Goal: Task Accomplishment & Management: Manage account settings

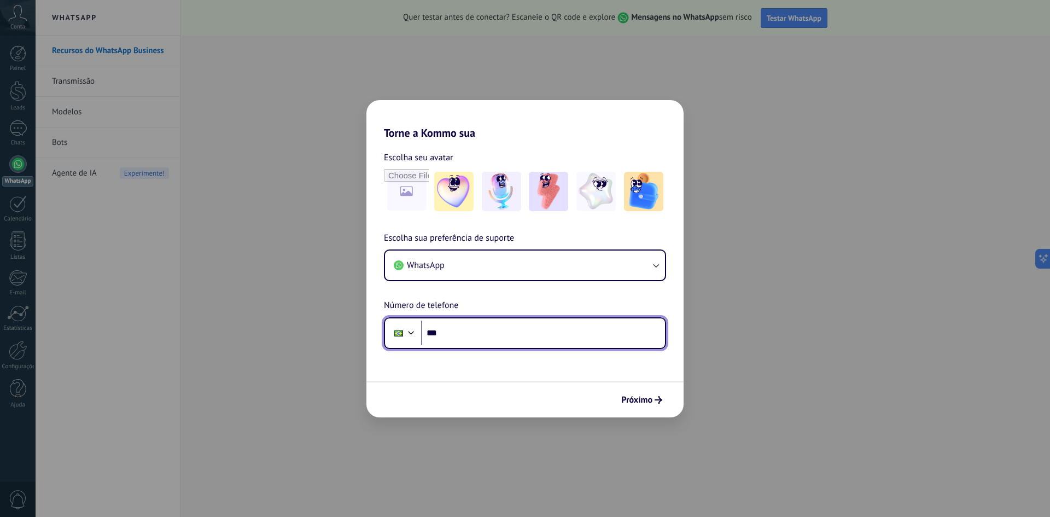
click at [529, 320] on input "***" at bounding box center [543, 332] width 244 height 25
type input "**********"
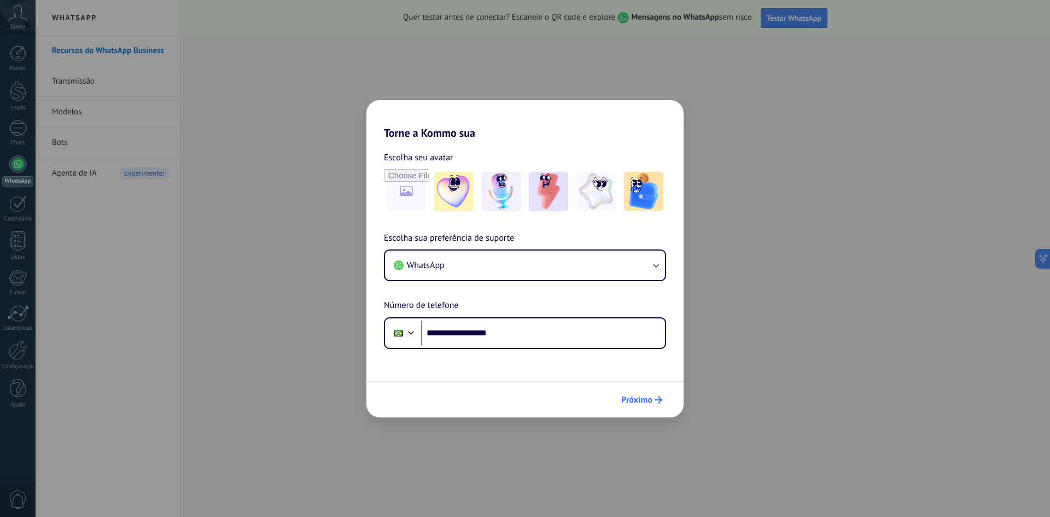
click at [651, 396] on span "Próximo" at bounding box center [636, 400] width 31 height 8
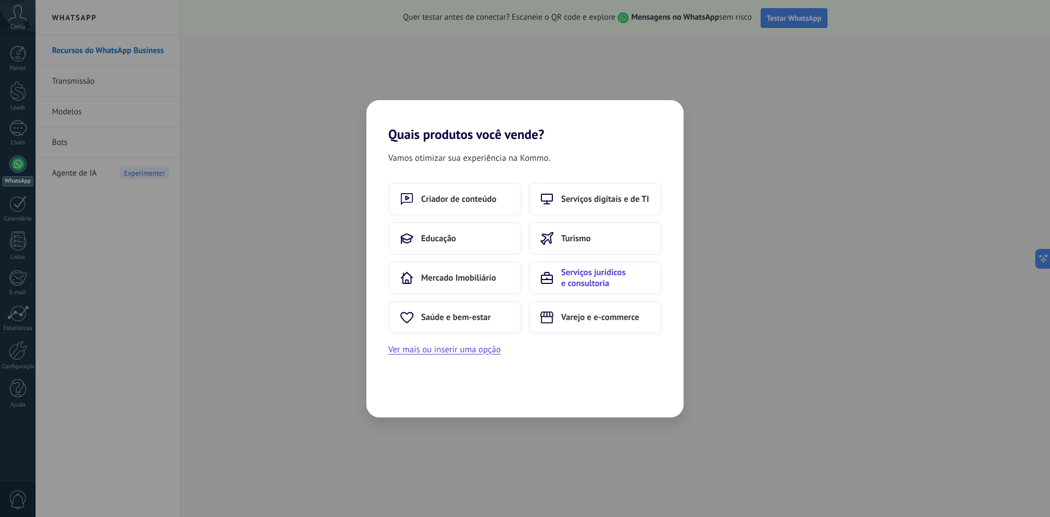
click at [591, 282] on span "Serviços jurídicos e consultoria" at bounding box center [605, 278] width 89 height 22
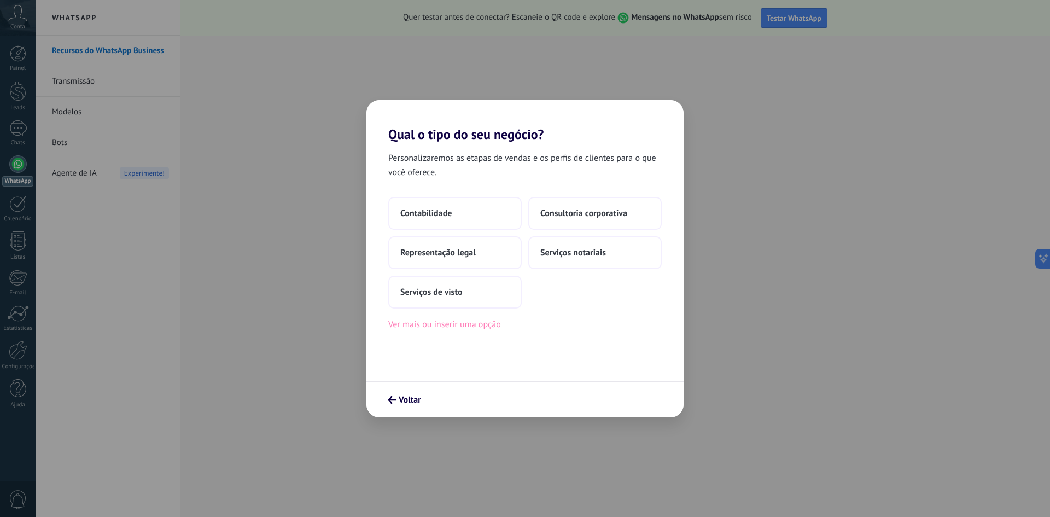
click at [484, 324] on button "Ver mais ou inserir uma opção" at bounding box center [444, 324] width 113 height 14
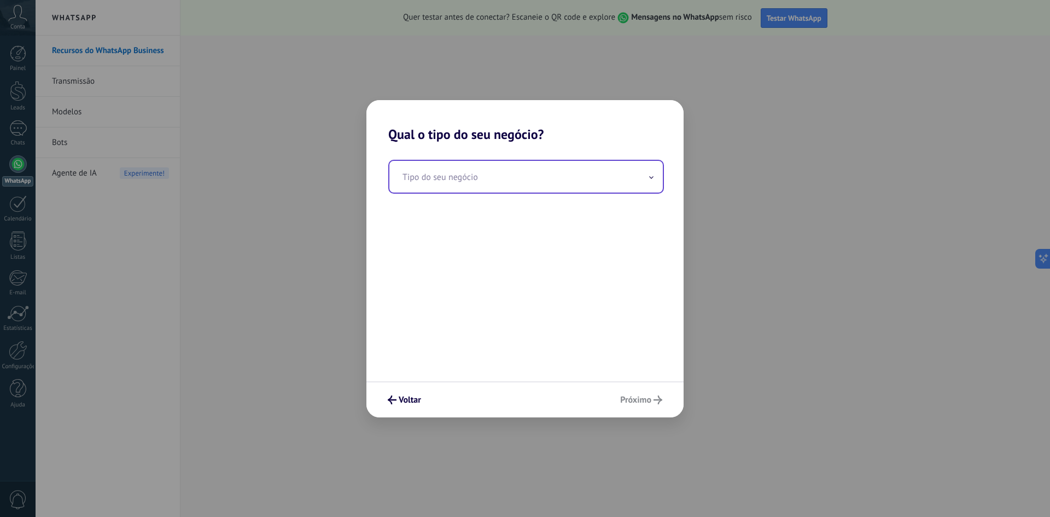
click at [485, 172] on input "text" at bounding box center [525, 177] width 273 height 32
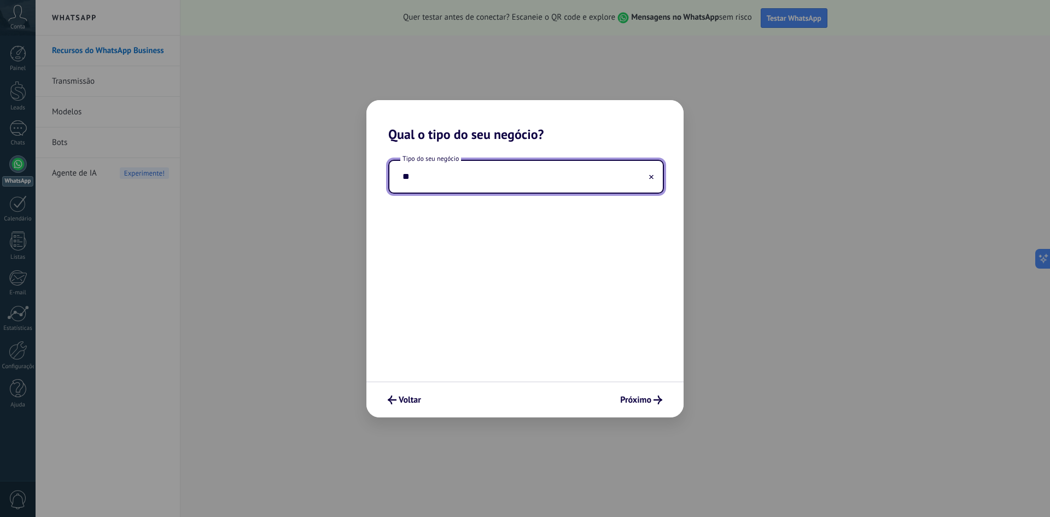
type input "*"
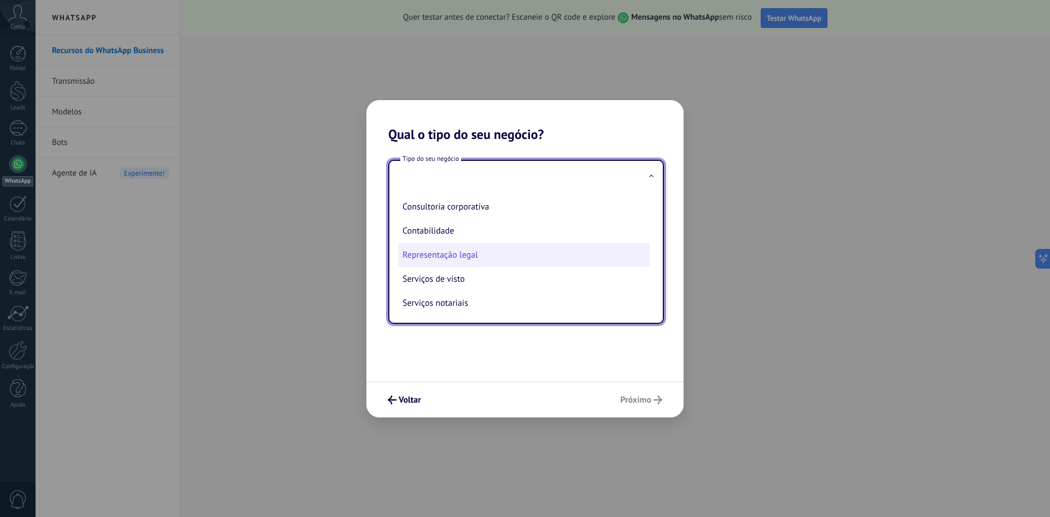
scroll to position [1, 0]
drag, startPoint x: 649, startPoint y: 218, endPoint x: 651, endPoint y: 280, distance: 62.9
click at [651, 280] on ul "Consultoria corporativa Contabilidade Representação legal Serviços de visto Ser…" at bounding box center [521, 257] width 265 height 130
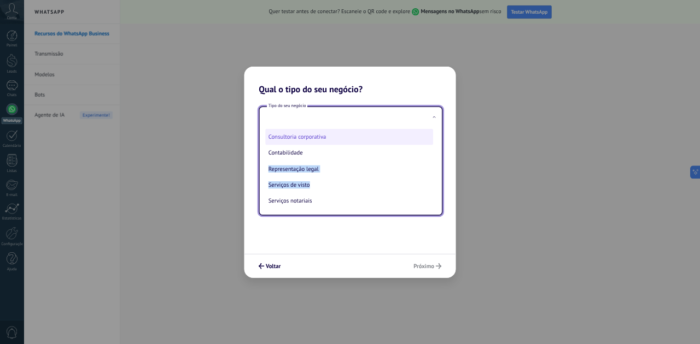
scroll to position [0, 0]
click at [497, 178] on input "text" at bounding box center [525, 177] width 273 height 32
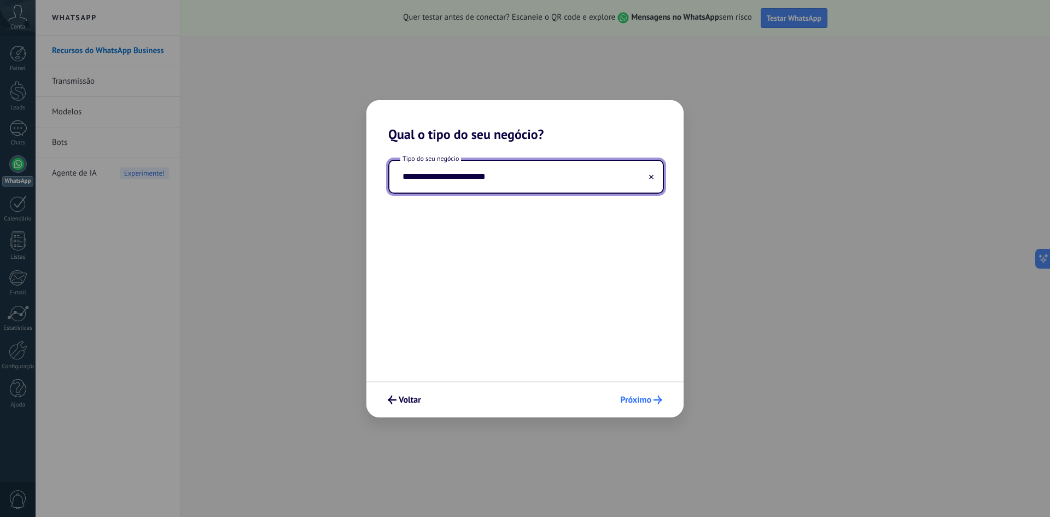
type input "**********"
click at [650, 406] on button "Próximo" at bounding box center [641, 399] width 52 height 19
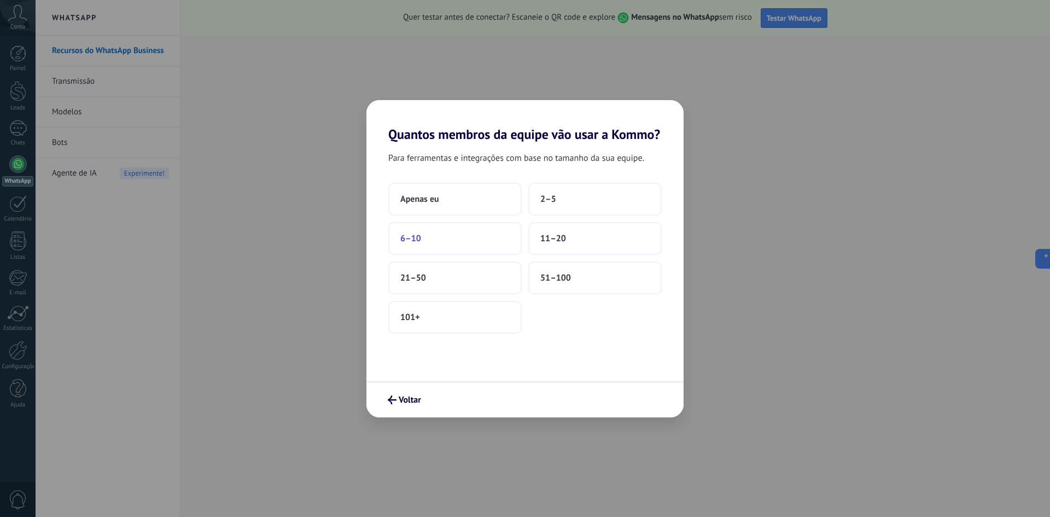
click at [435, 245] on button "6–10" at bounding box center [454, 238] width 133 height 33
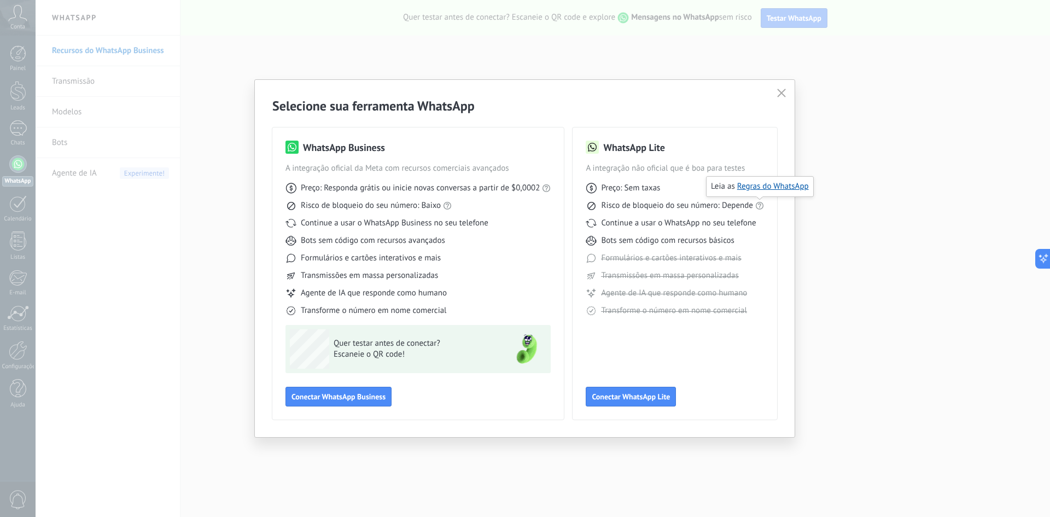
click at [763, 208] on icon at bounding box center [759, 205] width 9 height 9
click at [546, 190] on icon at bounding box center [546, 188] width 9 height 9
click at [556, 171] on link "preços atuais da Meta" at bounding box center [568, 168] width 76 height 10
click at [767, 186] on link "Regras do WhatsApp" at bounding box center [773, 186] width 72 height 10
click at [437, 337] on div "Quer testar antes de conectar? Escaneie o QR code!" at bounding box center [394, 348] width 208 height 39
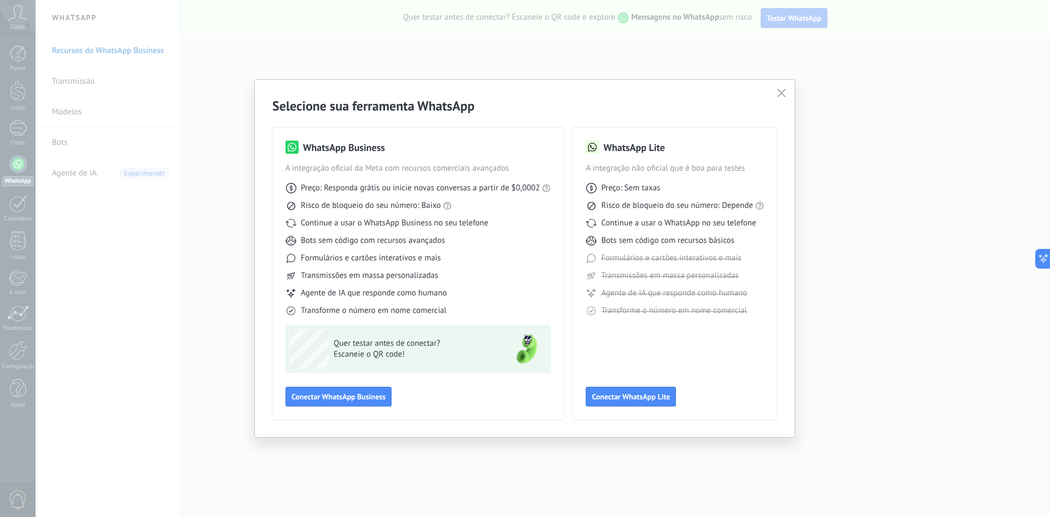
click at [517, 345] on img at bounding box center [526, 348] width 39 height 39
drag, startPoint x: 525, startPoint y: 350, endPoint x: 467, endPoint y: 363, distance: 59.4
click at [525, 350] on img at bounding box center [526, 348] width 39 height 39
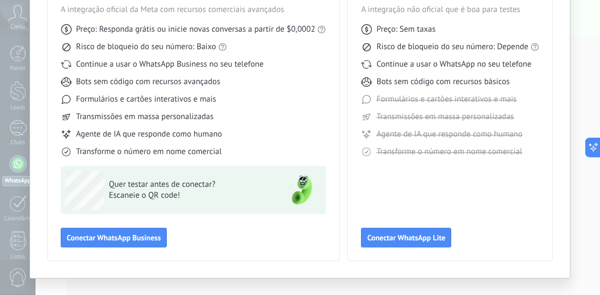
scroll to position [95, 0]
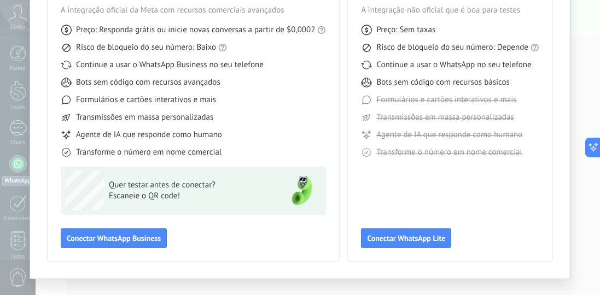
click at [183, 193] on span "Escaneie o QR code!" at bounding box center [189, 196] width 160 height 11
click at [108, 235] on span "Conectar WhatsApp Business" at bounding box center [114, 239] width 94 height 8
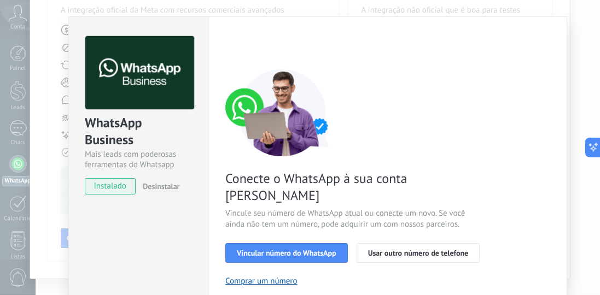
click at [115, 189] on span "instalado" at bounding box center [110, 186] width 50 height 16
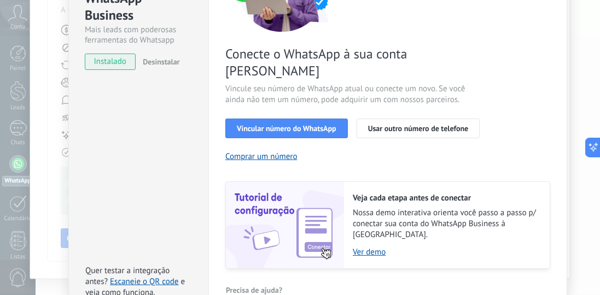
scroll to position [156, 0]
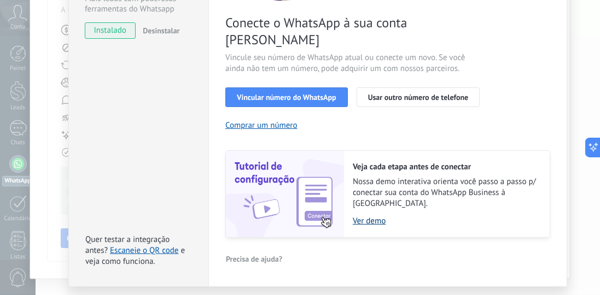
click at [372, 216] on link "Ver demo" at bounding box center [446, 221] width 186 height 10
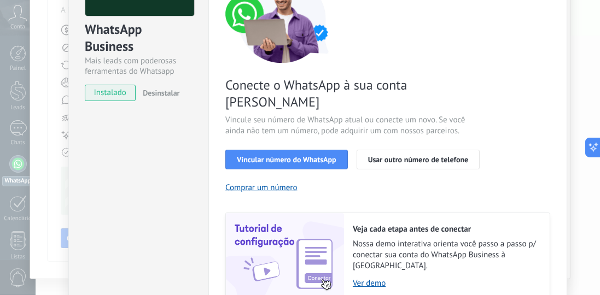
scroll to position [162, 0]
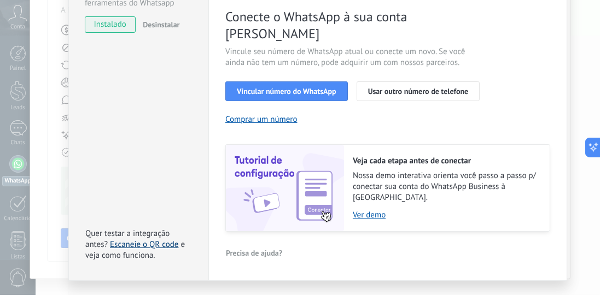
click at [154, 239] on link "Escaneie o QR code" at bounding box center [144, 244] width 68 height 10
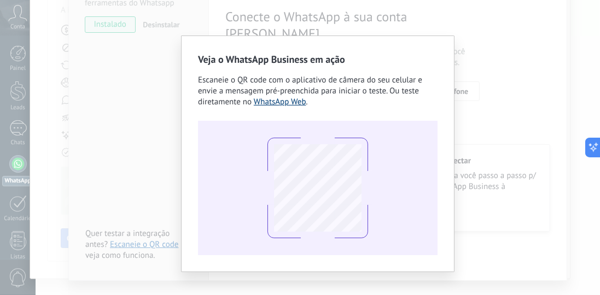
click at [297, 103] on link "WhatsApp Web" at bounding box center [280, 102] width 52 height 10
click at [126, 93] on div "Veja o WhatsApp Business em ação Escaneie o QR code com o aplicativo de câmera …" at bounding box center [318, 147] width 564 height 295
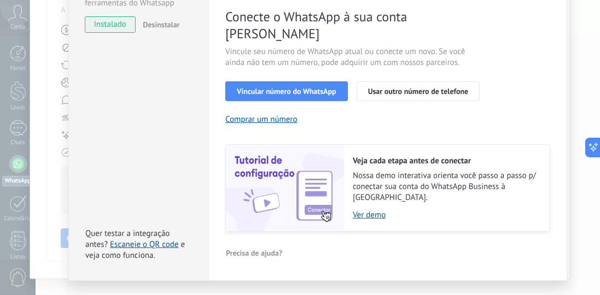
scroll to position [99, 0]
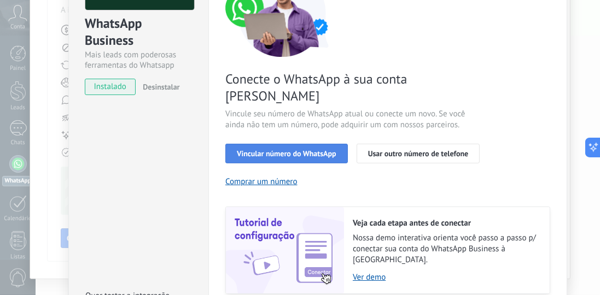
click at [285, 150] on span "Vincular número do WhatsApp" at bounding box center [286, 154] width 99 height 8
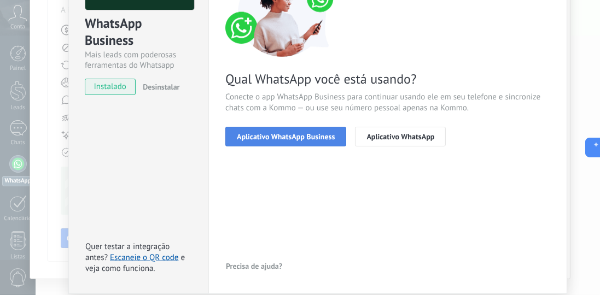
click at [266, 133] on span "Aplicativo WhatsApp Business" at bounding box center [286, 137] width 98 height 8
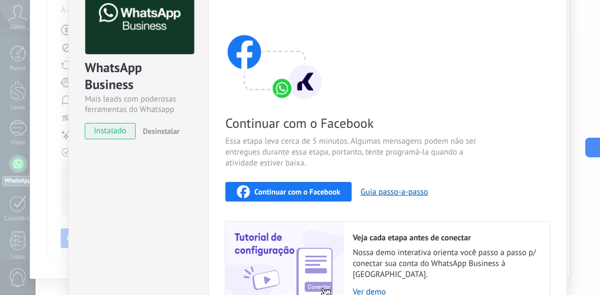
scroll to position [86, 0]
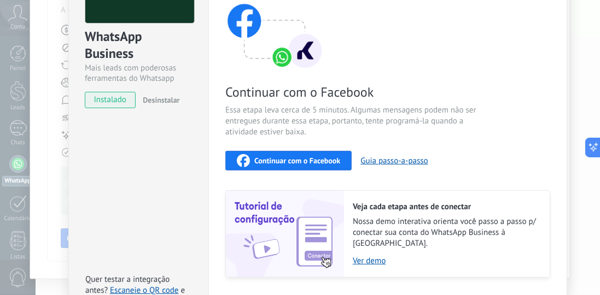
click at [296, 159] on span "Continuar com o Facebook" at bounding box center [297, 161] width 86 height 8
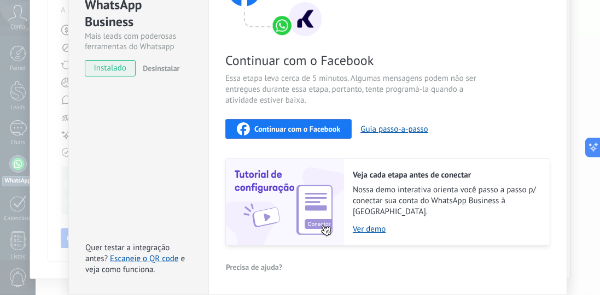
scroll to position [149, 0]
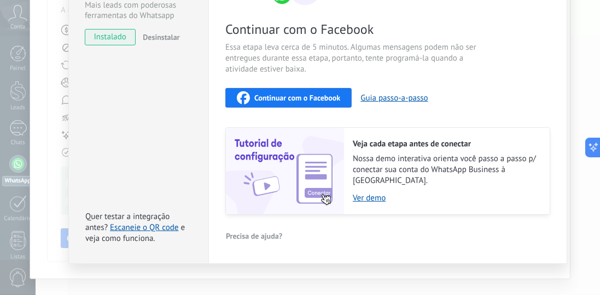
click at [304, 99] on span "Continuar com o Facebook" at bounding box center [297, 98] width 86 height 8
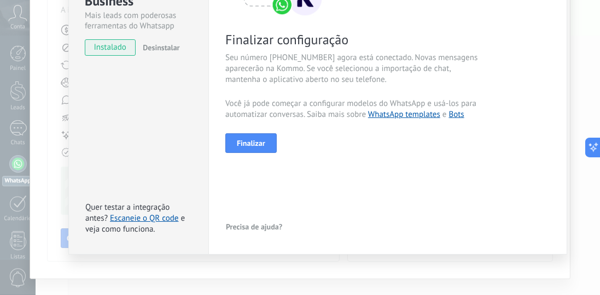
scroll to position [0, 0]
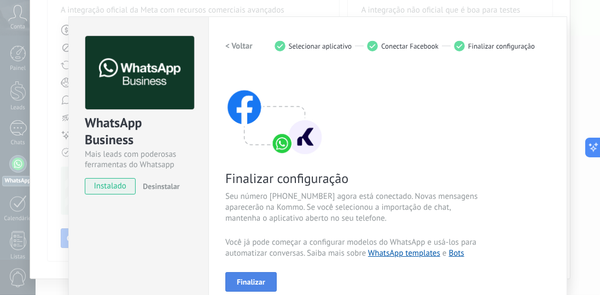
click at [242, 281] on span "Finalizar" at bounding box center [251, 282] width 28 height 8
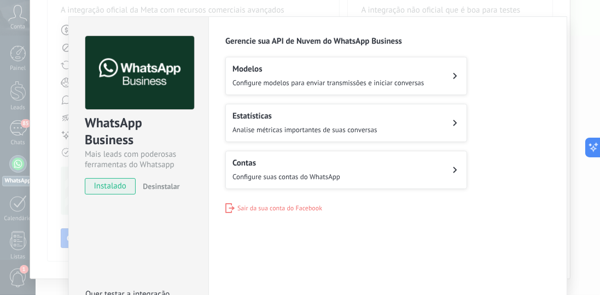
click at [325, 77] on div "Modelos Configure modelos para enviar transmissões e iniciar conversas" at bounding box center [327, 76] width 191 height 24
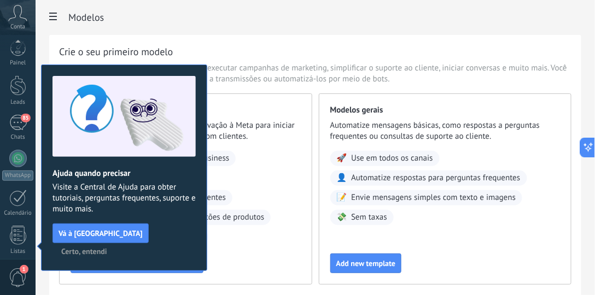
scroll to position [160, 0]
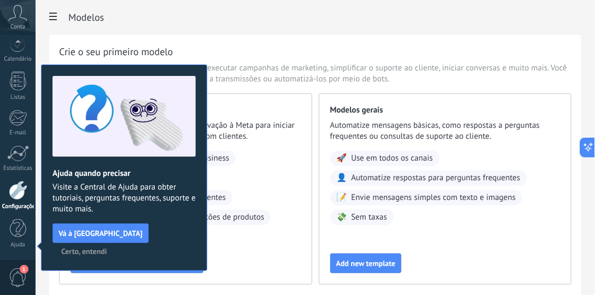
click at [107, 248] on span "Certo, entendi" at bounding box center [84, 252] width 46 height 8
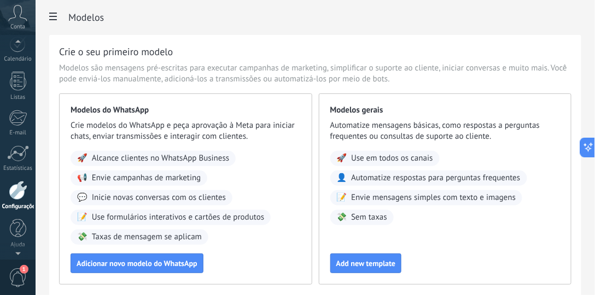
scroll to position [35, 0]
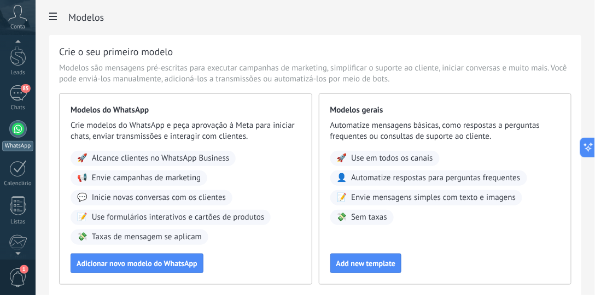
click at [21, 124] on div at bounding box center [17, 128] width 17 height 17
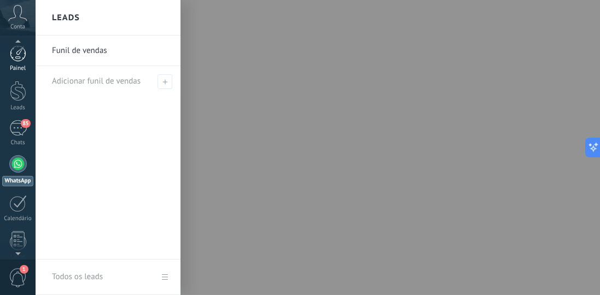
scroll to position [31, 0]
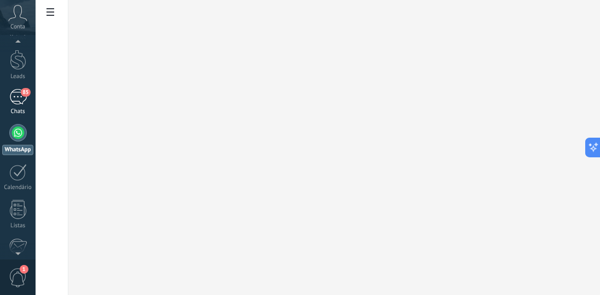
click at [21, 98] on div "85" at bounding box center [17, 97] width 17 height 16
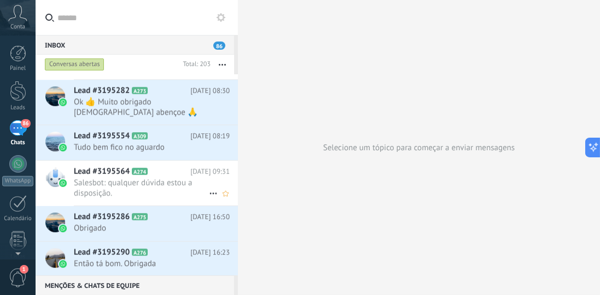
scroll to position [7803, 0]
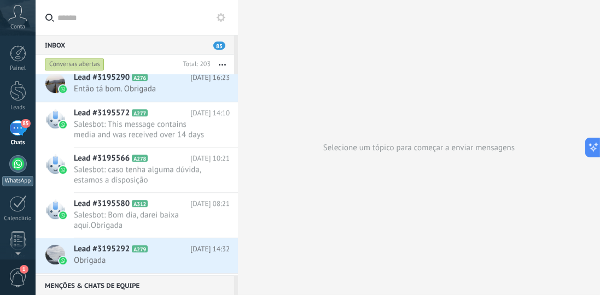
click at [26, 167] on link "WhatsApp" at bounding box center [18, 170] width 36 height 31
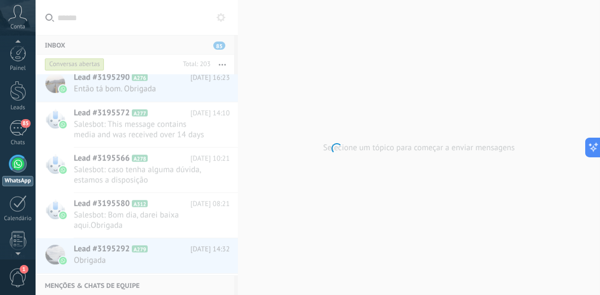
scroll to position [31, 0]
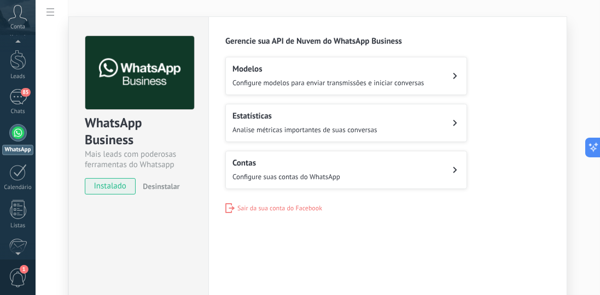
click at [300, 172] on span "Configure suas contas do WhatsApp" at bounding box center [286, 176] width 108 height 9
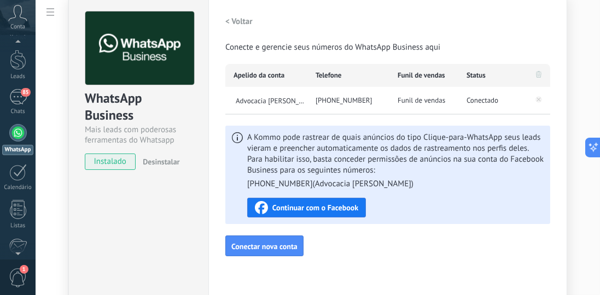
click at [20, 142] on link "WhatsApp" at bounding box center [18, 139] width 36 height 31
click at [13, 93] on div "85" at bounding box center [17, 97] width 17 height 16
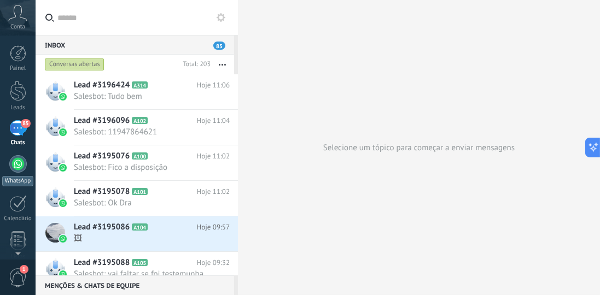
click at [16, 168] on div at bounding box center [17, 163] width 17 height 17
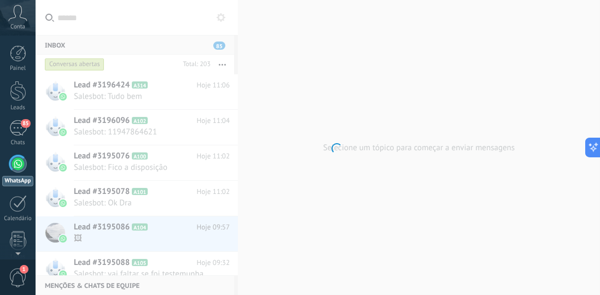
scroll to position [31, 0]
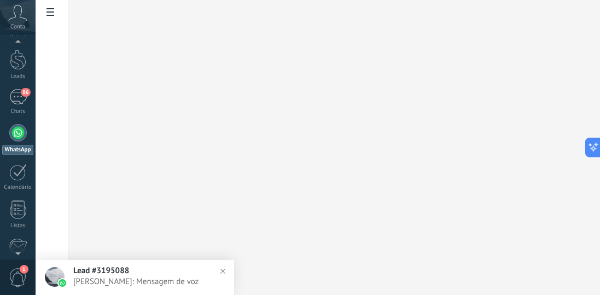
click at [222, 271] on img at bounding box center [223, 271] width 16 height 16
click at [221, 271] on img at bounding box center [223, 271] width 16 height 16
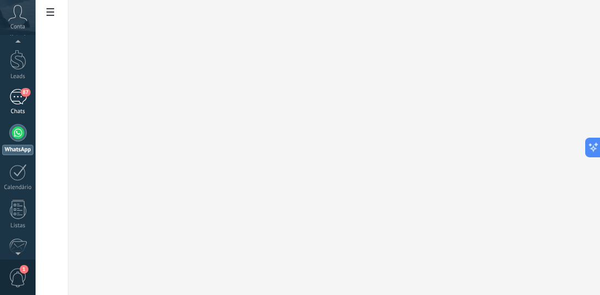
click at [19, 99] on div "87" at bounding box center [17, 97] width 17 height 16
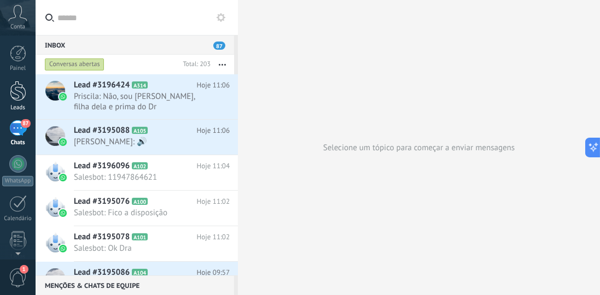
click at [21, 104] on link "Leads" at bounding box center [18, 96] width 36 height 31
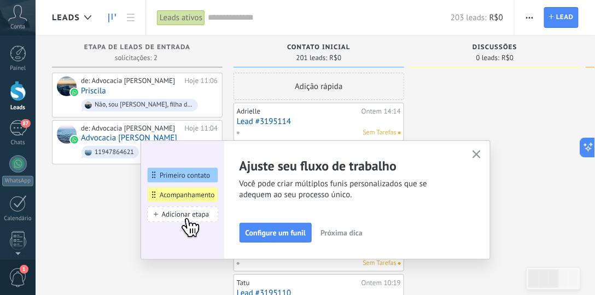
click at [479, 155] on use "button" at bounding box center [476, 154] width 8 height 8
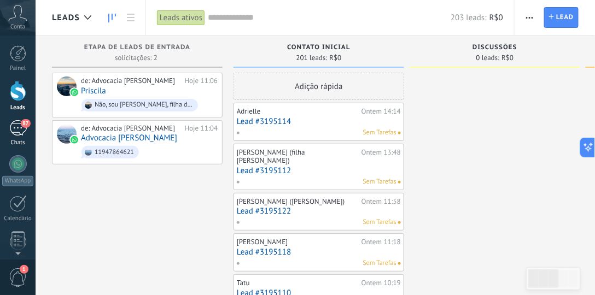
click at [21, 129] on div "87" at bounding box center [17, 128] width 17 height 16
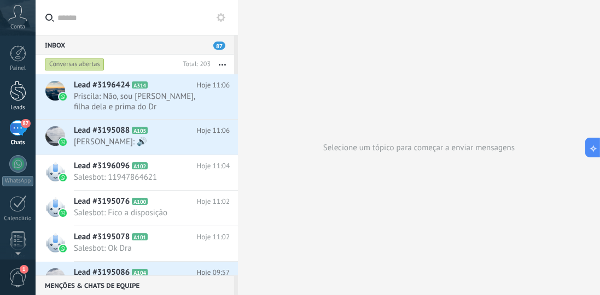
click at [14, 87] on div at bounding box center [18, 91] width 16 height 20
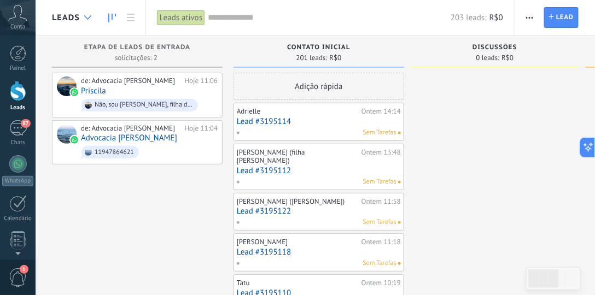
click at [84, 17] on icon at bounding box center [87, 17] width 7 height 4
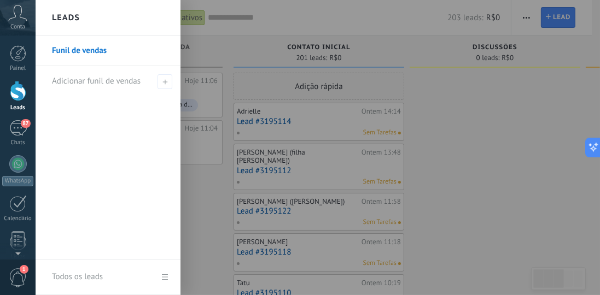
click at [282, 20] on div at bounding box center [336, 147] width 600 height 295
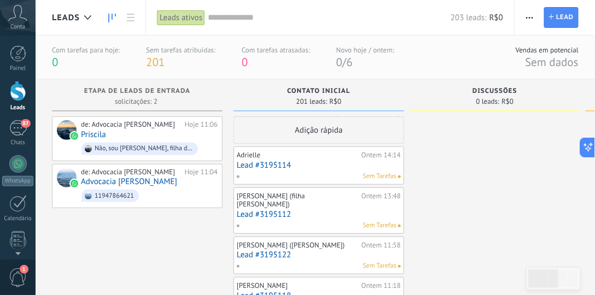
click at [16, 21] on div "Conta" at bounding box center [18, 18] width 36 height 36
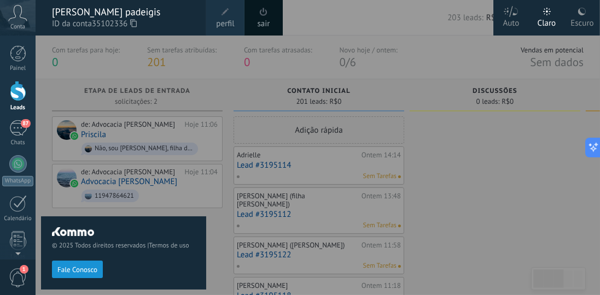
click at [316, 24] on div at bounding box center [336, 147] width 600 height 295
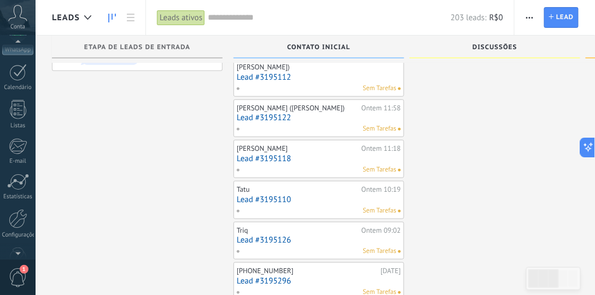
scroll to position [160, 0]
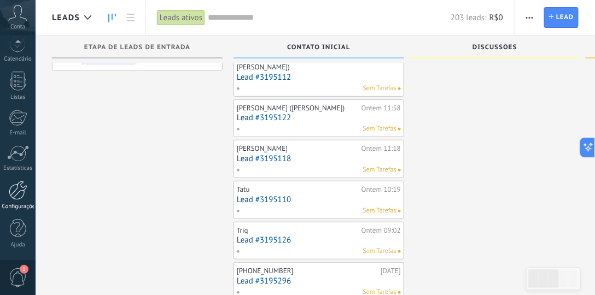
click at [25, 189] on div at bounding box center [18, 190] width 19 height 19
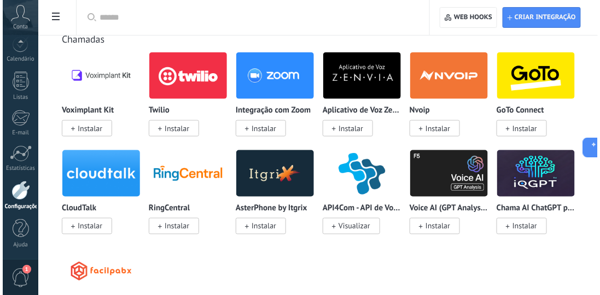
scroll to position [1562, 0]
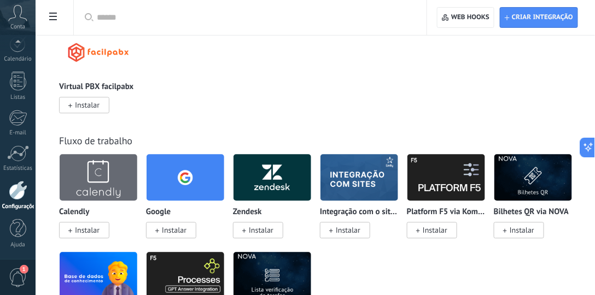
click at [19, 280] on span "1" at bounding box center [18, 277] width 19 height 19
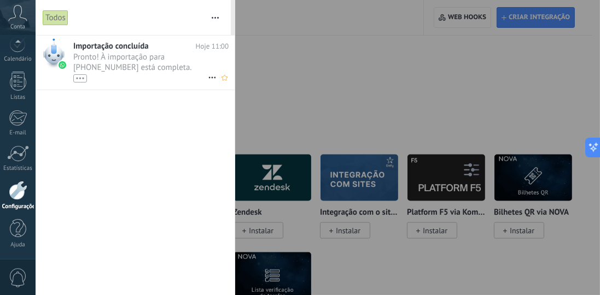
click at [116, 66] on span "Pronto! À importação para +55 43 9133-4445 está completa. Seus dados agora estã…" at bounding box center [140, 67] width 134 height 31
click at [131, 61] on span "Pronto! À importação para +55 43 9133-4445 está completa. Seus dados agora estã…" at bounding box center [140, 67] width 134 height 31
click at [191, 73] on div "•••" at bounding box center [140, 77] width 134 height 9
click at [84, 79] on div "•••" at bounding box center [80, 78] width 14 height 8
click at [142, 78] on span "Pronto! À importação para +55 43 9133-4445 está completa. Seus dados agora estã…" at bounding box center [140, 77] width 134 height 51
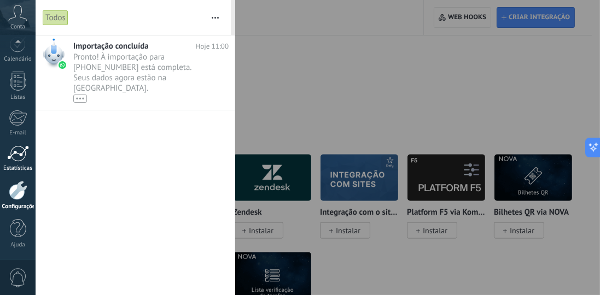
click at [15, 167] on div "Estatísticas" at bounding box center [18, 168] width 32 height 7
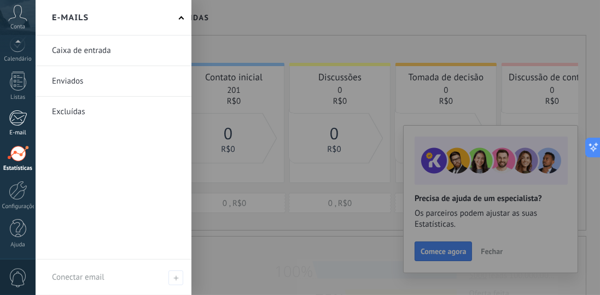
click at [24, 118] on div at bounding box center [18, 118] width 18 height 16
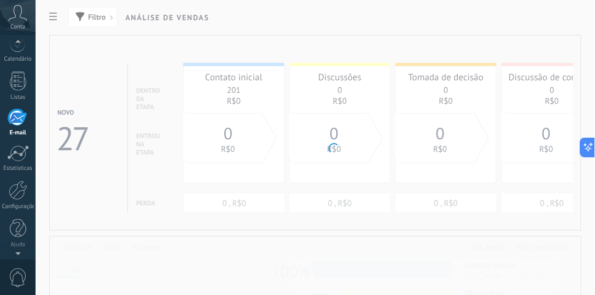
scroll to position [145, 0]
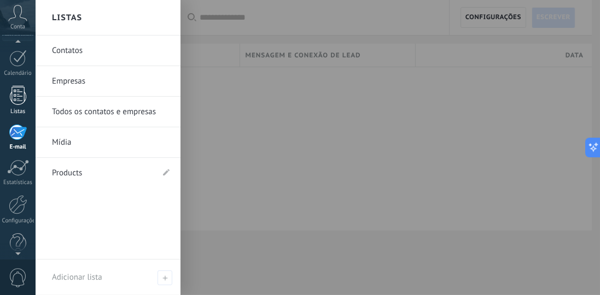
click at [16, 88] on div at bounding box center [18, 95] width 16 height 19
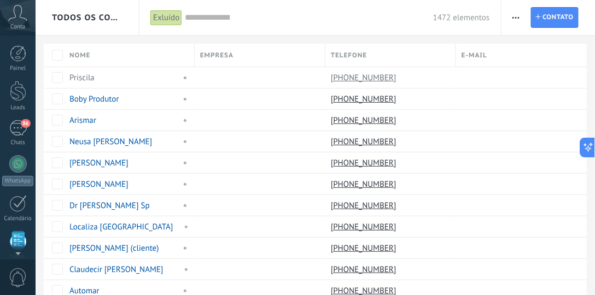
click at [21, 17] on icon at bounding box center [17, 13] width 19 height 16
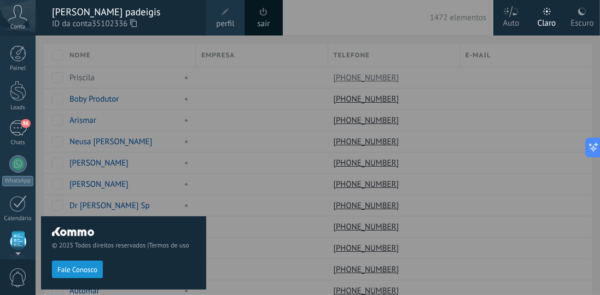
click at [221, 15] on span at bounding box center [225, 12] width 12 height 12
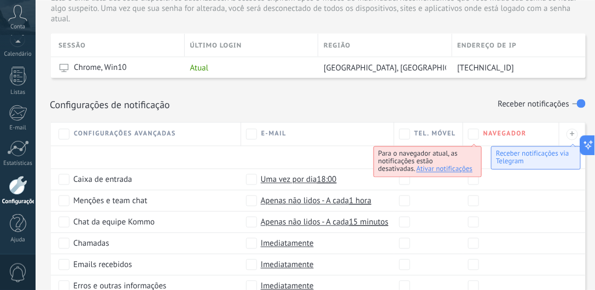
scroll to position [376, 0]
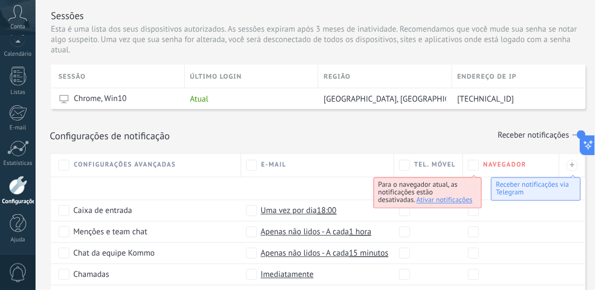
click at [356, 127] on div "Configurações de notificação Receber notificações" at bounding box center [318, 135] width 537 height 19
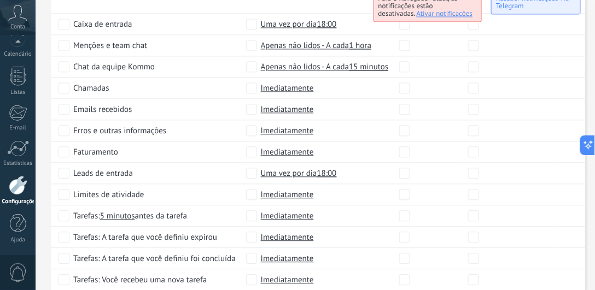
scroll to position [626, 0]
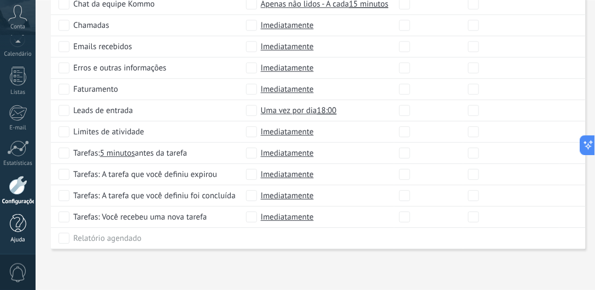
click at [19, 227] on div at bounding box center [18, 223] width 16 height 19
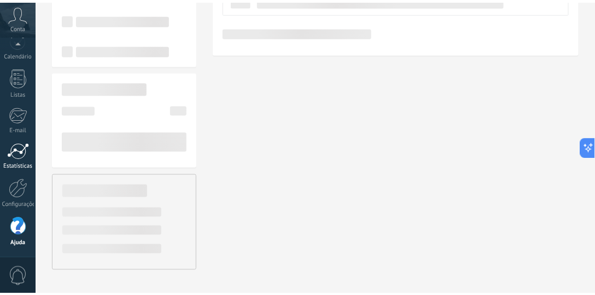
scroll to position [160, 0]
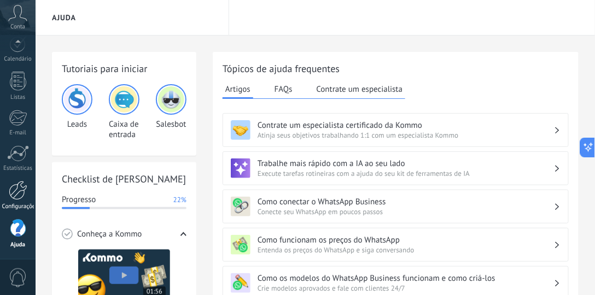
click at [19, 195] on div at bounding box center [18, 190] width 19 height 19
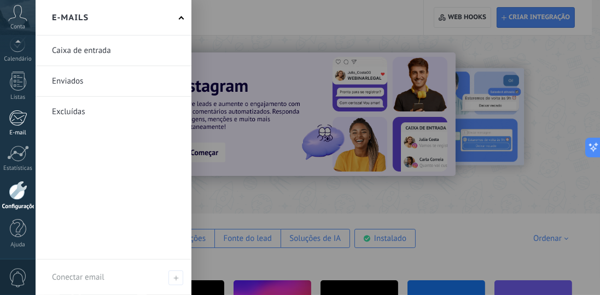
click at [13, 127] on link "E-mail" at bounding box center [18, 123] width 36 height 27
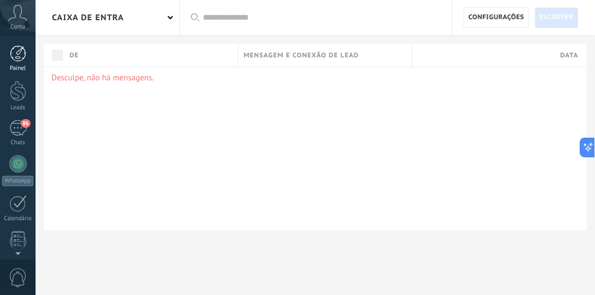
click at [14, 67] on div "Painel" at bounding box center [18, 68] width 32 height 7
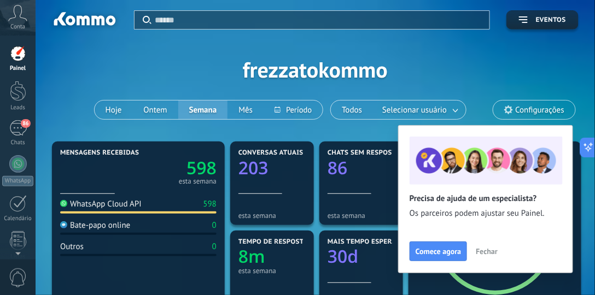
click at [520, 113] on span "Configurações" at bounding box center [539, 110] width 49 height 9
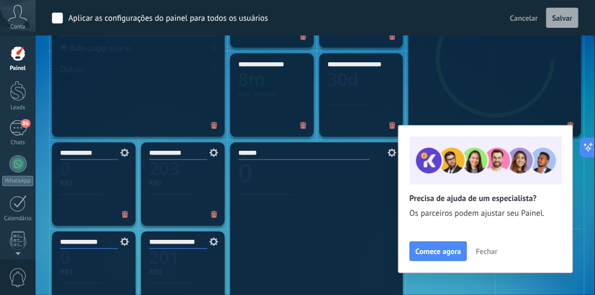
scroll to position [593, 0]
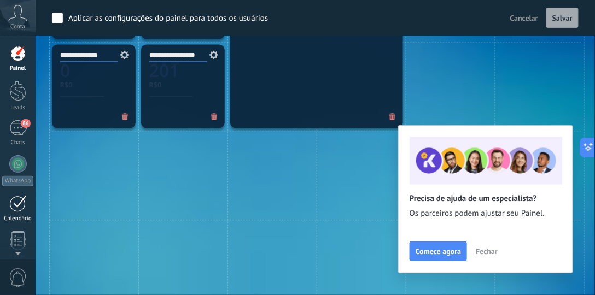
click at [17, 208] on div at bounding box center [17, 203] width 17 height 17
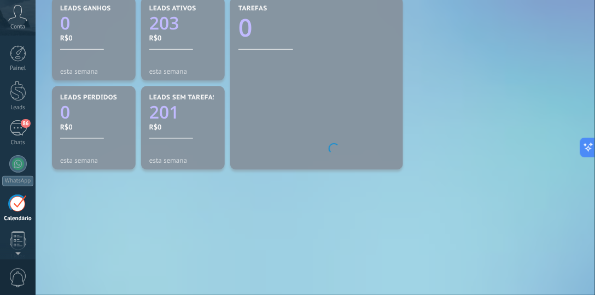
scroll to position [361, 0]
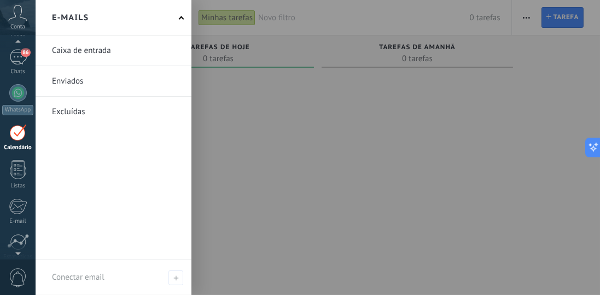
scroll to position [134, 0]
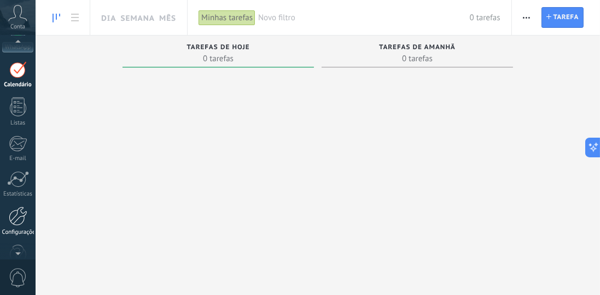
click at [21, 217] on div at bounding box center [18, 216] width 19 height 19
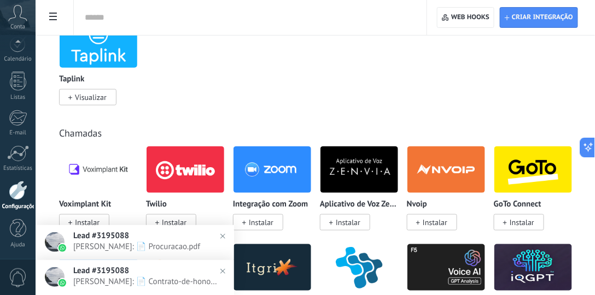
scroll to position [1280, 0]
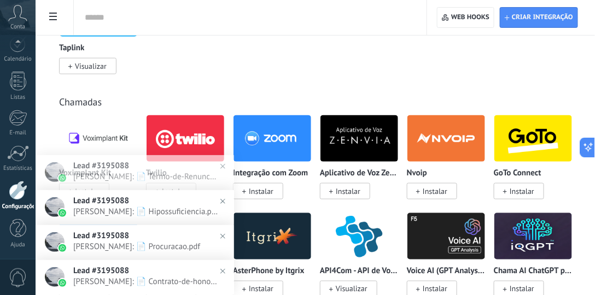
click at [271, 78] on div "Chamadas Voximplant Kit Instalar Twilio Instalar Integração com Zoom Instalar A…" at bounding box center [314, 234] width 537 height 321
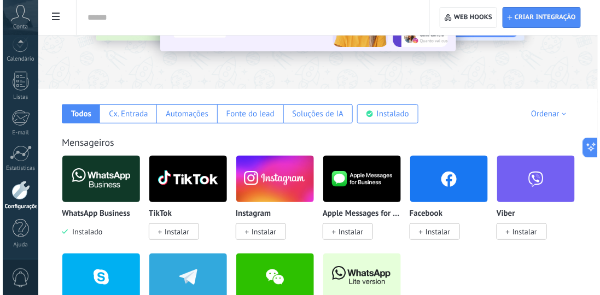
scroll to position [0, 0]
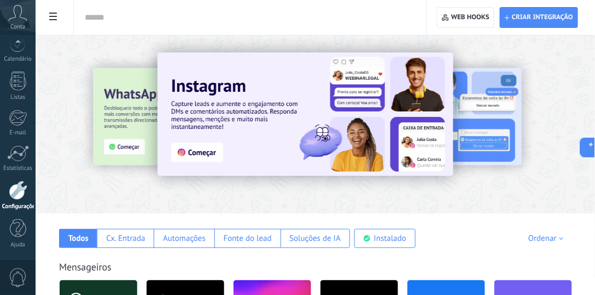
click at [556, 242] on div "Ordenar" at bounding box center [547, 238] width 39 height 10
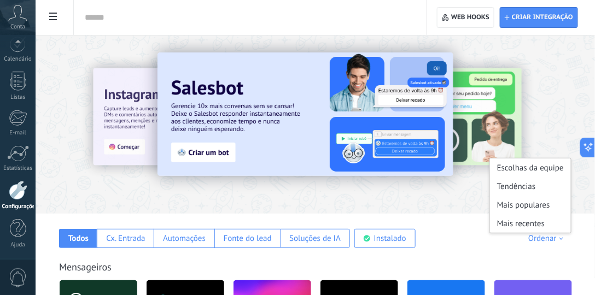
click at [467, 238] on div "Todos Cx. Entrada Automações Fonte do lead Soluções de IA Instalado Minhas insc…" at bounding box center [314, 231] width 537 height 34
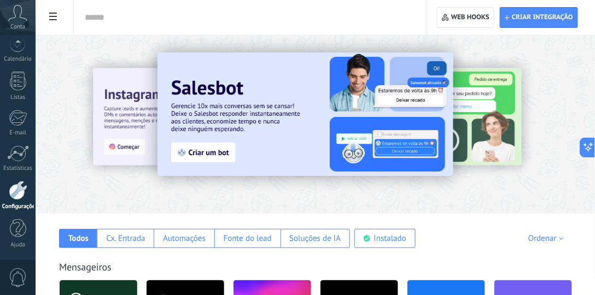
click at [56, 15] on icon at bounding box center [53, 17] width 8 height 8
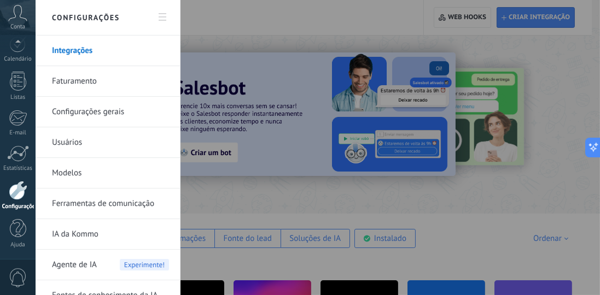
scroll to position [13, 0]
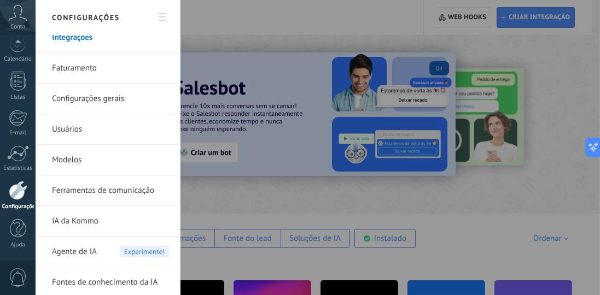
click at [88, 65] on link "Faturamento" at bounding box center [110, 68] width 117 height 31
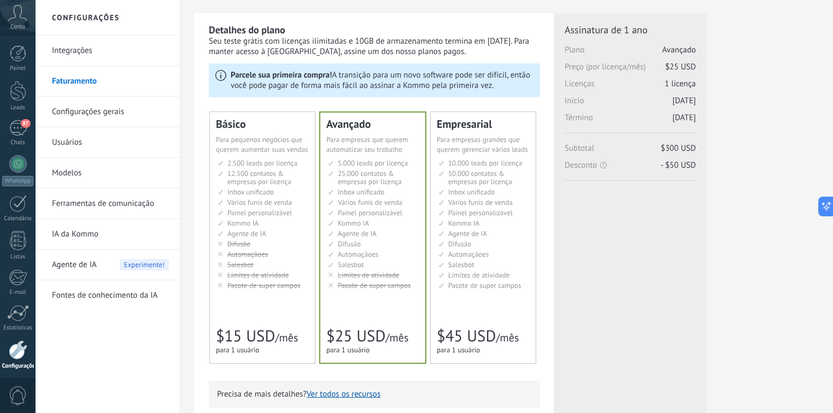
scroll to position [197, 0]
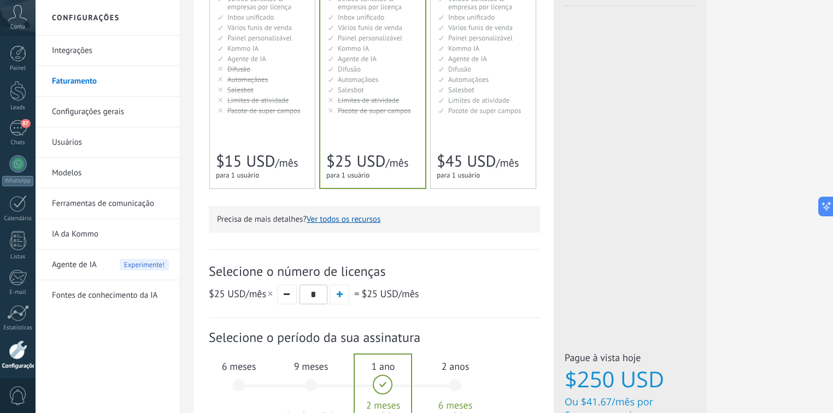
click at [251, 157] on span "$15 USD" at bounding box center [245, 161] width 59 height 21
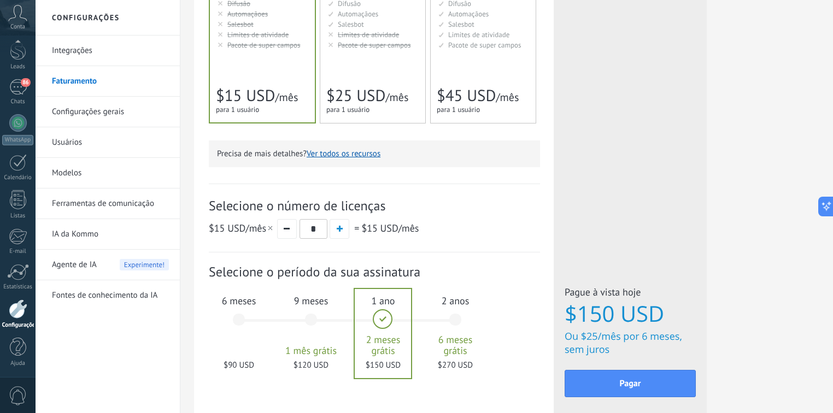
scroll to position [306, 0]
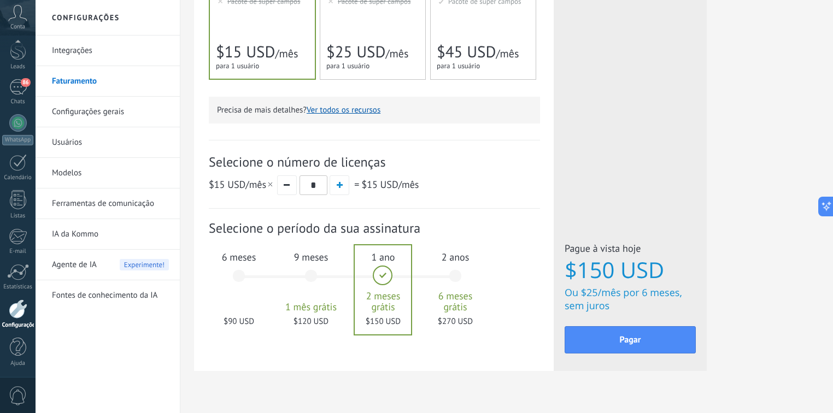
click at [234, 257] on span "6 meses" at bounding box center [238, 257] width 59 height 13
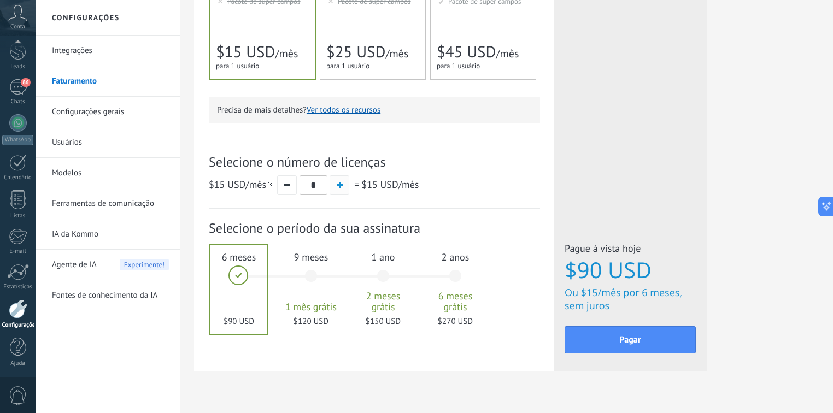
click at [339, 186] on span "button" at bounding box center [340, 185] width 6 height 6
click at [339, 192] on button "button" at bounding box center [340, 185] width 20 height 20
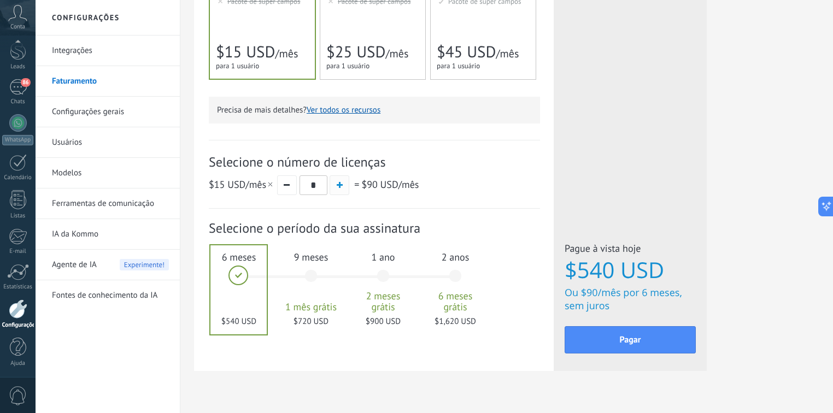
click at [341, 187] on span "button" at bounding box center [340, 185] width 6 height 6
type input "*"
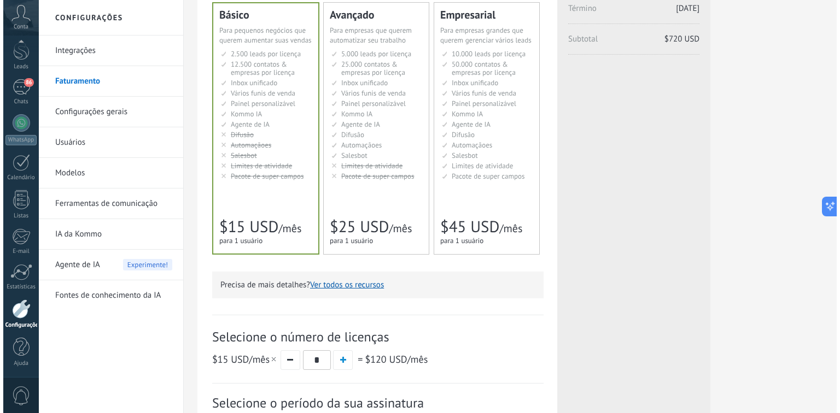
scroll to position [0, 0]
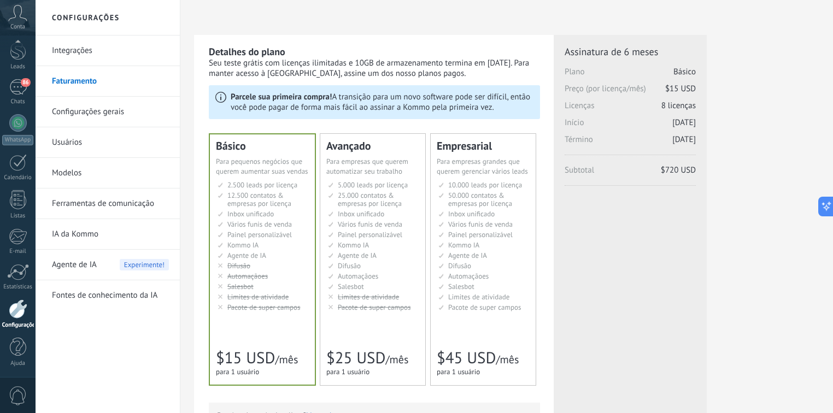
click at [85, 50] on link "Integrações" at bounding box center [110, 51] width 117 height 31
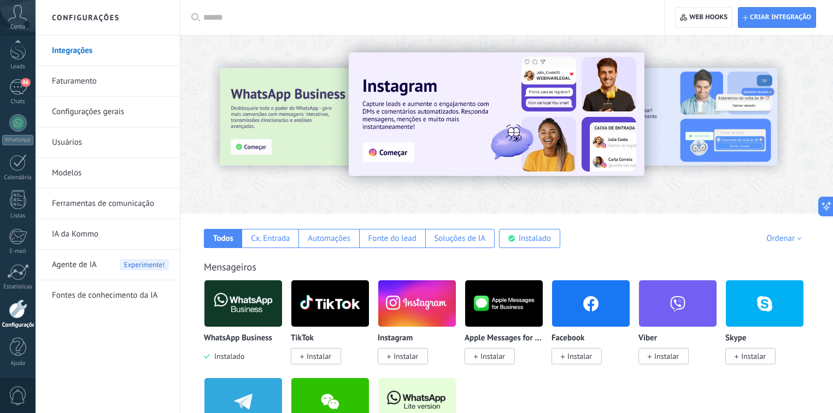
click at [81, 140] on link "Usuários" at bounding box center [110, 142] width 117 height 31
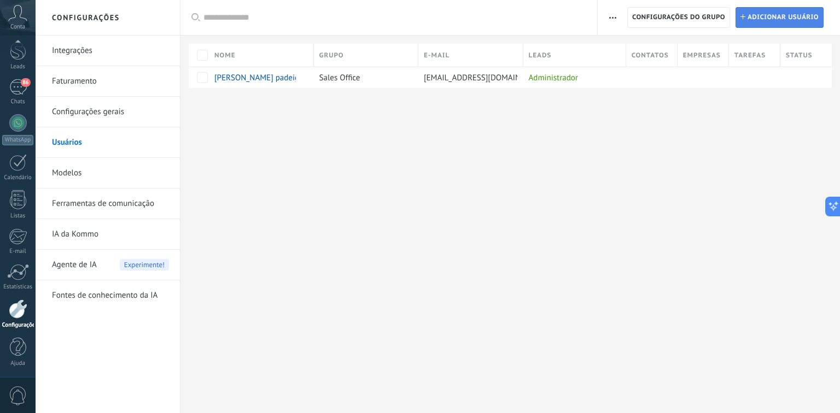
click at [594, 16] on span "Adicionar usuário" at bounding box center [782, 18] width 71 height 20
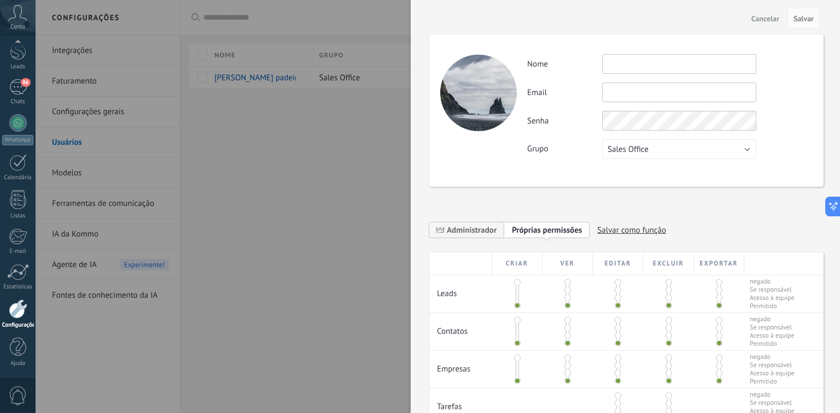
click at [594, 61] on input "text" at bounding box center [679, 64] width 154 height 20
type input "*******"
click at [594, 151] on span "Sales Office" at bounding box center [627, 149] width 41 height 10
click at [569, 174] on div "Atividade Nome ******* Email Você não pode editar este email porque o usuário a…" at bounding box center [626, 110] width 394 height 153
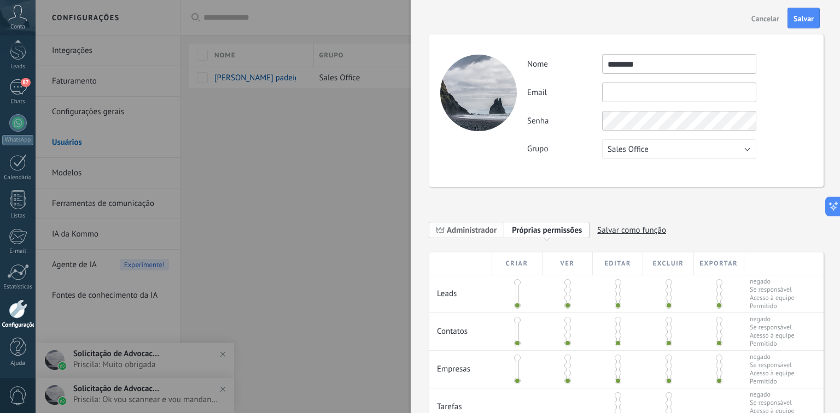
click at [473, 232] on span "Administrador" at bounding box center [472, 230] width 50 height 10
click at [541, 231] on span "Permissões de personalização" at bounding box center [564, 230] width 104 height 10
click at [594, 149] on button "Sales Office" at bounding box center [679, 149] width 154 height 20
click at [594, 63] on input "*******" at bounding box center [679, 64] width 154 height 20
click at [594, 92] on input "text" at bounding box center [679, 93] width 154 height 20
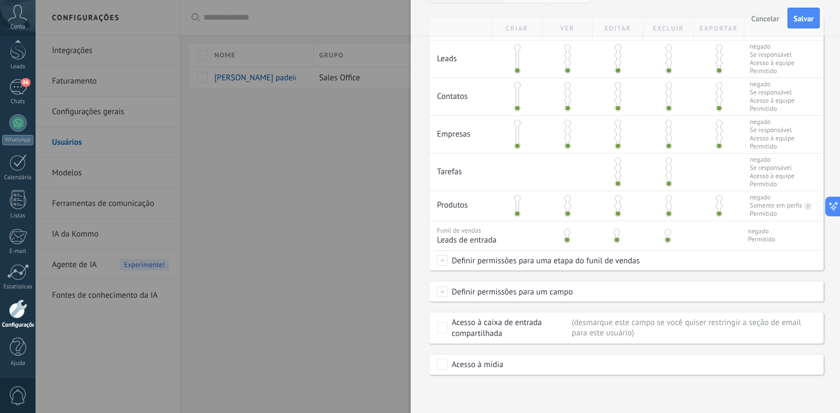
scroll to position [61, 0]
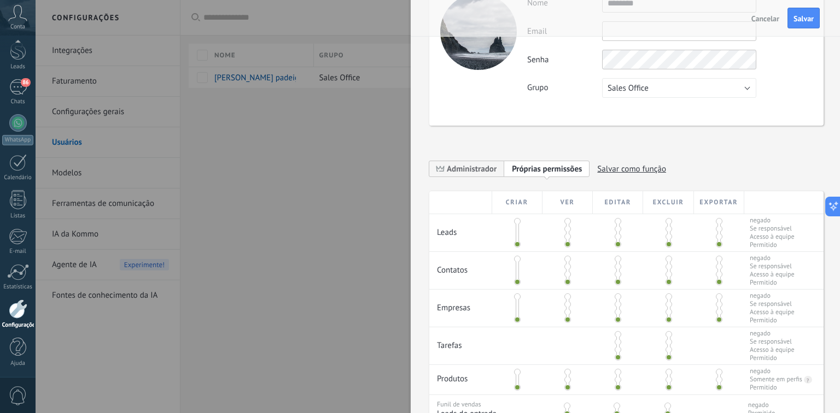
click at [594, 148] on div "**********" at bounding box center [626, 249] width 394 height 597
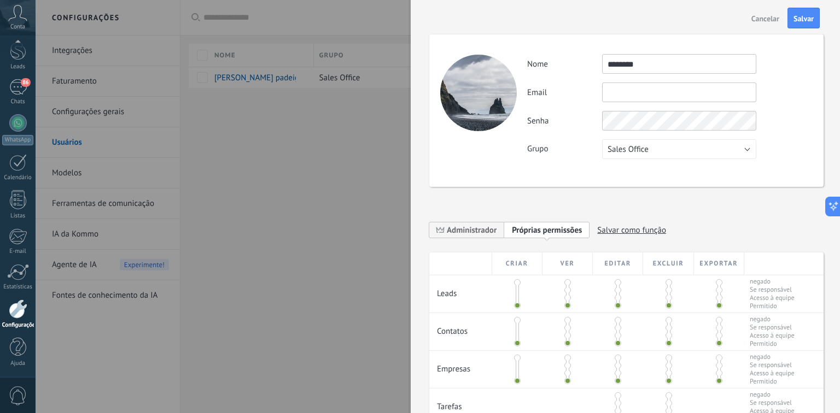
click at [594, 160] on div "Atividade Nome ******* Email Você não pode editar este email porque o usuário a…" at bounding box center [626, 110] width 394 height 153
click at [594, 153] on span "Sales Office" at bounding box center [627, 149] width 41 height 10
click at [594, 153] on span "Sales Office" at bounding box center [673, 149] width 157 height 10
click at [594, 173] on div "Atividade Nome ******* Email Você não pode editar este email porque o usuário a…" at bounding box center [626, 110] width 394 height 153
click at [594, 154] on button "Sales Office" at bounding box center [679, 149] width 154 height 20
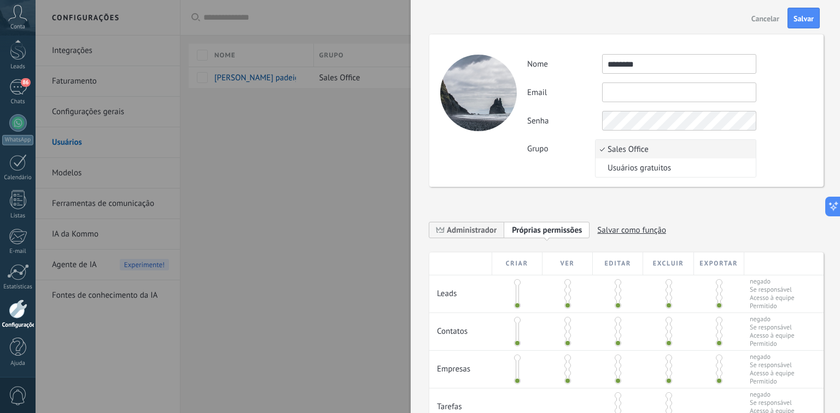
click at [594, 197] on div "**********" at bounding box center [626, 311] width 394 height 597
click at [594, 86] on input "text" at bounding box center [679, 93] width 154 height 20
click at [594, 97] on input "text" at bounding box center [679, 93] width 154 height 20
click at [594, 72] on input "*******" at bounding box center [679, 64] width 154 height 20
click at [594, 97] on input "text" at bounding box center [679, 93] width 154 height 20
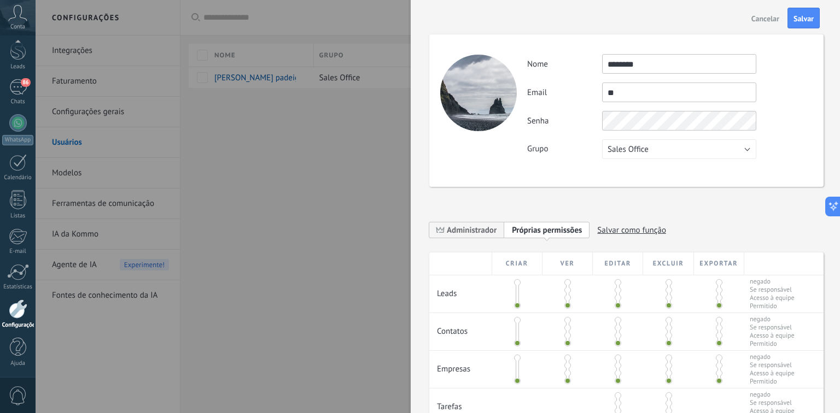
type input "*"
type input "**********"
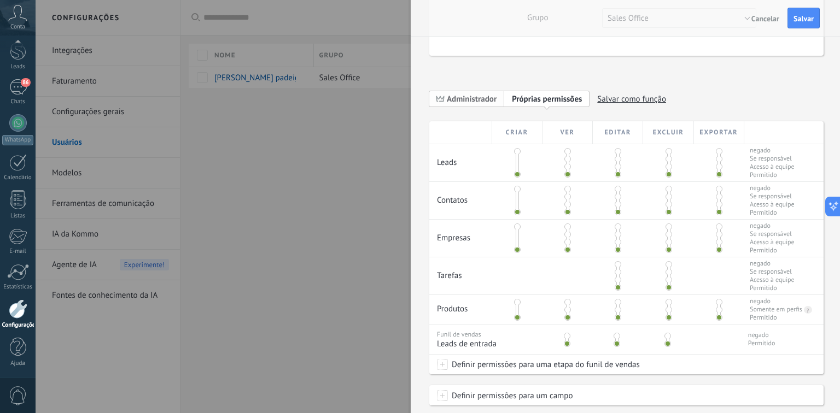
click at [481, 98] on span "Administrador" at bounding box center [472, 99] width 50 height 10
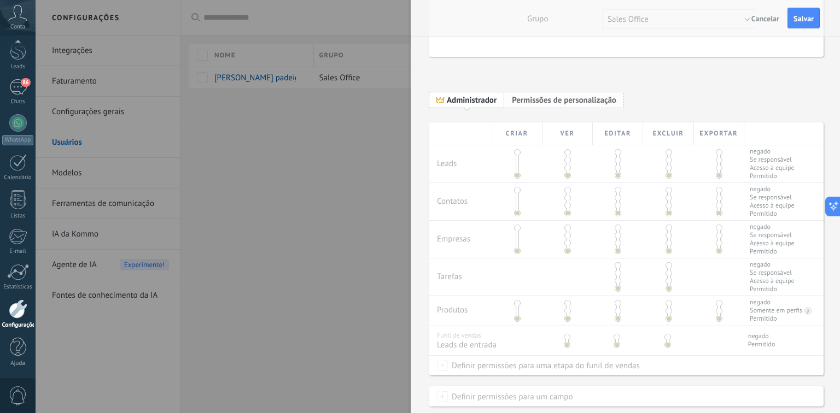
click at [535, 101] on span "Permissões de personalização" at bounding box center [564, 100] width 104 height 10
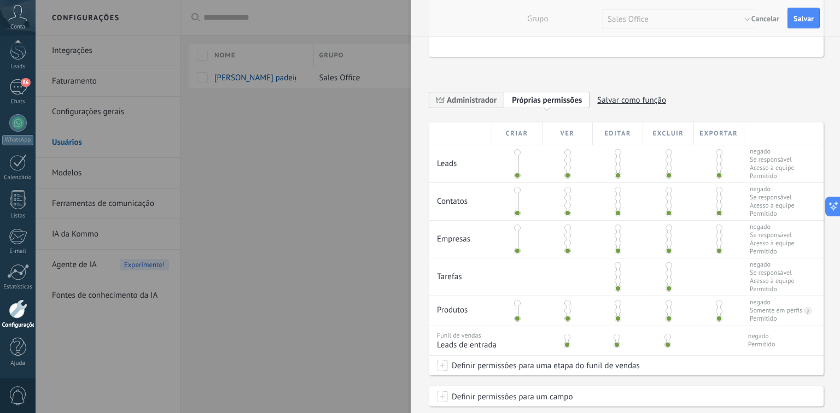
scroll to position [260, 0]
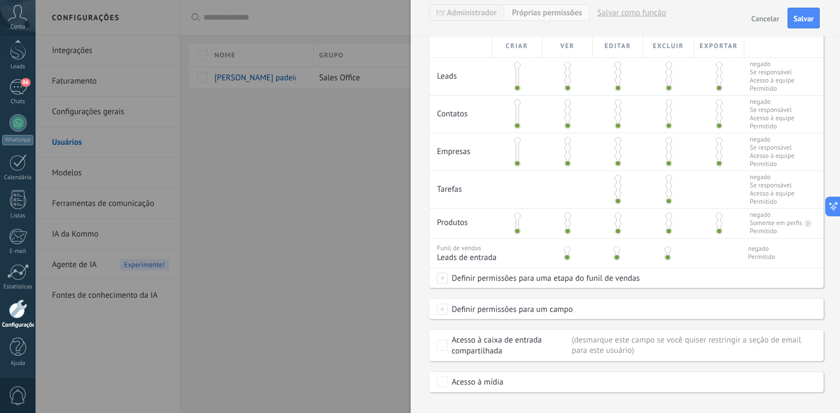
click at [444, 280] on span at bounding box center [442, 278] width 11 height 11
click at [594, 293] on div at bounding box center [438, 206] width 804 height 413
click at [442, 295] on span at bounding box center [442, 309] width 11 height 11
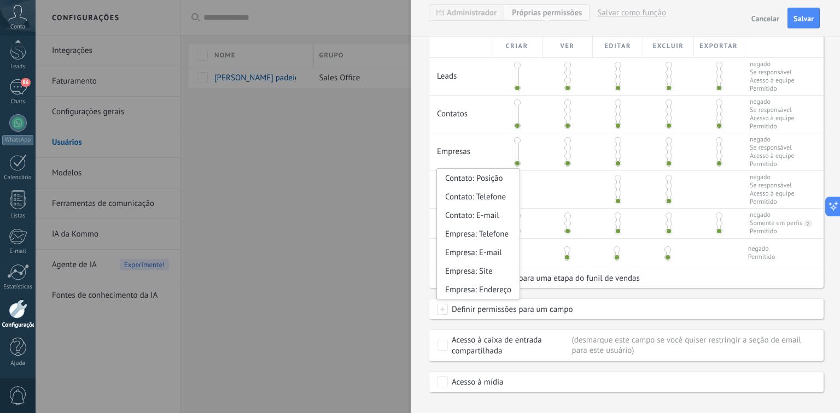
click at [594, 295] on div "Definir permissões para um campo Contato: Posição Contato: Telefone Contato: E-…" at bounding box center [626, 310] width 394 height 20
click at [425, 203] on div "**********" at bounding box center [625, 206] width 429 height 413
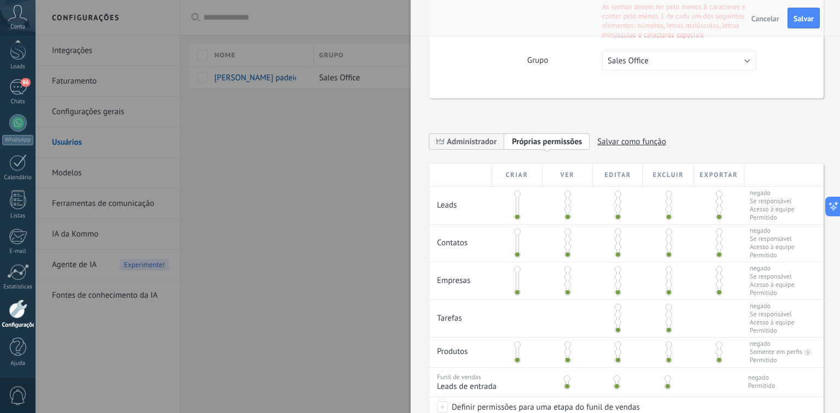
scroll to position [175, 0]
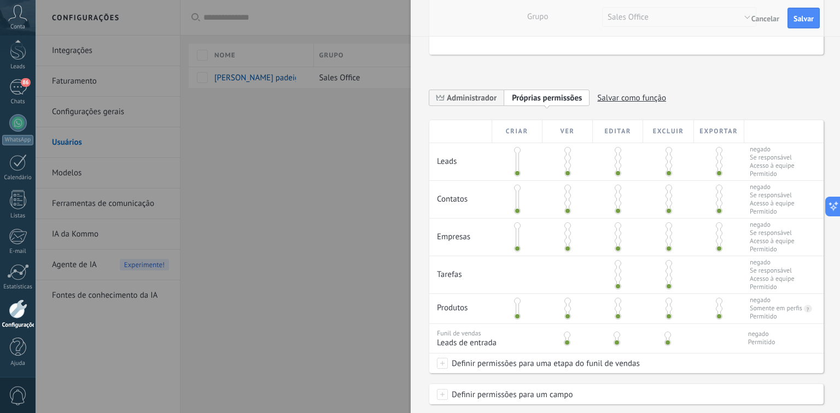
click at [594, 148] on span at bounding box center [719, 150] width 7 height 7
click at [594, 170] on span at bounding box center [719, 173] width 7 height 7
click at [515, 151] on span at bounding box center [517, 150] width 7 height 7
click at [514, 174] on span at bounding box center [517, 173] width 7 height 7
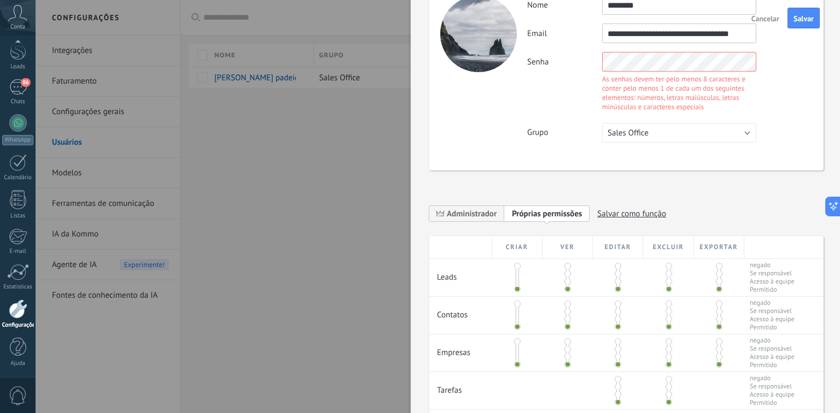
scroll to position [0, 0]
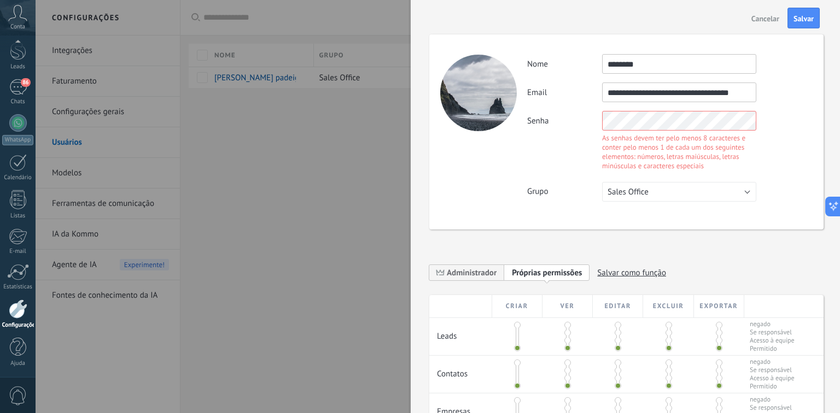
click at [571, 120] on div "Senha As senhas devem ter pelo menos 8 caracteres e conter pelo menos 1 de cada…" at bounding box center [669, 142] width 285 height 62
click at [594, 251] on div "**********" at bounding box center [626, 333] width 394 height 640
click at [594, 136] on div "Senha As senhas devem ter pelo menos 8 caracteres e conter pelo menos 1 de cada…" at bounding box center [669, 142] width 285 height 62
click at [594, 260] on div "**********" at bounding box center [626, 276] width 394 height 38
click at [547, 115] on div "Senha As senhas devem ter pelo menos 8 caracteres e conter pelo menos 1 de cada…" at bounding box center [669, 142] width 285 height 62
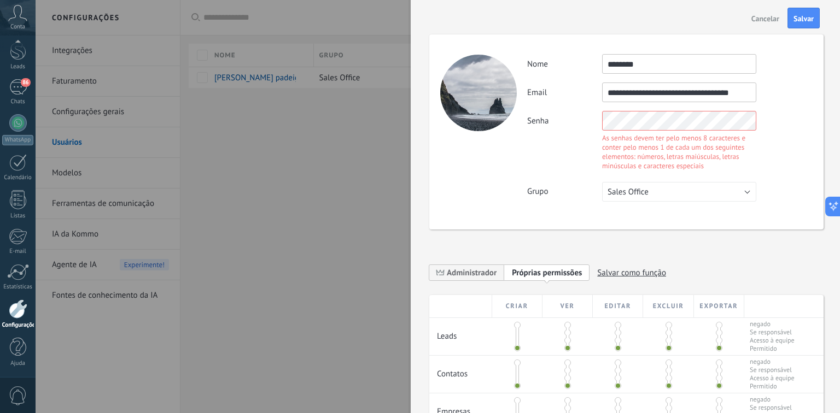
click at [594, 217] on div "**********" at bounding box center [626, 131] width 394 height 195
click at [594, 197] on button "Sales Office" at bounding box center [679, 192] width 154 height 20
click at [594, 197] on li "Sales Office" at bounding box center [675, 192] width 160 height 19
click at [503, 118] on div "**********" at bounding box center [626, 131] width 394 height 195
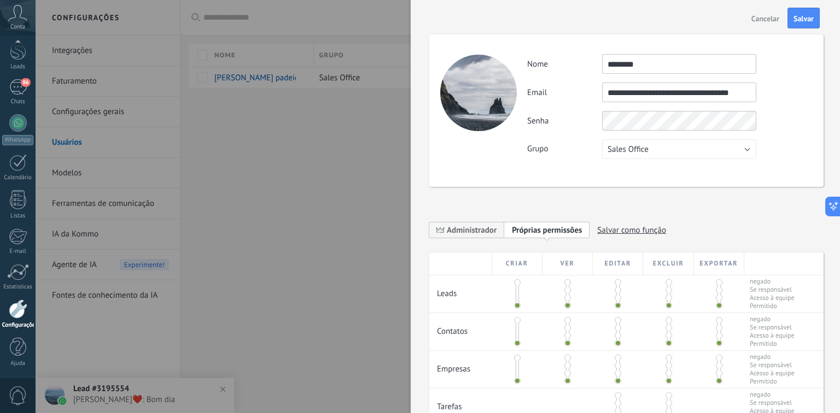
click at [594, 260] on div "**********" at bounding box center [626, 311] width 394 height 597
click at [594, 16] on span "Salvar" at bounding box center [803, 19] width 20 height 8
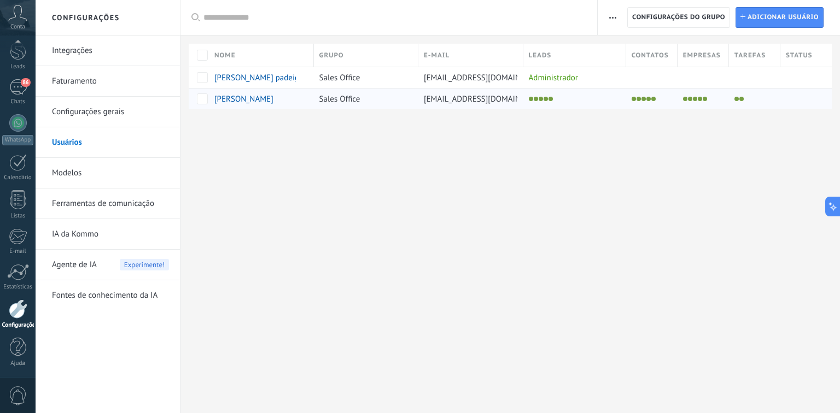
click at [342, 97] on span "Sales Office" at bounding box center [339, 99] width 41 height 10
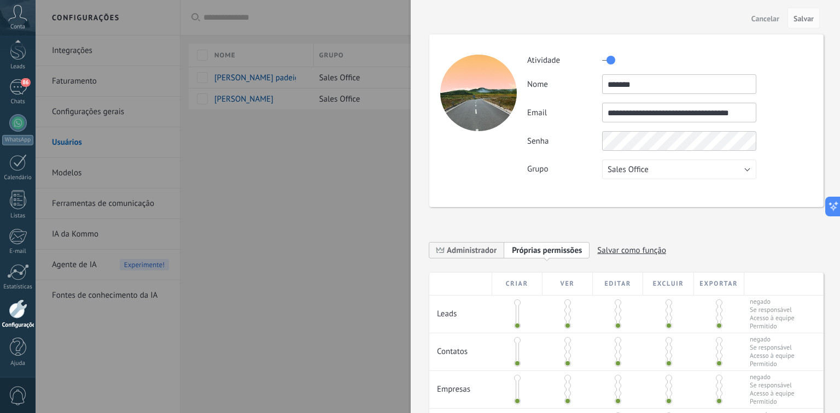
click at [374, 230] on div at bounding box center [420, 206] width 840 height 413
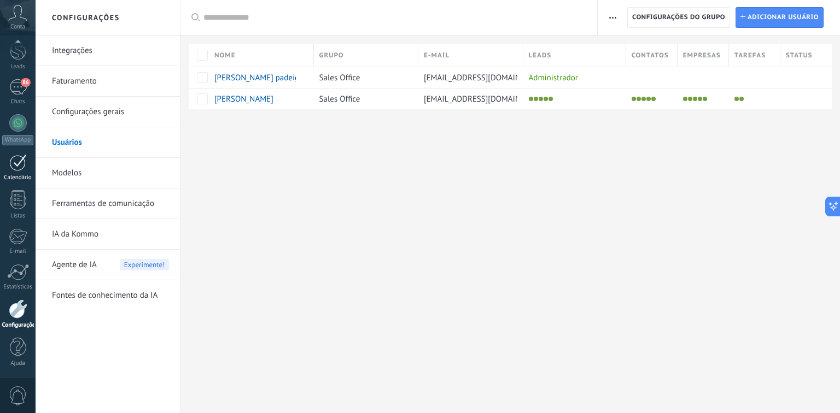
click at [20, 164] on div at bounding box center [17, 162] width 17 height 17
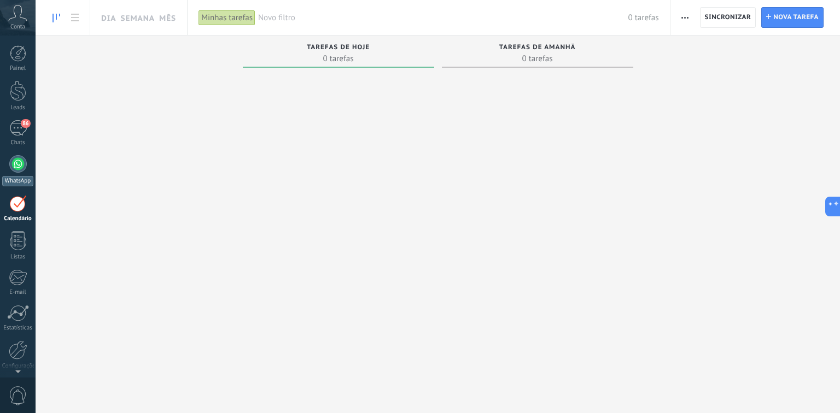
click at [15, 179] on div "WhatsApp" at bounding box center [17, 181] width 31 height 10
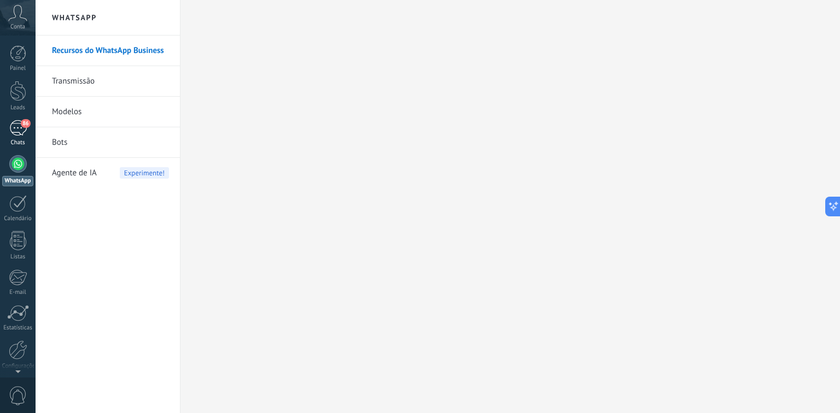
click at [24, 139] on div "Chats" at bounding box center [18, 142] width 32 height 7
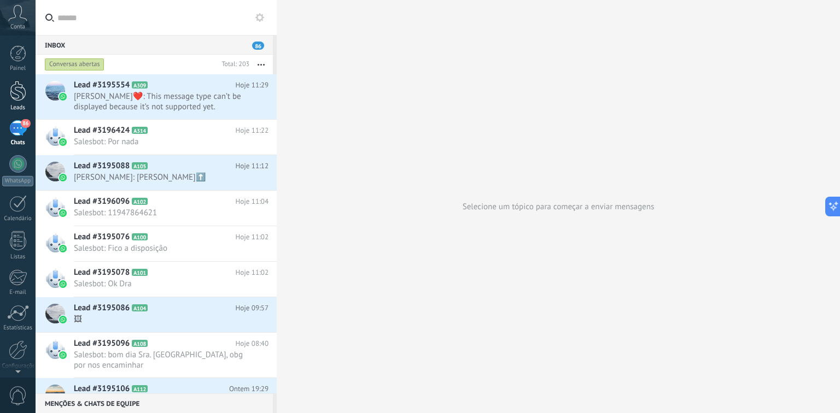
click at [24, 99] on div at bounding box center [18, 91] width 16 height 20
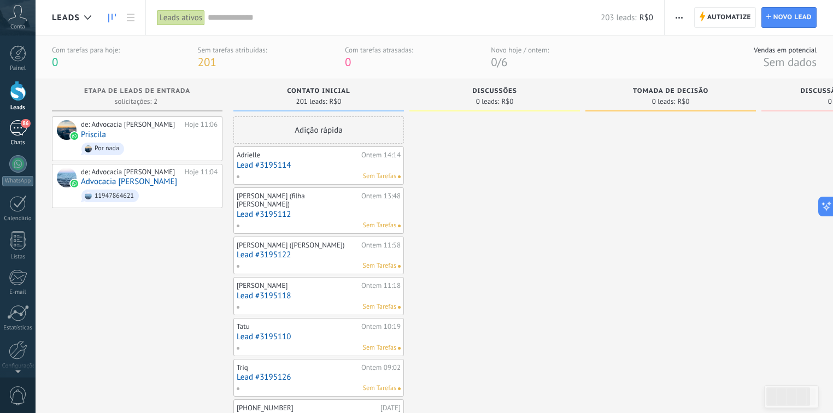
click at [25, 134] on div "86" at bounding box center [17, 128] width 17 height 16
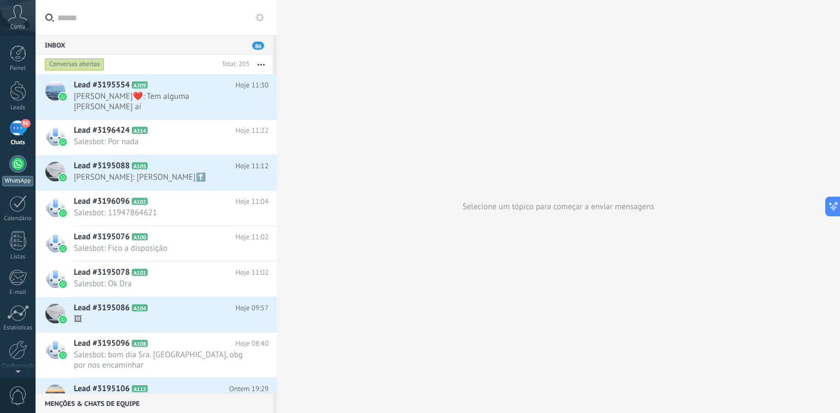
click at [20, 168] on div at bounding box center [17, 163] width 17 height 17
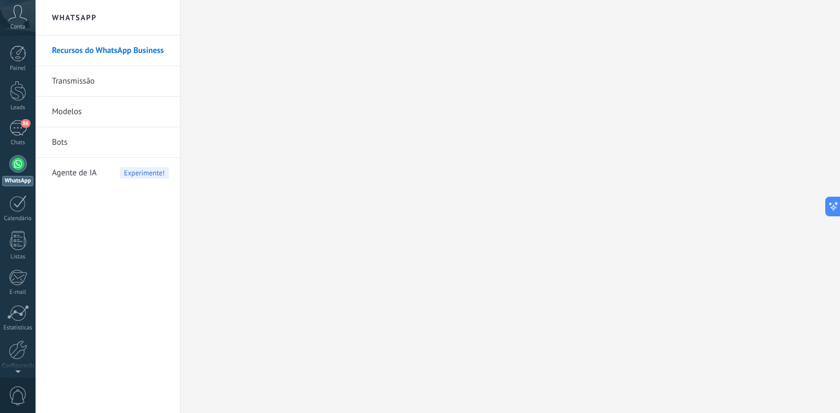
click at [113, 78] on link "Transmissão" at bounding box center [110, 81] width 117 height 31
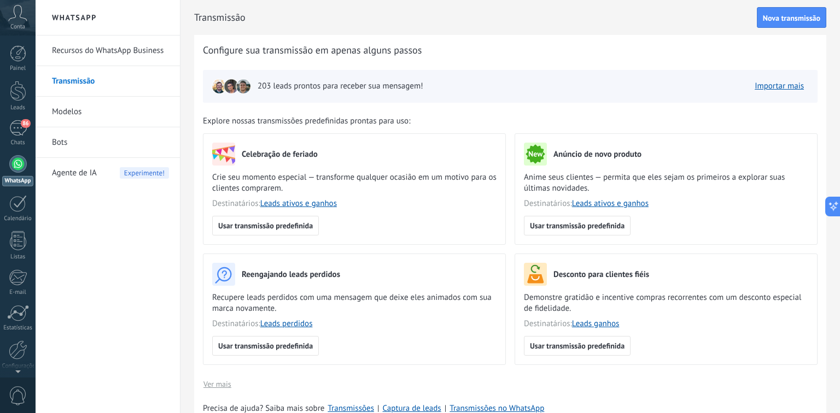
click at [69, 116] on link "Modelos" at bounding box center [110, 112] width 117 height 31
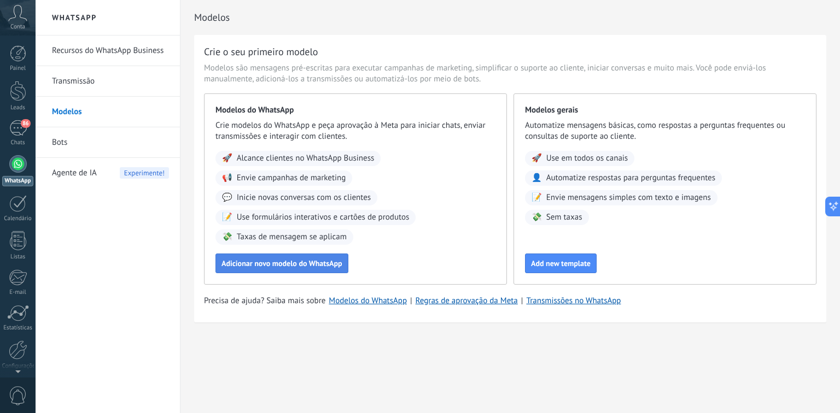
click at [314, 267] on span "Adicionar novo modelo do WhatsApp" at bounding box center [281, 264] width 121 height 8
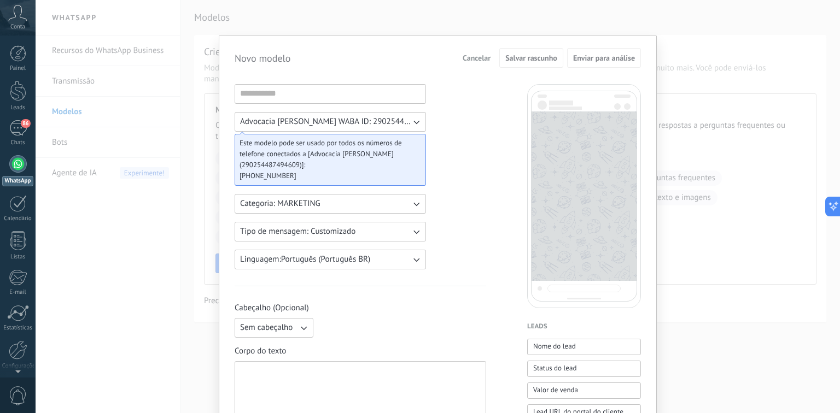
click at [594, 66] on div "Novo modelo Cancelar Salvar rascunho Enviar para análise Advocacia Alex Frezzat…" at bounding box center [438, 206] width 804 height 413
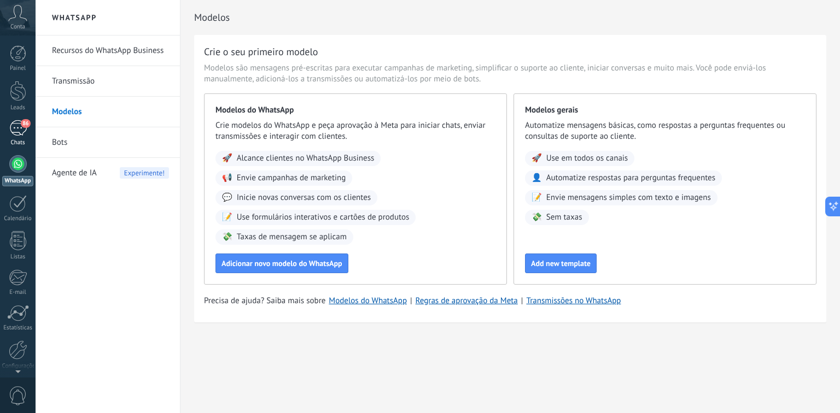
click at [24, 131] on div "86" at bounding box center [17, 128] width 17 height 16
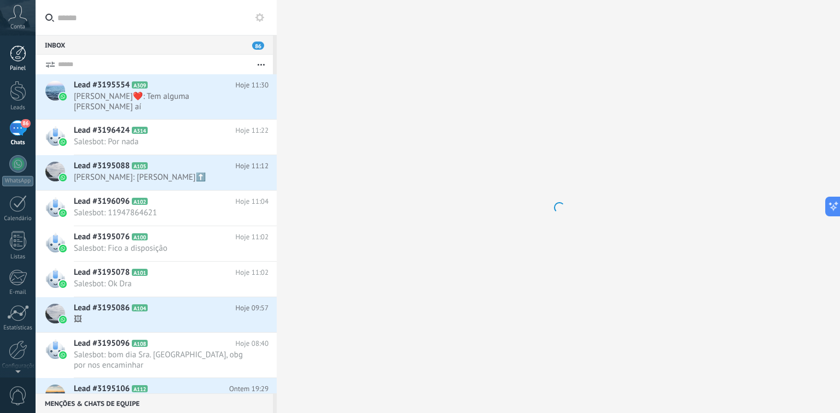
click at [28, 54] on link "Painel" at bounding box center [18, 58] width 36 height 27
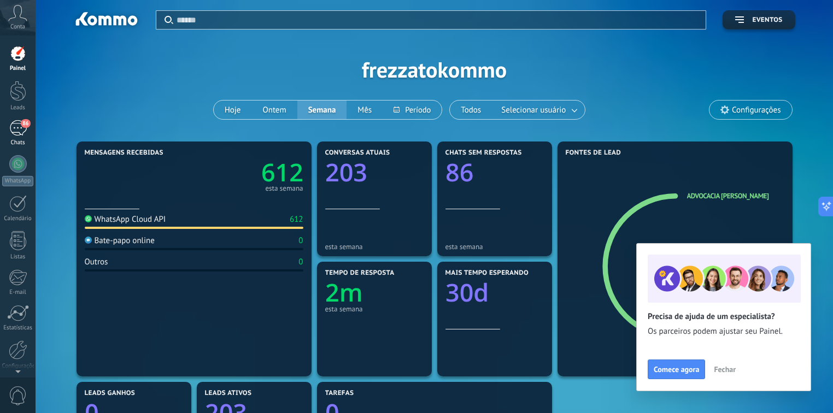
click at [28, 137] on link "86 Chats" at bounding box center [18, 133] width 36 height 26
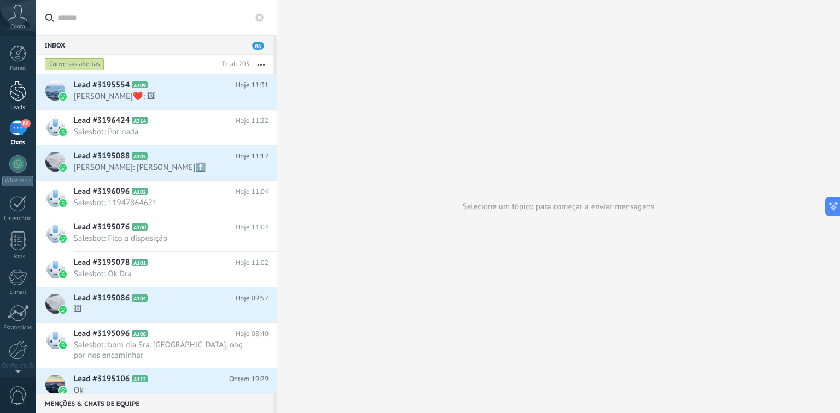
click at [26, 85] on link "Leads" at bounding box center [18, 96] width 36 height 31
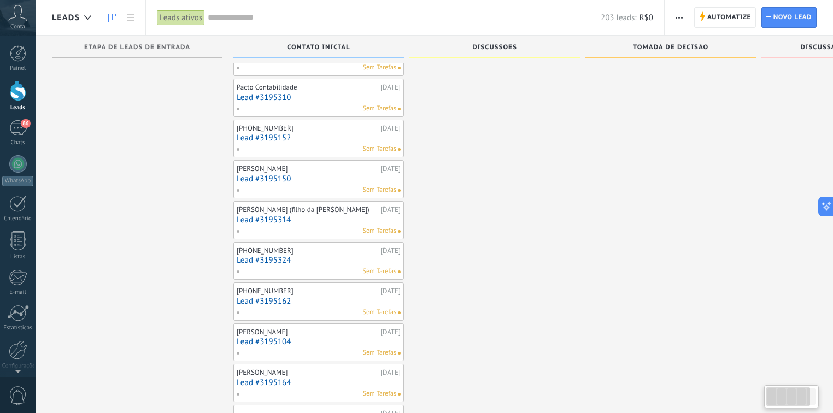
scroll to position [262, 0]
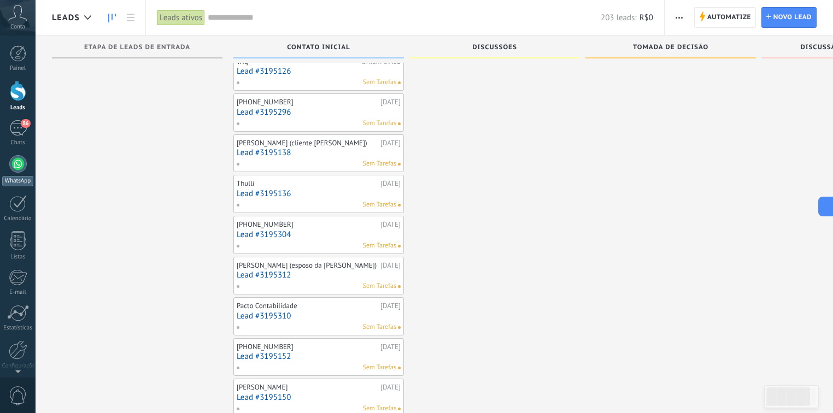
click at [18, 155] on div at bounding box center [17, 163] width 17 height 17
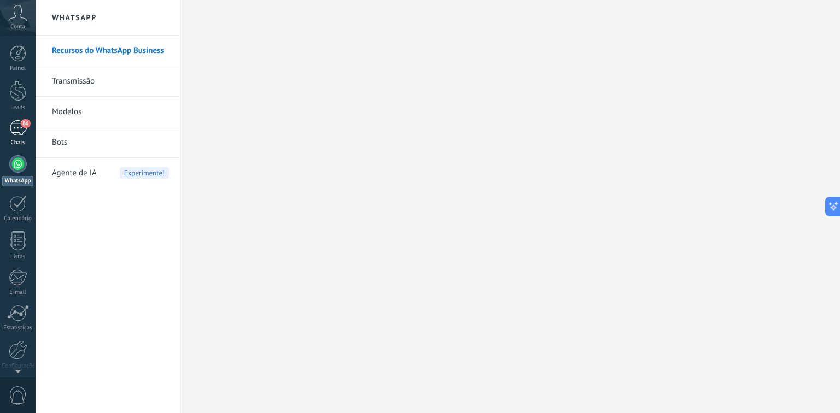
click at [18, 138] on link "86 Chats" at bounding box center [18, 133] width 36 height 26
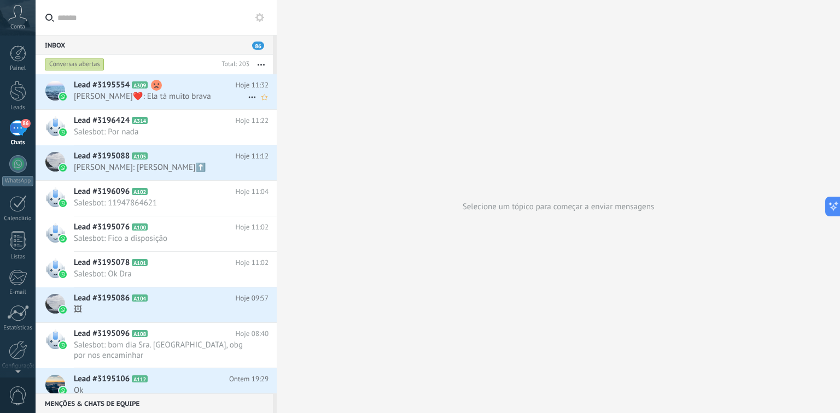
click at [171, 102] on span "Terezinha Aparecida Da Silva❤️: Ela tá muito brava" at bounding box center [161, 96] width 174 height 10
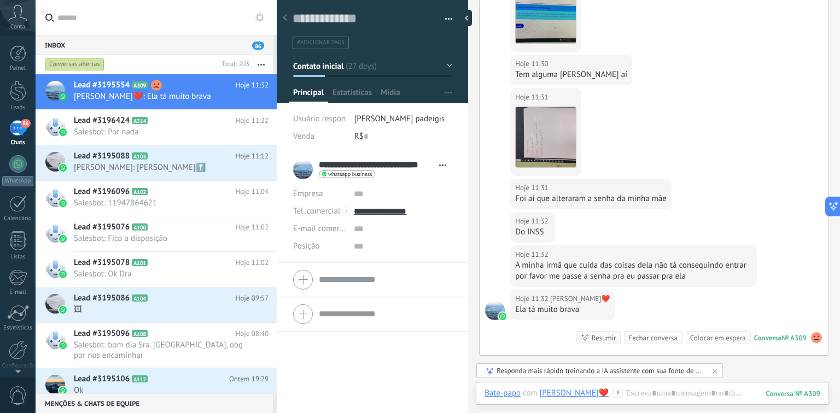
scroll to position [1115, 0]
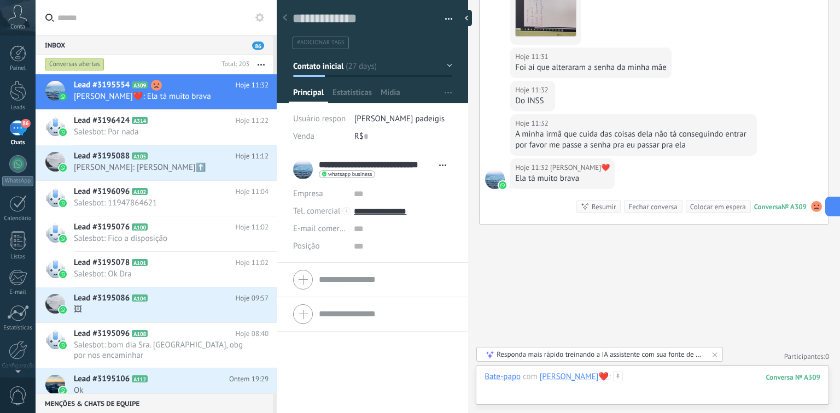
click at [534, 295] on div at bounding box center [652, 388] width 336 height 33
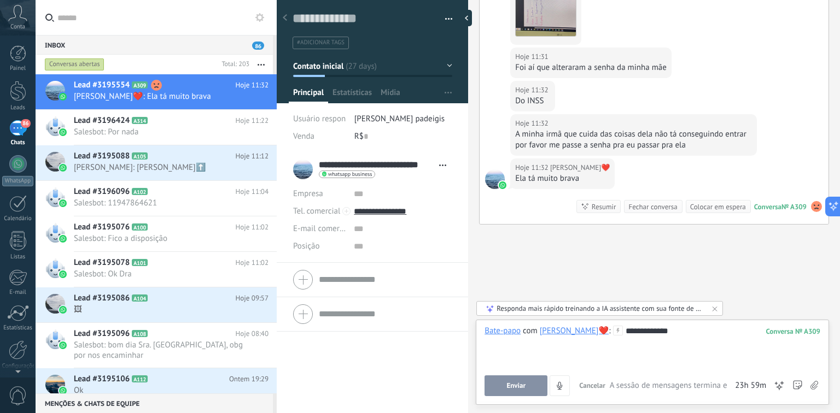
click at [527, 295] on button "Enviar" at bounding box center [515, 386] width 63 height 21
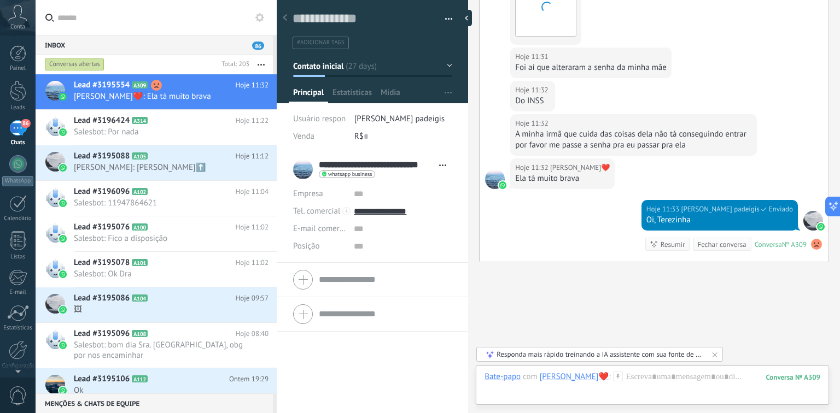
scroll to position [1152, 0]
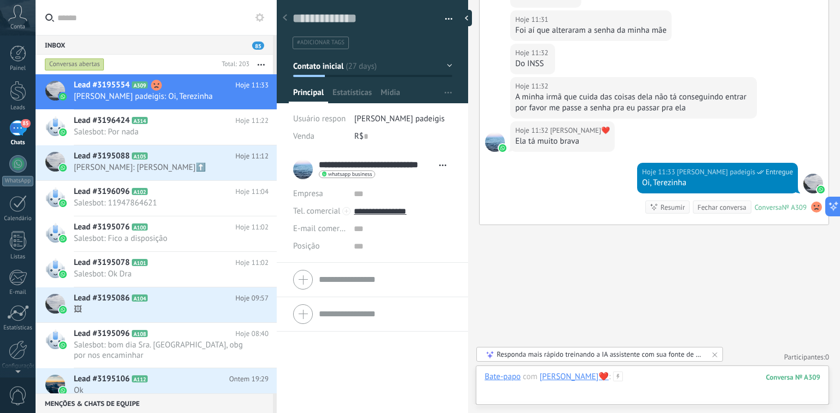
click at [594, 295] on div at bounding box center [652, 388] width 336 height 33
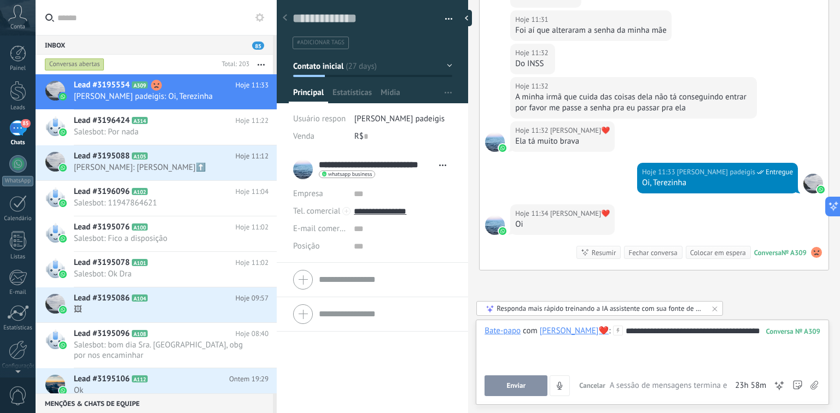
scroll to position [1198, 0]
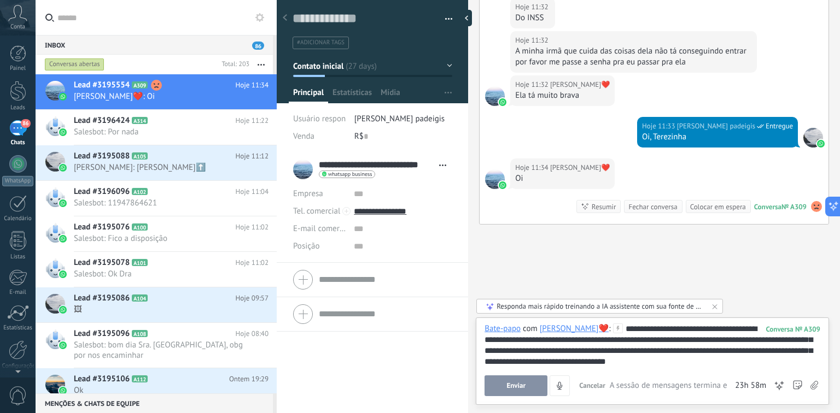
click at [531, 295] on button "Enviar" at bounding box center [515, 386] width 63 height 21
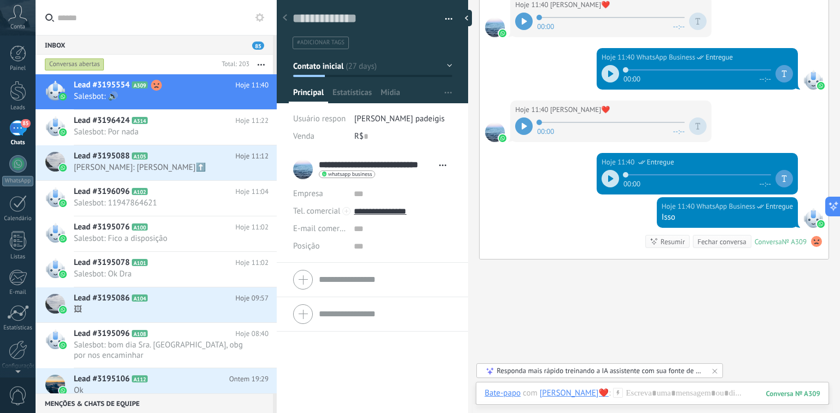
scroll to position [2753, 0]
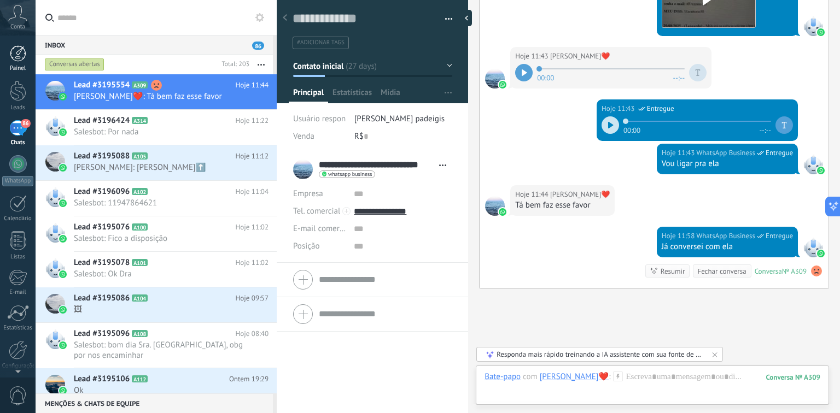
scroll to position [3187, 0]
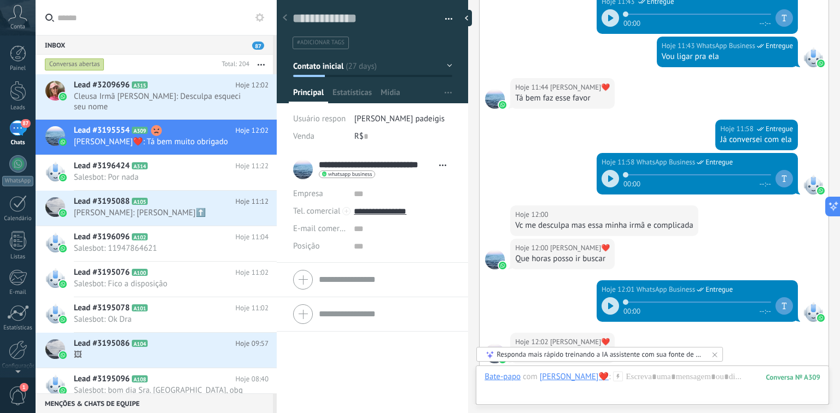
scroll to position [3404, 0]
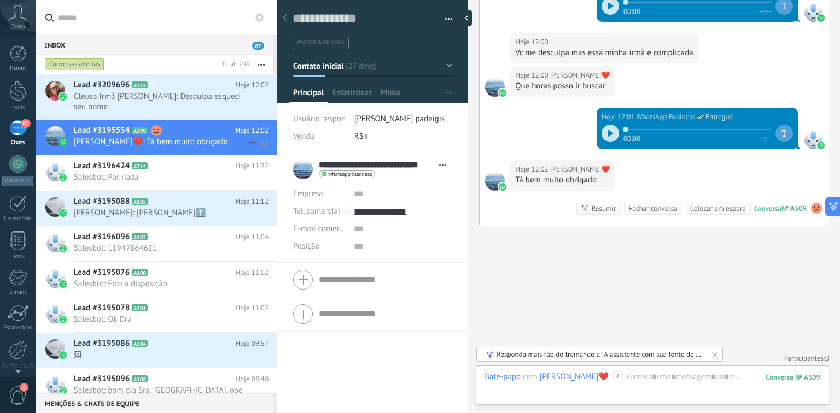
drag, startPoint x: 165, startPoint y: 94, endPoint x: 255, endPoint y: 122, distance: 95.1
click at [165, 94] on span "Cleusa Irmã [PERSON_NAME]: Desculpa esqueci seu nome" at bounding box center [161, 101] width 174 height 21
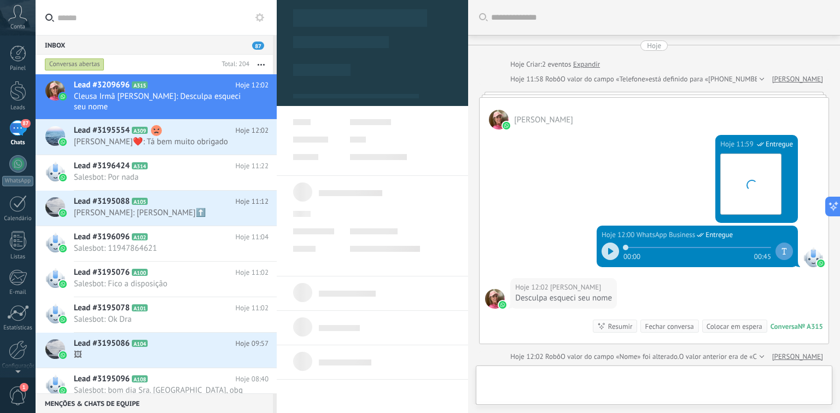
type textarea "**********"
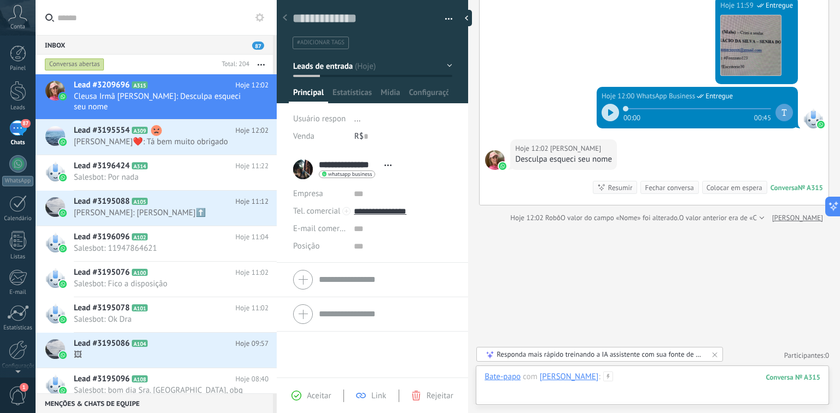
click at [650, 383] on div at bounding box center [652, 388] width 336 height 33
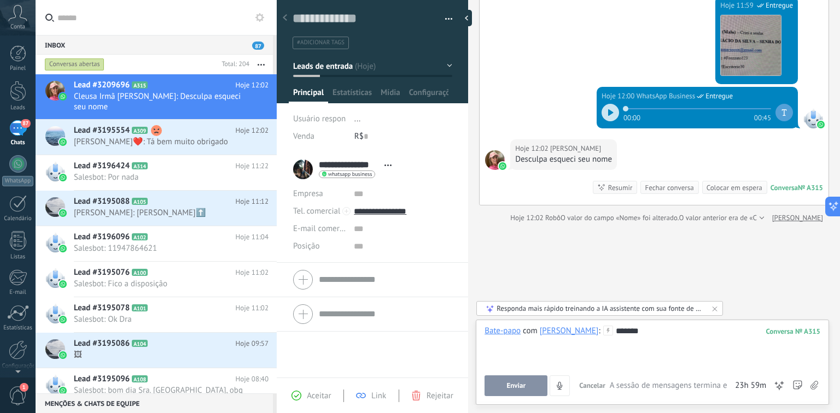
click at [503, 388] on button "Enviar" at bounding box center [515, 386] width 63 height 21
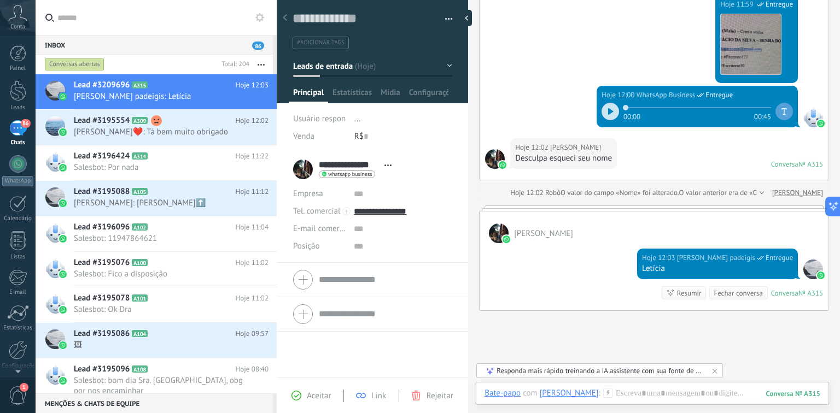
scroll to position [96, 0]
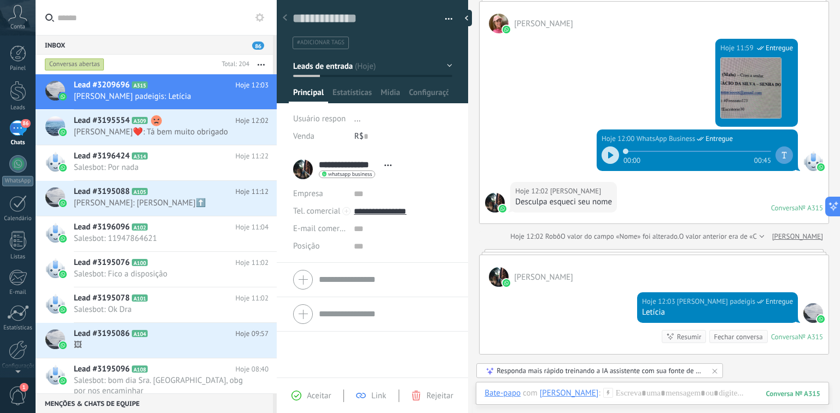
click at [20, 20] on icon at bounding box center [17, 13] width 19 height 16
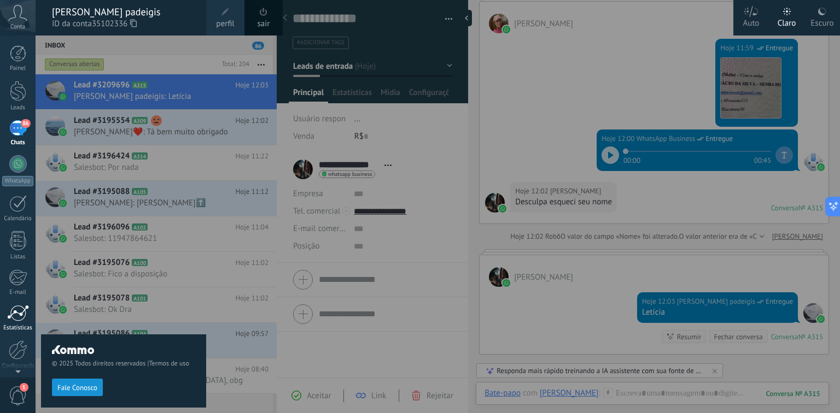
click at [22, 320] on div at bounding box center [18, 313] width 22 height 16
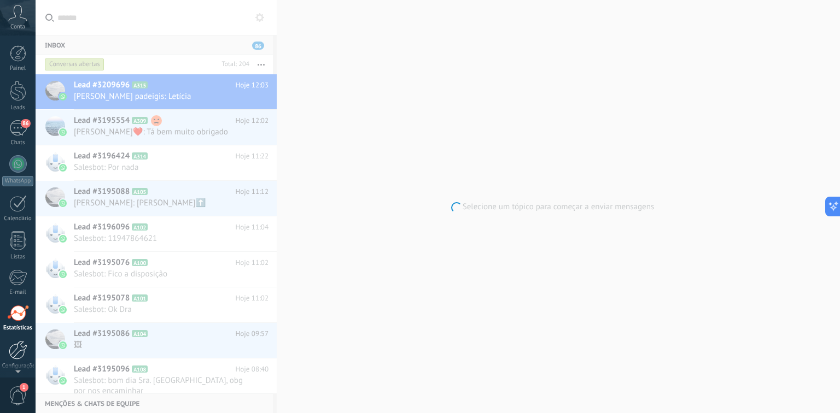
click at [19, 354] on div at bounding box center [18, 350] width 19 height 19
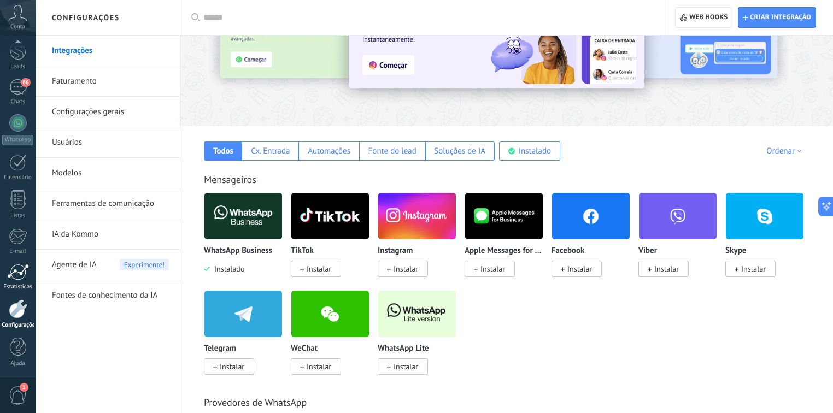
scroll to position [131, 0]
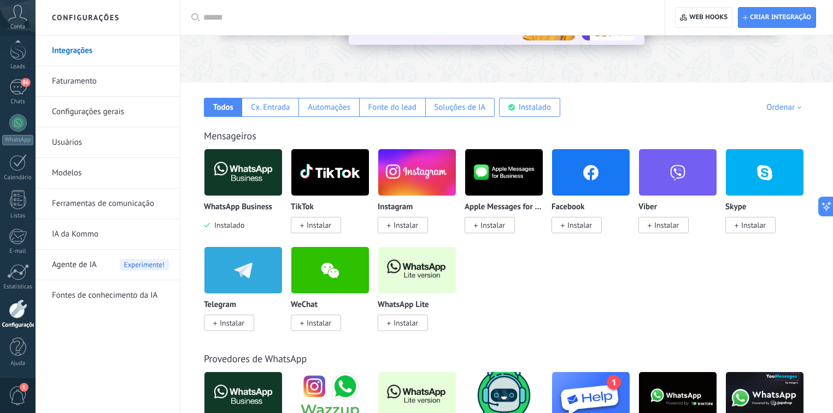
click at [79, 146] on link "Usuários" at bounding box center [110, 142] width 117 height 31
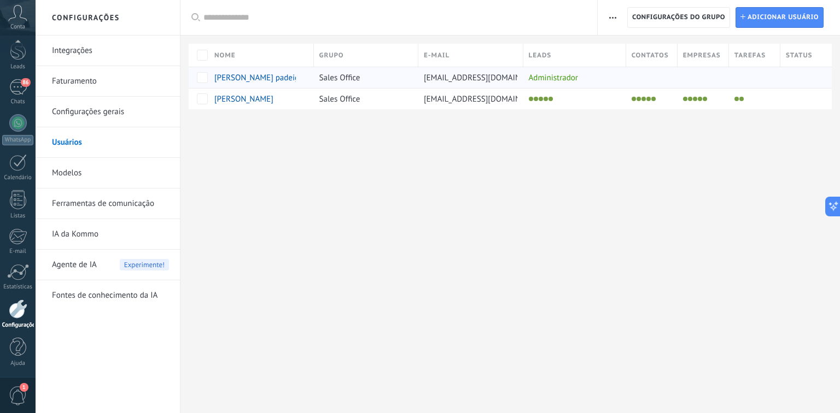
click at [260, 78] on span "[PERSON_NAME] padeigis" at bounding box center [259, 78] width 90 height 10
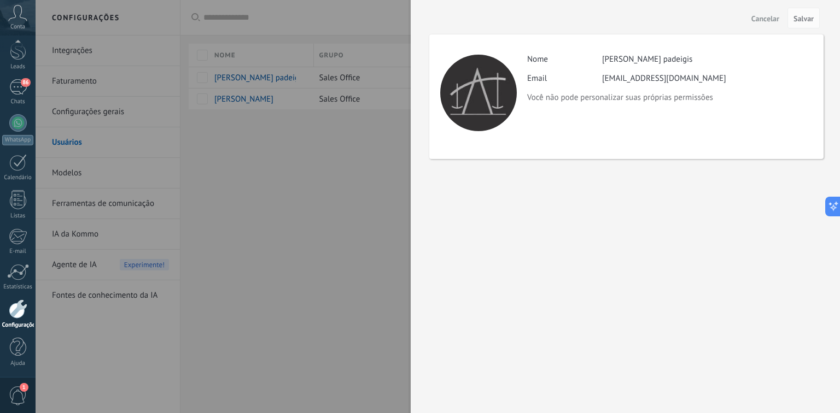
click at [461, 98] on div at bounding box center [478, 93] width 77 height 77
click at [757, 159] on div "Cancelar Salvar Atividade Nome leticia zacarelli padeigis Email [EMAIL_ADDRESS]…" at bounding box center [625, 206] width 429 height 413
click at [760, 16] on span "Cancelar" at bounding box center [765, 19] width 28 height 8
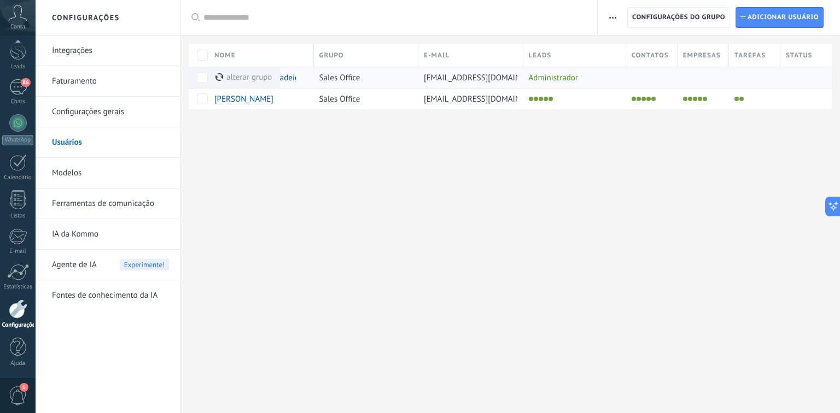
click at [311, 81] on div "[PERSON_NAME] padeigis" at bounding box center [261, 77] width 105 height 21
click at [273, 77] on span "[PERSON_NAME] padeigis" at bounding box center [259, 78] width 90 height 10
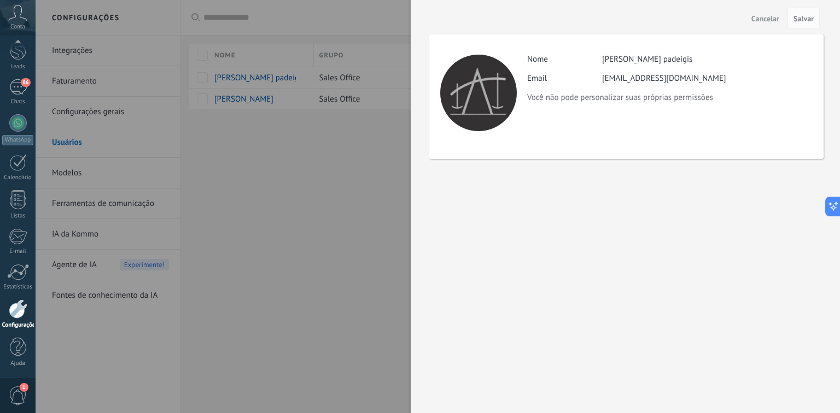
drag, startPoint x: 520, startPoint y: 99, endPoint x: 509, endPoint y: 99, distance: 10.4
click at [515, 99] on div "Atividade Nome [PERSON_NAME] padeigis Email [EMAIL_ADDRESS][DOMAIN_NAME] Você n…" at bounding box center [626, 96] width 394 height 125
click at [496, 99] on div at bounding box center [478, 93] width 77 height 77
click at [701, 64] on div "Nome [PERSON_NAME] padeigis" at bounding box center [669, 59] width 285 height 10
drag, startPoint x: 602, startPoint y: 103, endPoint x: 636, endPoint y: 102, distance: 33.9
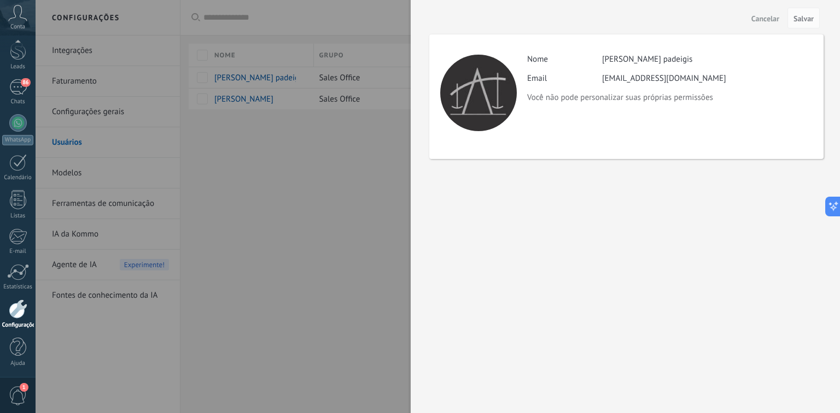
click at [606, 103] on div "Atividade Nome [PERSON_NAME] padeigis Email [EMAIL_ADDRESS][DOMAIN_NAME] Você n…" at bounding box center [626, 96] width 394 height 125
drag, startPoint x: 643, startPoint y: 102, endPoint x: 748, endPoint y: 77, distance: 108.1
click at [644, 102] on p "Você não pode personalizar suas próprias permissões" at bounding box center [669, 97] width 285 height 10
click at [763, 16] on span "Cancelar" at bounding box center [765, 19] width 28 height 8
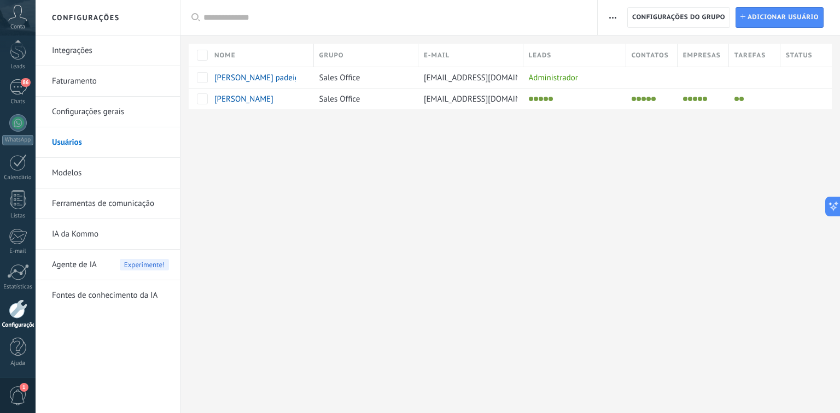
click at [534, 63] on div "Leads" at bounding box center [574, 55] width 102 height 23
click at [555, 80] on div "Administrador" at bounding box center [571, 77] width 97 height 21
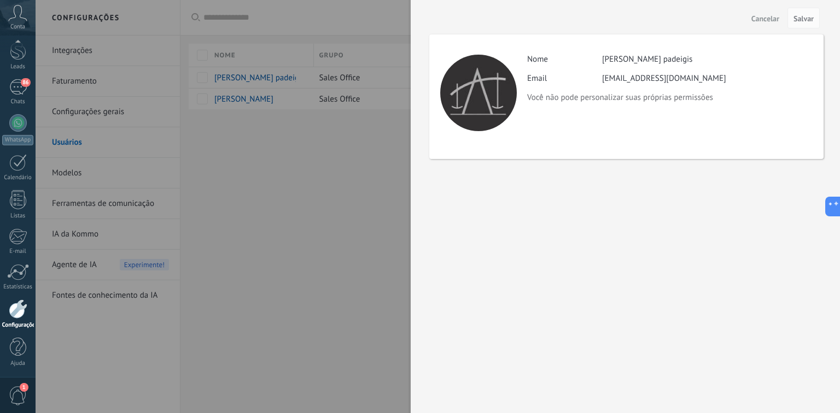
click at [501, 86] on div at bounding box center [478, 93] width 77 height 77
drag, startPoint x: 479, startPoint y: 86, endPoint x: 710, endPoint y: 146, distance: 238.9
click at [710, 146] on div "Atividade Nome [PERSON_NAME] padeigis Email [EMAIL_ADDRESS][DOMAIN_NAME] Você n…" at bounding box center [626, 96] width 394 height 125
click at [768, 16] on span "Cancelar" at bounding box center [765, 19] width 28 height 8
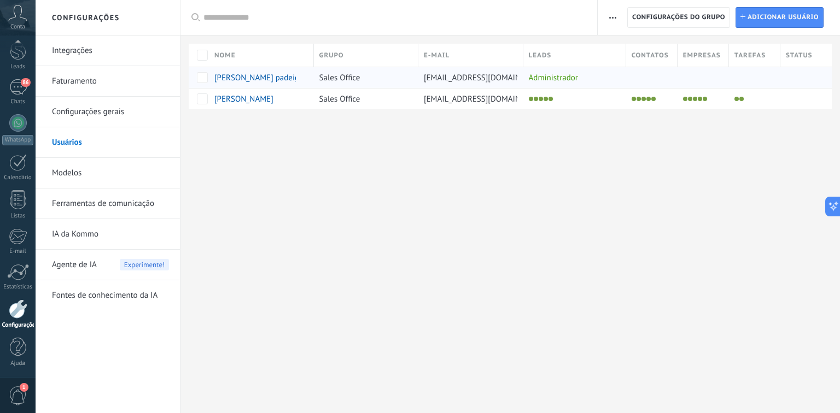
click at [306, 80] on div "[PERSON_NAME] padeigis" at bounding box center [258, 77] width 99 height 21
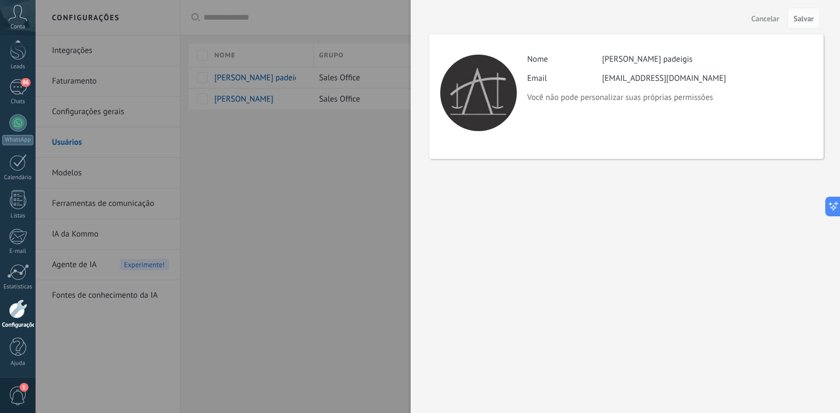
drag, startPoint x: 249, startPoint y: 205, endPoint x: 203, endPoint y: 166, distance: 60.5
click at [249, 204] on div at bounding box center [420, 206] width 840 height 413
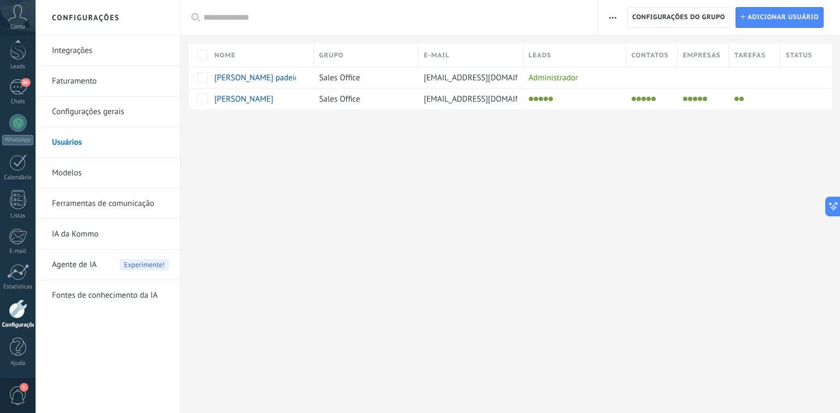
click at [22, 18] on icon at bounding box center [17, 13] width 19 height 16
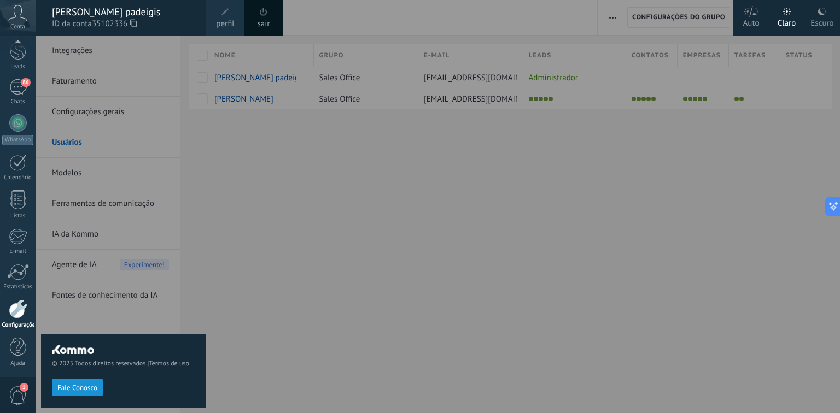
click at [230, 25] on span "perfil" at bounding box center [225, 24] width 18 height 12
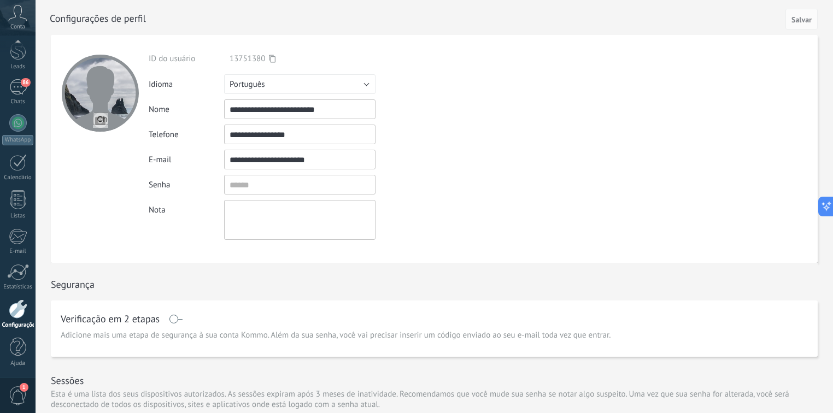
click at [107, 107] on div at bounding box center [100, 93] width 77 height 77
click at [125, 106] on div at bounding box center [100, 93] width 77 height 77
click at [105, 119] on input "file" at bounding box center [100, 120] width 15 height 15
type input "**********"
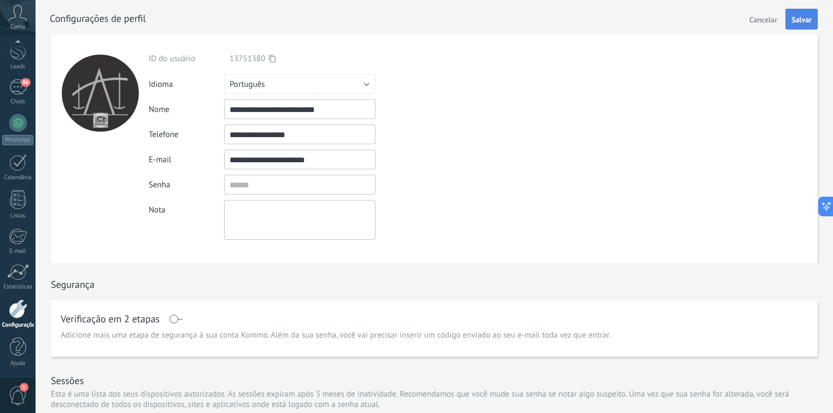
click at [801, 22] on span "Salvar" at bounding box center [802, 20] width 20 height 8
click at [18, 85] on div "86" at bounding box center [17, 87] width 17 height 16
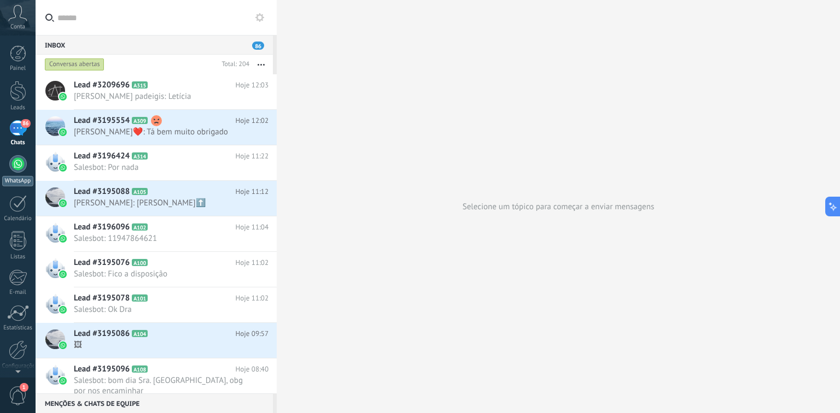
click at [17, 169] on div at bounding box center [17, 163] width 17 height 17
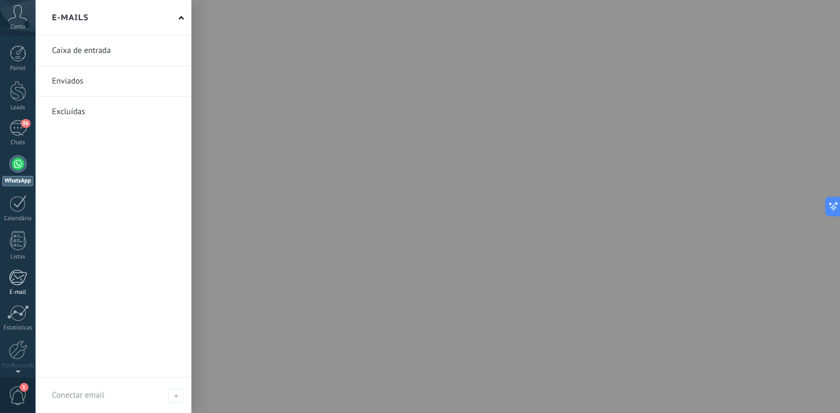
click at [20, 287] on link "E-mail" at bounding box center [18, 282] width 36 height 27
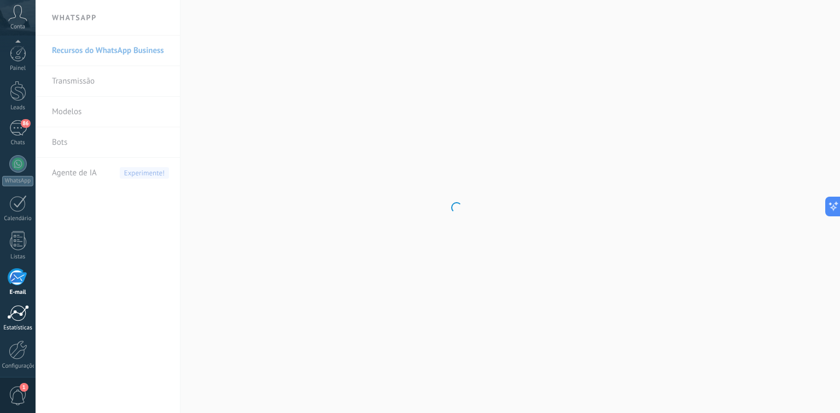
scroll to position [41, 0]
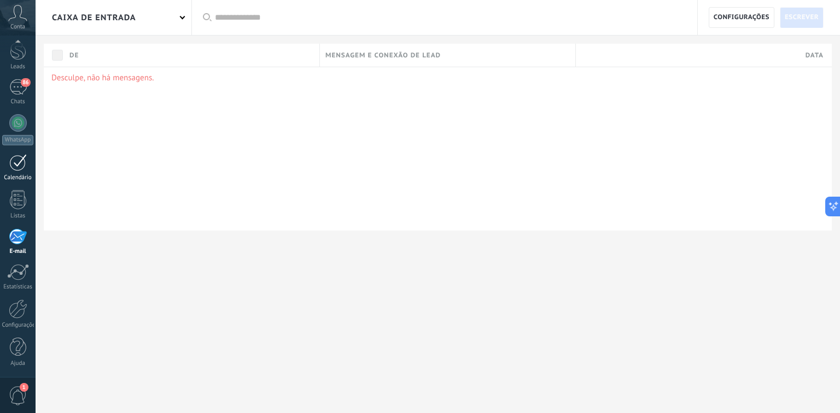
click at [17, 162] on div at bounding box center [17, 162] width 17 height 17
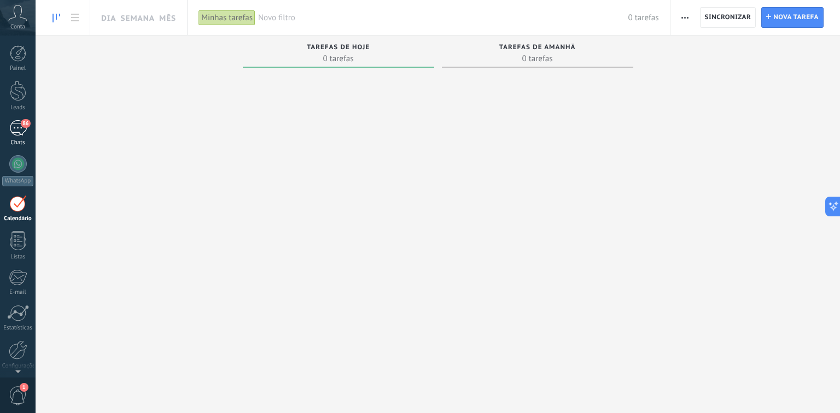
click at [17, 125] on div "86" at bounding box center [17, 128] width 17 height 16
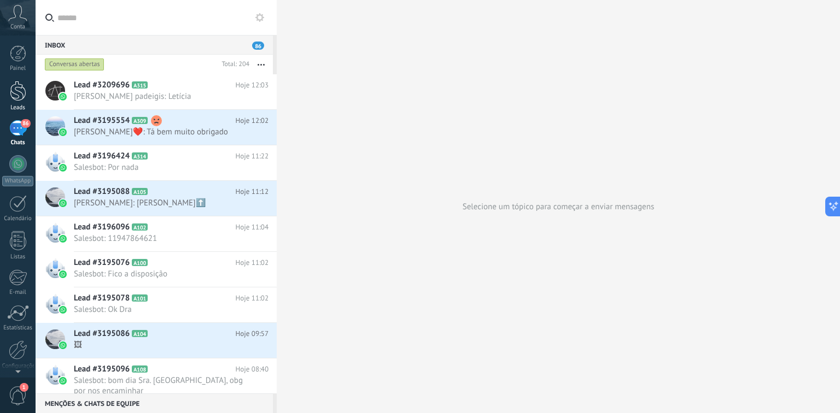
click at [19, 98] on div at bounding box center [18, 91] width 16 height 20
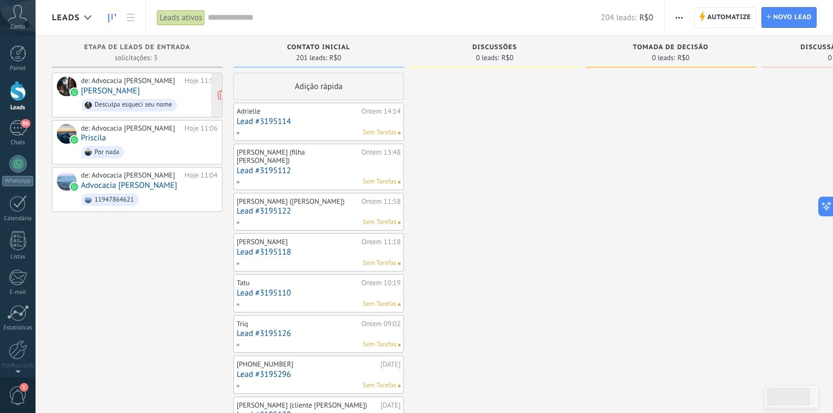
click at [122, 90] on link "[PERSON_NAME]" at bounding box center [110, 90] width 59 height 9
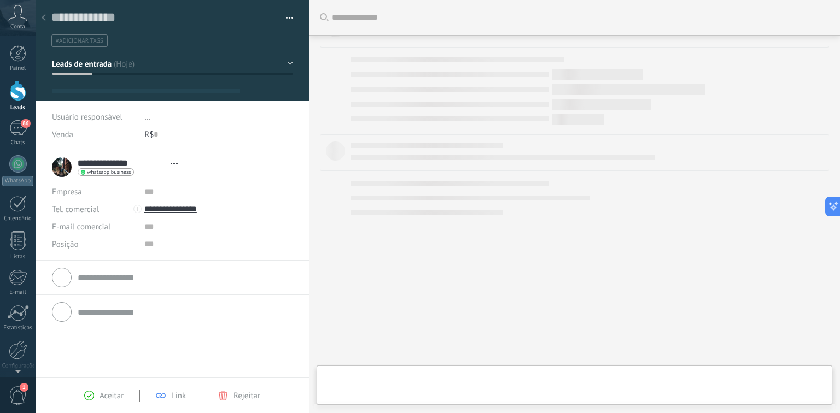
type textarea "**********"
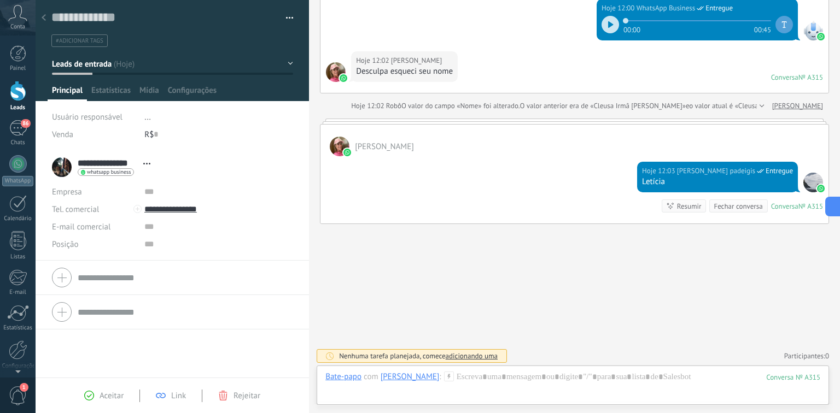
scroll to position [91, 0]
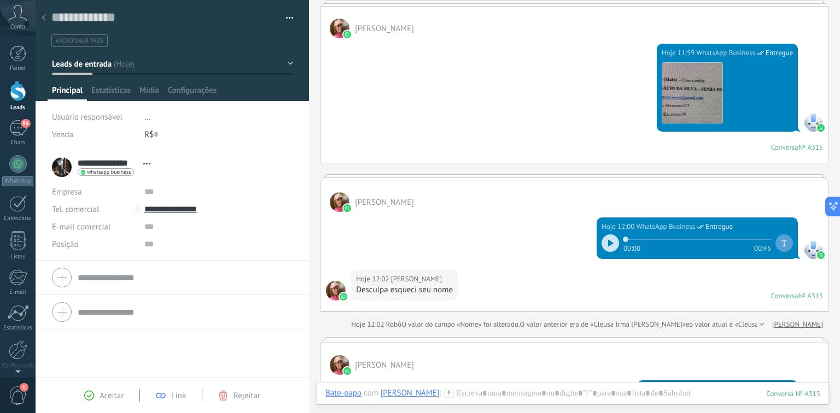
click at [683, 176] on div at bounding box center [574, 176] width 509 height 5
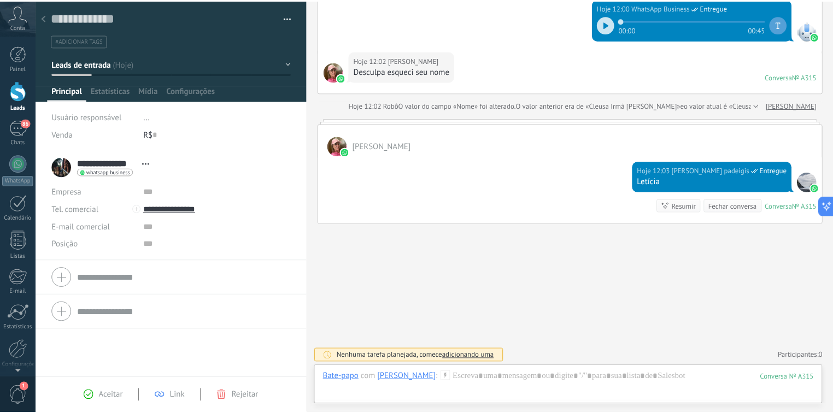
scroll to position [135, 0]
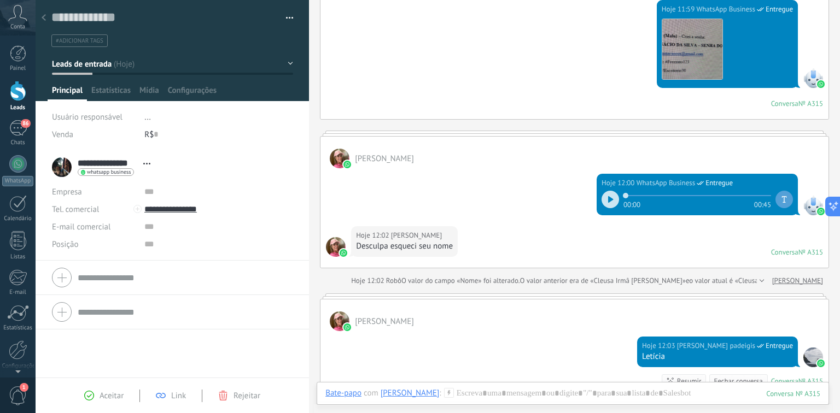
click at [286, 63] on button "Leads de entrada" at bounding box center [172, 64] width 241 height 20
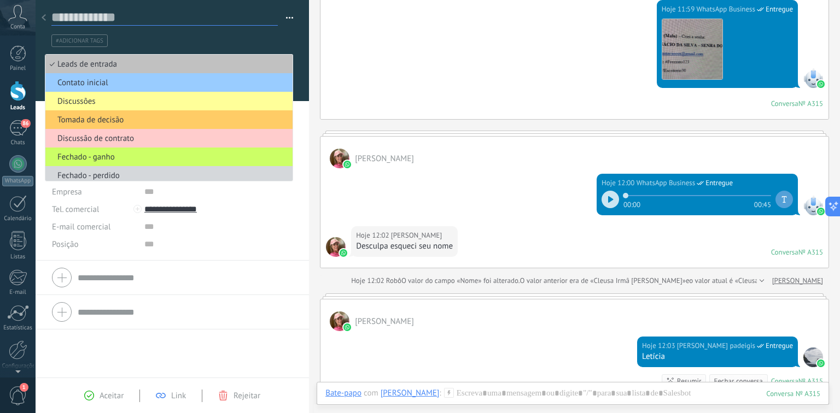
click at [237, 15] on textarea at bounding box center [164, 17] width 226 height 16
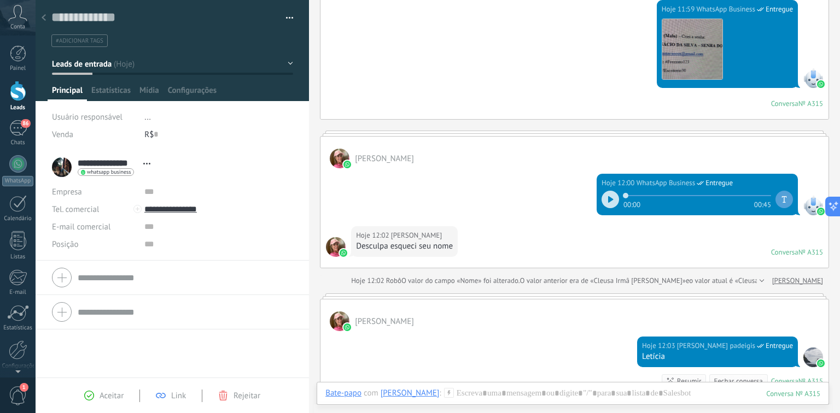
click at [42, 15] on icon at bounding box center [44, 17] width 4 height 7
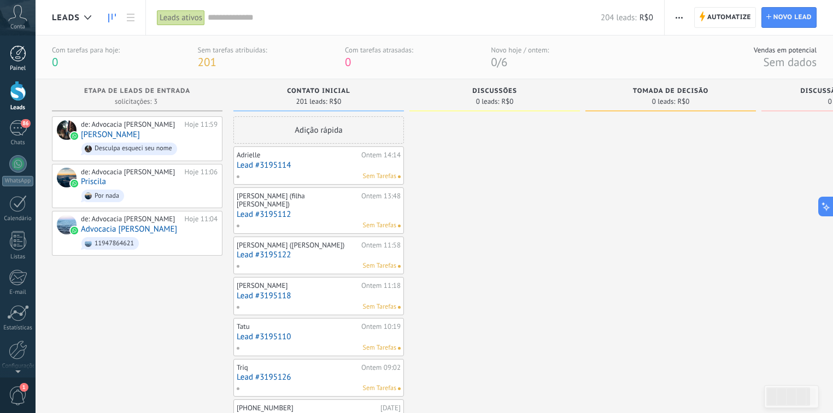
click at [16, 56] on div at bounding box center [18, 53] width 16 height 16
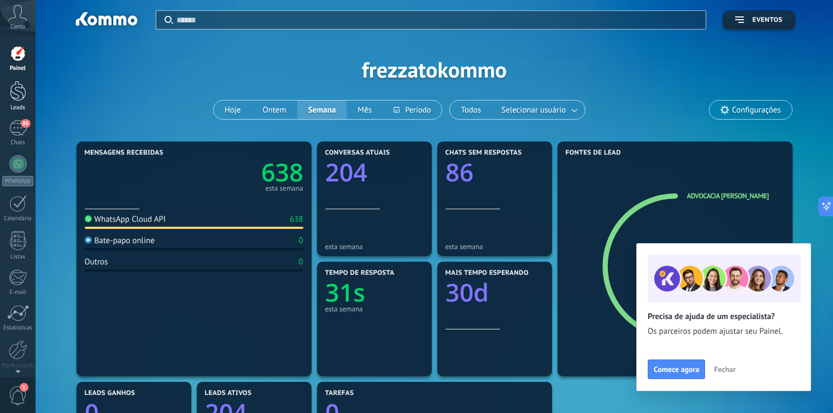
click at [14, 97] on div at bounding box center [18, 91] width 16 height 20
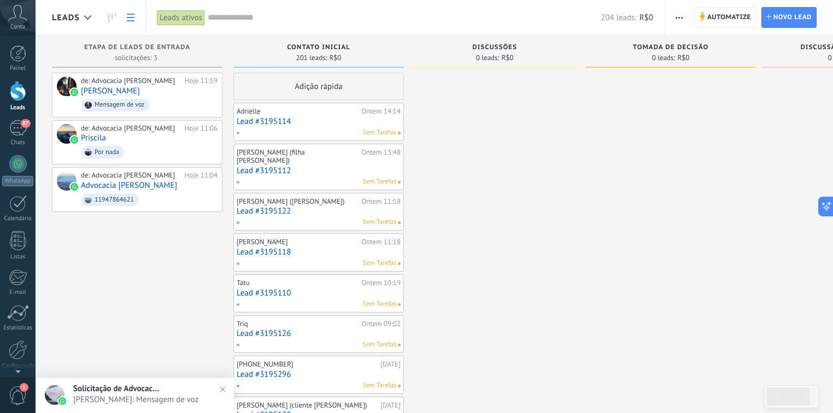
click at [134, 16] on link at bounding box center [130, 17] width 19 height 21
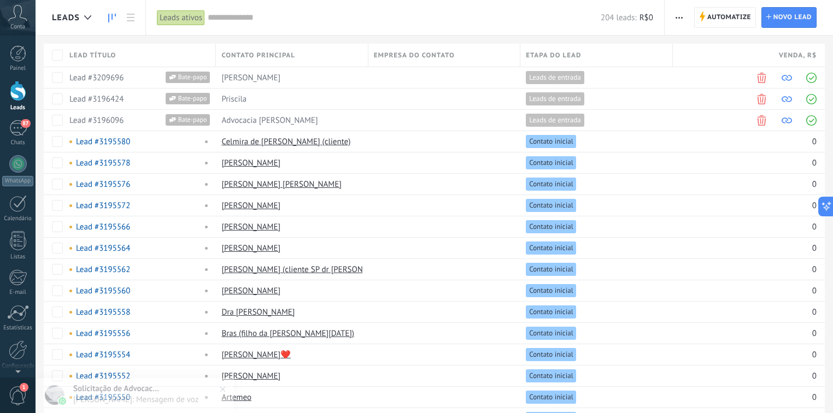
click at [109, 17] on use at bounding box center [112, 18] width 8 height 9
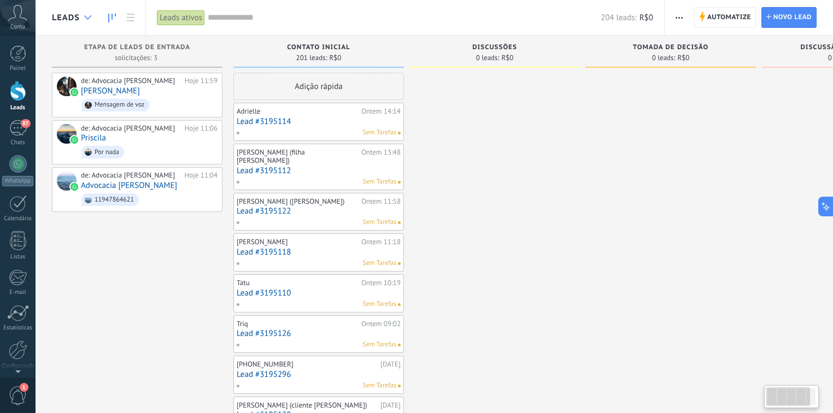
click at [85, 18] on icon at bounding box center [87, 17] width 7 height 4
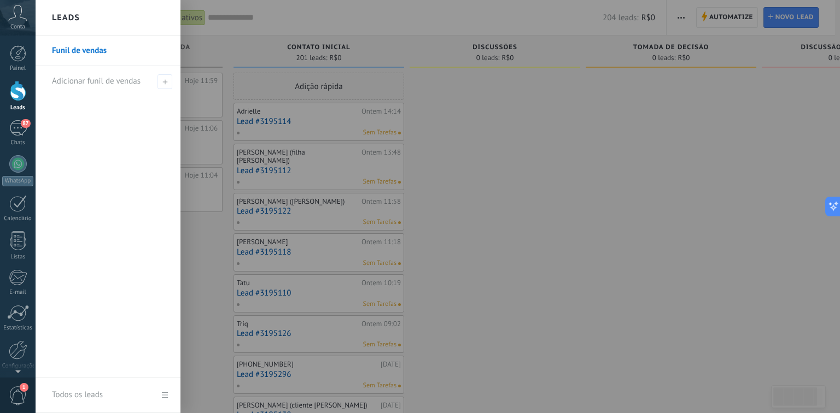
click at [306, 26] on div at bounding box center [456, 206] width 840 height 413
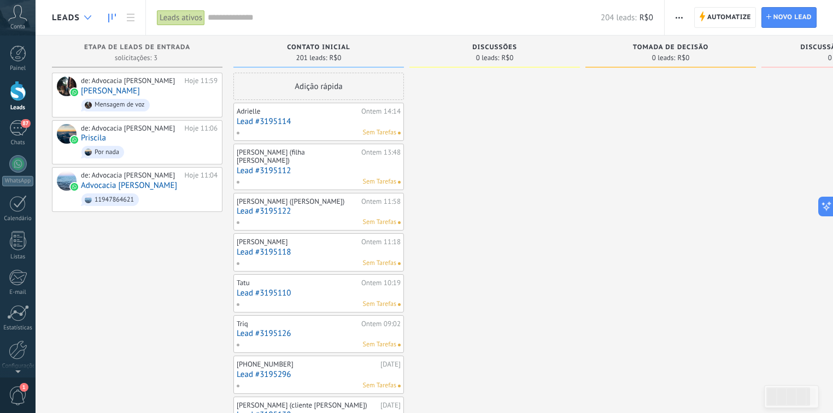
click at [87, 23] on div at bounding box center [88, 17] width 18 height 21
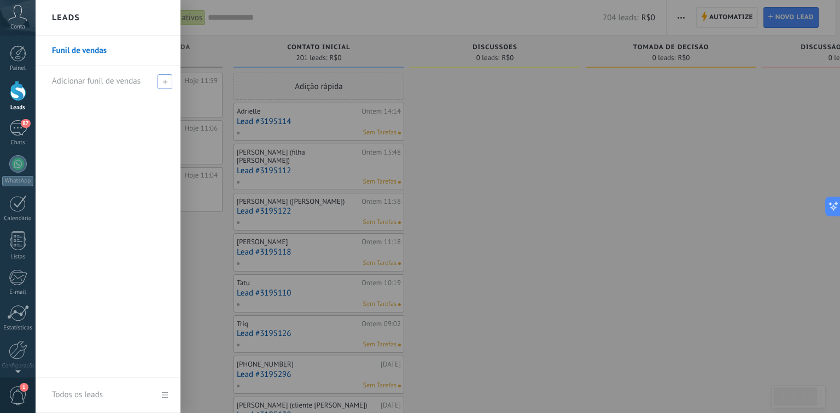
click at [158, 81] on span at bounding box center [164, 81] width 15 height 15
click at [105, 85] on input "text" at bounding box center [103, 81] width 103 height 17
type input "**********"
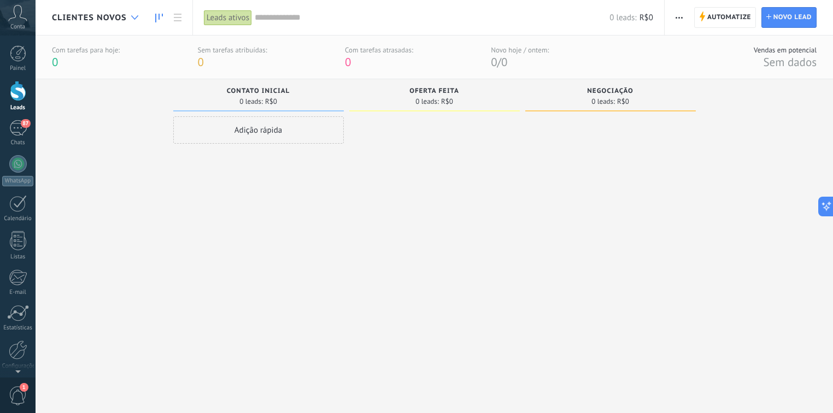
click at [131, 16] on icon at bounding box center [134, 17] width 7 height 4
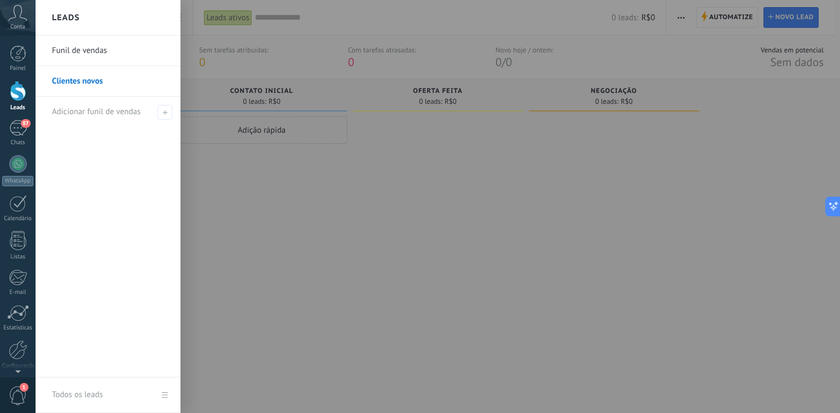
click at [80, 56] on link "Funil de vendas" at bounding box center [111, 51] width 118 height 31
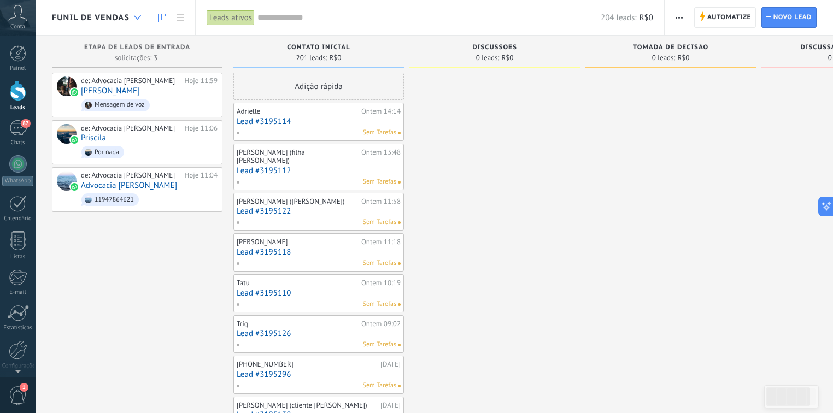
click at [136, 20] on div at bounding box center [137, 17] width 18 height 21
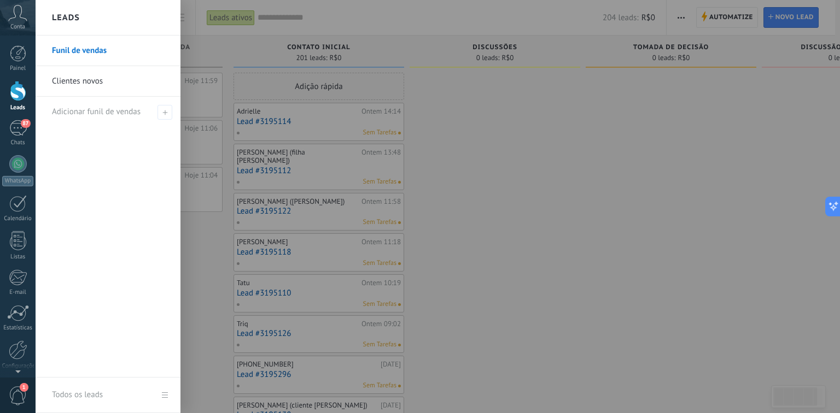
click at [99, 83] on link "Clientes novos" at bounding box center [111, 81] width 118 height 31
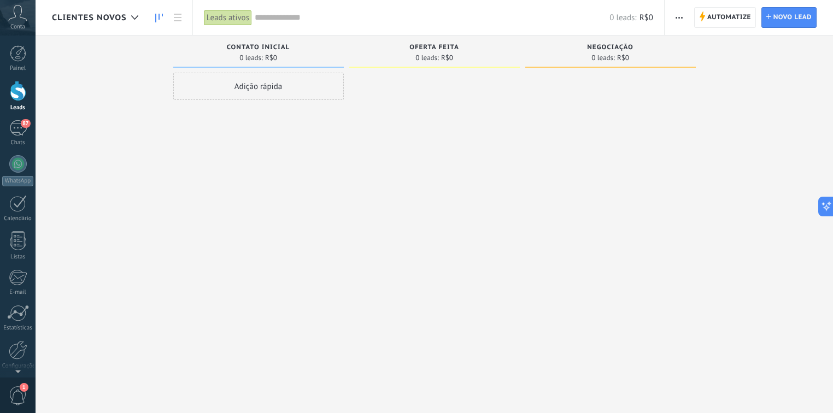
drag, startPoint x: 520, startPoint y: 69, endPoint x: 402, endPoint y: 52, distance: 119.3
drag, startPoint x: 402, startPoint y: 52, endPoint x: 427, endPoint y: 49, distance: 25.9
click at [427, 49] on span "Oferta feita" at bounding box center [434, 48] width 50 height 8
drag, startPoint x: 433, startPoint y: 46, endPoint x: 286, endPoint y: 44, distance: 147.1
click at [433, 46] on span "Oferta feita" at bounding box center [434, 48] width 50 height 8
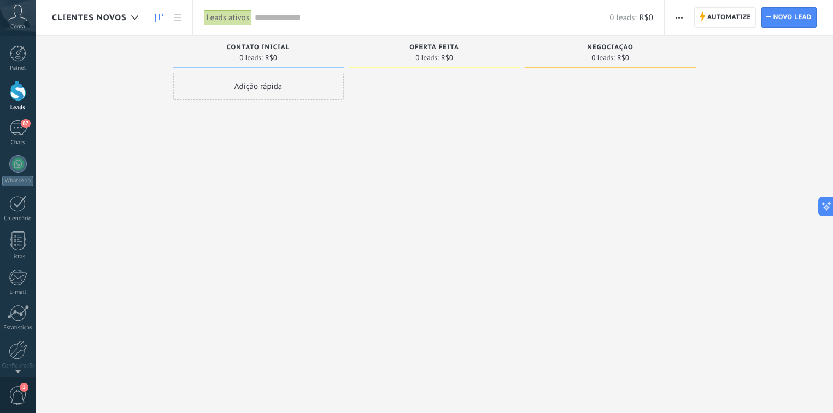
click at [284, 45] on span "Contato inicial" at bounding box center [258, 48] width 63 height 8
click at [254, 48] on span "Contato inicial" at bounding box center [258, 48] width 63 height 8
click at [608, 63] on div "Negociação 0 leads: R$0" at bounding box center [610, 52] width 171 height 32
click at [131, 17] on icon at bounding box center [134, 17] width 7 height 4
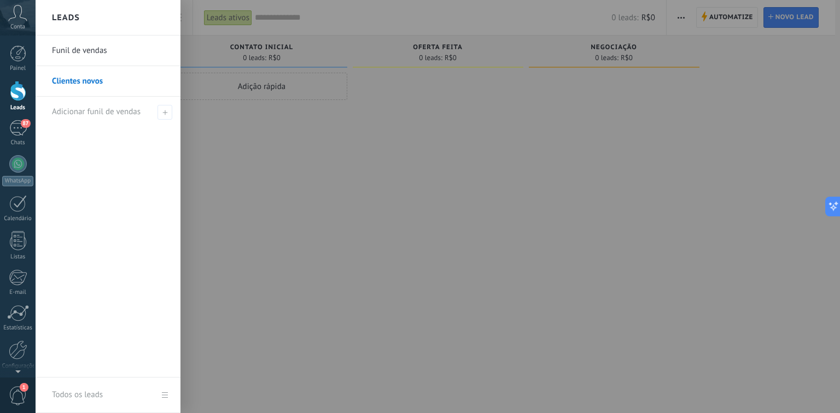
click at [95, 56] on link "Funil de vendas" at bounding box center [111, 51] width 118 height 31
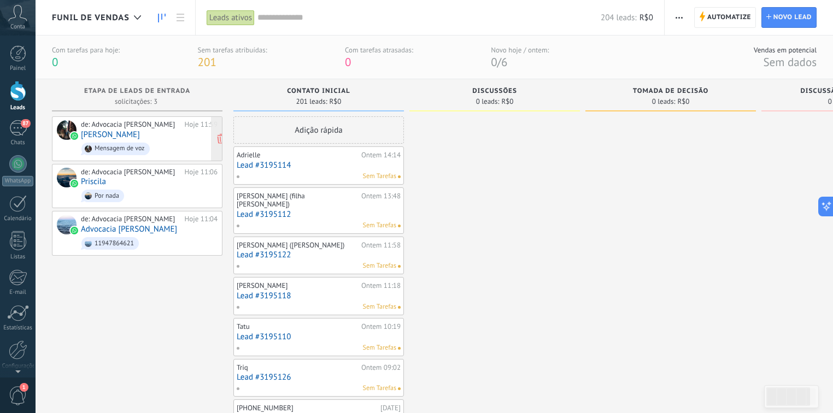
click at [136, 133] on link "[PERSON_NAME]" at bounding box center [110, 134] width 59 height 9
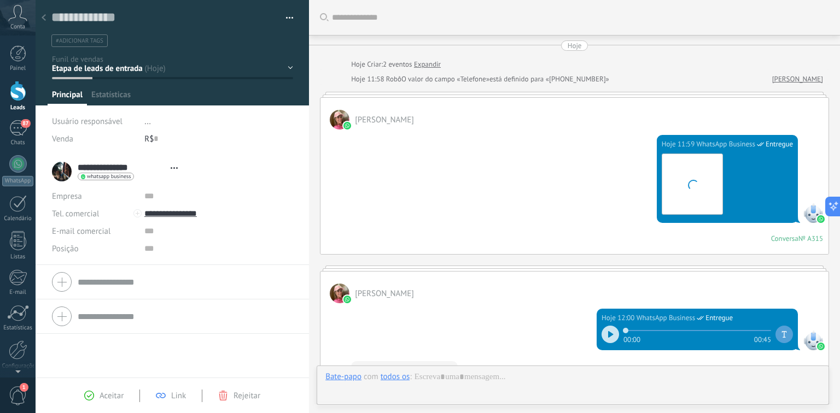
type textarea "**********"
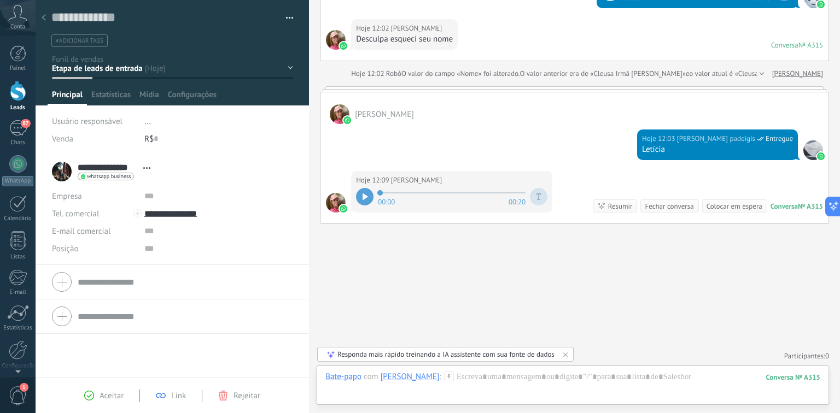
click at [365, 200] on div at bounding box center [364, 196] width 17 height 17
click at [487, 382] on div at bounding box center [572, 388] width 495 height 33
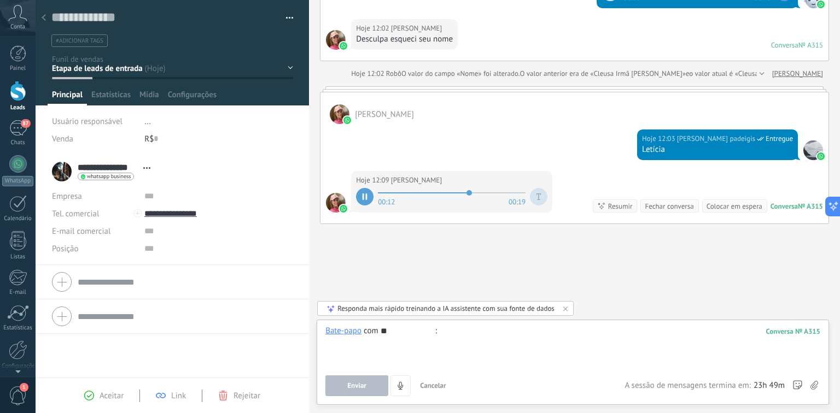
type input "*"
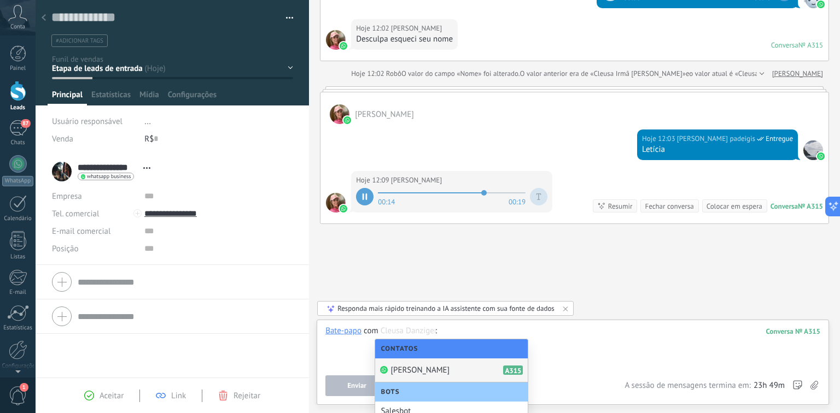
click at [470, 372] on div "Cleusa Danziger A315" at bounding box center [451, 371] width 153 height 24
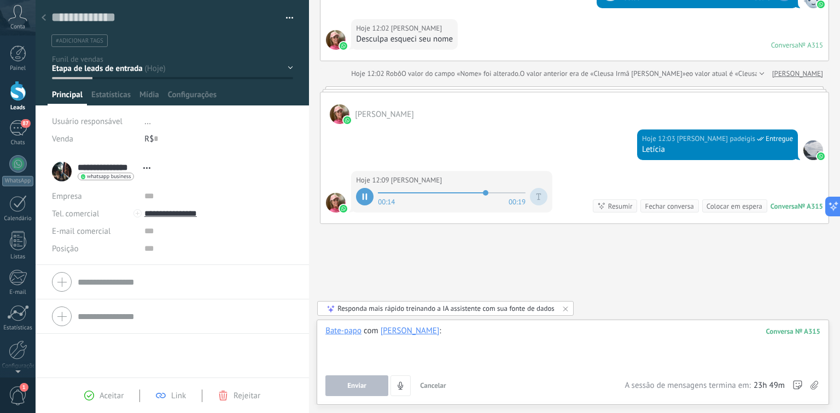
click at [473, 345] on div at bounding box center [572, 347] width 495 height 42
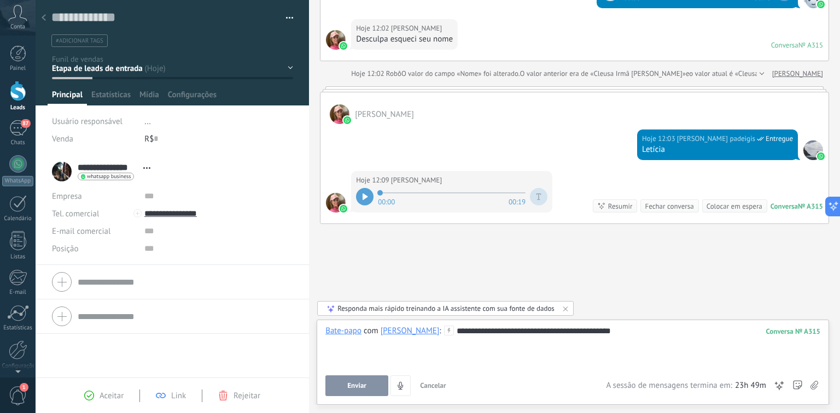
click at [351, 386] on span "Enviar" at bounding box center [356, 386] width 19 height 8
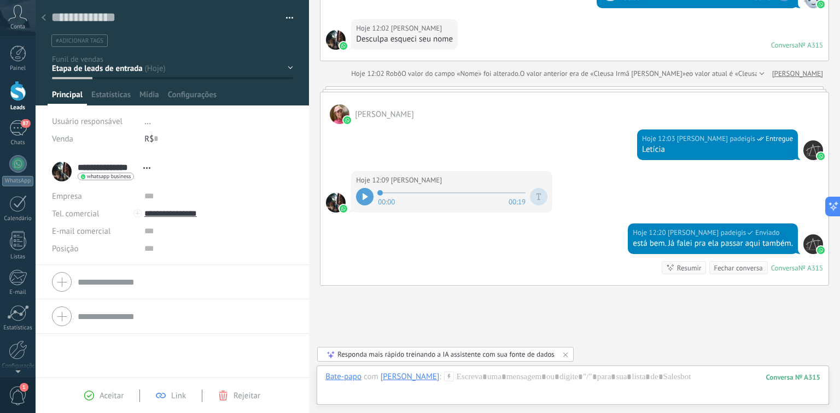
scroll to position [404, 0]
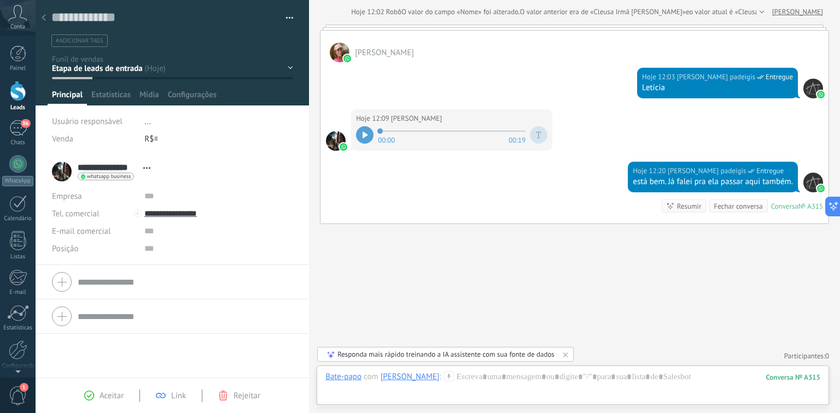
click at [42, 17] on icon at bounding box center [44, 17] width 4 height 7
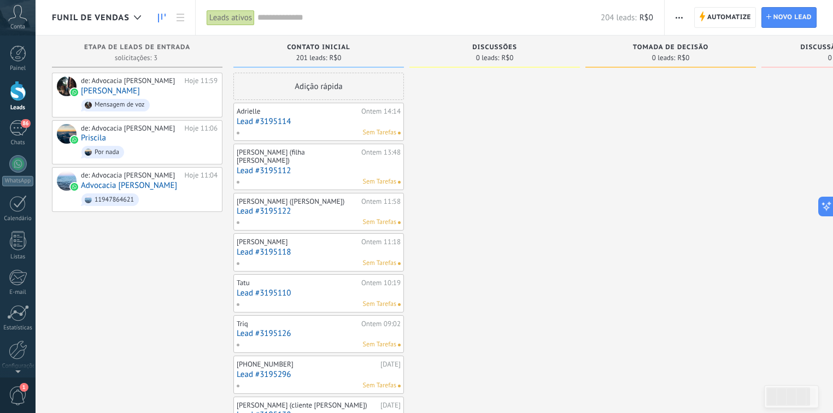
drag, startPoint x: 144, startPoint y: 48, endPoint x: 397, endPoint y: 39, distance: 253.8
click at [397, 39] on div "Contato inicial 201 leads: R$0" at bounding box center [318, 52] width 171 height 32
click at [14, 50] on div at bounding box center [18, 53] width 16 height 16
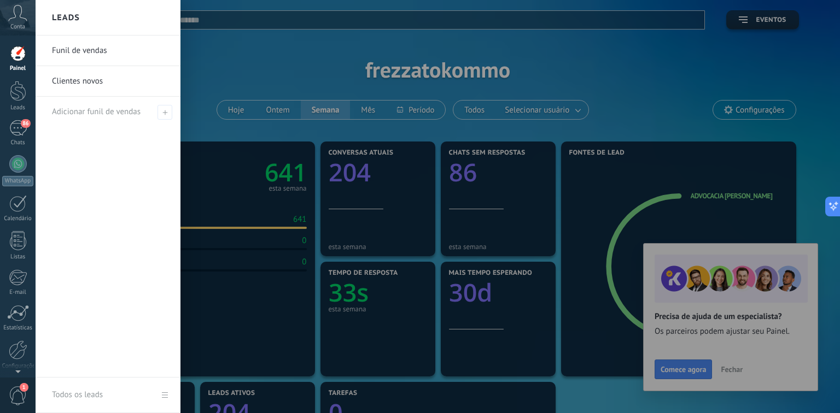
click at [92, 54] on link "Funil de vendas" at bounding box center [111, 51] width 118 height 31
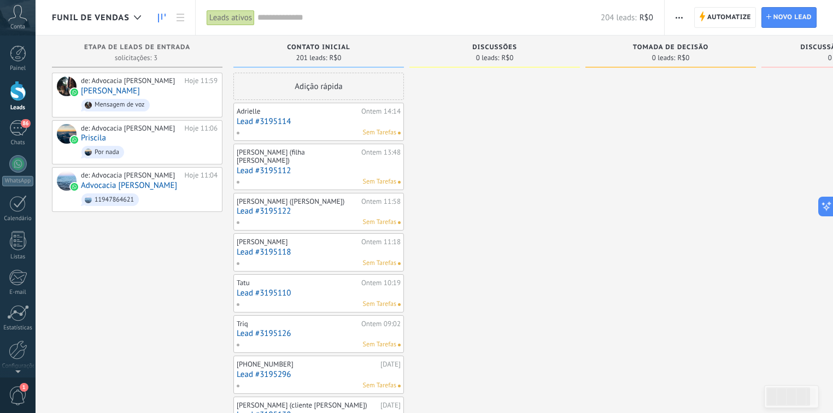
click at [24, 22] on div "Conta" at bounding box center [18, 18] width 36 height 36
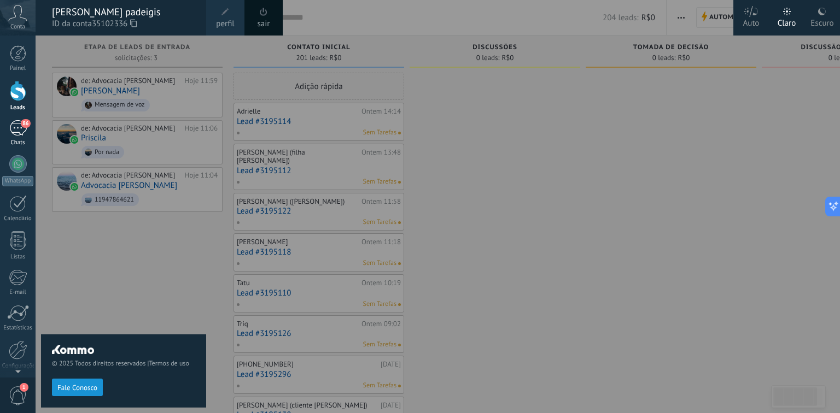
click at [21, 126] on div "86" at bounding box center [17, 128] width 17 height 16
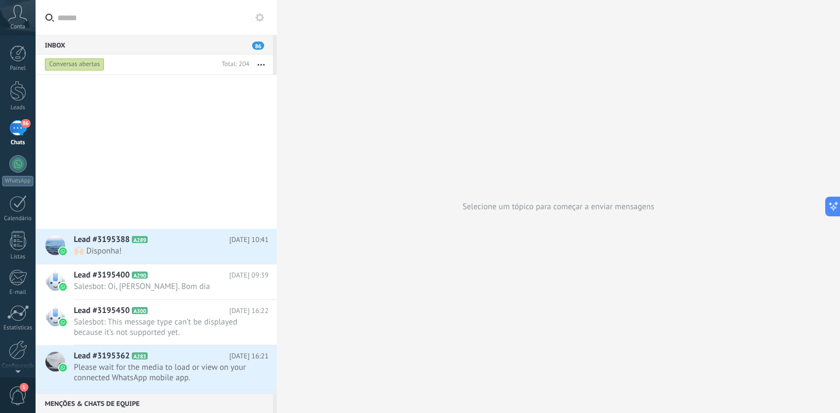
scroll to position [3219, 0]
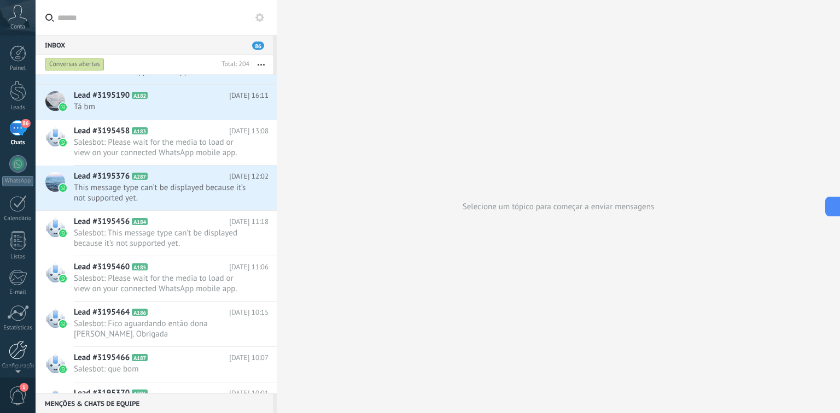
click at [11, 346] on div at bounding box center [18, 350] width 19 height 19
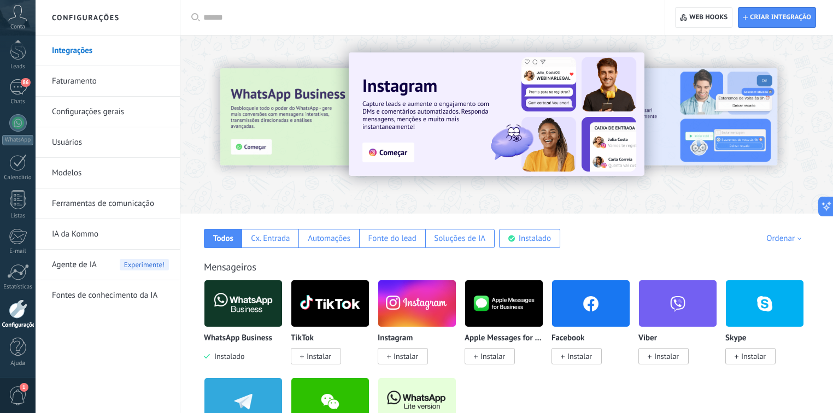
scroll to position [44, 0]
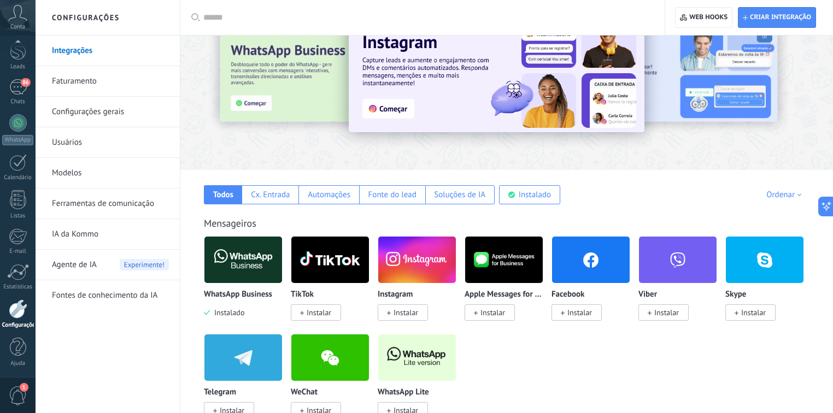
click at [75, 171] on link "Modelos" at bounding box center [110, 173] width 117 height 31
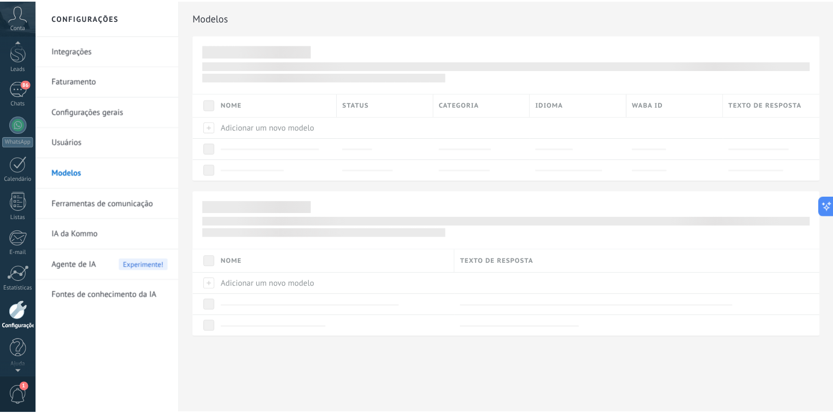
scroll to position [41, 0]
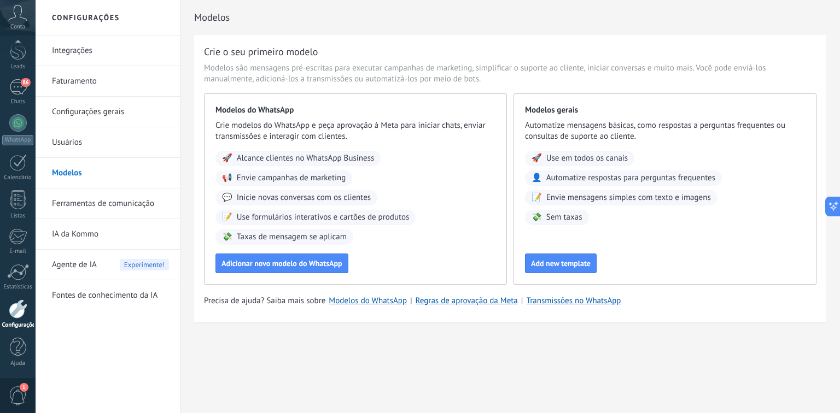
click at [85, 142] on link "Usuários" at bounding box center [110, 142] width 117 height 31
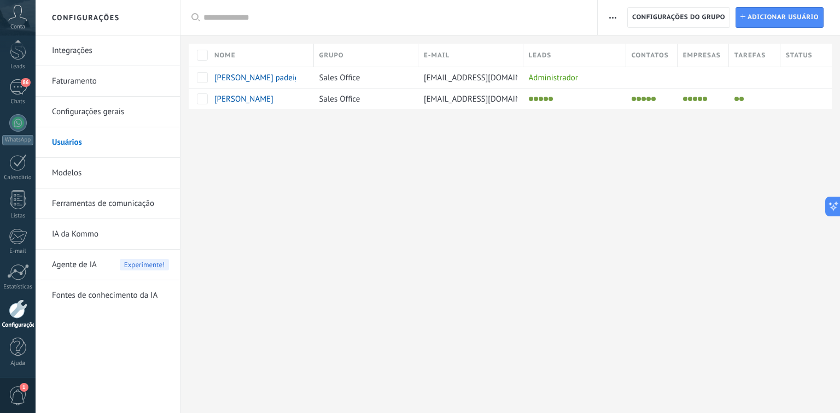
click at [96, 110] on link "Configurações gerais" at bounding box center [110, 112] width 117 height 31
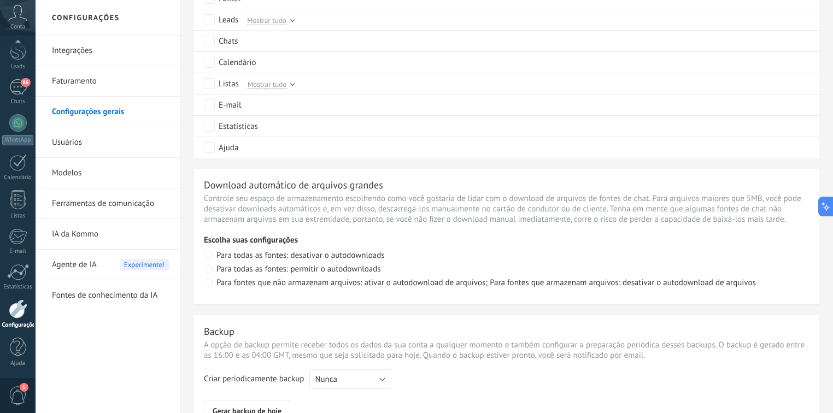
scroll to position [432, 0]
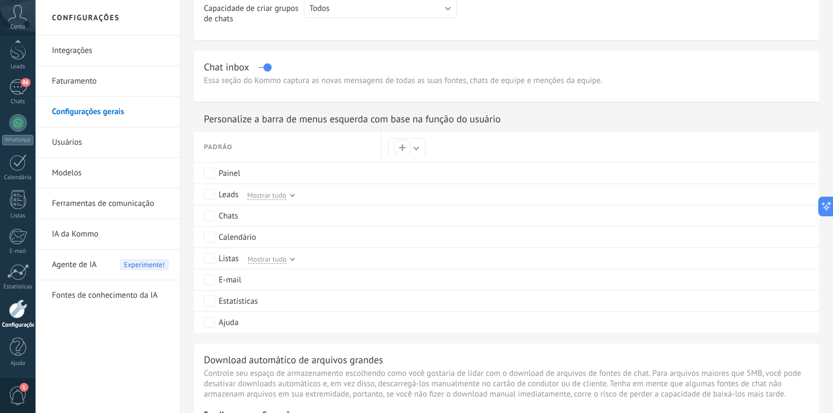
click at [68, 144] on link "Usuários" at bounding box center [110, 142] width 117 height 31
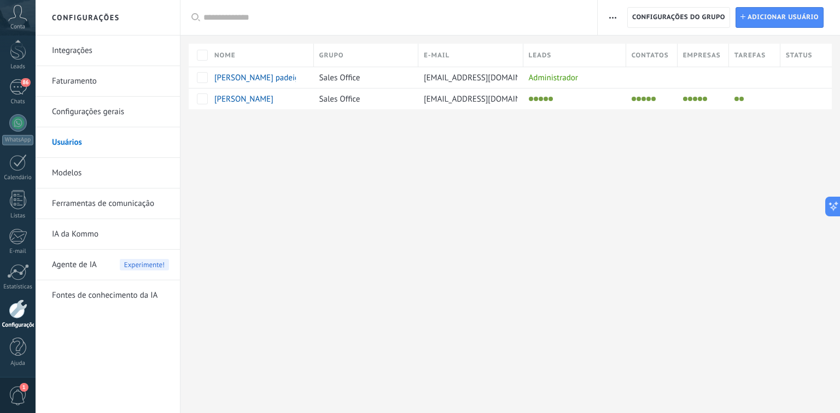
click at [79, 55] on link "Integrações" at bounding box center [110, 51] width 117 height 31
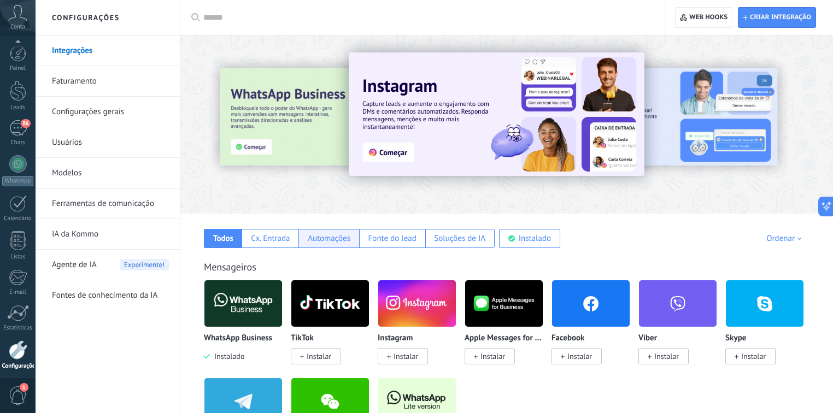
scroll to position [41, 0]
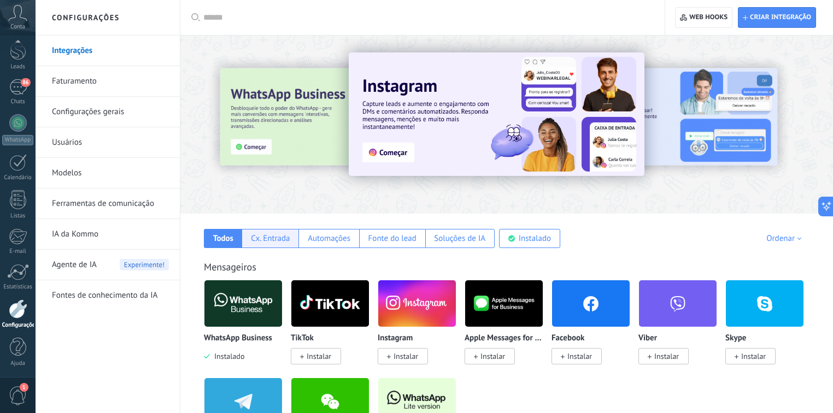
click at [292, 238] on div "Cx. Entrada" at bounding box center [270, 238] width 57 height 19
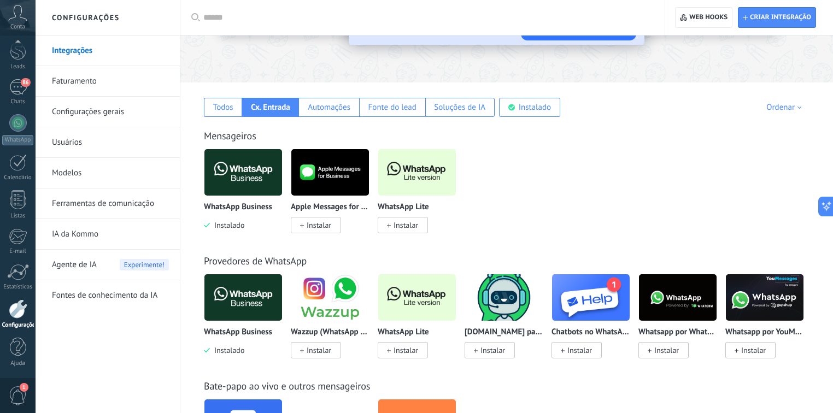
scroll to position [0, 0]
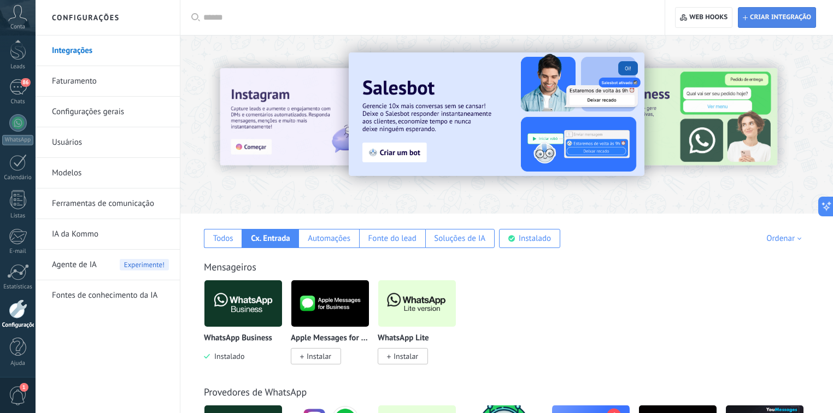
click at [747, 17] on icon "button" at bounding box center [745, 17] width 5 height 5
type textarea "*********"
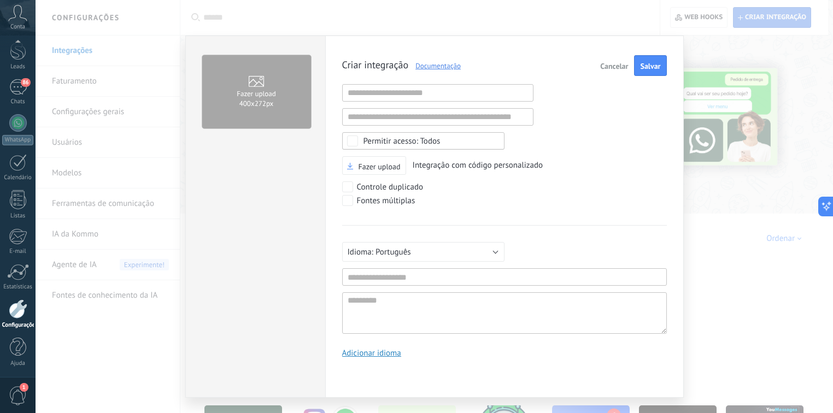
scroll to position [10, 0]
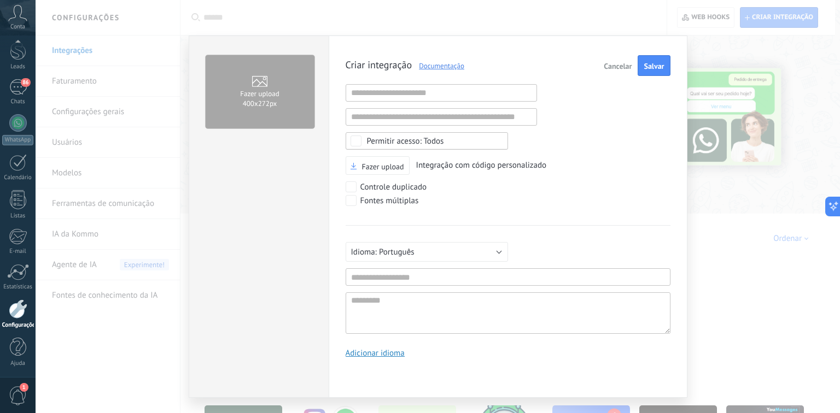
click at [707, 225] on div "Fazer upload 400х272px Criar integração Documentação Cancelar Salvar URL inváli…" at bounding box center [438, 206] width 804 height 413
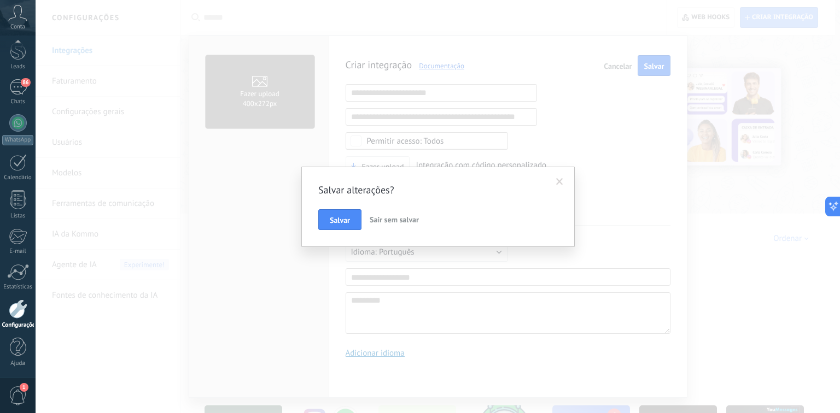
click at [394, 219] on span "Sair sem salvar" at bounding box center [394, 220] width 49 height 10
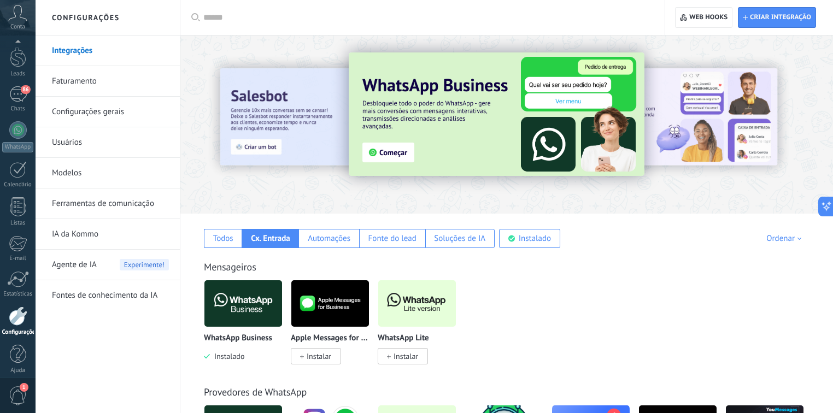
scroll to position [41, 0]
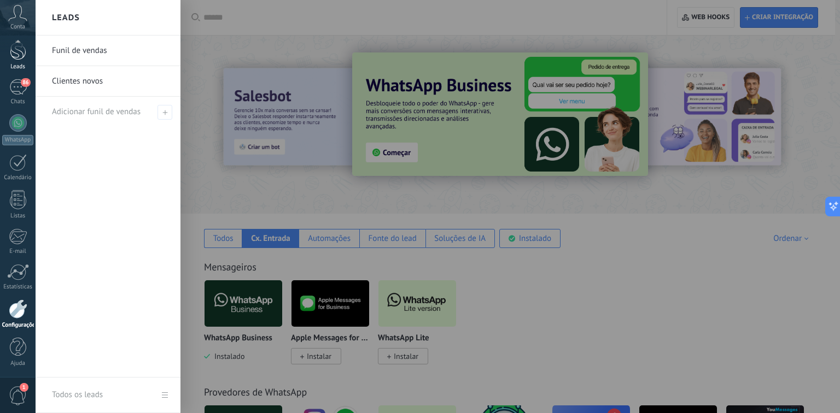
click at [21, 59] on div at bounding box center [18, 50] width 16 height 20
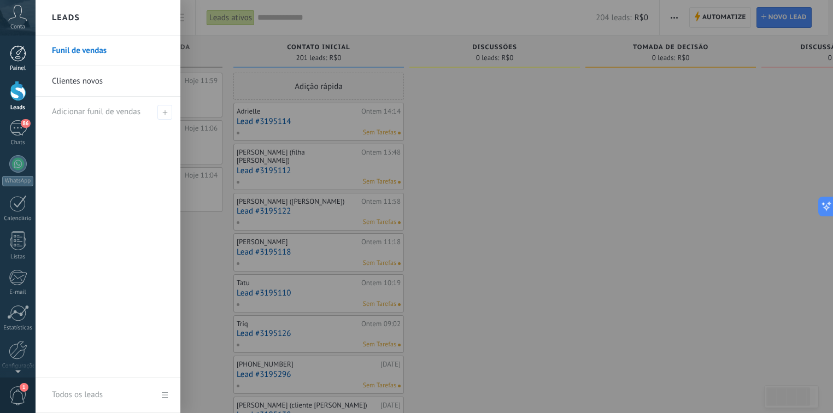
click at [18, 60] on div at bounding box center [18, 53] width 16 height 16
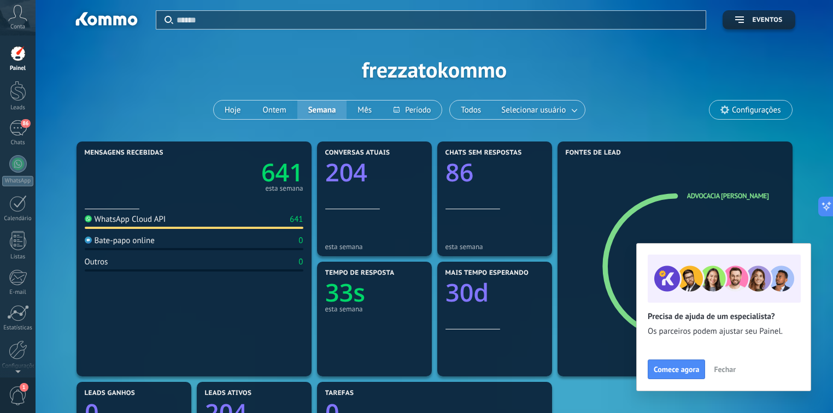
click at [763, 107] on span "Configurações" at bounding box center [756, 110] width 49 height 9
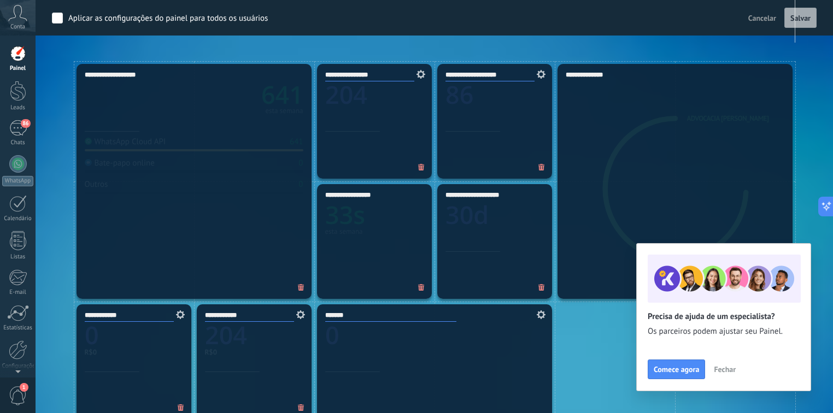
scroll to position [87, 0]
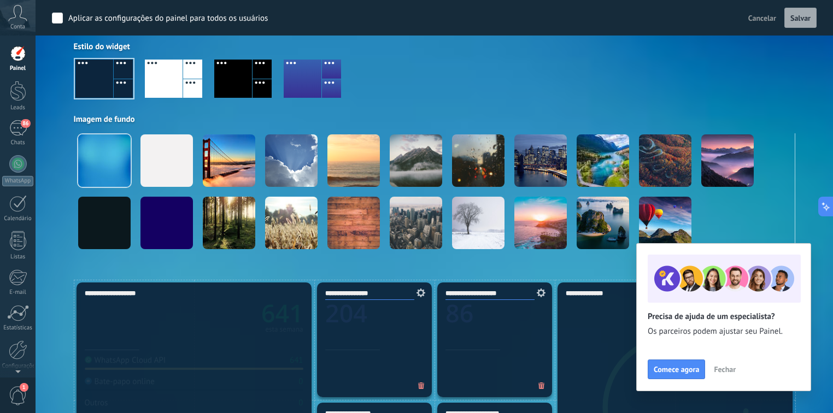
click at [695, 70] on div at bounding box center [435, 83] width 722 height 62
click at [718, 370] on span "Fechar" at bounding box center [725, 370] width 22 height 8
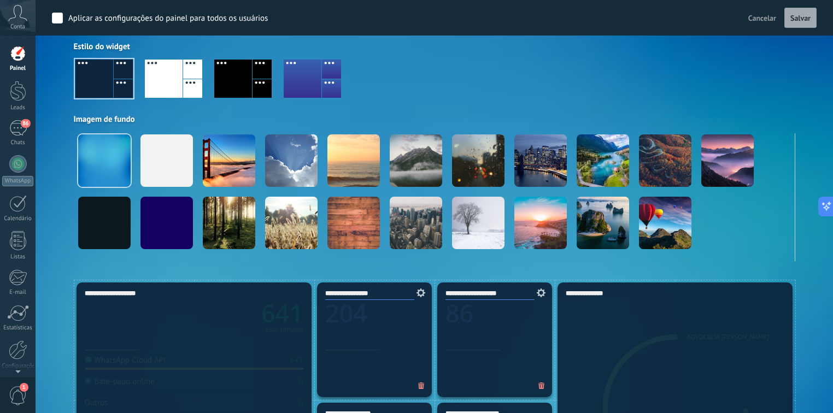
click at [53, 55] on div "Aplicar Eventos frezzatokommo Hoje Ontem Semana Mês Todos Selecionar usuário Co…" at bounding box center [434, 96] width 765 height 367
click at [19, 87] on div at bounding box center [18, 91] width 16 height 20
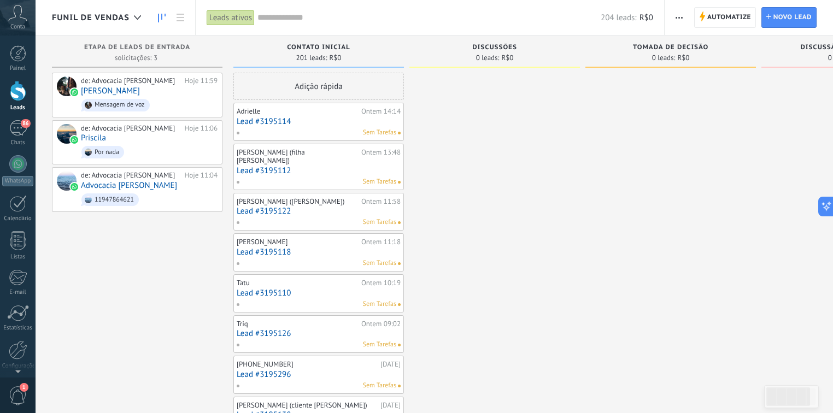
click at [98, 17] on span "Funil de vendas" at bounding box center [91, 18] width 78 height 10
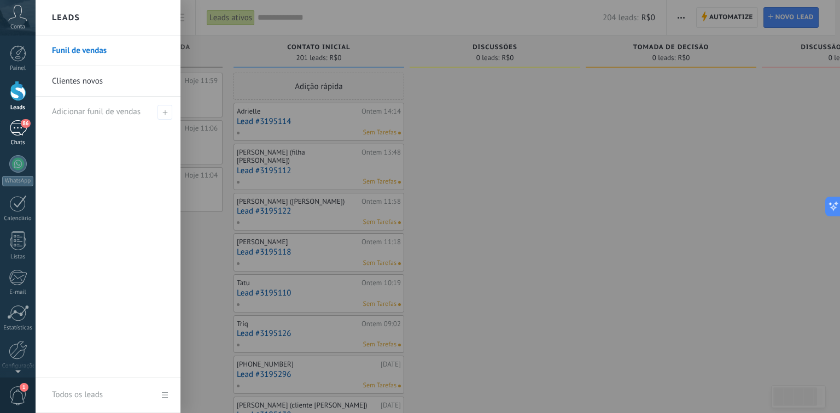
click at [13, 127] on div "86" at bounding box center [17, 128] width 17 height 16
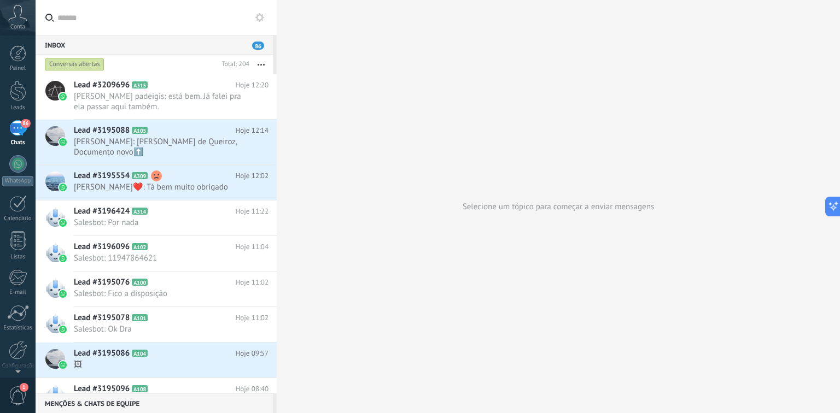
click at [257, 18] on use at bounding box center [259, 17] width 9 height 9
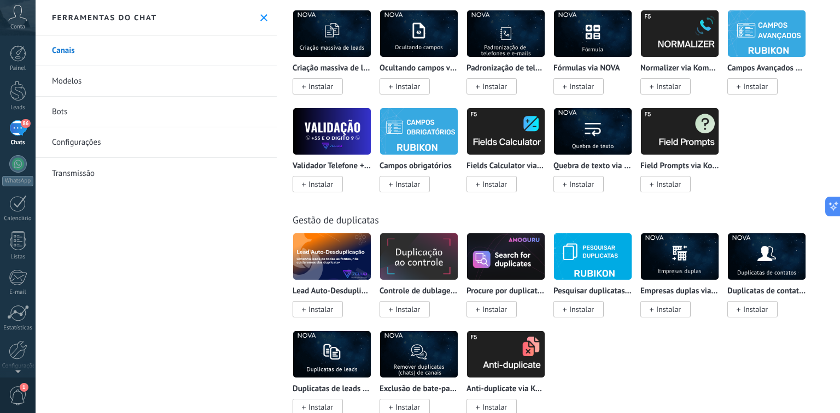
scroll to position [4242, 0]
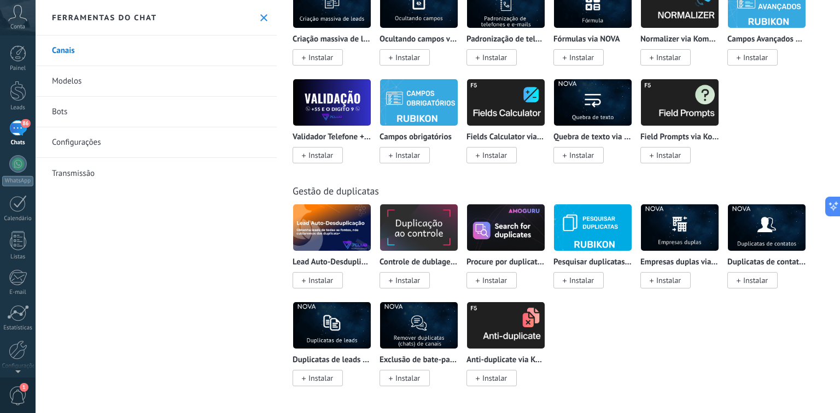
click at [74, 142] on link "Configurações" at bounding box center [156, 142] width 241 height 31
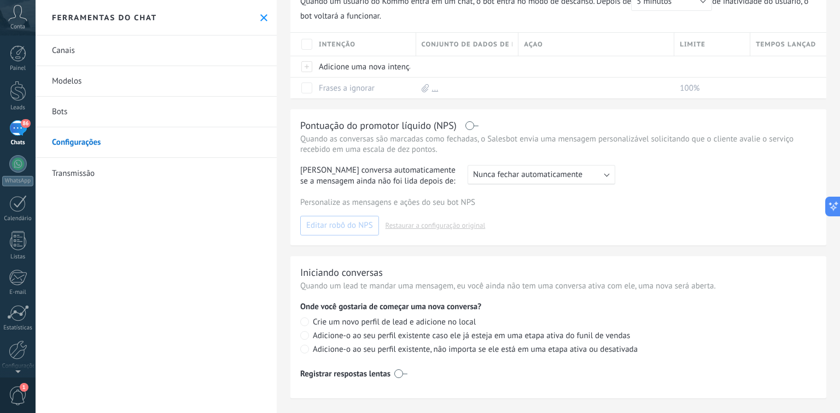
scroll to position [230, 0]
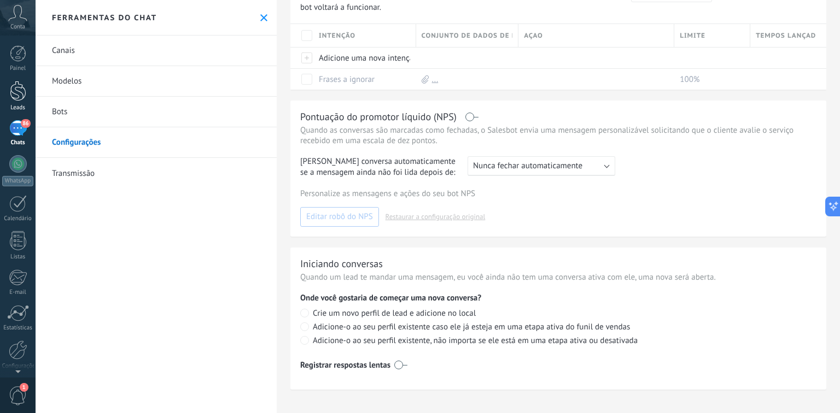
click at [12, 94] on div at bounding box center [18, 91] width 16 height 20
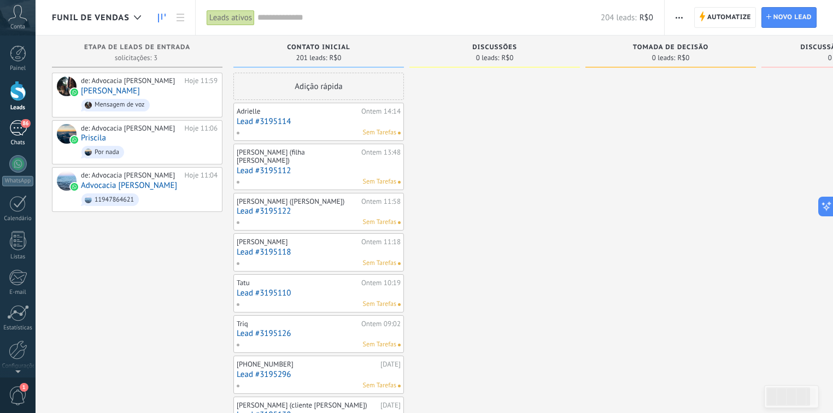
click at [15, 129] on div "86" at bounding box center [17, 128] width 17 height 16
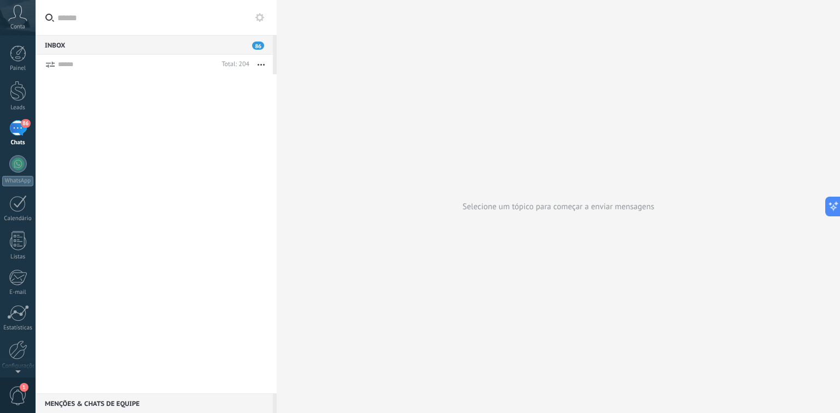
click at [264, 20] on button at bounding box center [259, 17] width 13 height 13
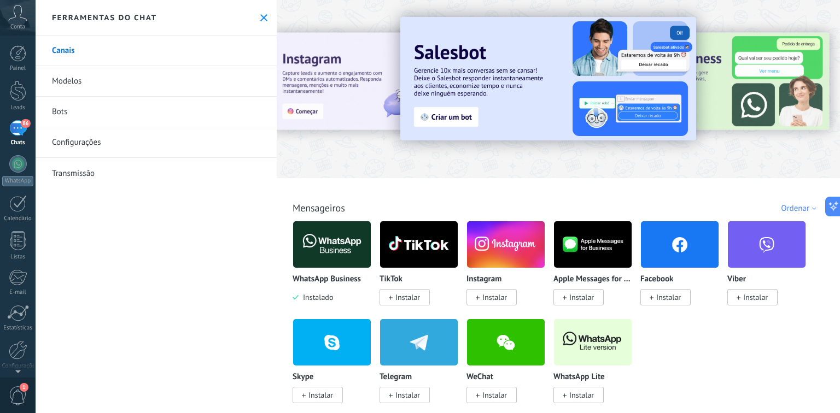
click at [63, 54] on link "Canais" at bounding box center [156, 51] width 241 height 31
click at [59, 47] on link "Canais" at bounding box center [156, 51] width 241 height 31
click at [75, 79] on link "Modelos" at bounding box center [156, 81] width 241 height 31
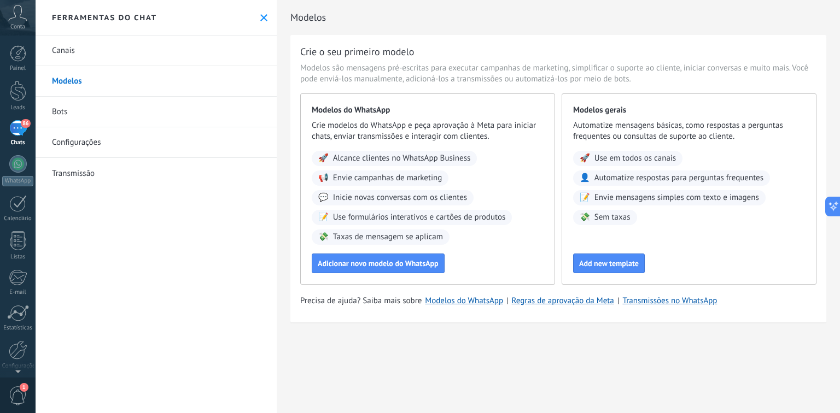
click at [65, 111] on link "Bots" at bounding box center [156, 112] width 241 height 31
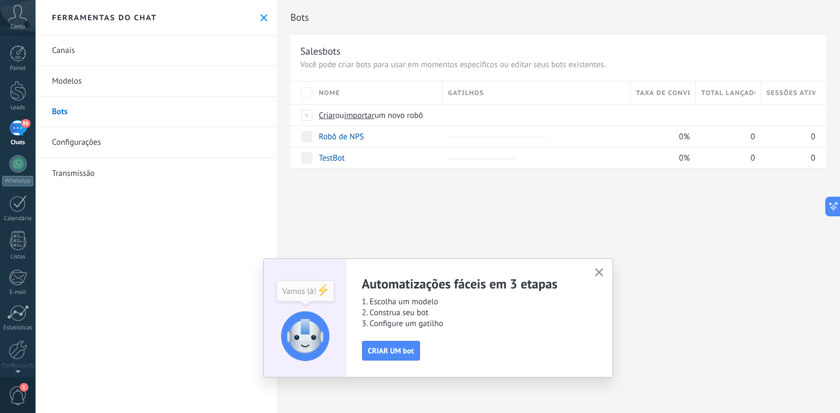
click at [83, 142] on link "Configurações" at bounding box center [156, 142] width 241 height 31
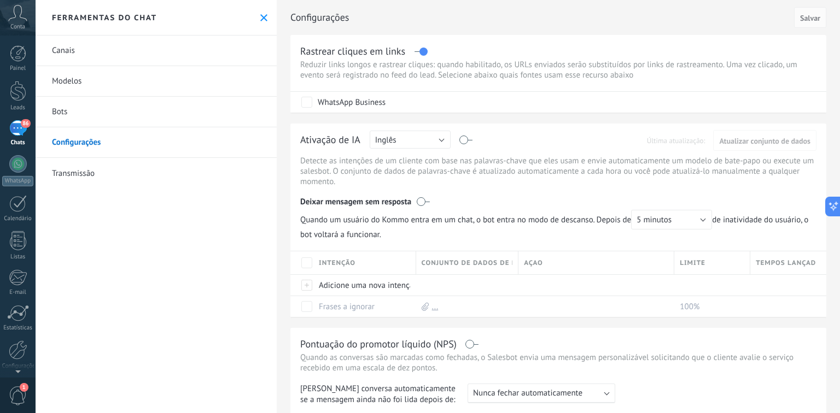
click at [81, 173] on link "Transmissão" at bounding box center [156, 173] width 241 height 31
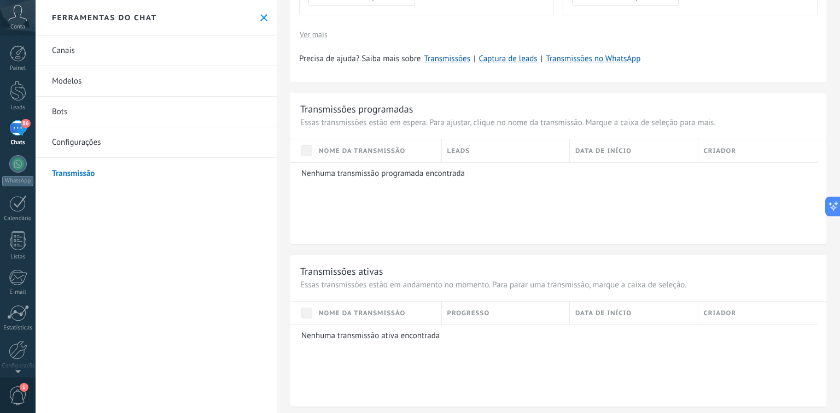
scroll to position [612, 0]
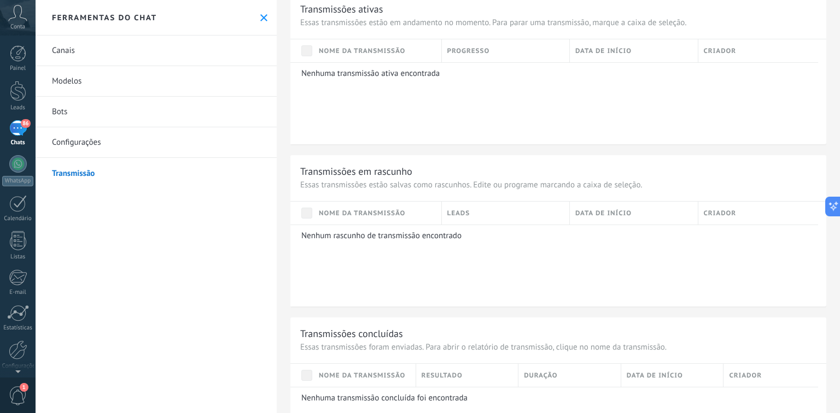
click at [251, 17] on div "Ferramentas do chat" at bounding box center [156, 18] width 241 height 36
click at [259, 21] on button at bounding box center [263, 17] width 9 height 9
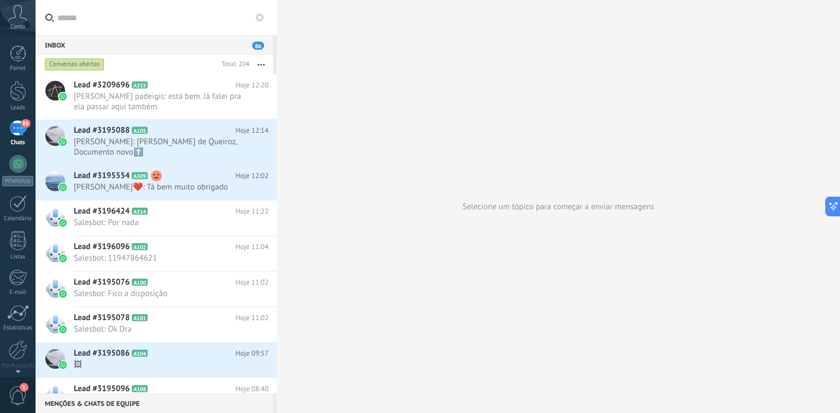
click at [262, 65] on icon "button" at bounding box center [260, 65] width 7 height 2
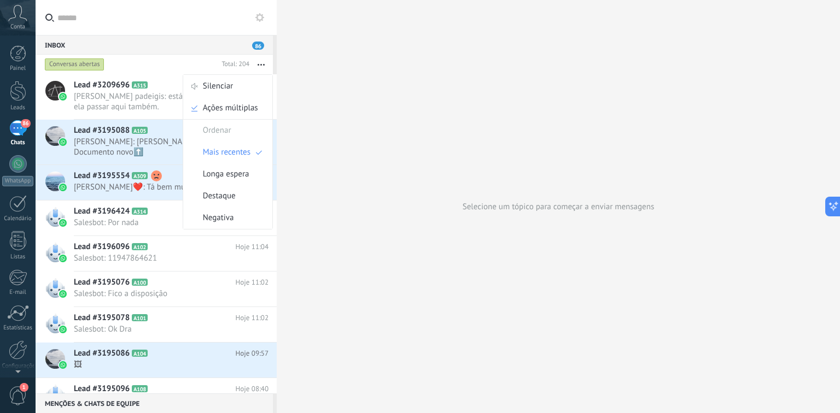
click at [192, 24] on input "text" at bounding box center [162, 17] width 210 height 35
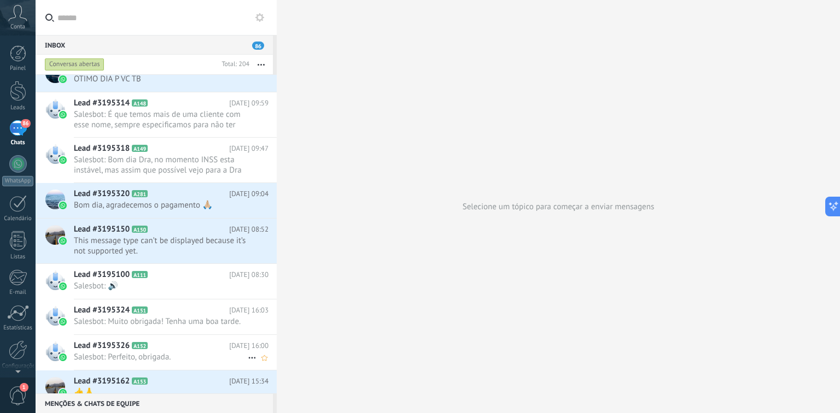
scroll to position [1498, 0]
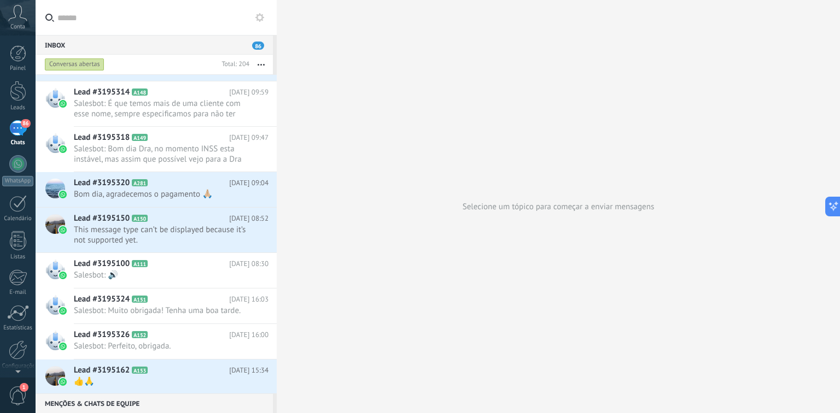
click at [14, 392] on span "1" at bounding box center [18, 395] width 19 height 19
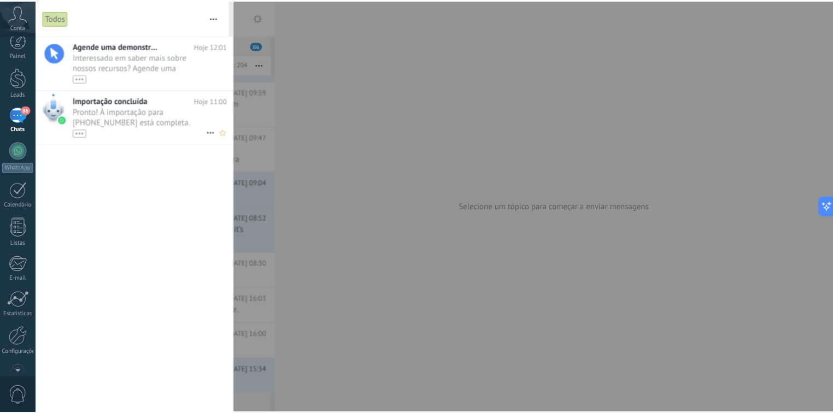
scroll to position [0, 0]
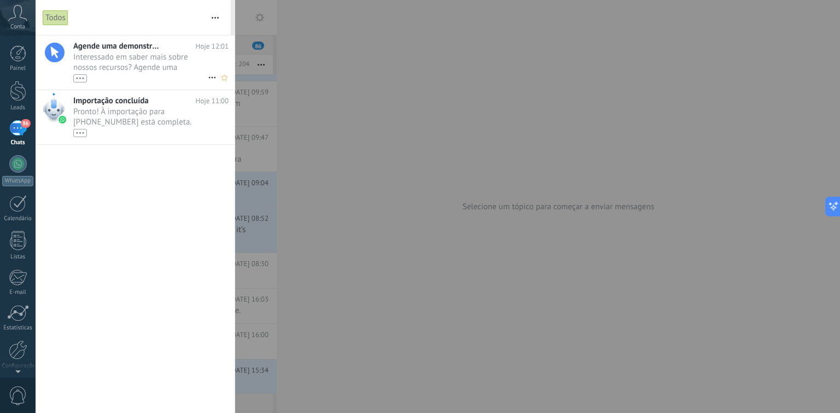
click at [149, 63] on span "Interessado em saber mais sobre nossos recursos? Agende uma demonstração hoje m…" at bounding box center [140, 67] width 134 height 31
click at [13, 104] on div "Leads" at bounding box center [18, 107] width 32 height 7
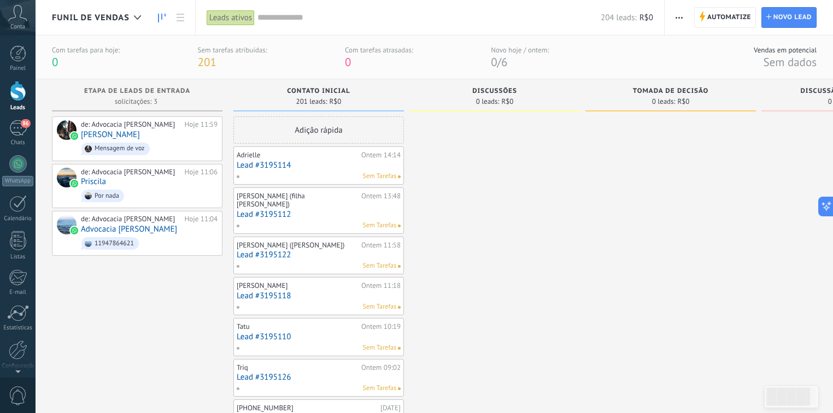
click at [682, 17] on use "button" at bounding box center [679, 18] width 7 height 2
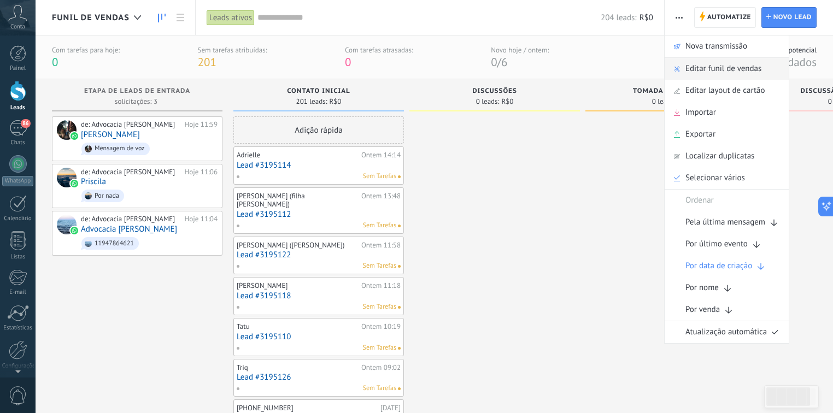
click at [713, 68] on span "Editar funil de vendas" at bounding box center [723, 69] width 76 height 22
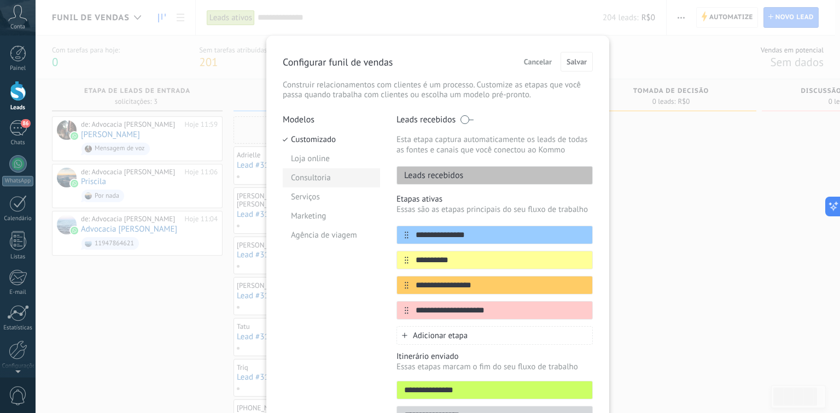
click at [335, 172] on li "Consultoria" at bounding box center [331, 177] width 97 height 19
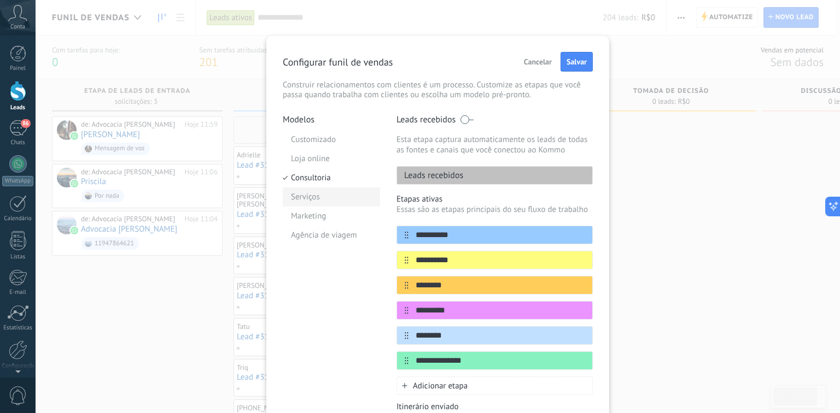
click at [330, 197] on li "Serviços" at bounding box center [331, 196] width 97 height 19
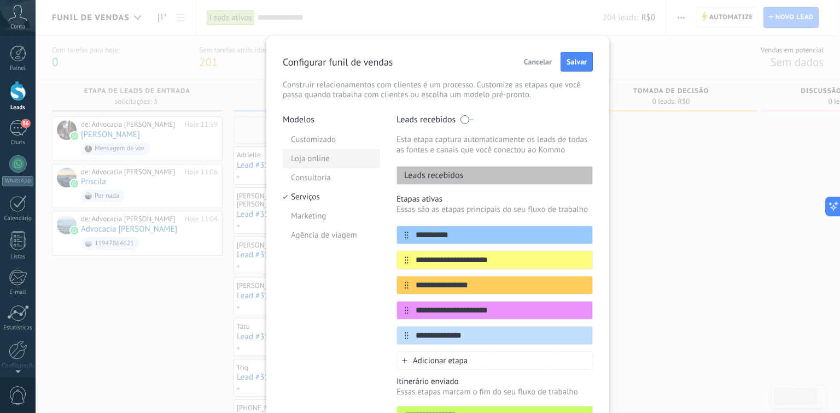
click at [318, 153] on li "Loja online" at bounding box center [331, 158] width 97 height 19
click at [328, 146] on li "Customizado" at bounding box center [331, 139] width 97 height 19
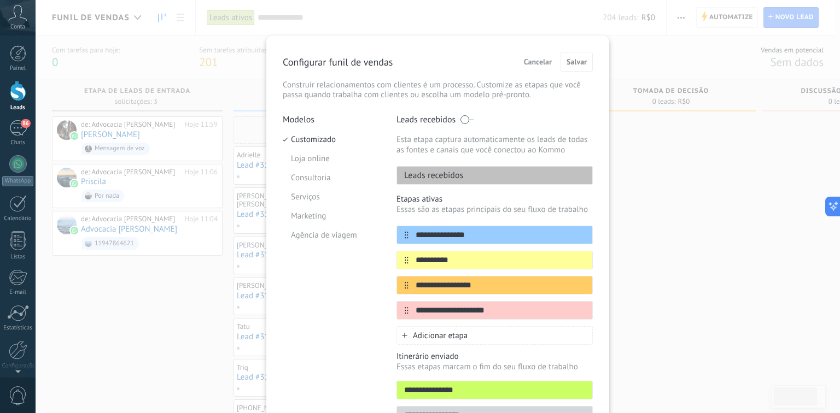
click at [466, 176] on div "Leads recebidos" at bounding box center [494, 175] width 196 height 19
click at [460, 173] on p "Leads recebidos" at bounding box center [430, 175] width 66 height 11
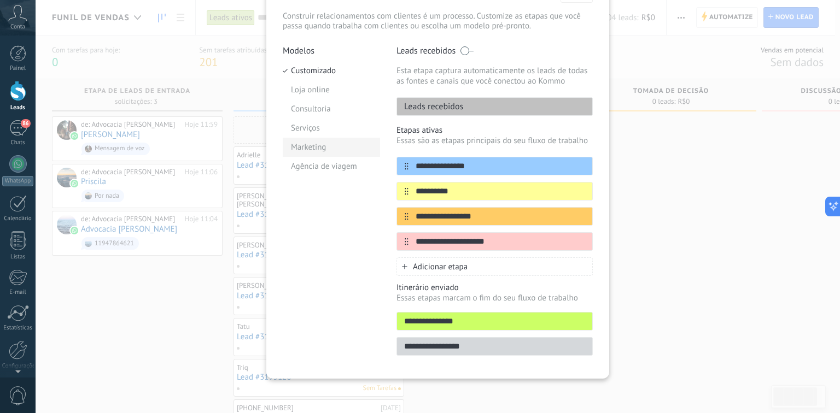
scroll to position [25, 0]
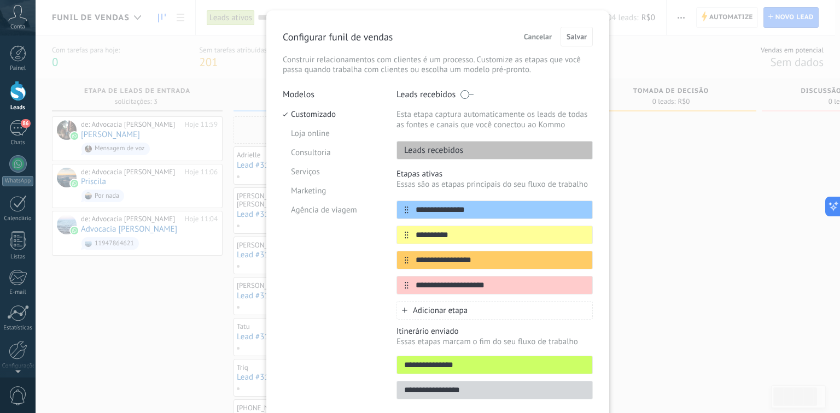
click at [457, 152] on p "Leads recebidos" at bounding box center [430, 150] width 66 height 11
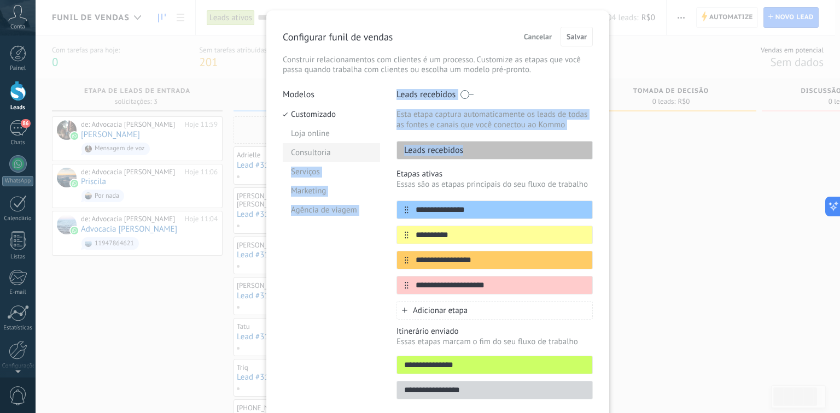
drag, startPoint x: 469, startPoint y: 149, endPoint x: 362, endPoint y: 159, distance: 107.1
click at [362, 159] on div "**********" at bounding box center [438, 247] width 310 height 317
click at [456, 153] on p "Leads recebidos" at bounding box center [430, 150] width 66 height 11
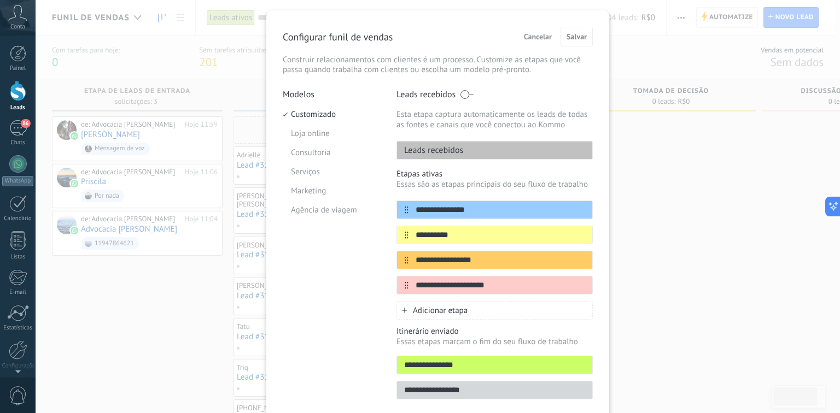
click at [482, 149] on div "Leads recebidos" at bounding box center [494, 150] width 196 height 19
click at [329, 131] on li "Loja online" at bounding box center [331, 133] width 97 height 19
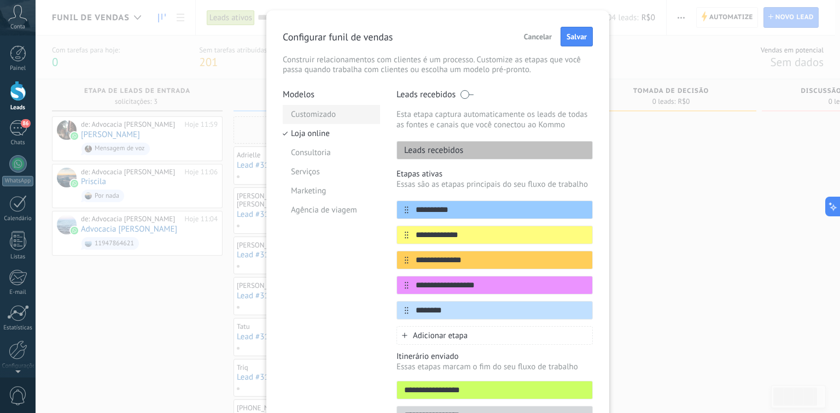
click at [327, 109] on li "Customizado" at bounding box center [331, 114] width 97 height 19
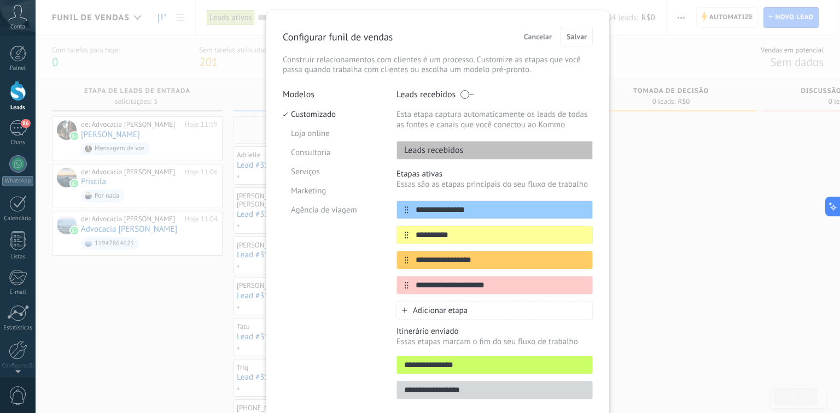
scroll to position [69, 0]
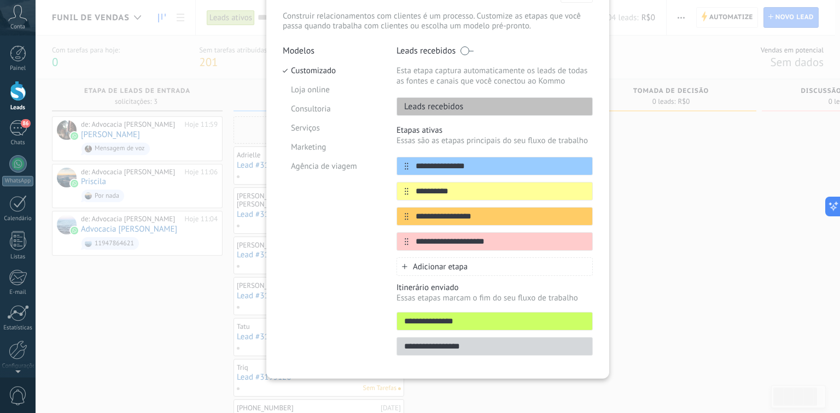
click at [462, 316] on input "**********" at bounding box center [494, 321] width 195 height 11
drag, startPoint x: 486, startPoint y: 320, endPoint x: 391, endPoint y: 318, distance: 94.6
click at [391, 318] on div "**********" at bounding box center [438, 203] width 310 height 317
type input "*********"
type input "**********"
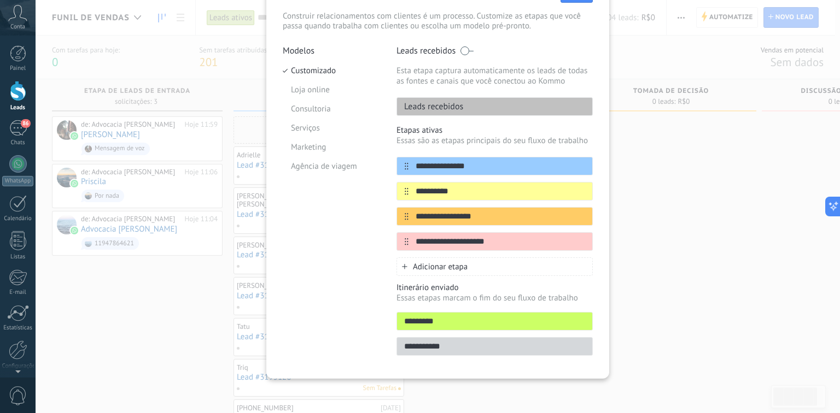
click at [464, 320] on input "*********" at bounding box center [494, 321] width 195 height 11
click at [474, 163] on input "**********" at bounding box center [487, 166] width 159 height 11
drag, startPoint x: 502, startPoint y: 164, endPoint x: 402, endPoint y: 167, distance: 100.1
click at [402, 167] on div "**********" at bounding box center [494, 166] width 196 height 19
type input "**********"
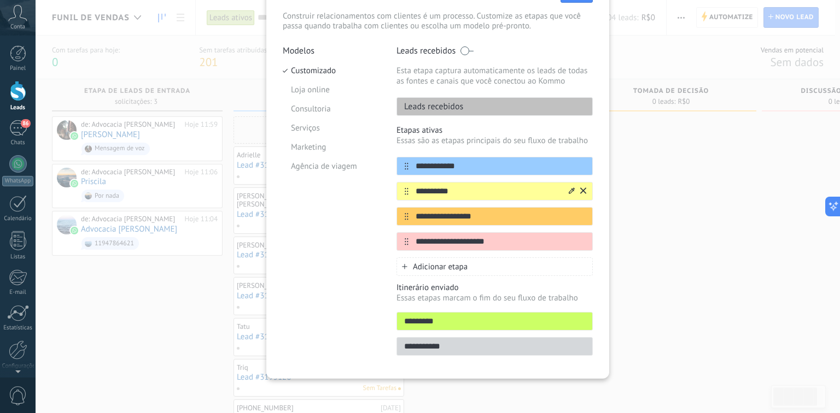
click at [465, 188] on input "**********" at bounding box center [487, 191] width 159 height 11
drag, startPoint x: 469, startPoint y: 188, endPoint x: 394, endPoint y: 194, distance: 75.1
click at [396, 194] on div "**********" at bounding box center [494, 191] width 196 height 19
type input "*******"
click at [460, 219] on input "**********" at bounding box center [487, 216] width 159 height 11
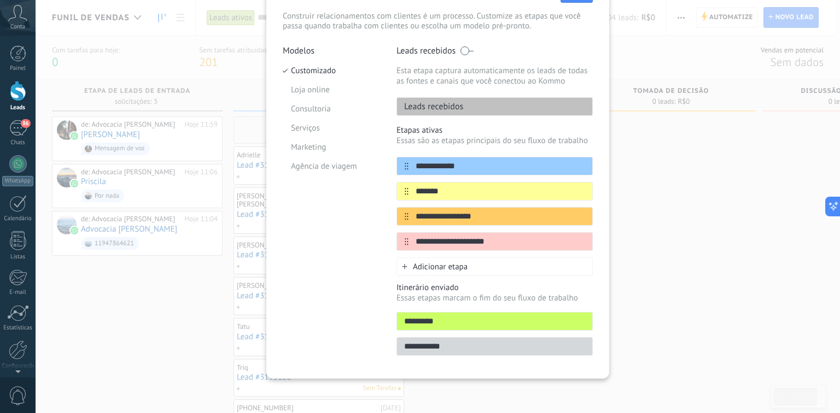
drag, startPoint x: 512, startPoint y: 219, endPoint x: 396, endPoint y: 226, distance: 116.1
click at [396, 226] on div "**********" at bounding box center [494, 204] width 196 height 94
type input "*"
type input "*********"
drag, startPoint x: 519, startPoint y: 191, endPoint x: 514, endPoint y: 203, distance: 13.5
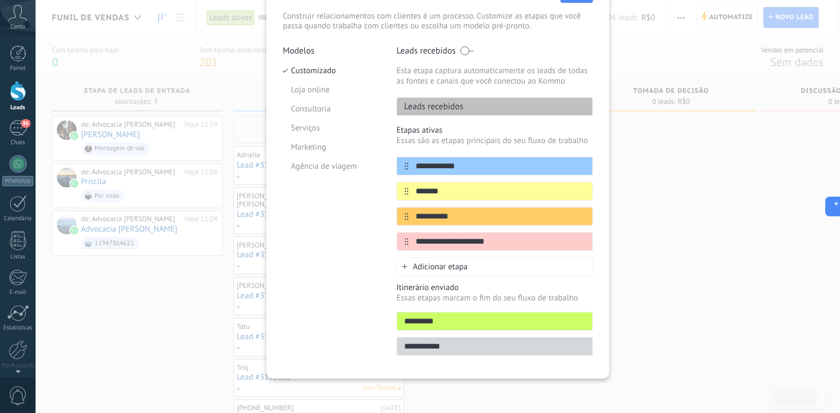
click at [514, 203] on div "**********" at bounding box center [494, 204] width 196 height 94
drag, startPoint x: 464, startPoint y: 215, endPoint x: 407, endPoint y: 222, distance: 56.8
click at [407, 222] on div "*********" at bounding box center [494, 216] width 196 height 19
click at [455, 237] on input "**********" at bounding box center [487, 241] width 159 height 11
drag, startPoint x: 510, startPoint y: 241, endPoint x: 369, endPoint y: 244, distance: 141.1
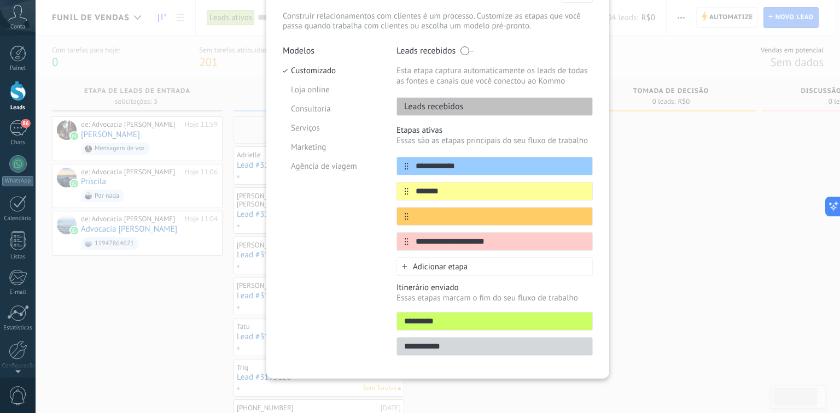
click at [369, 244] on div "**********" at bounding box center [438, 203] width 310 height 317
drag, startPoint x: 469, startPoint y: 241, endPoint x: 362, endPoint y: 241, distance: 107.1
click at [362, 241] on div "**********" at bounding box center [438, 203] width 310 height 317
type input "**********"
click at [441, 193] on input "*******" at bounding box center [487, 191] width 159 height 11
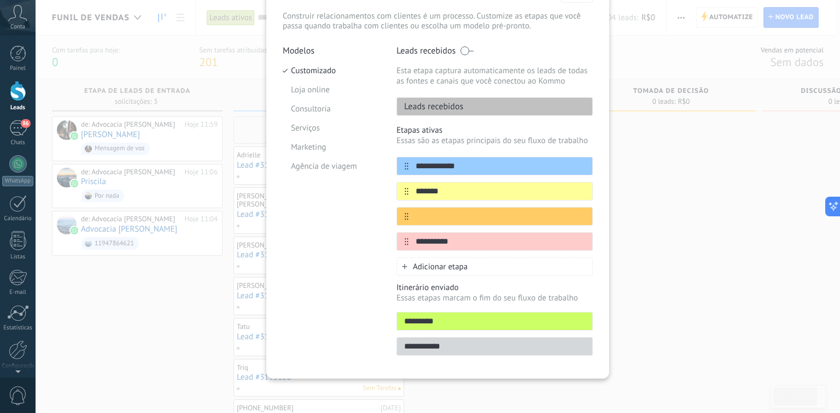
drag, startPoint x: 448, startPoint y: 189, endPoint x: 392, endPoint y: 188, distance: 55.8
click at [392, 188] on div "**********" at bounding box center [438, 203] width 310 height 317
type input "*******"
click at [425, 188] on input "text" at bounding box center [487, 191] width 159 height 11
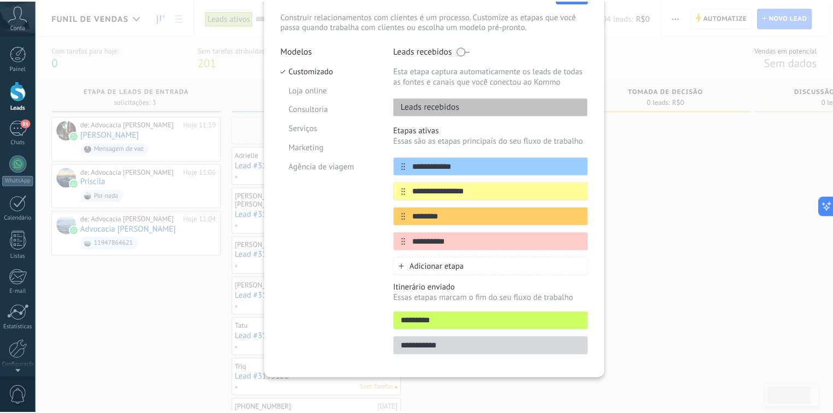
scroll to position [0, 0]
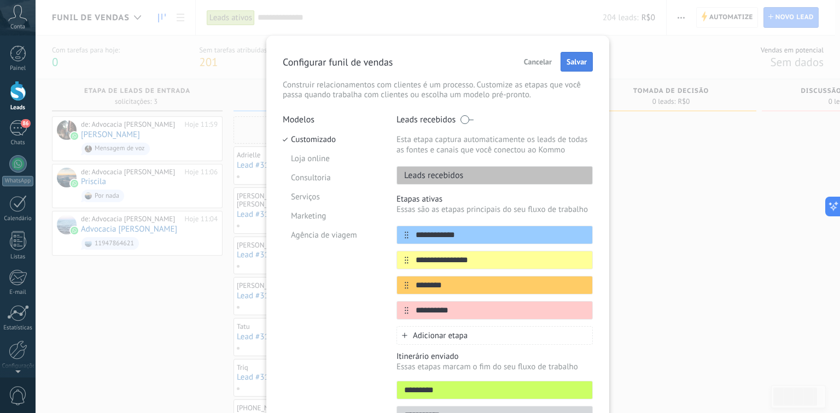
type input "**********"
click at [576, 60] on span "Salvar" at bounding box center [576, 62] width 20 height 8
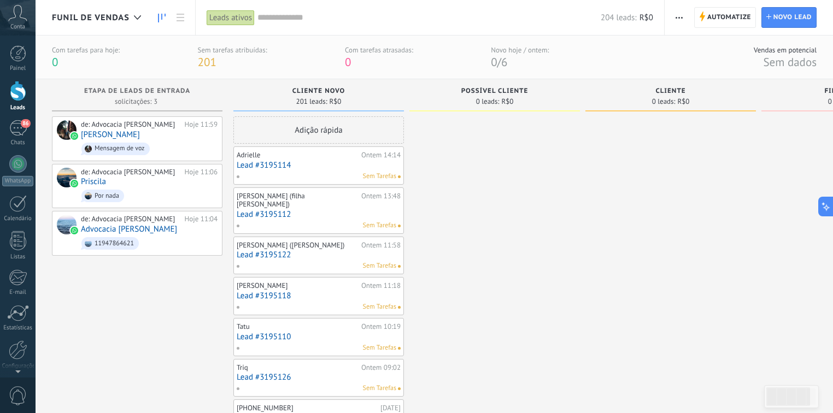
click at [506, 95] on span "POSSÍVEL CLIENTE" at bounding box center [494, 91] width 67 height 8
click at [520, 87] on div "POSSÍVEL CLIENTE 0 leads: R$0" at bounding box center [494, 95] width 171 height 32
drag, startPoint x: 330, startPoint y: 103, endPoint x: 338, endPoint y: 103, distance: 8.7
click at [332, 103] on span "R$0" at bounding box center [335, 101] width 12 height 7
click at [680, 17] on use "button" at bounding box center [679, 18] width 7 height 2
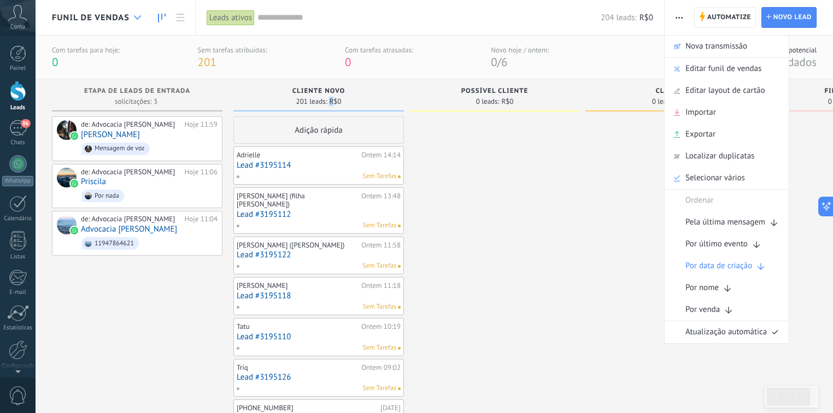
click at [138, 19] on icon at bounding box center [137, 17] width 7 height 4
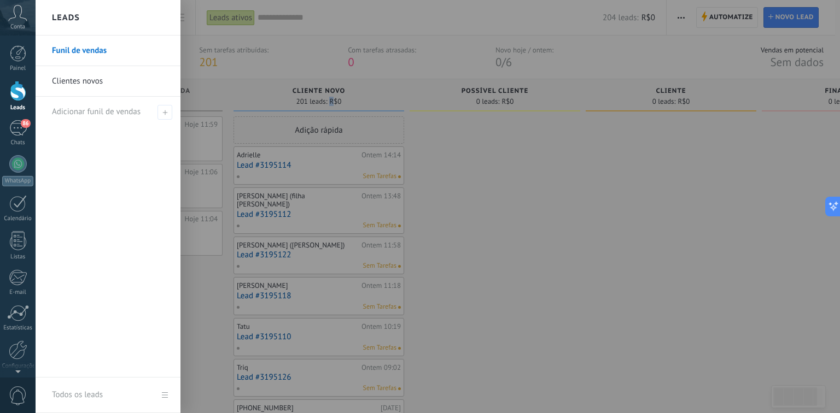
click at [96, 83] on link "Clientes novos" at bounding box center [111, 81] width 118 height 31
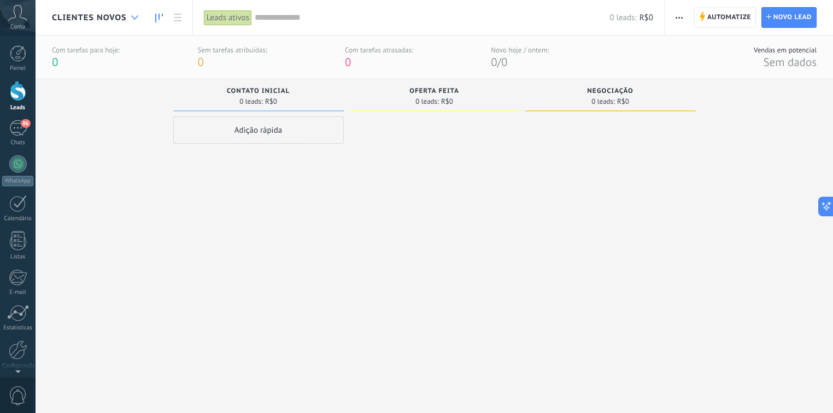
click at [134, 16] on icon at bounding box center [134, 17] width 7 height 4
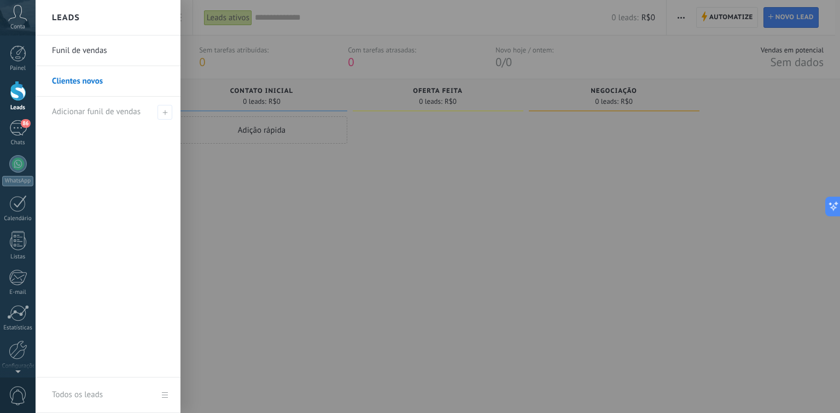
drag, startPoint x: 83, startPoint y: 80, endPoint x: 254, endPoint y: 179, distance: 198.1
click at [254, 179] on div at bounding box center [456, 206] width 840 height 413
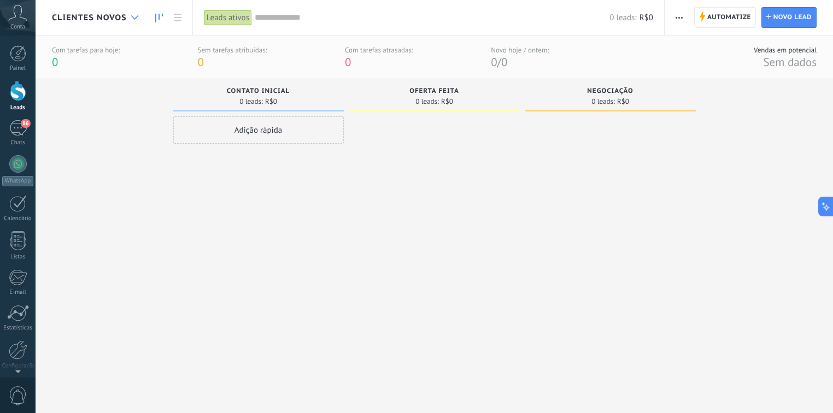
click at [127, 17] on div at bounding box center [135, 17] width 18 height 21
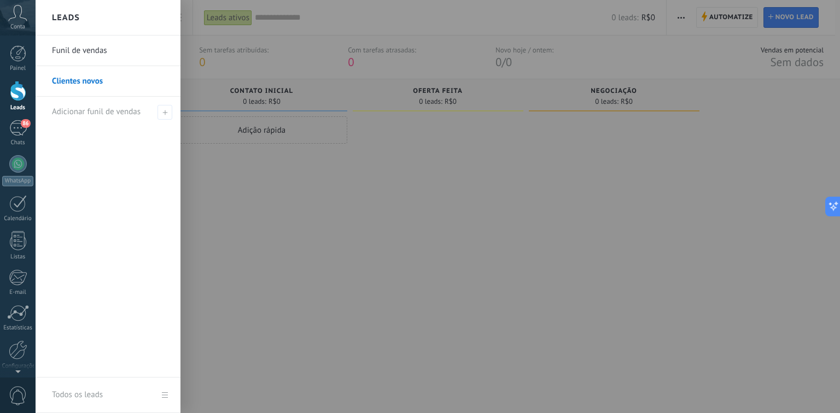
drag, startPoint x: 77, startPoint y: 80, endPoint x: 62, endPoint y: 78, distance: 14.9
click at [42, 78] on li "Clientes novos" at bounding box center [108, 81] width 145 height 31
click at [77, 78] on link "Clientes novos" at bounding box center [111, 81] width 118 height 31
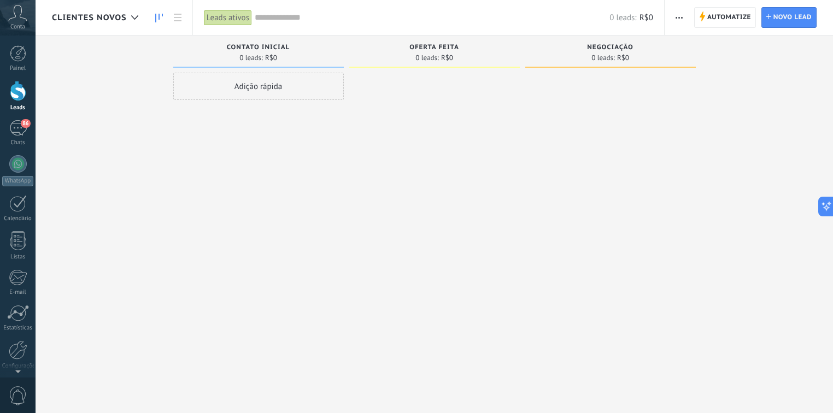
click at [675, 18] on button "button" at bounding box center [679, 17] width 16 height 21
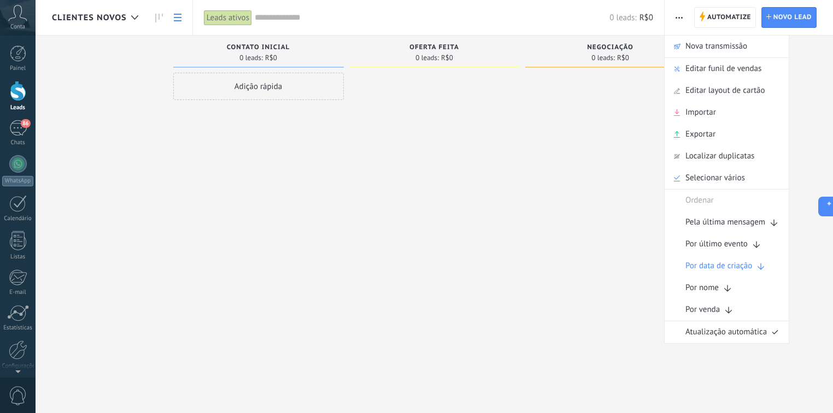
click at [175, 16] on icon at bounding box center [178, 18] width 8 height 8
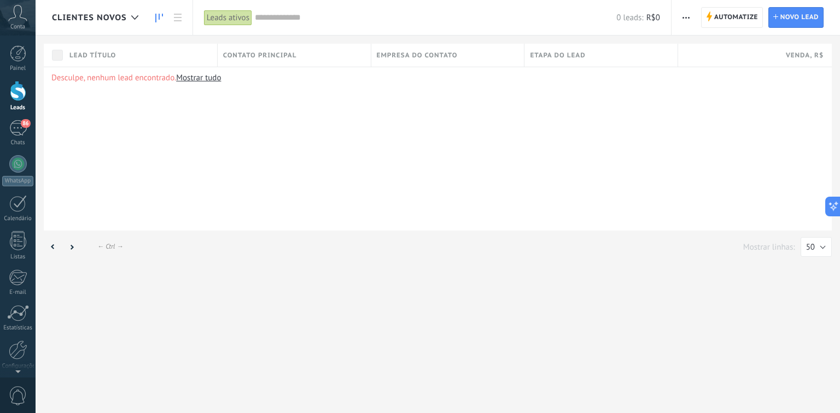
click at [153, 17] on link at bounding box center [159, 17] width 19 height 21
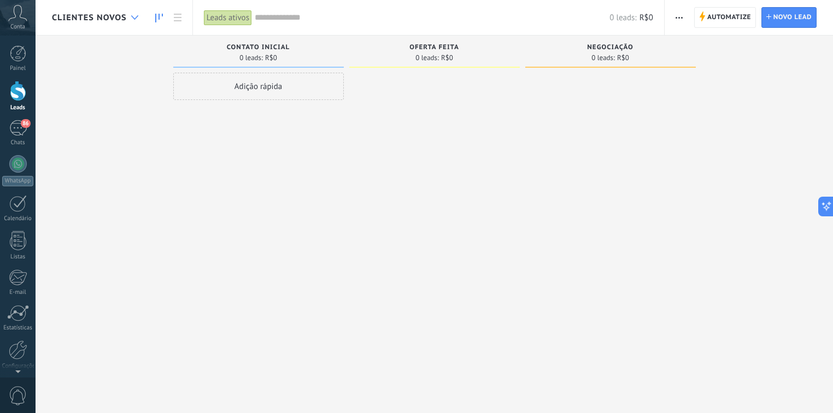
click at [138, 19] on div at bounding box center [135, 17] width 18 height 21
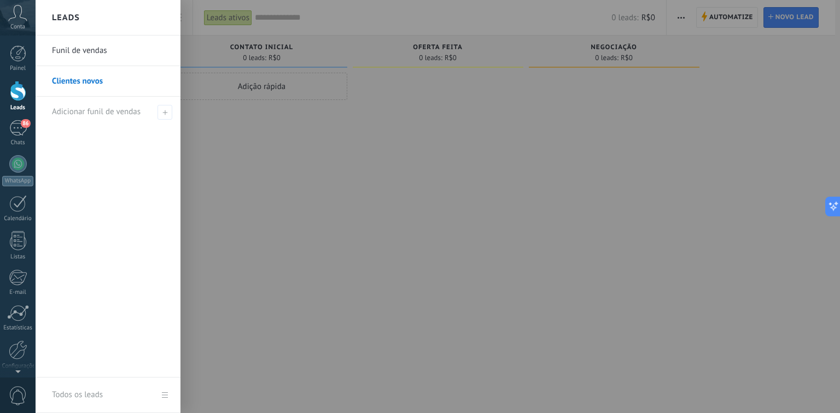
click at [344, 160] on div at bounding box center [456, 206] width 840 height 413
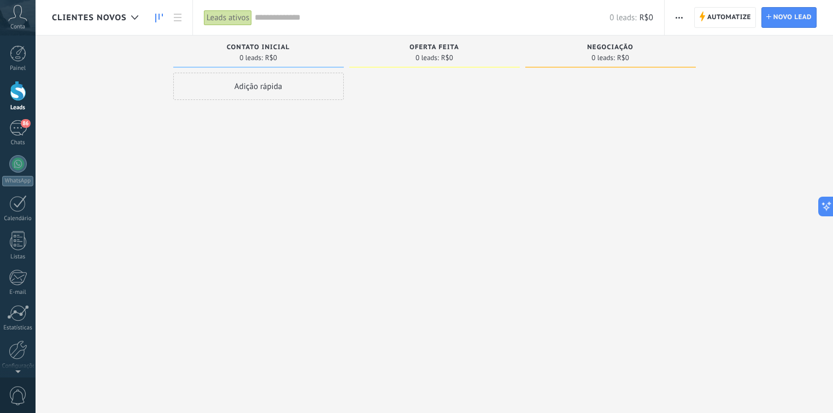
click at [116, 24] on div "Clientes novos" at bounding box center [98, 17] width 92 height 35
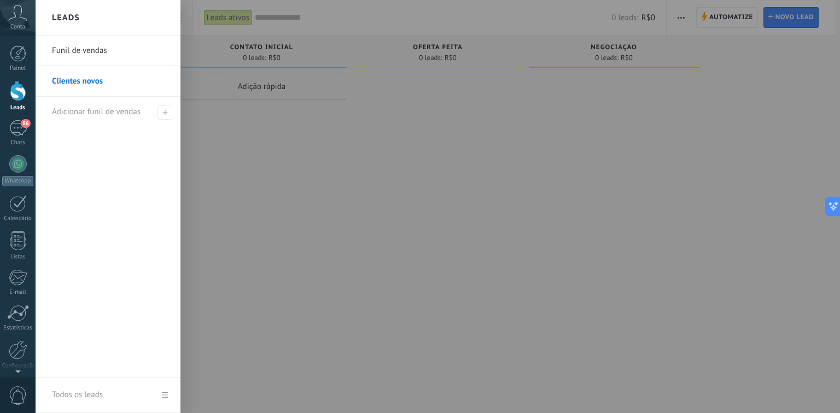
click at [110, 48] on link "Funil de vendas" at bounding box center [111, 51] width 118 height 31
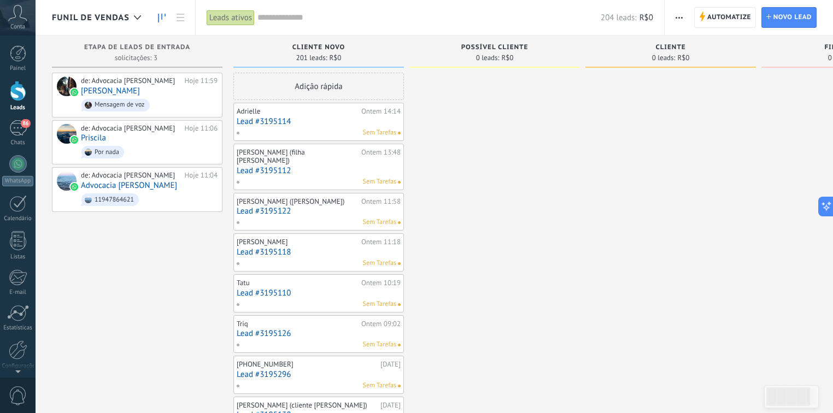
click at [673, 15] on button "button" at bounding box center [679, 17] width 16 height 21
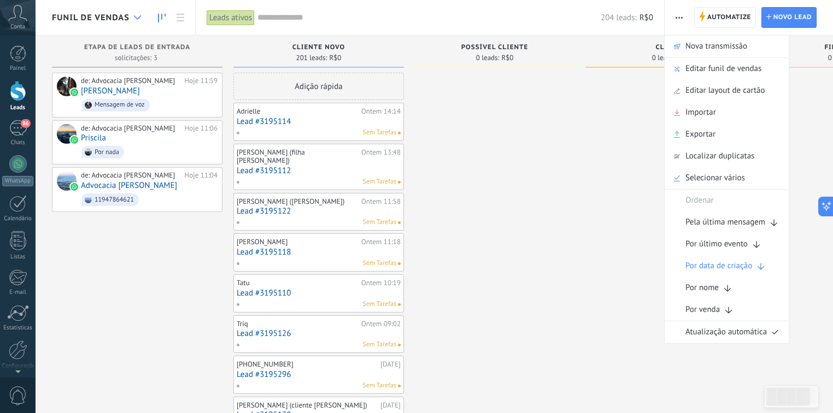
click at [128, 17] on div at bounding box center [137, 17] width 18 height 21
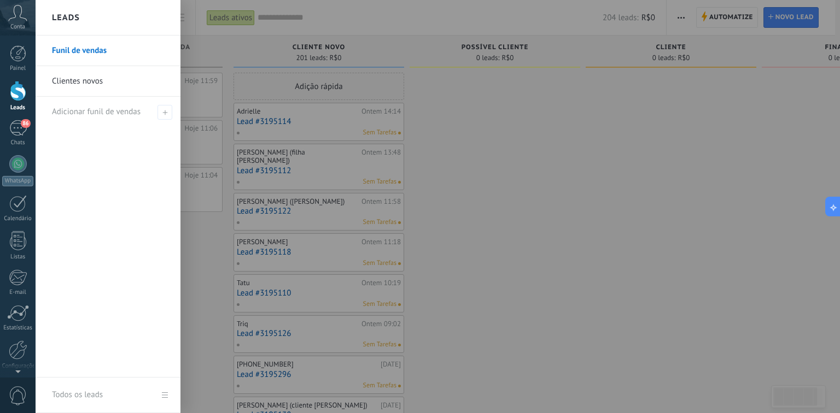
click at [475, 127] on div at bounding box center [456, 206] width 840 height 413
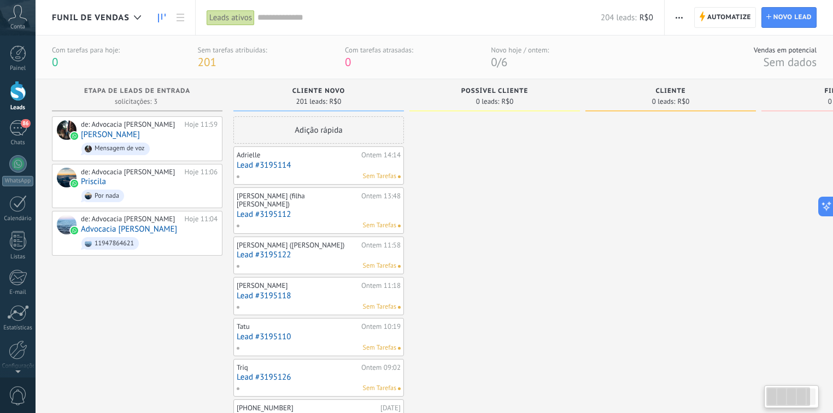
click at [780, 99] on div "0 leads: R$0" at bounding box center [847, 101] width 160 height 9
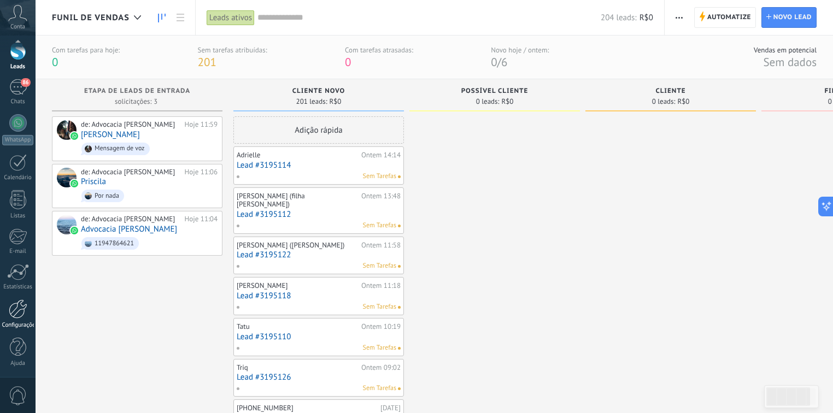
click at [22, 317] on div at bounding box center [18, 309] width 19 height 19
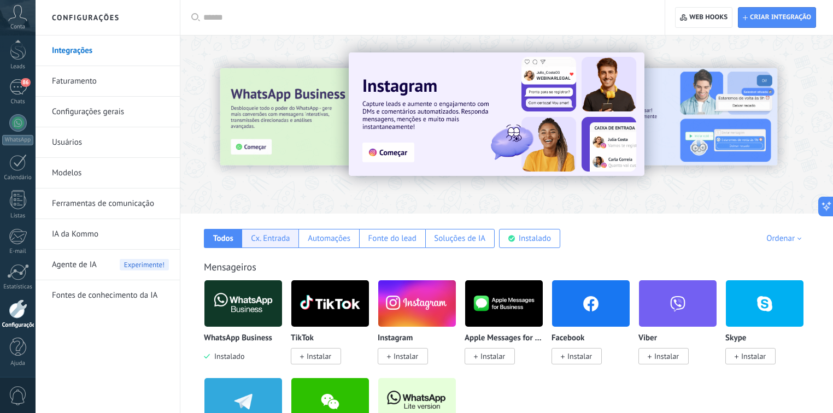
click at [274, 243] on div "Cx. Entrada" at bounding box center [270, 238] width 39 height 10
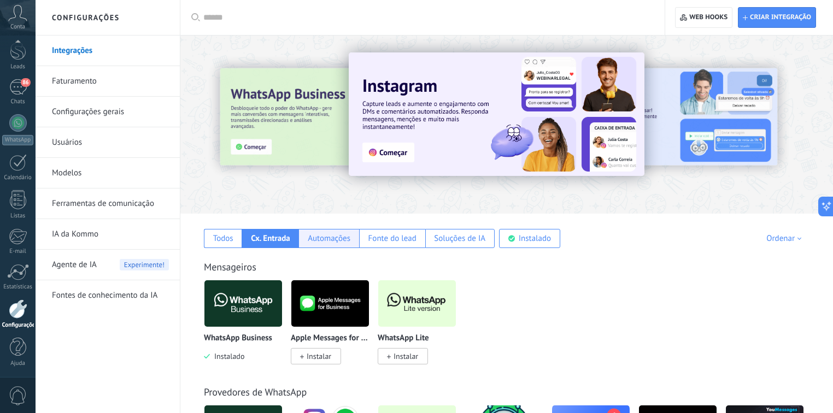
click at [310, 241] on div "Automações" at bounding box center [329, 238] width 43 height 10
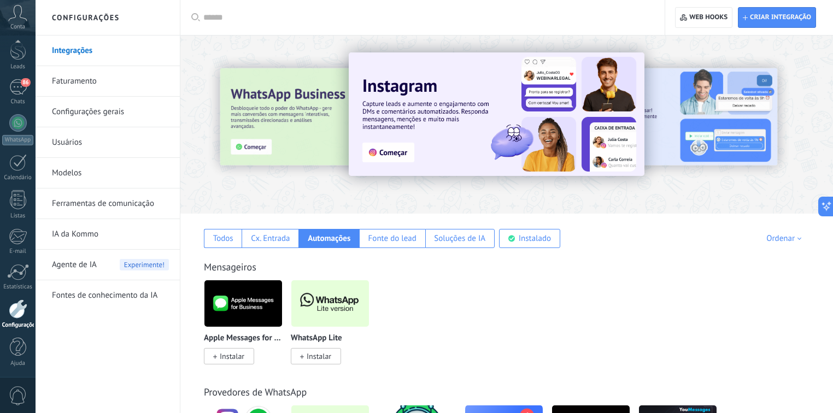
scroll to position [131, 0]
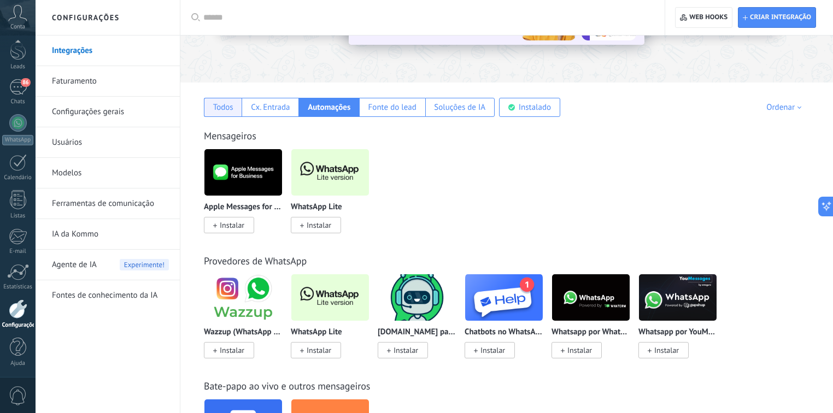
click at [223, 107] on div "Todos" at bounding box center [223, 107] width 20 height 10
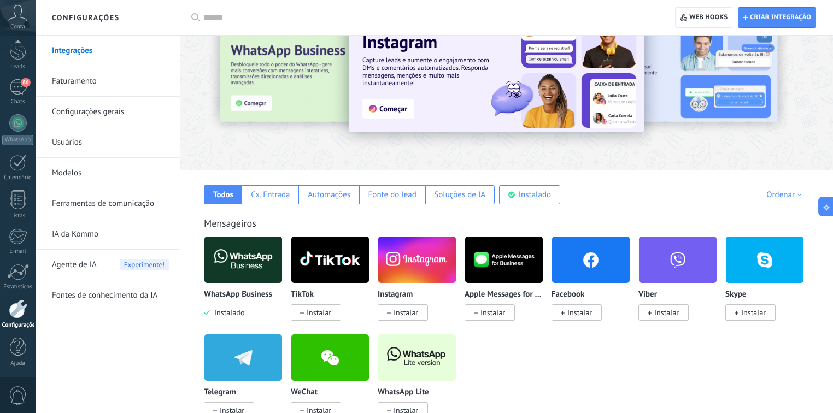
scroll to position [0, 0]
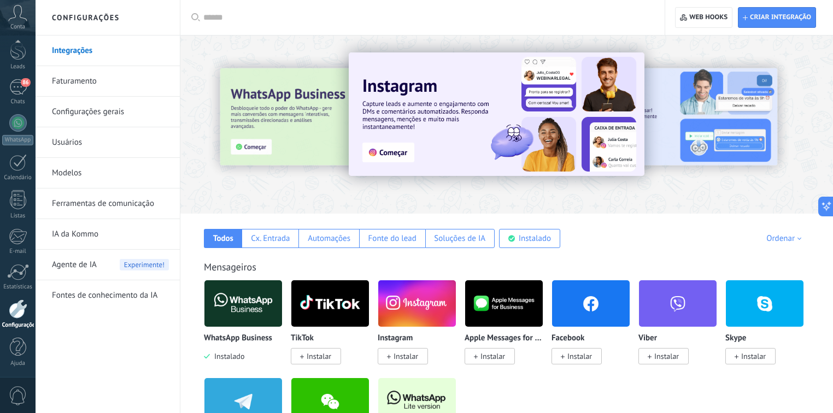
click at [83, 78] on link "Faturamento" at bounding box center [110, 81] width 117 height 31
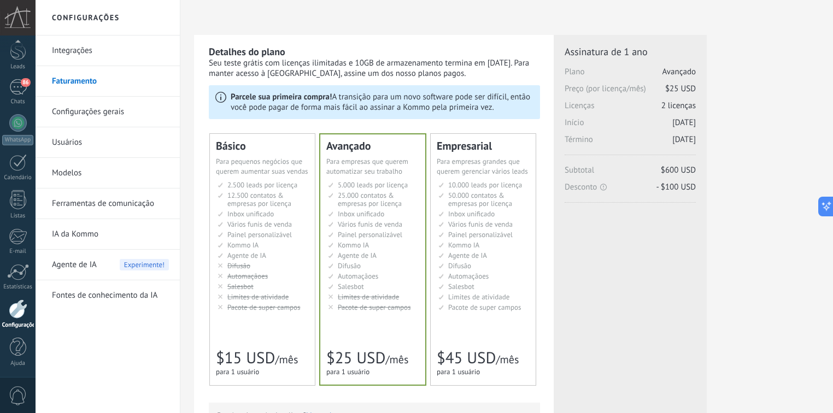
click at [104, 112] on link "Configurações gerais" at bounding box center [110, 112] width 117 height 31
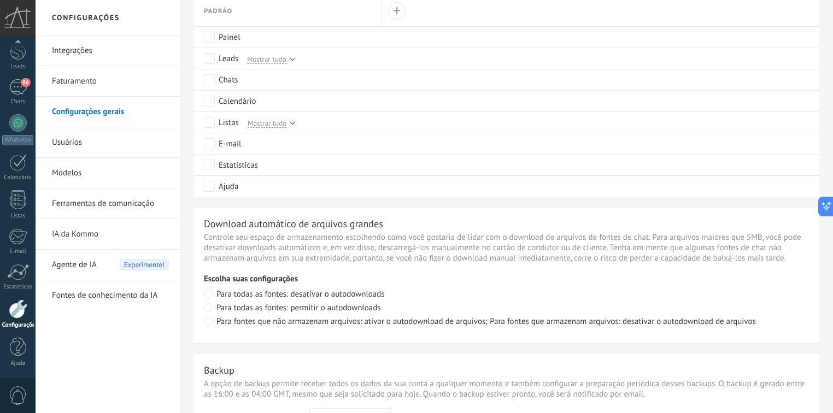
scroll to position [612, 0]
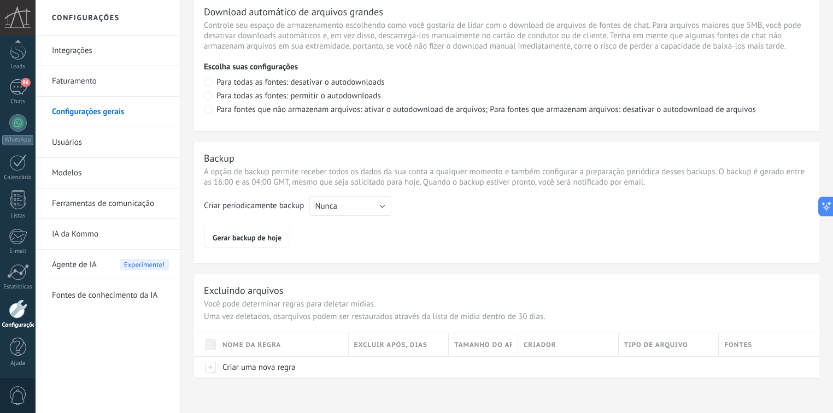
click at [85, 145] on link "Usuários" at bounding box center [110, 142] width 117 height 31
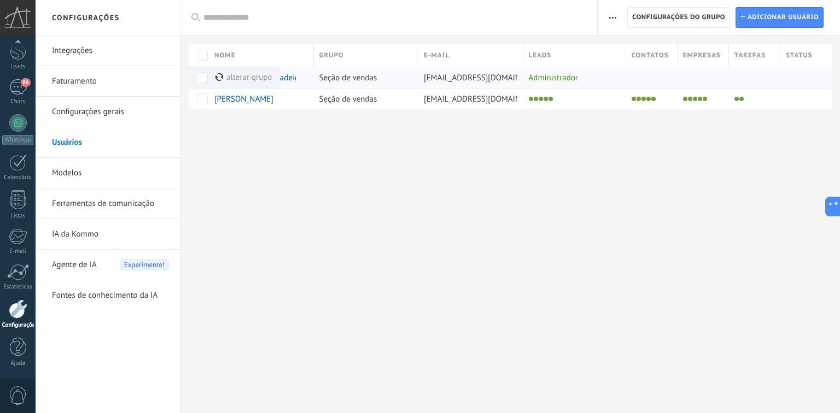
click at [241, 75] on div "alterar grupo mais" at bounding box center [243, 77] width 56 height 21
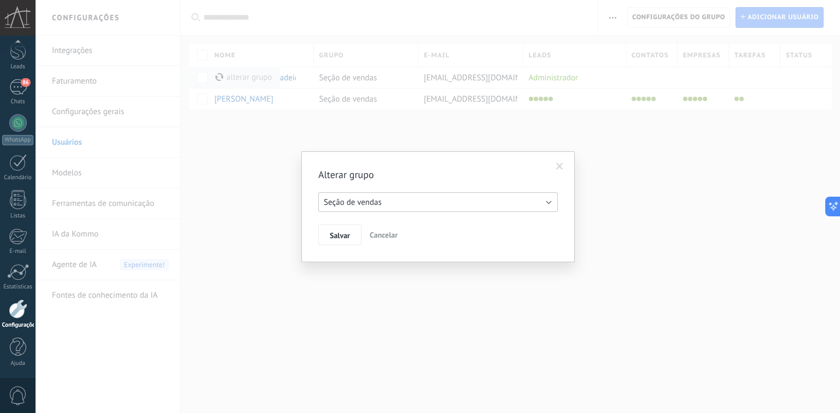
click at [380, 208] on button "Seção de vendas" at bounding box center [437, 202] width 239 height 20
click at [419, 197] on span "Seção de vendas" at bounding box center [433, 202] width 242 height 10
click at [384, 233] on span "Cancelar" at bounding box center [384, 235] width 28 height 10
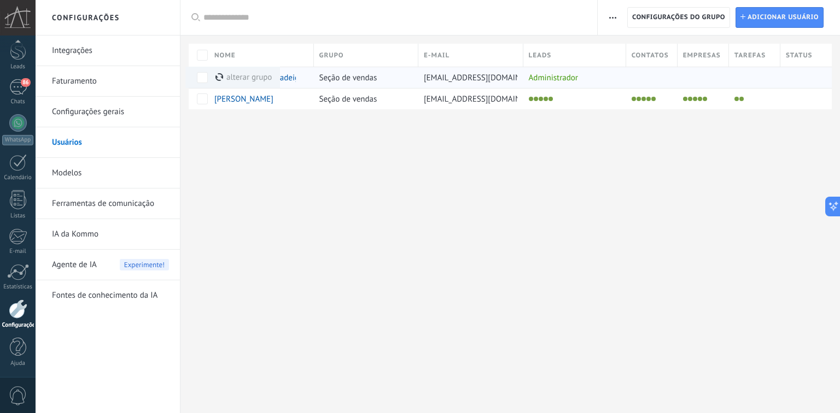
click at [363, 82] on span "Seção de vendas" at bounding box center [348, 78] width 58 height 10
click at [368, 75] on span "Seção de vendas" at bounding box center [348, 78] width 58 height 10
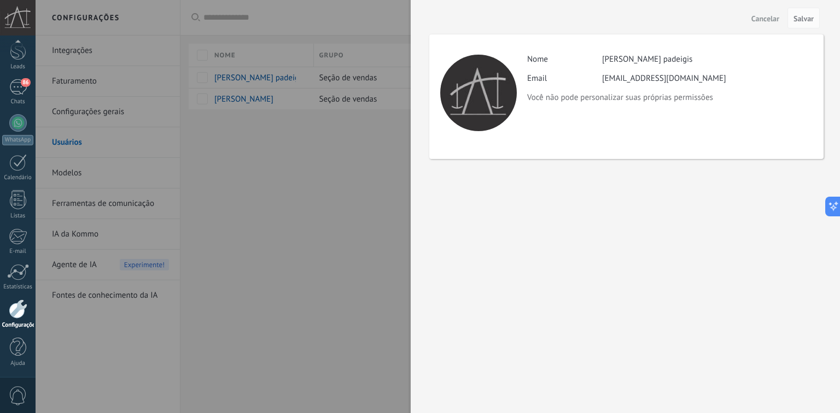
click at [758, 17] on span "Cancelar" at bounding box center [765, 19] width 28 height 8
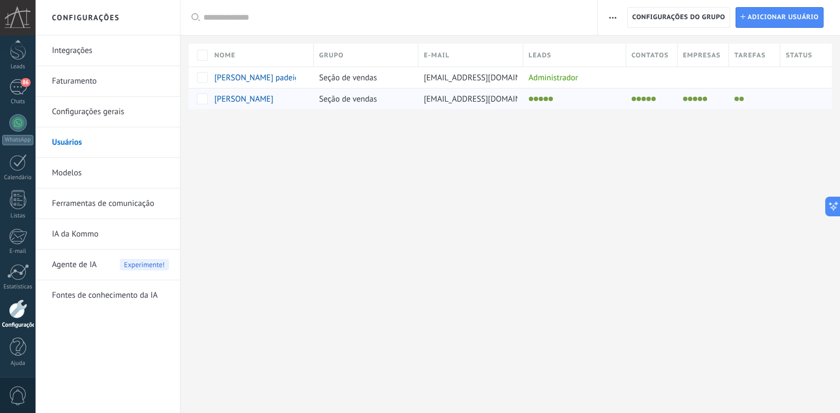
click at [230, 100] on span "[PERSON_NAME]" at bounding box center [243, 99] width 59 height 10
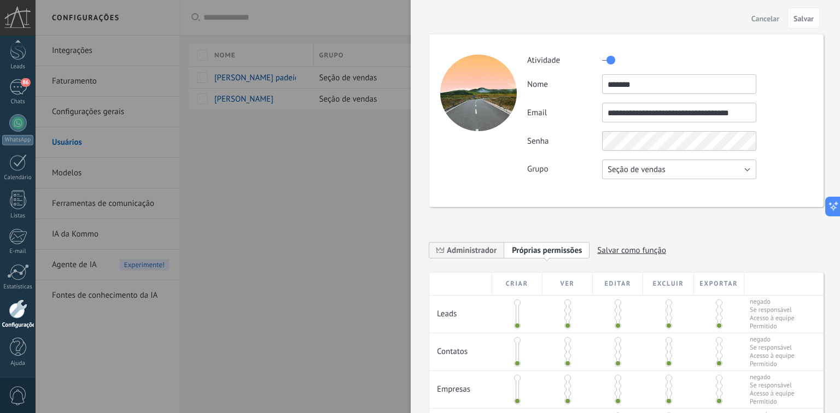
click at [632, 171] on span "Seção de vendas" at bounding box center [636, 170] width 58 height 10
click at [638, 191] on span "Usuários gratuitos" at bounding box center [673, 188] width 157 height 10
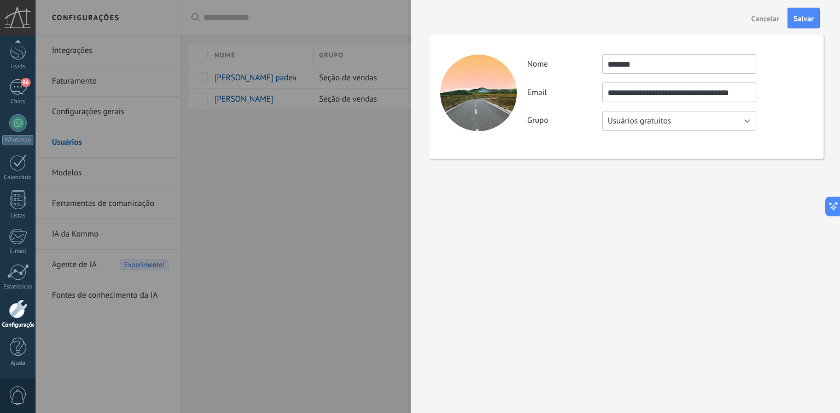
click at [636, 123] on span "Usuários gratuitos" at bounding box center [638, 121] width 63 height 10
click at [636, 120] on span "Seção de vendas" at bounding box center [673, 121] width 157 height 10
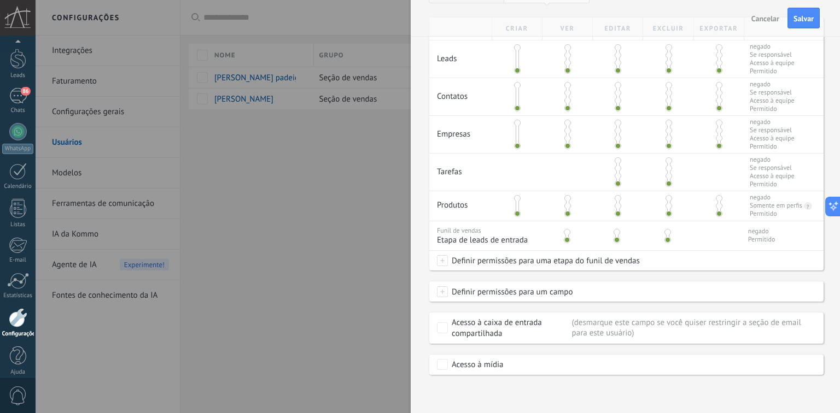
scroll to position [41, 0]
click at [438, 262] on span at bounding box center [442, 260] width 11 height 11
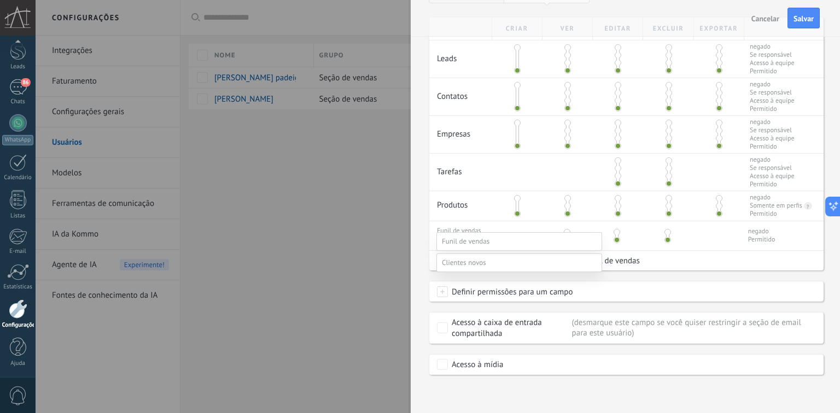
scroll to position [0, 0]
click at [424, 228] on div at bounding box center [438, 206] width 804 height 413
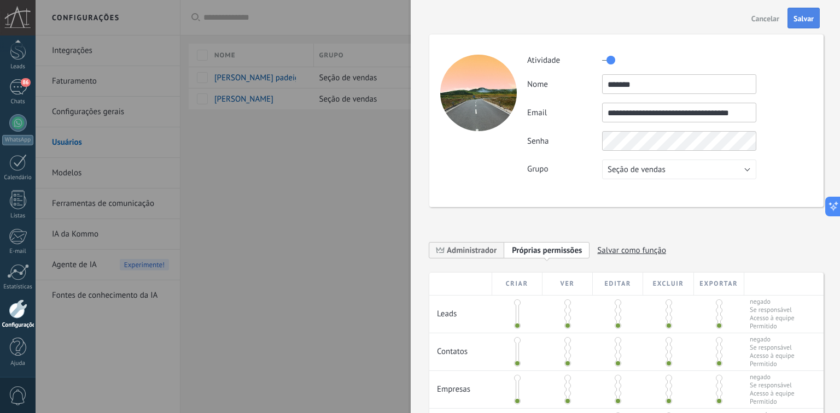
click at [799, 11] on button "Salvar" at bounding box center [803, 18] width 32 height 21
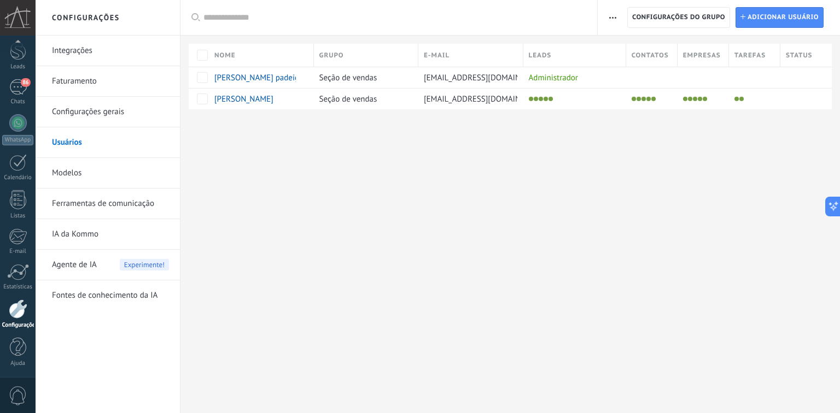
click at [72, 173] on link "Modelos" at bounding box center [110, 173] width 117 height 31
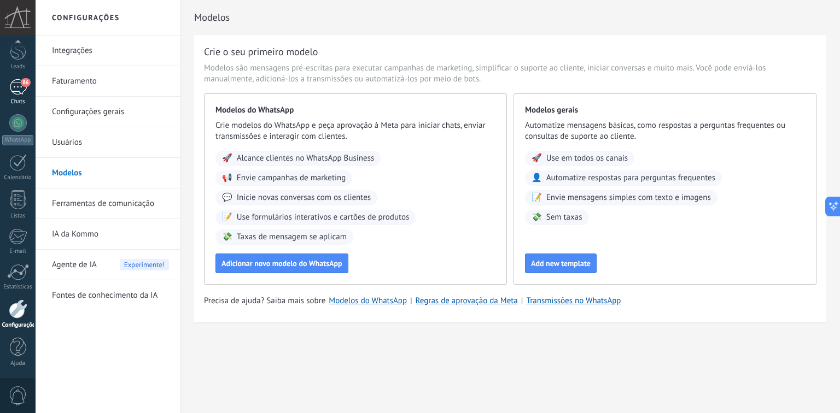
click at [22, 85] on span "86" at bounding box center [25, 82] width 9 height 9
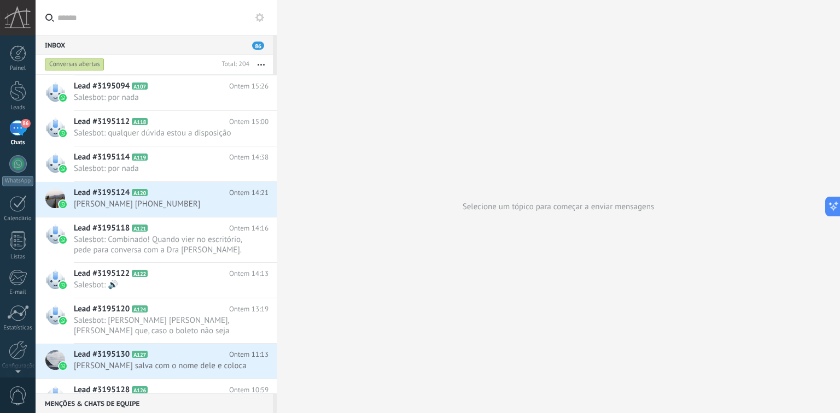
scroll to position [315, 0]
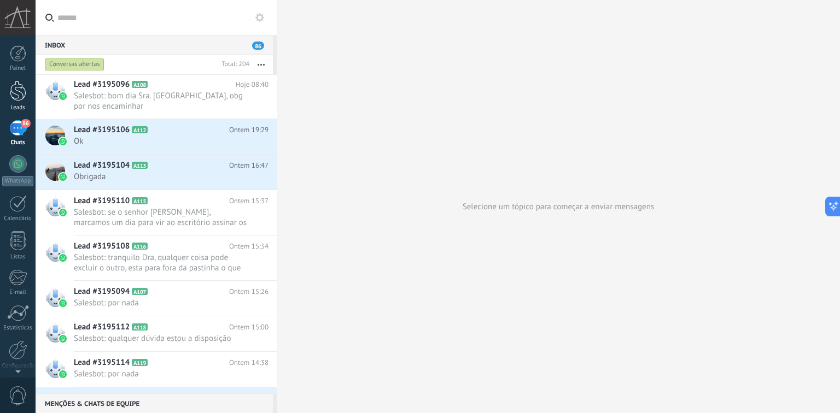
click at [13, 101] on div at bounding box center [18, 91] width 16 height 20
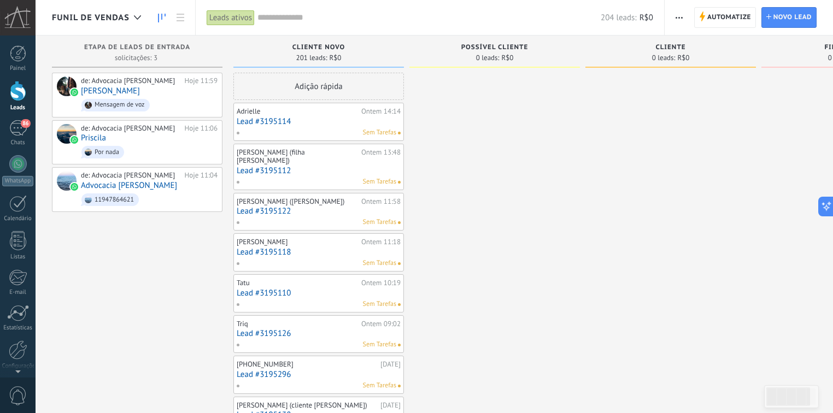
click at [683, 19] on button "button" at bounding box center [679, 17] width 16 height 21
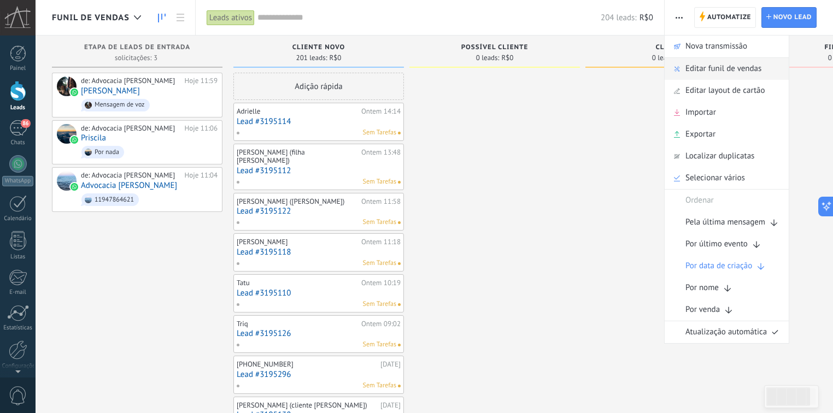
click at [711, 69] on span "Editar funil de vendas" at bounding box center [723, 69] width 76 height 22
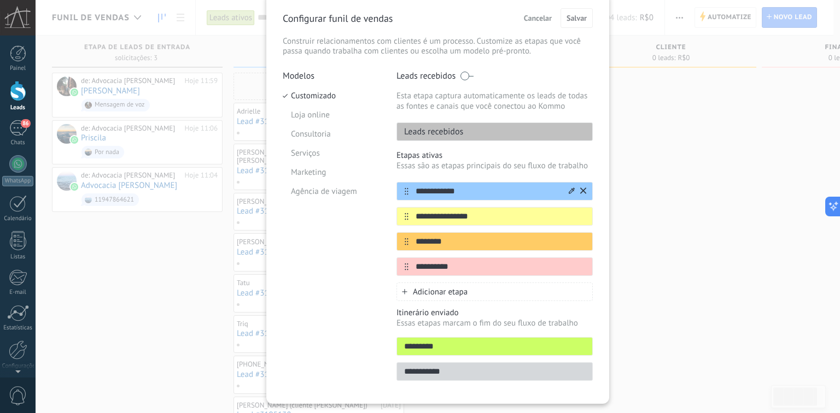
scroll to position [69, 0]
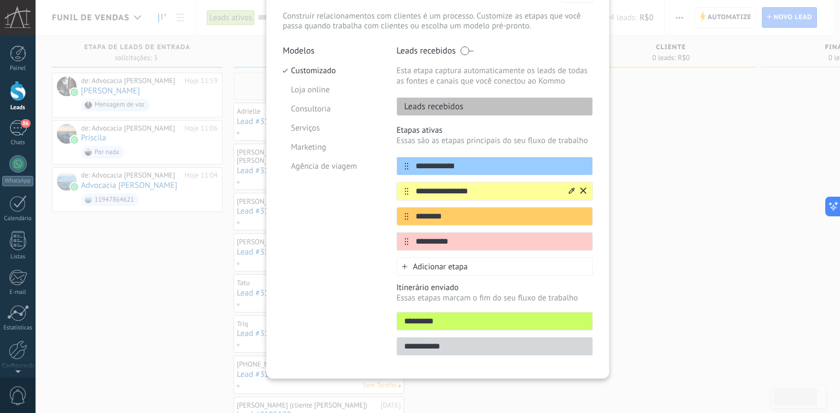
click at [405, 194] on icon at bounding box center [407, 191] width 4 height 7
click at [405, 216] on icon at bounding box center [407, 216] width 4 height 7
click at [570, 218] on icon at bounding box center [572, 216] width 6 height 7
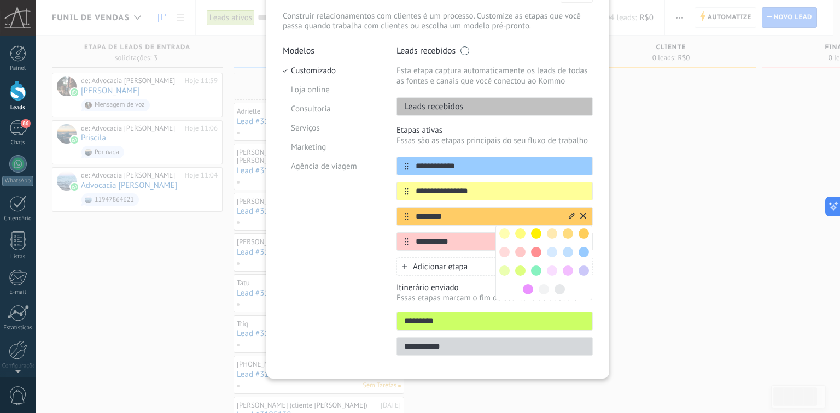
click at [596, 140] on div "**********" at bounding box center [437, 173] width 343 height 412
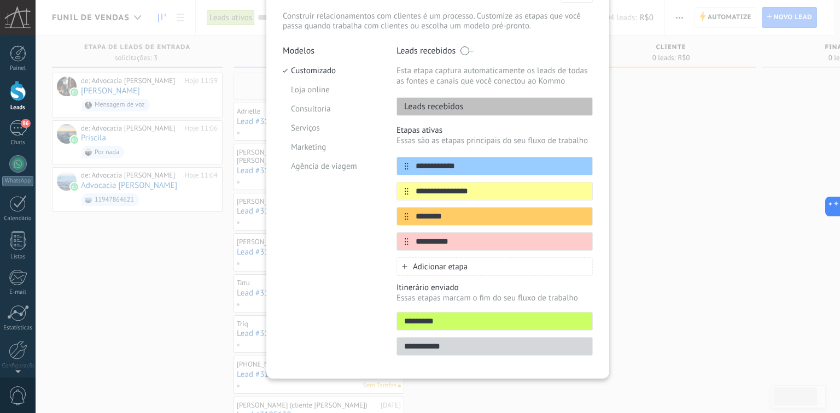
scroll to position [0, 0]
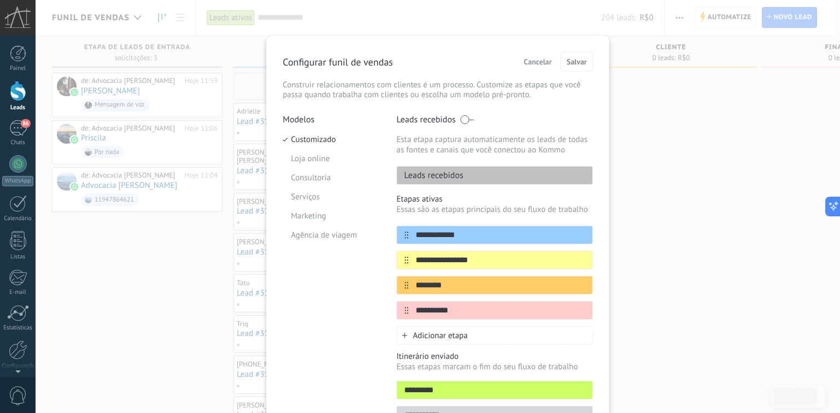
click at [529, 63] on span "Cancelar" at bounding box center [538, 62] width 28 height 8
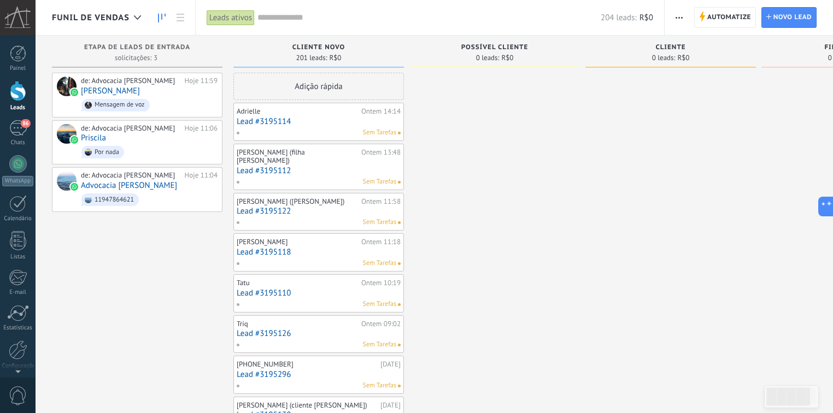
click at [682, 16] on span "button" at bounding box center [679, 17] width 7 height 21
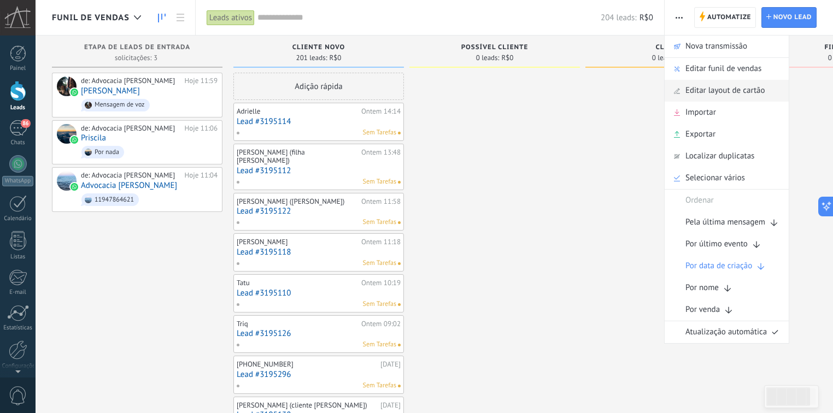
click at [717, 94] on span "Editar layout de cartão" at bounding box center [725, 91] width 80 height 22
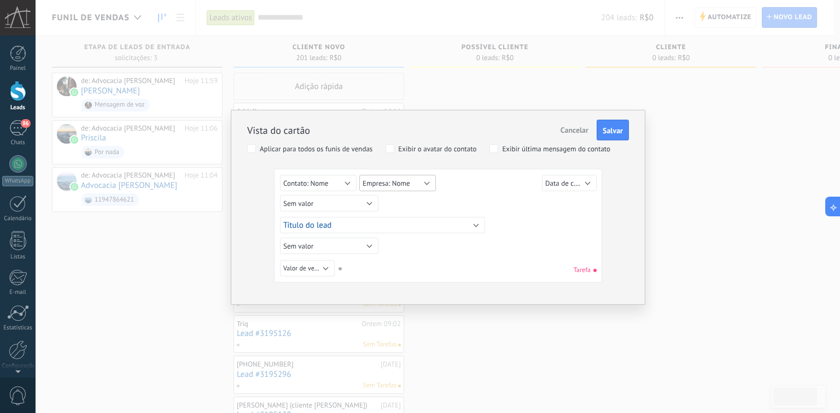
click at [407, 185] on span "Empresa: Nome" at bounding box center [386, 183] width 48 height 9
click at [407, 185] on li "Contato: E-mail" at bounding box center [406, 181] width 112 height 17
click at [356, 207] on button "Sem valor" at bounding box center [329, 203] width 98 height 16
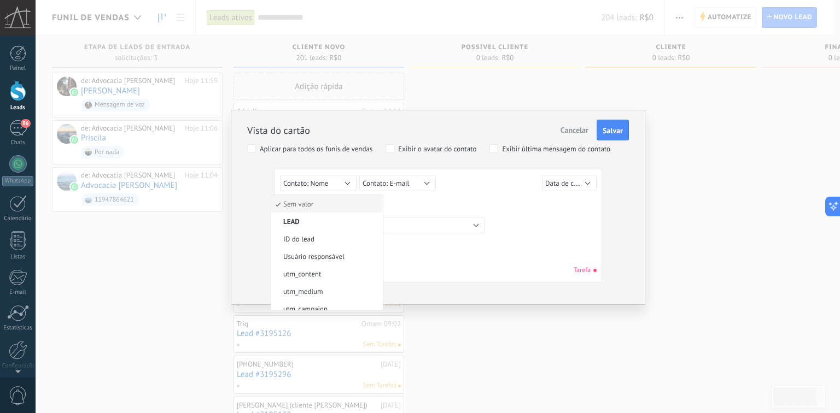
click at [313, 204] on span "Sem valor" at bounding box center [325, 204] width 108 height 9
click at [355, 224] on button "Título do lead" at bounding box center [382, 225] width 205 height 16
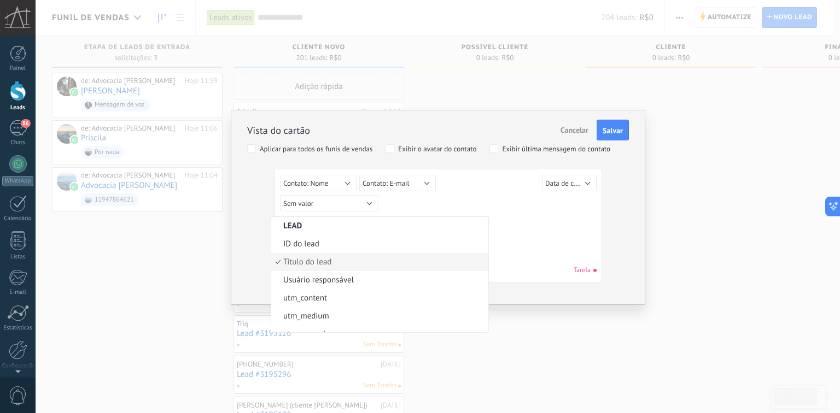
click at [313, 259] on span "Título do lead" at bounding box center [378, 262] width 214 height 10
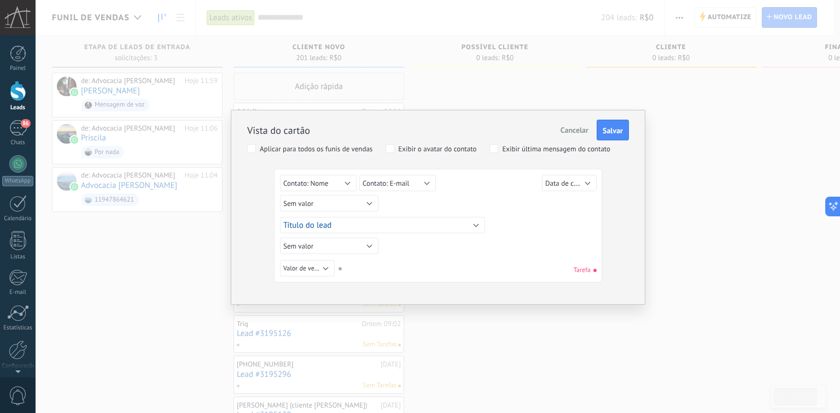
click at [459, 198] on div "Sem valor Lead ID do lead Título do lead Data de criação Valor de venda Usuário…" at bounding box center [439, 205] width 319 height 20
click at [575, 185] on span "Data de criação" at bounding box center [568, 183] width 47 height 10
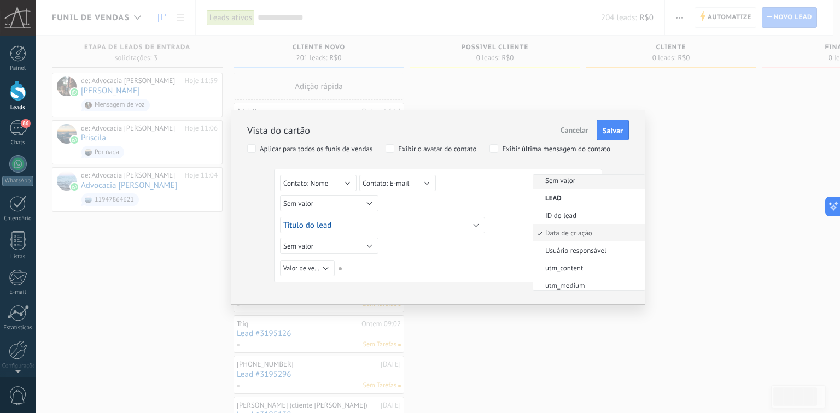
click at [574, 185] on li "Sem valor" at bounding box center [589, 180] width 112 height 17
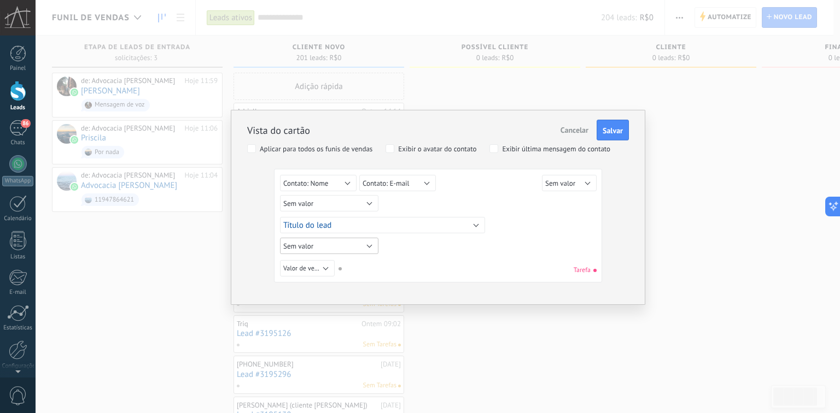
click at [331, 247] on button "Sem valor" at bounding box center [329, 246] width 98 height 16
click at [327, 249] on span "Sem valor" at bounding box center [325, 246] width 108 height 9
click at [306, 267] on span "Valor de venda" at bounding box center [304, 269] width 42 height 8
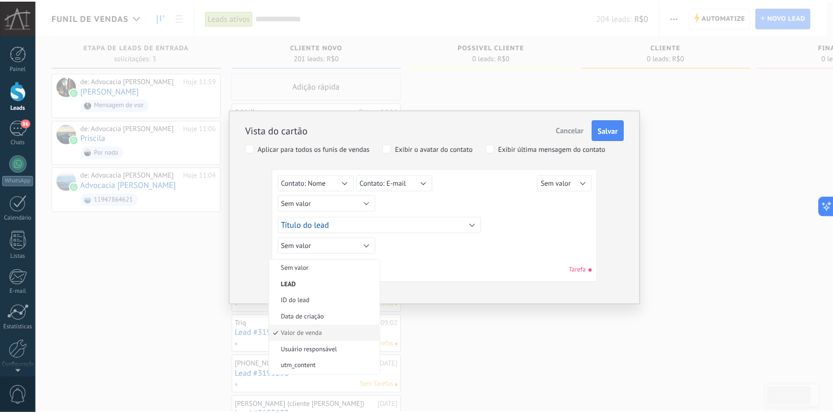
scroll to position [44, 0]
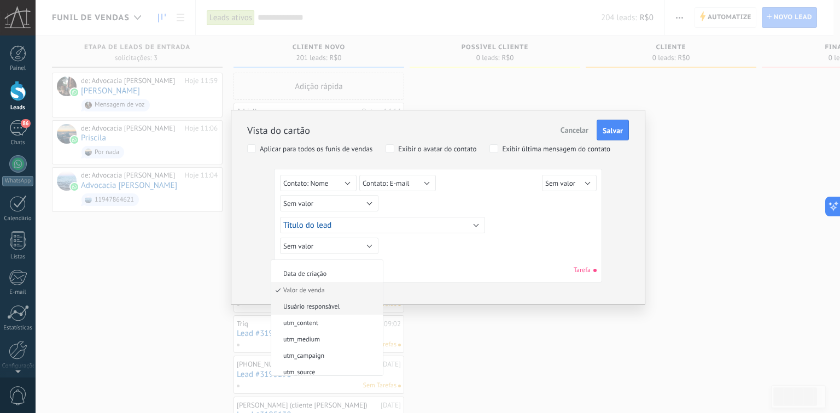
click at [342, 307] on span "Usuário responsável" at bounding box center [325, 307] width 108 height 8
click at [611, 131] on span "Salvar" at bounding box center [612, 131] width 20 height 8
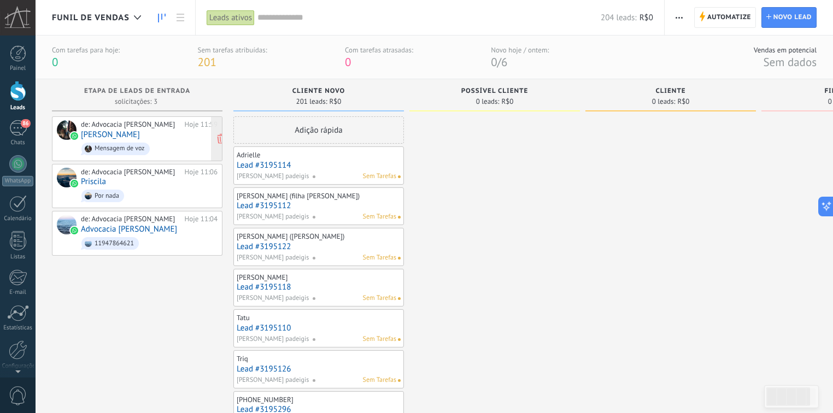
click at [133, 133] on link "[PERSON_NAME]" at bounding box center [110, 134] width 59 height 9
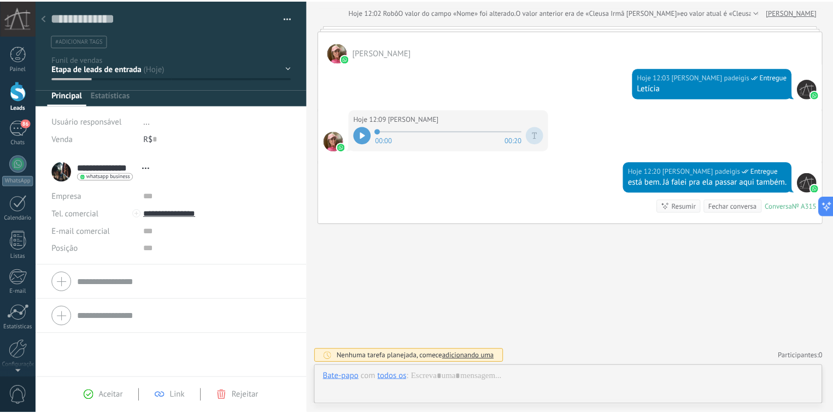
scroll to position [16, 0]
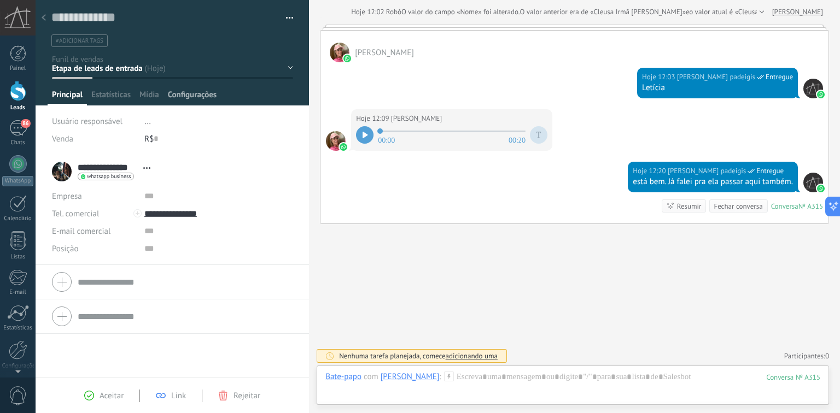
click at [195, 98] on span "Configurações" at bounding box center [192, 98] width 49 height 16
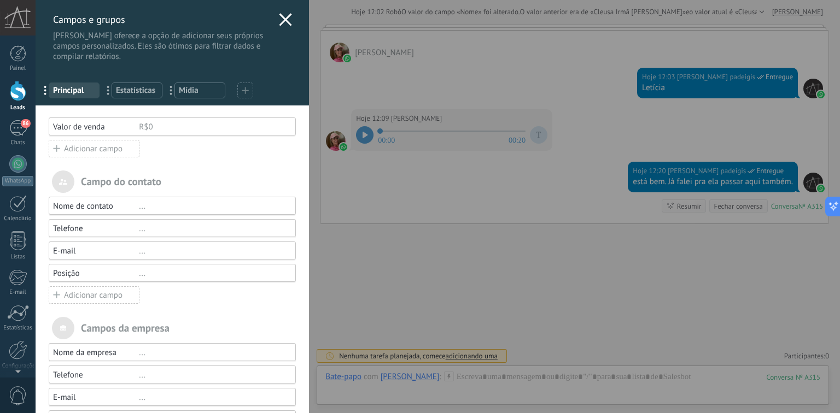
click at [280, 23] on icon at bounding box center [285, 19] width 13 height 13
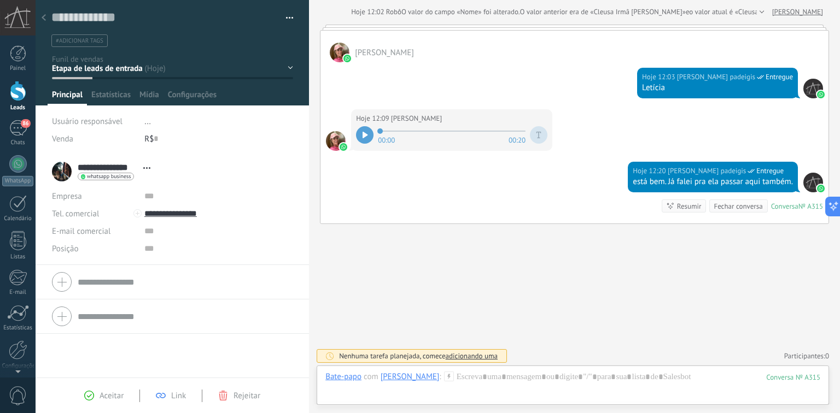
click at [45, 15] on use at bounding box center [44, 17] width 4 height 7
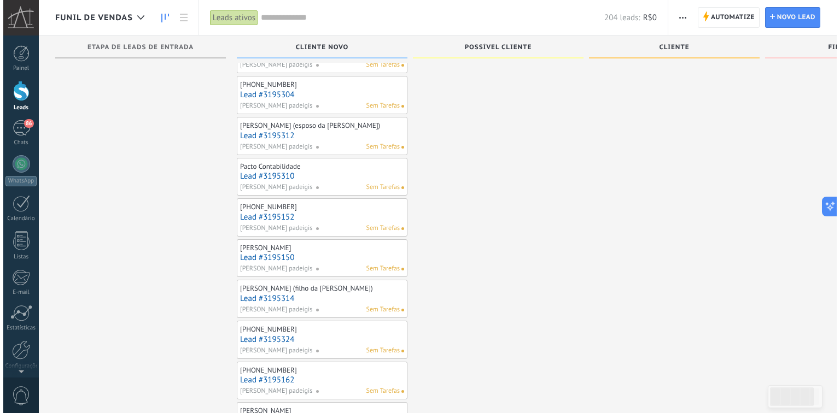
scroll to position [131, 0]
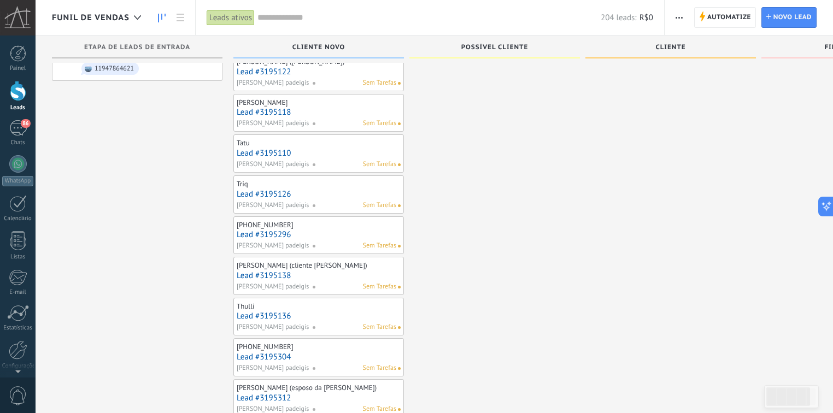
click at [326, 160] on div "Sem Tarefas" at bounding box center [354, 165] width 84 height 10
click at [269, 151] on link "Lead #3195110" at bounding box center [319, 153] width 164 height 9
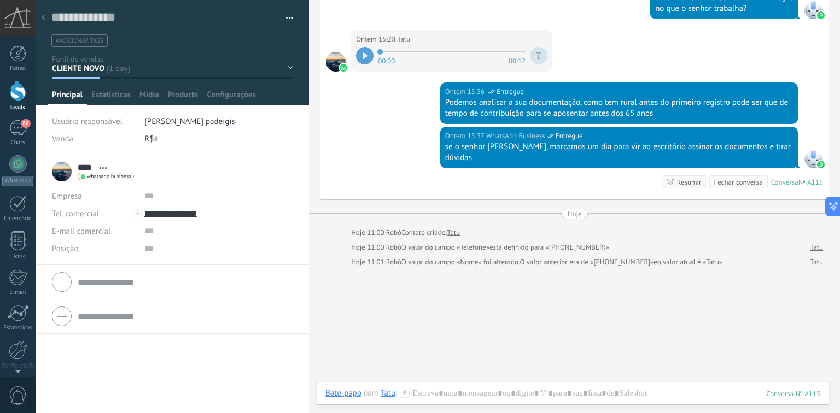
scroll to position [514, 0]
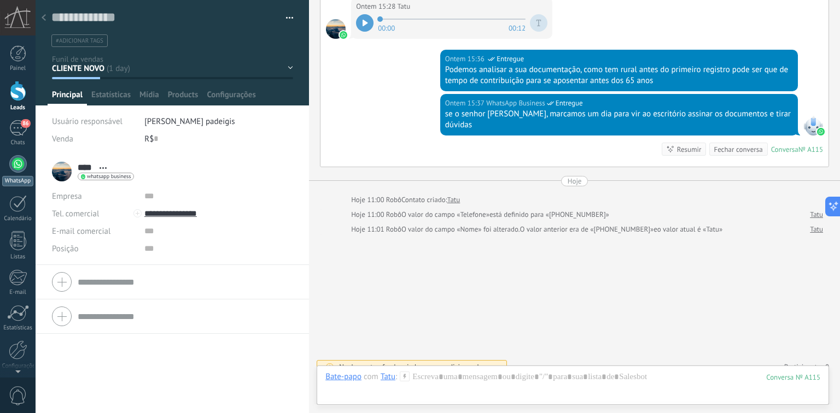
click at [15, 162] on div at bounding box center [17, 163] width 17 height 17
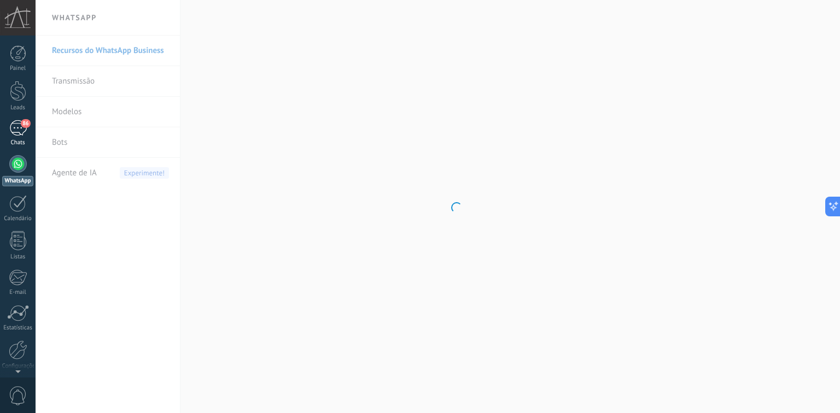
click at [13, 128] on div "86" at bounding box center [17, 128] width 17 height 16
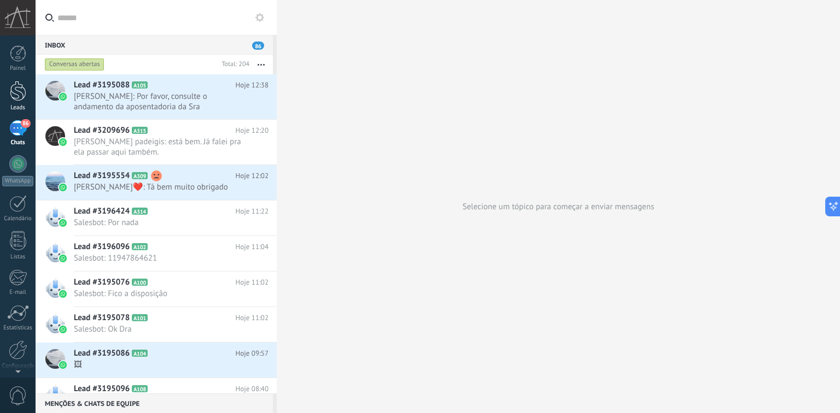
click at [20, 94] on div at bounding box center [18, 91] width 16 height 20
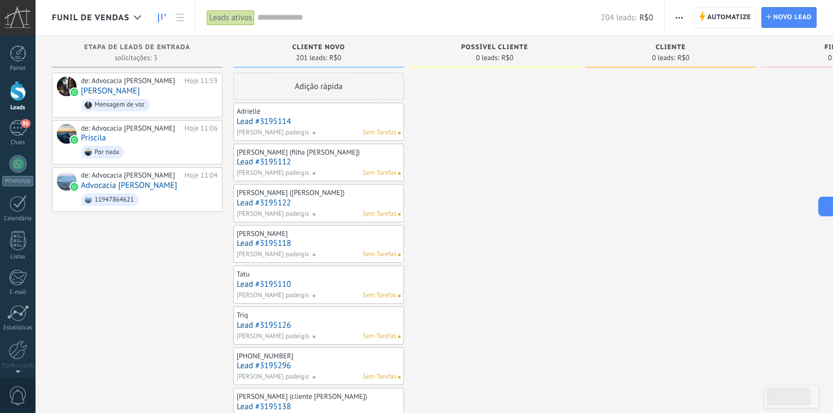
click at [680, 20] on span "button" at bounding box center [679, 17] width 7 height 21
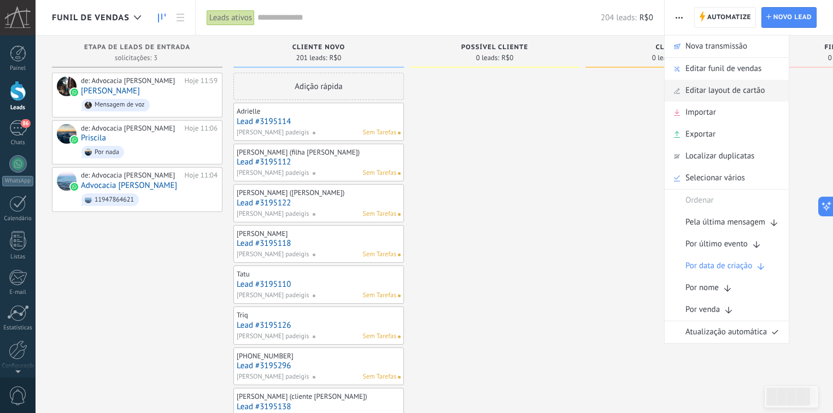
click at [712, 86] on span "Editar layout de cartão" at bounding box center [725, 91] width 80 height 22
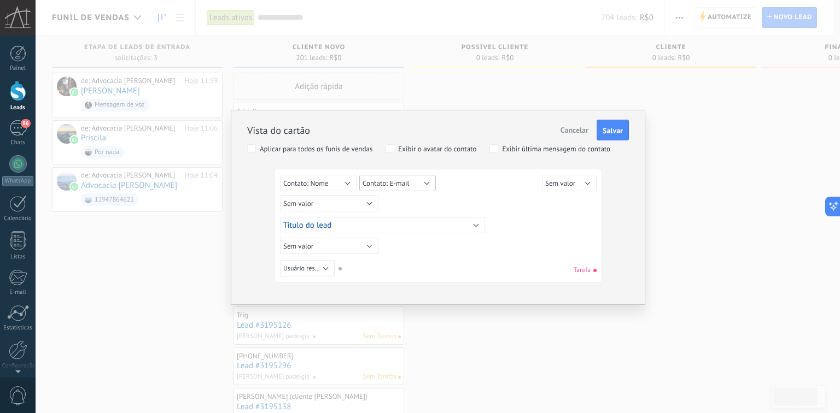
click at [395, 184] on span "Contato: E-mail" at bounding box center [385, 183] width 46 height 9
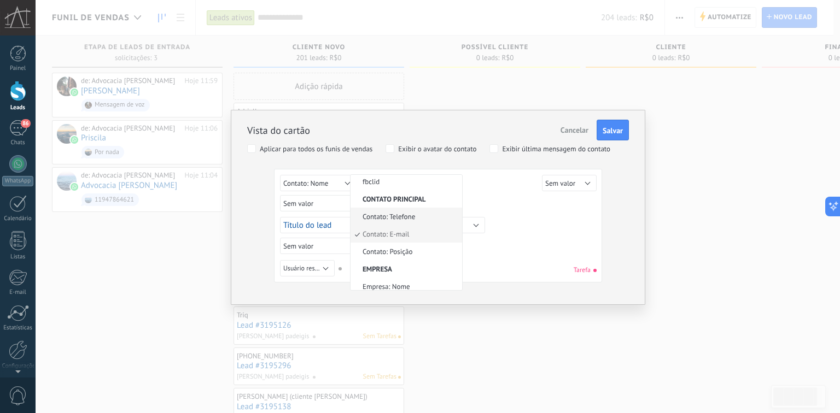
click at [411, 212] on span "Contato: Telefone" at bounding box center [404, 216] width 108 height 9
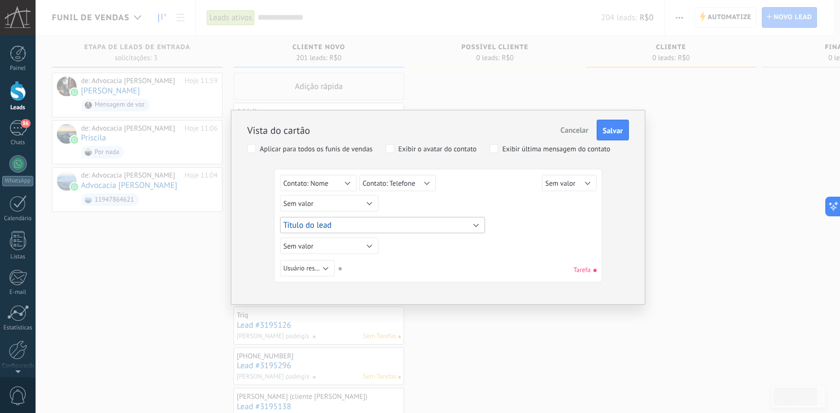
click at [365, 226] on button "Título do lead" at bounding box center [382, 225] width 205 height 16
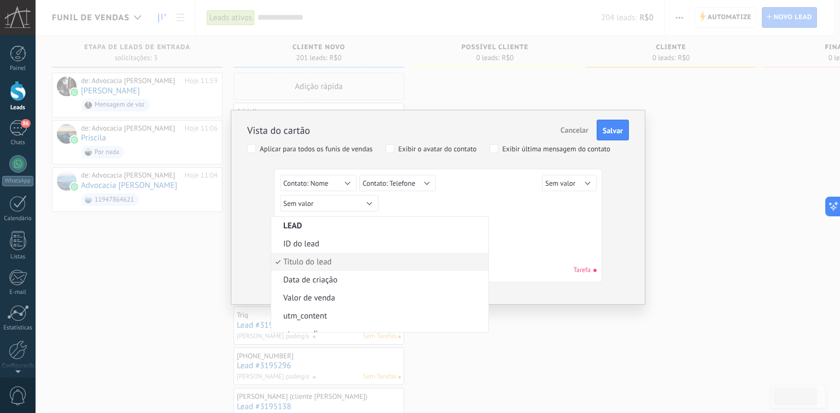
click at [341, 265] on span "Título do lead" at bounding box center [378, 262] width 214 height 10
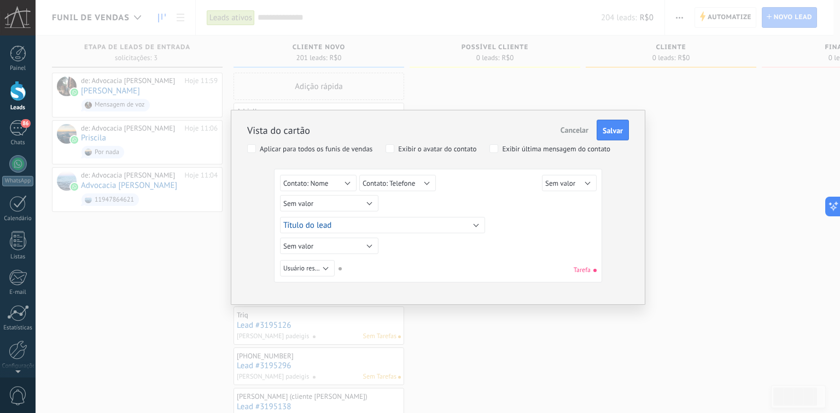
click at [333, 276] on div "Sem valor Lead ID do lead Título do lead Data de criação Valor de venda Usuário…" at bounding box center [438, 270] width 316 height 20
click at [329, 273] on button "Usuário responsável" at bounding box center [307, 268] width 55 height 16
click at [282, 284] on div "Vista do cartão Cancelar Salvar Aplicar para todos os funis de vendas Exibir o …" at bounding box center [438, 207] width 414 height 195
click at [306, 270] on span "Usuário responsável" at bounding box center [311, 269] width 56 height 8
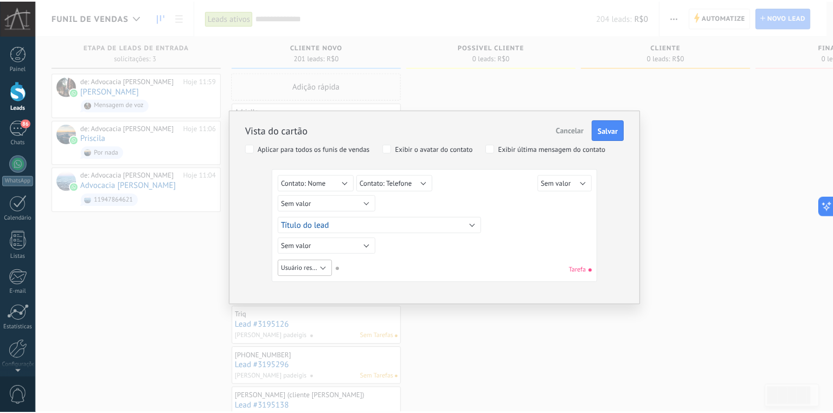
scroll to position [33, 0]
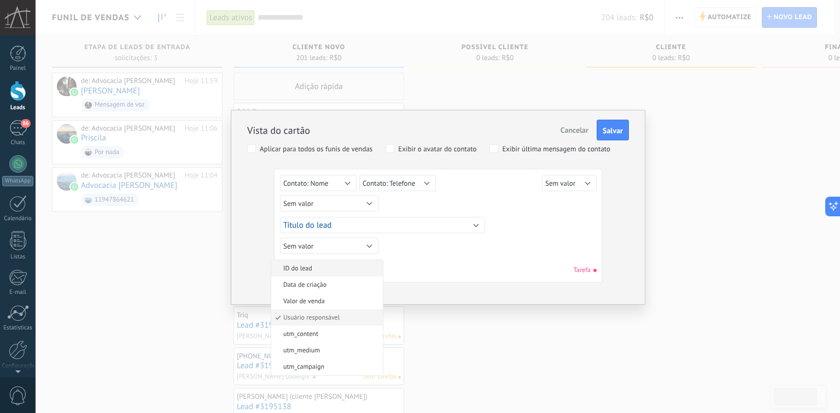
click at [301, 271] on span "ID do lead" at bounding box center [325, 269] width 108 height 8
click at [617, 134] on span "Salvar" at bounding box center [612, 131] width 20 height 8
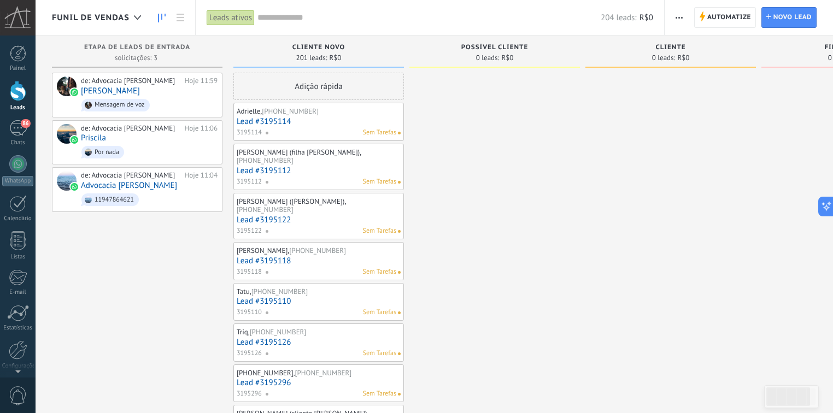
click at [687, 16] on button "button" at bounding box center [679, 17] width 16 height 21
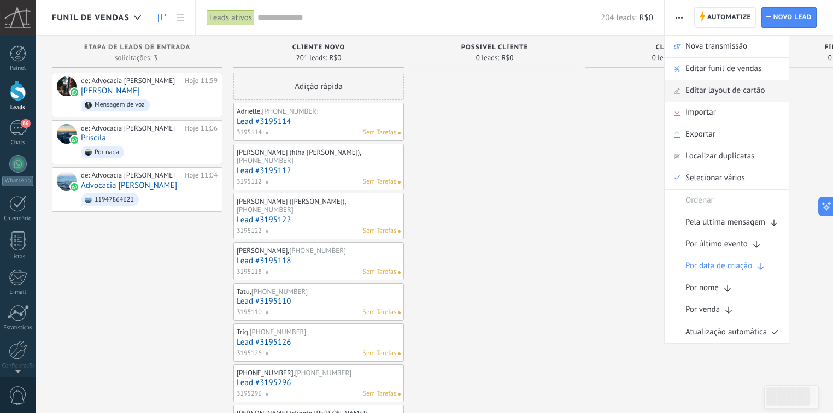
click at [704, 85] on span "Editar layout de cartão" at bounding box center [725, 91] width 80 height 22
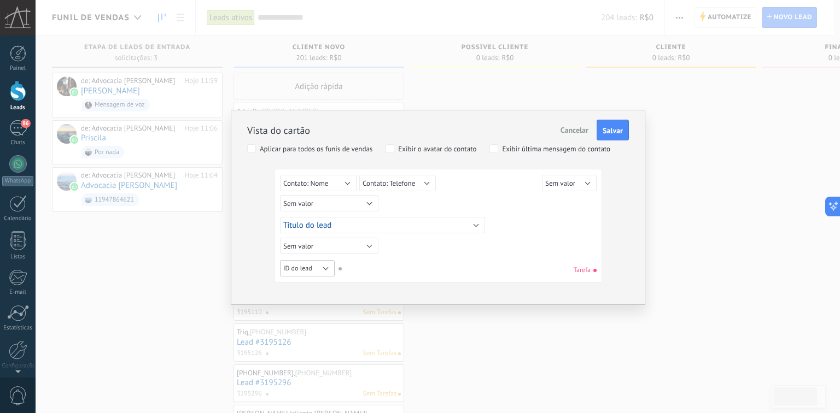
click at [312, 265] on button "ID do lead" at bounding box center [307, 268] width 55 height 16
click at [328, 349] on span "Usuário responsável" at bounding box center [325, 351] width 108 height 8
click at [345, 221] on button "Título do lead" at bounding box center [382, 225] width 205 height 16
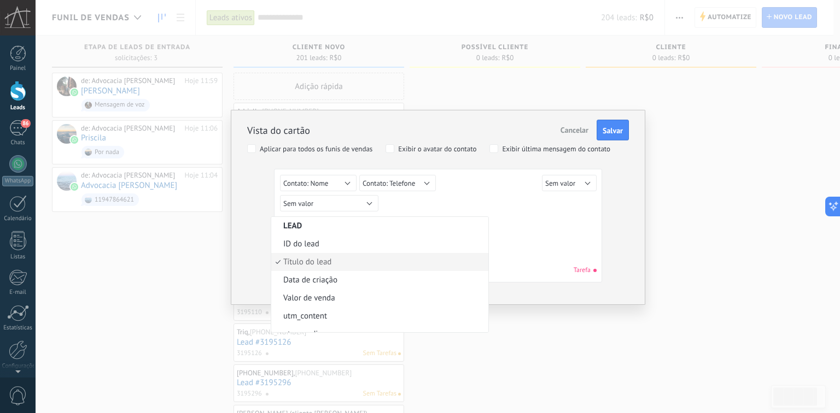
click at [326, 259] on span "Título do lead" at bounding box center [378, 262] width 214 height 10
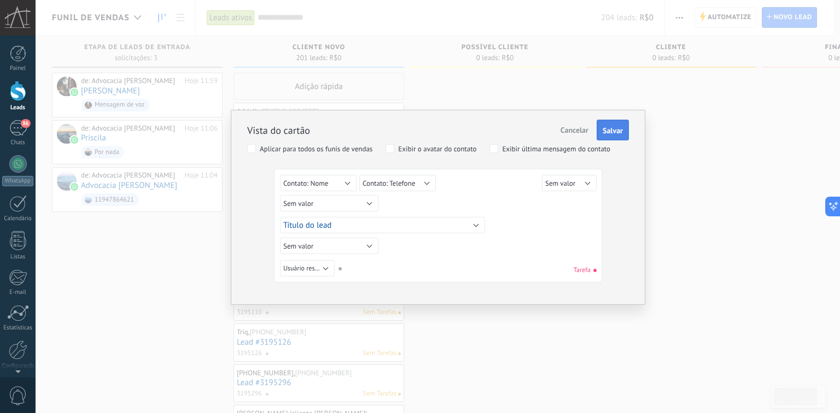
click at [614, 127] on span "Salvar" at bounding box center [612, 131] width 20 height 8
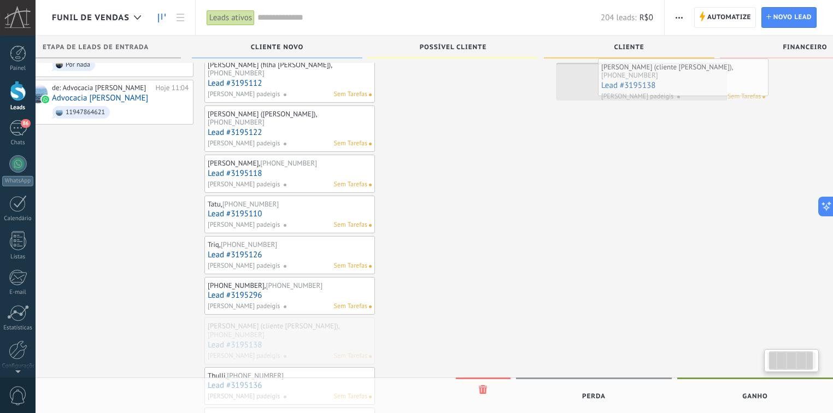
scroll to position [0, 48]
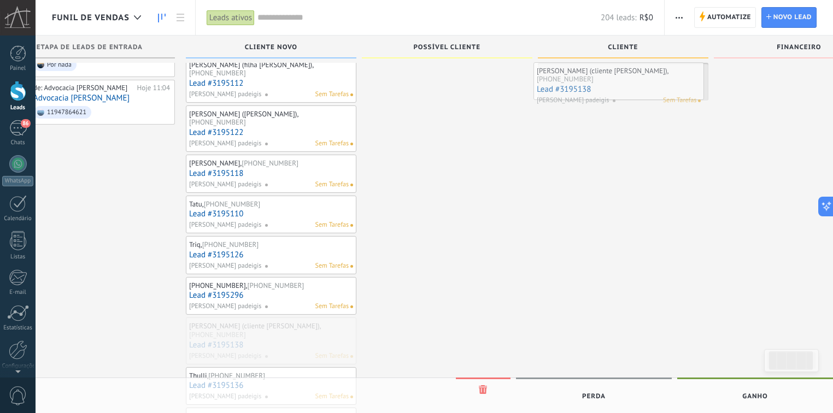
drag, startPoint x: 262, startPoint y: 331, endPoint x: 562, endPoint y: 77, distance: 393.3
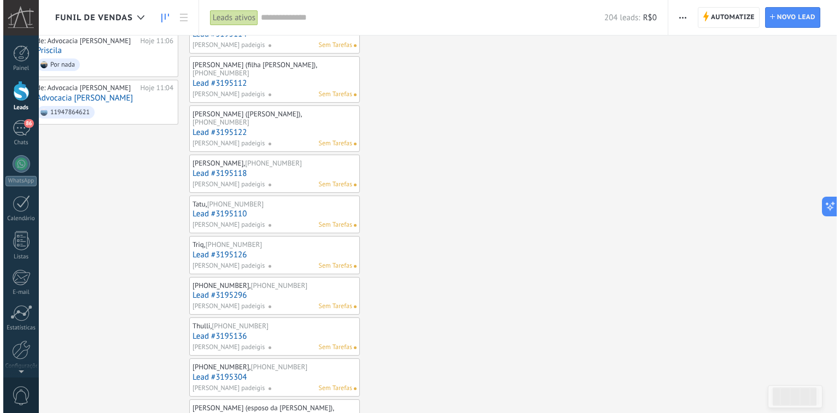
scroll to position [0, 0]
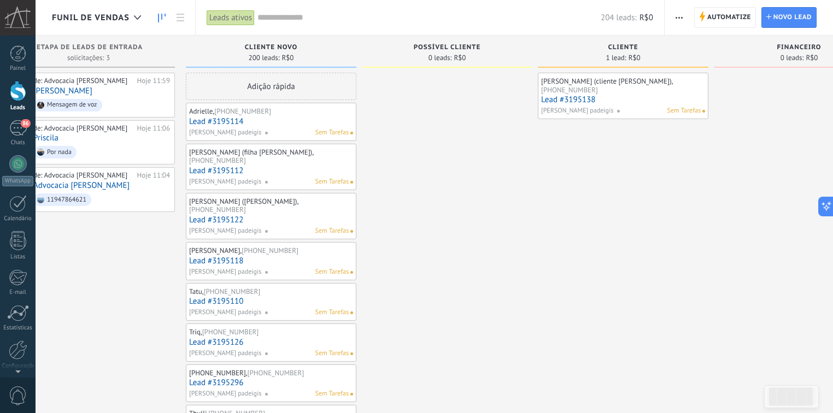
click at [678, 107] on div "Valdir Galdino (cliente Vilson), +55 43 96556-746 Lead #3195138 leticia zacarel…" at bounding box center [623, 96] width 171 height 46
click at [680, 16] on span "button" at bounding box center [679, 17] width 7 height 21
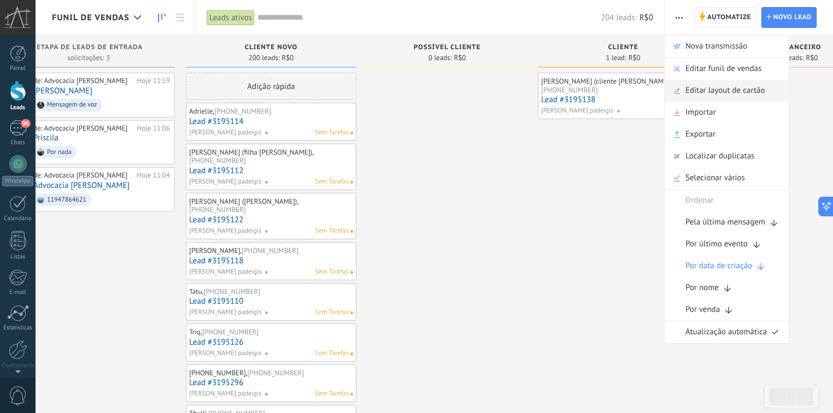
click at [719, 85] on span "Editar layout de cartão" at bounding box center [725, 91] width 80 height 22
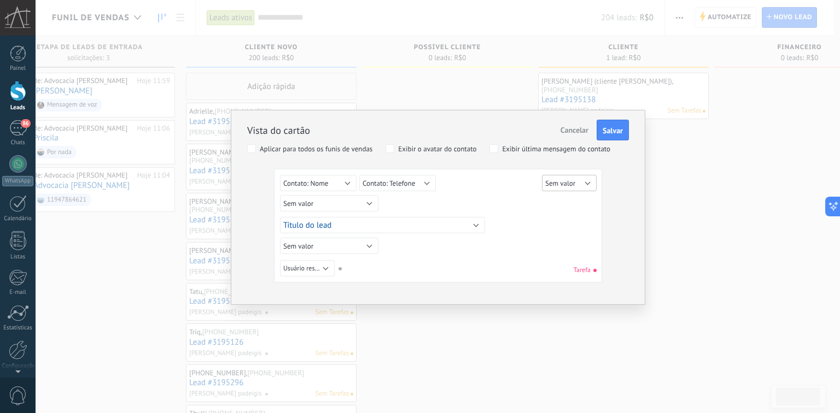
click at [576, 181] on button "Sem valor" at bounding box center [569, 183] width 55 height 16
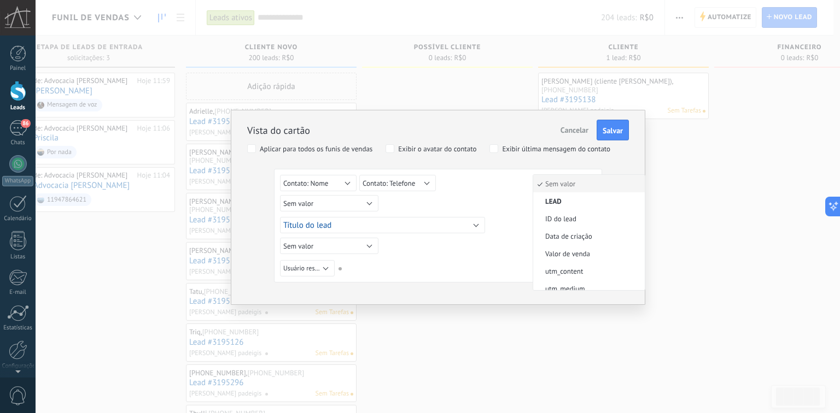
click at [567, 184] on span "Sem valor" at bounding box center [587, 183] width 108 height 9
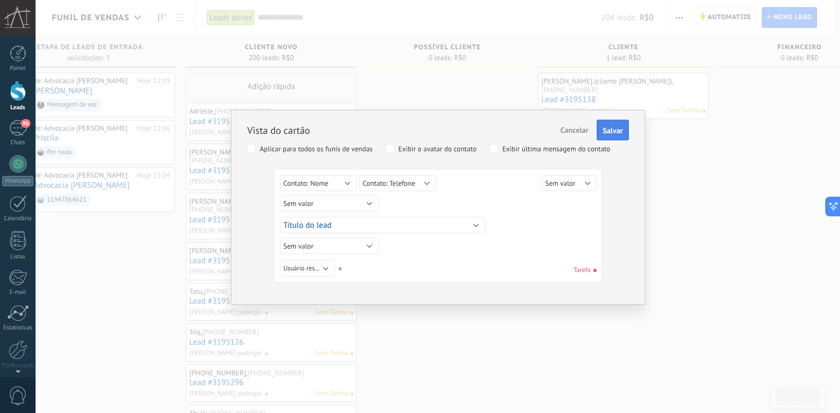
click at [609, 127] on span "Salvar" at bounding box center [612, 131] width 20 height 8
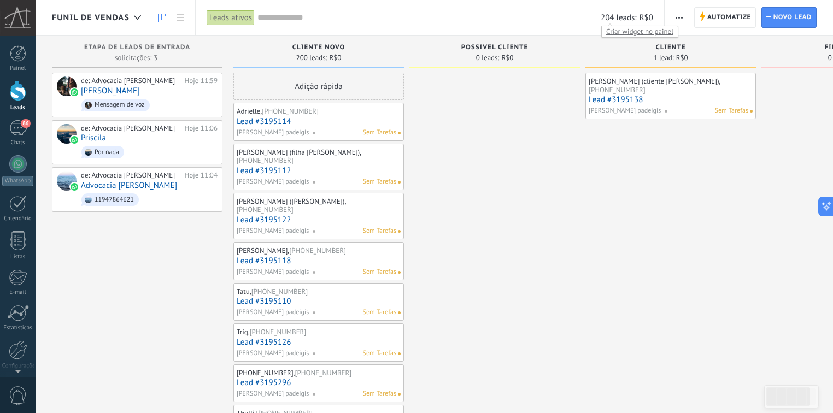
click at [619, 32] on span "Criar widget no painel" at bounding box center [640, 31] width 76 height 11
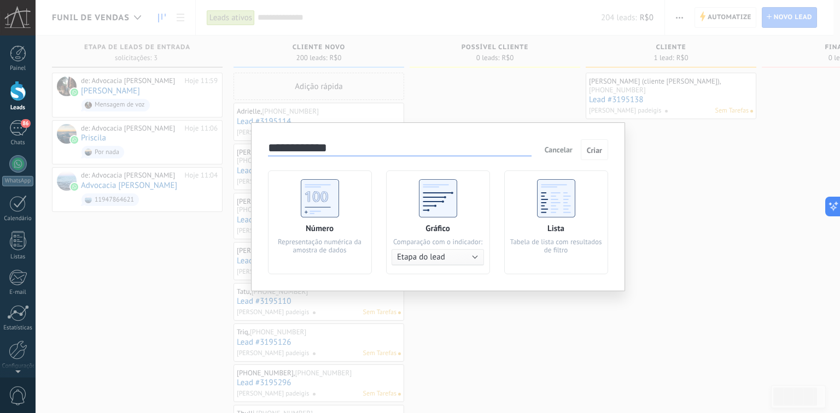
click at [465, 263] on button "Etapa do lead" at bounding box center [437, 257] width 92 height 16
click at [497, 200] on div "Número Representação numérica da amostra de dados Gráfico Comparação com o indi…" at bounding box center [438, 223] width 340 height 104
click at [562, 151] on span "Cancelar" at bounding box center [558, 150] width 28 height 10
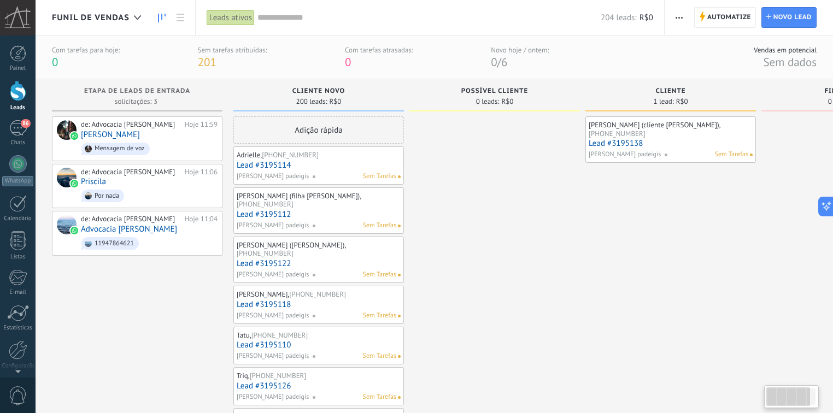
drag, startPoint x: 805, startPoint y: 393, endPoint x: 811, endPoint y: 394, distance: 6.0
click at [806, 392] on div at bounding box center [788, 397] width 44 height 19
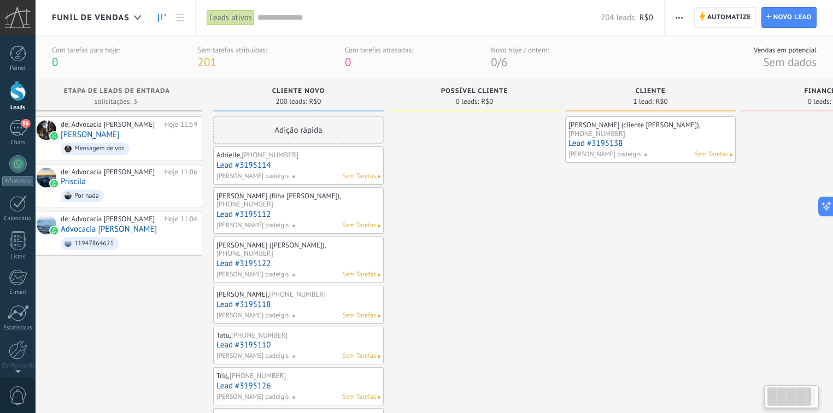
drag, startPoint x: 805, startPoint y: 401, endPoint x: 818, endPoint y: 398, distance: 13.9
click at [818, 398] on div at bounding box center [791, 396] width 55 height 23
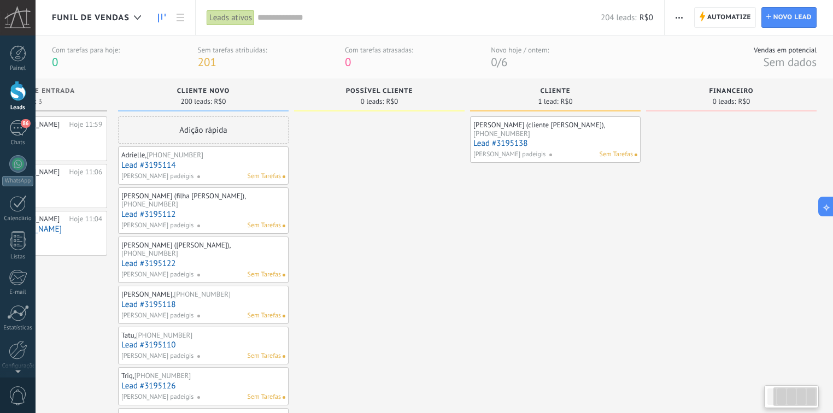
click at [773, 404] on div at bounding box center [795, 397] width 44 height 19
click at [767, 405] on div at bounding box center [791, 397] width 50 height 19
click at [771, 402] on div at bounding box center [771, 397] width 9 height 16
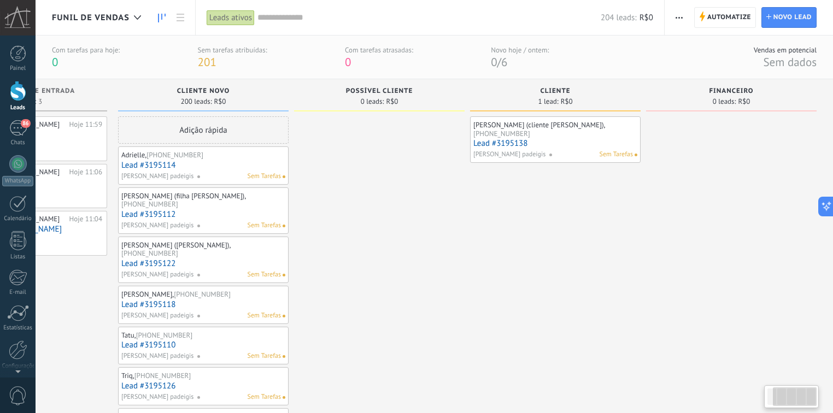
click at [767, 400] on div at bounding box center [771, 397] width 9 height 16
click at [768, 400] on div at bounding box center [771, 397] width 9 height 16
click at [728, 99] on span "0 leads:" at bounding box center [725, 101] width 24 height 7
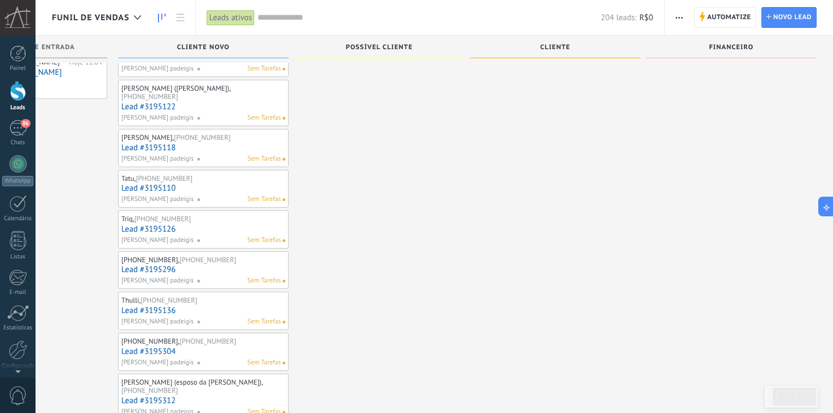
scroll to position [0, 0]
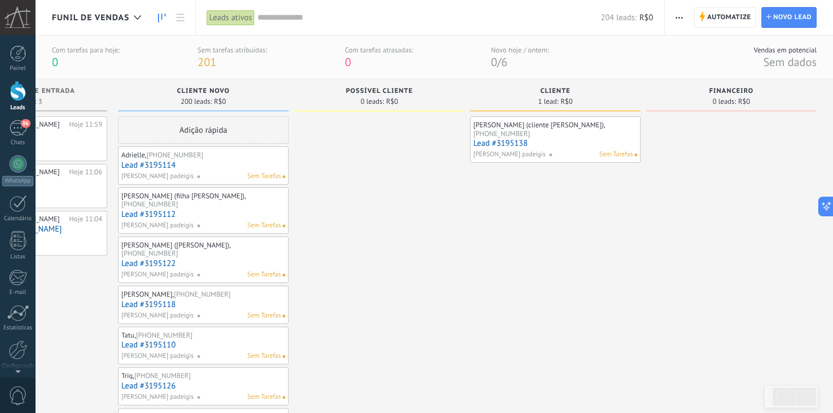
click at [684, 24] on button "button" at bounding box center [679, 17] width 16 height 21
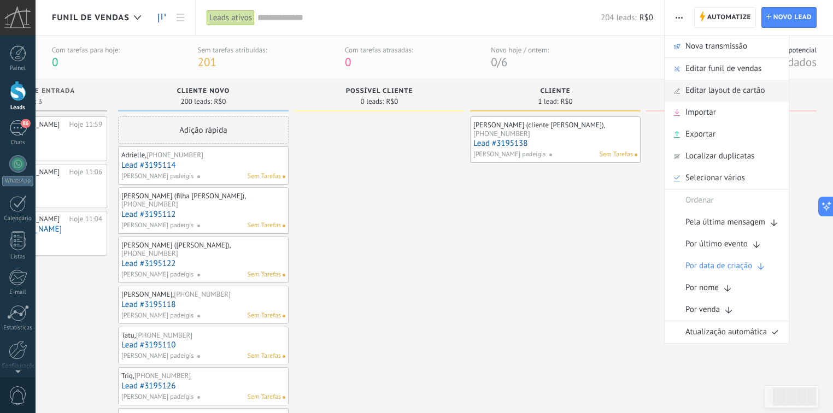
click at [714, 90] on span "Editar layout de cartão" at bounding box center [725, 91] width 80 height 22
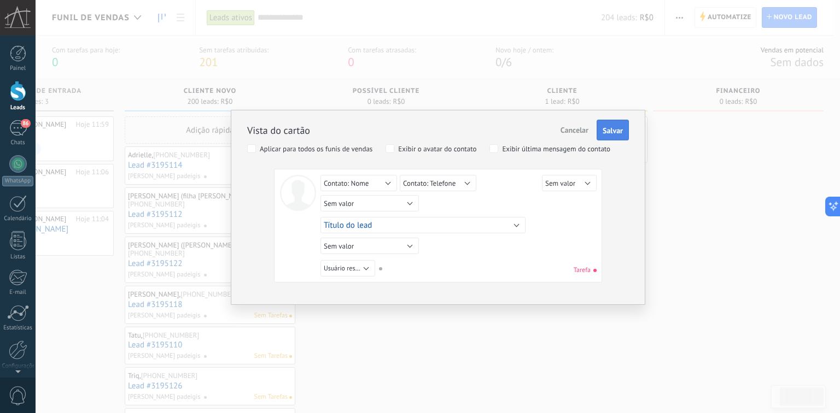
click at [606, 131] on span "Salvar" at bounding box center [612, 131] width 20 height 8
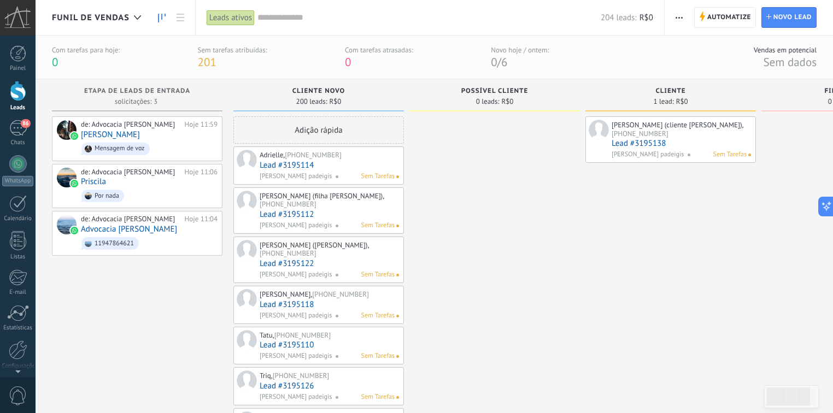
click at [667, 142] on link "Lead #3195138" at bounding box center [681, 143] width 139 height 9
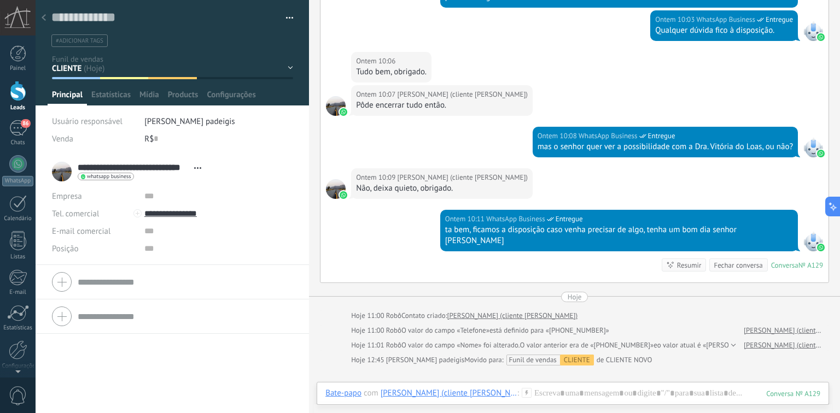
scroll to position [931, 0]
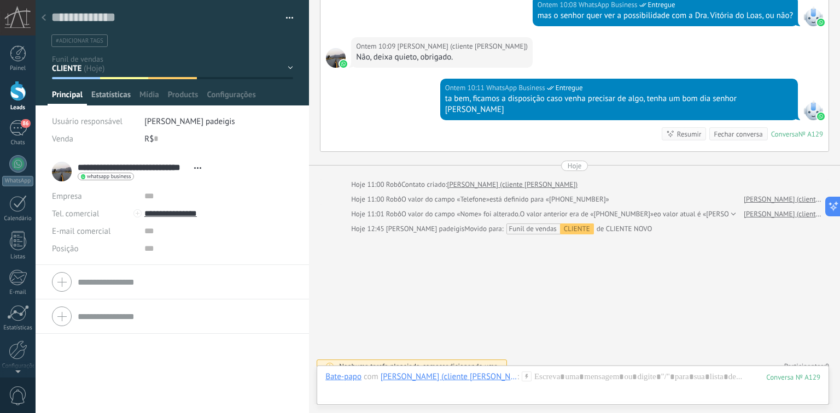
click at [101, 91] on span "Estatísticas" at bounding box center [110, 98] width 39 height 16
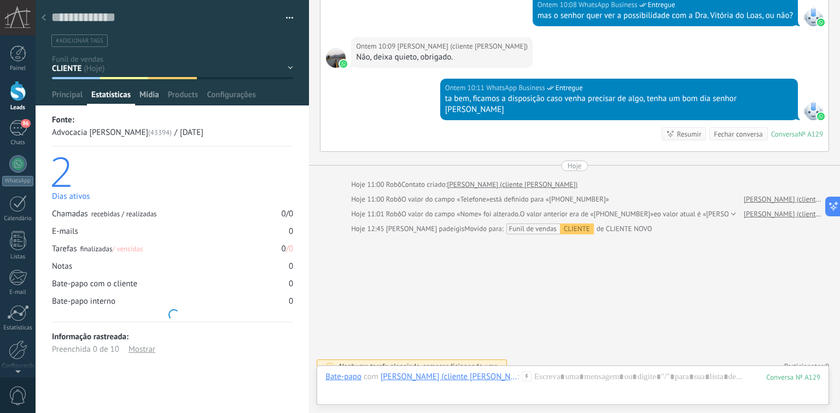
click at [148, 96] on span "Mídia" at bounding box center [149, 98] width 20 height 16
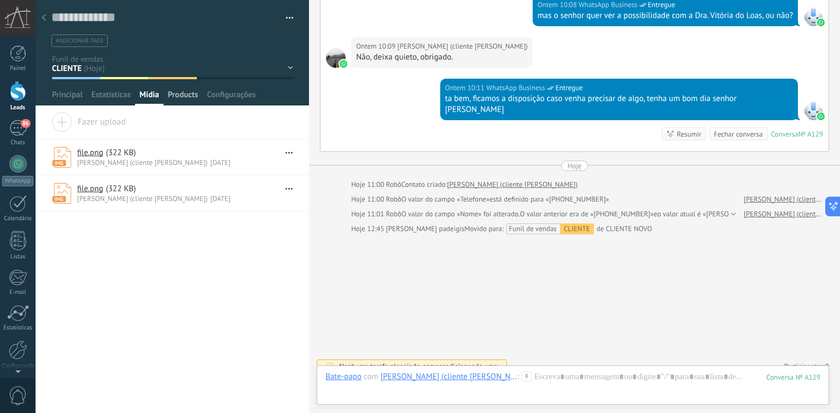
click at [188, 95] on span "Products" at bounding box center [183, 98] width 31 height 16
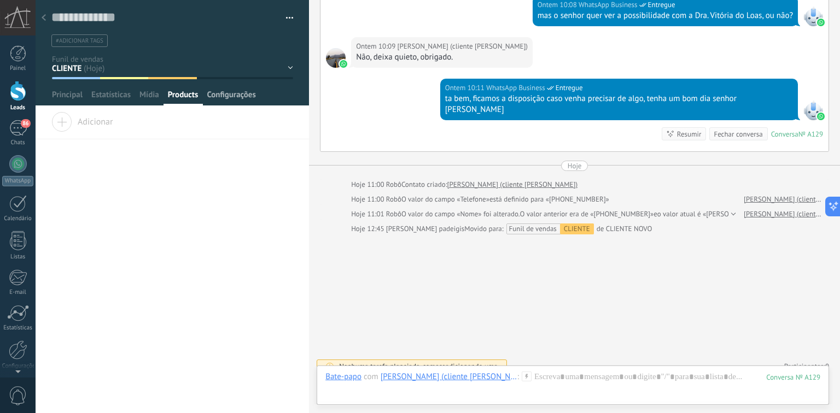
click at [238, 96] on span "Configurações" at bounding box center [231, 98] width 49 height 16
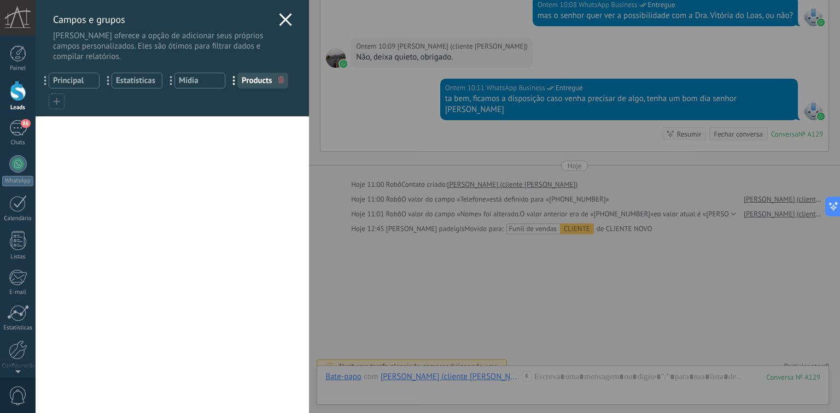
click at [279, 20] on icon at bounding box center [285, 19] width 13 height 13
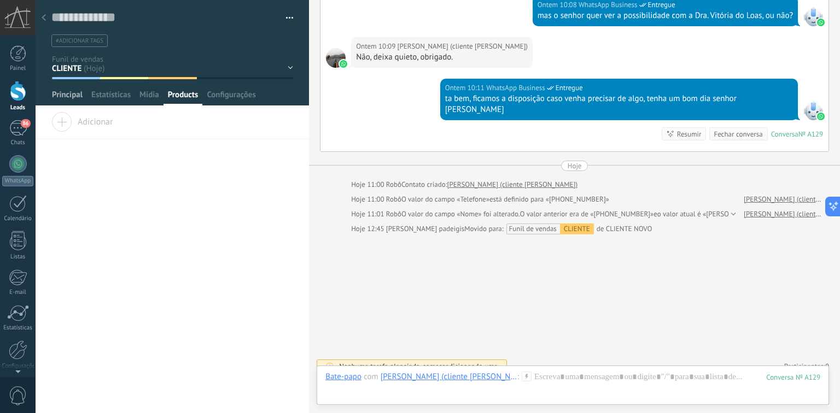
click at [58, 95] on span "Principal" at bounding box center [67, 98] width 31 height 16
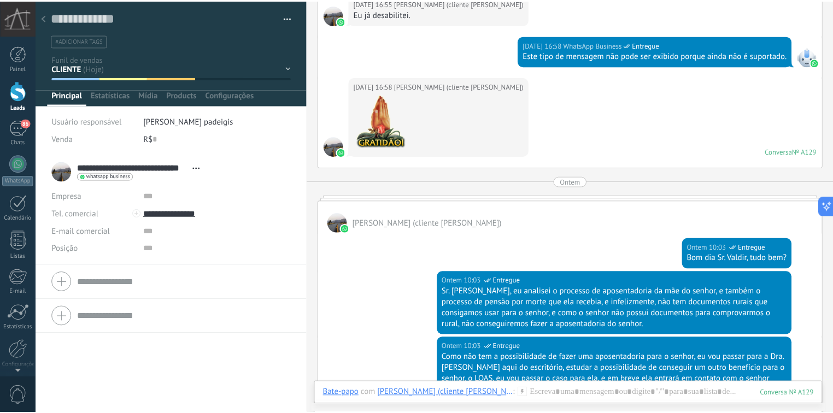
scroll to position [625, 0]
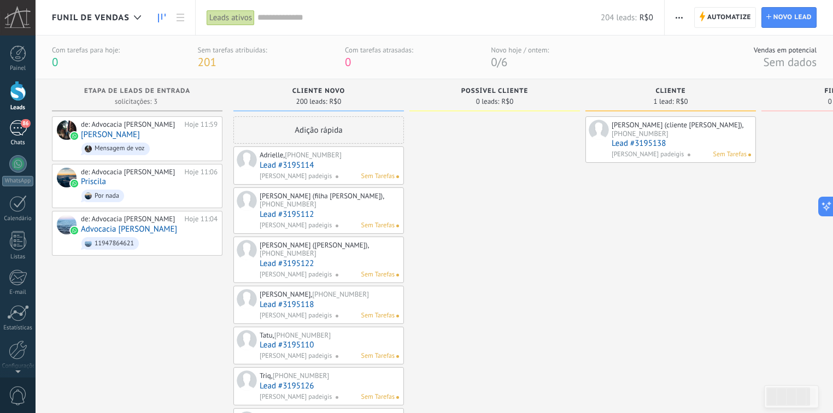
click at [18, 134] on div "86" at bounding box center [17, 128] width 17 height 16
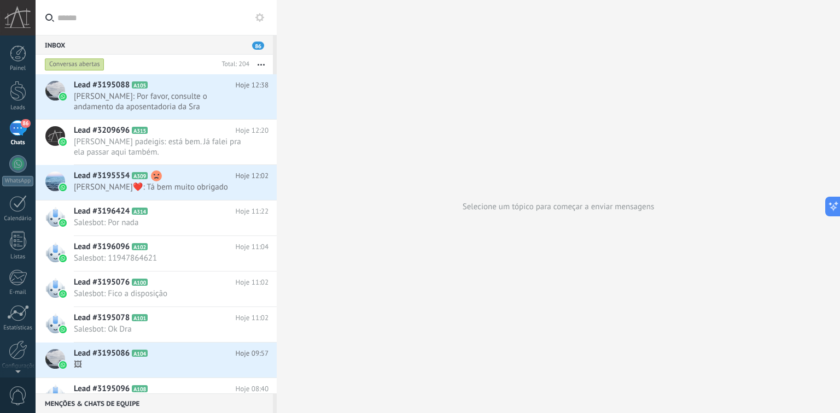
click at [261, 61] on button "button" at bounding box center [261, 65] width 24 height 20
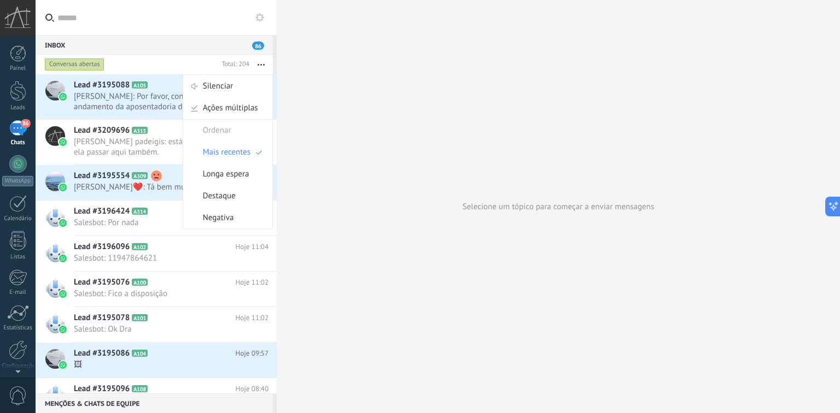
click at [192, 13] on input "text" at bounding box center [162, 17] width 210 height 35
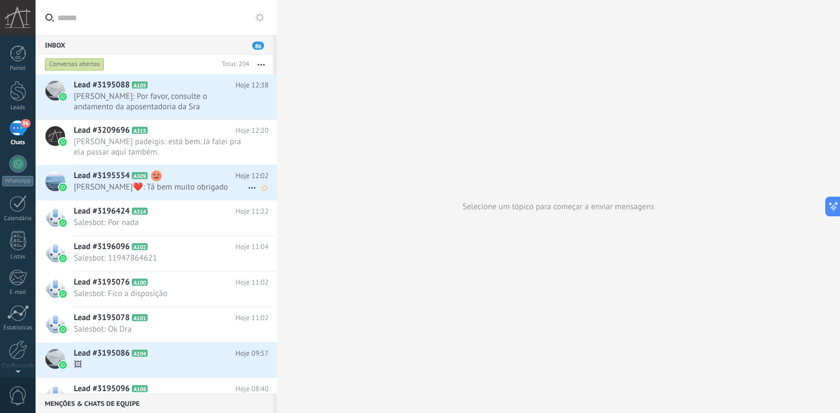
click at [133, 189] on span "[PERSON_NAME]❤️: Tá bem muito obrigado" at bounding box center [161, 187] width 174 height 10
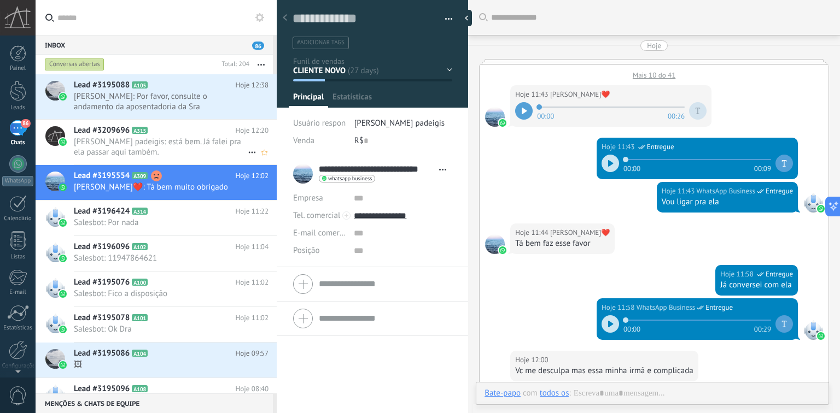
scroll to position [304, 0]
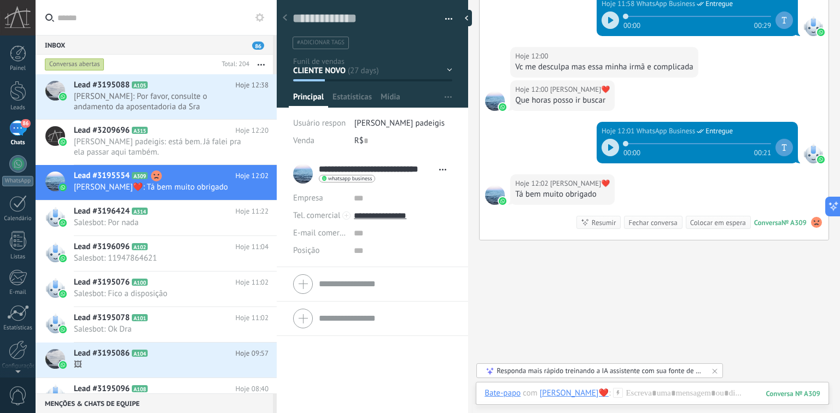
click at [0, 0] on div "CLIENTE NOVO POSSÍVEL CLIENTE CLIENTE FINANCEIRO ARQUIVADO FINALIZADO" at bounding box center [0, 0] width 0 height 0
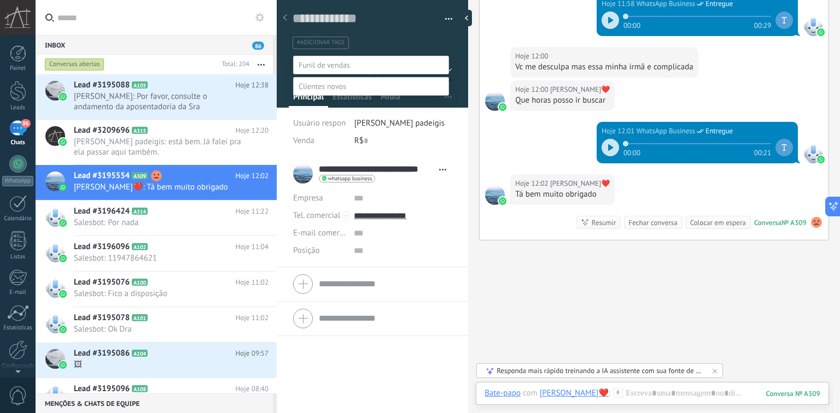
click at [0, 0] on label "CLIENTE" at bounding box center [0, 0] width 0 height 0
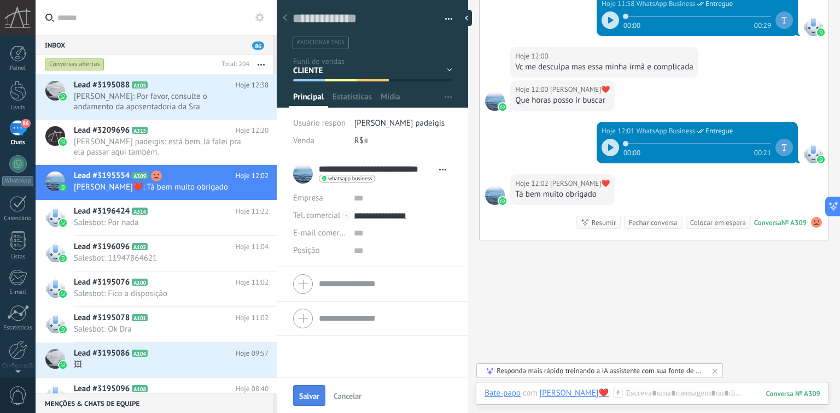
click at [311, 399] on span "Salvar" at bounding box center [309, 396] width 20 height 8
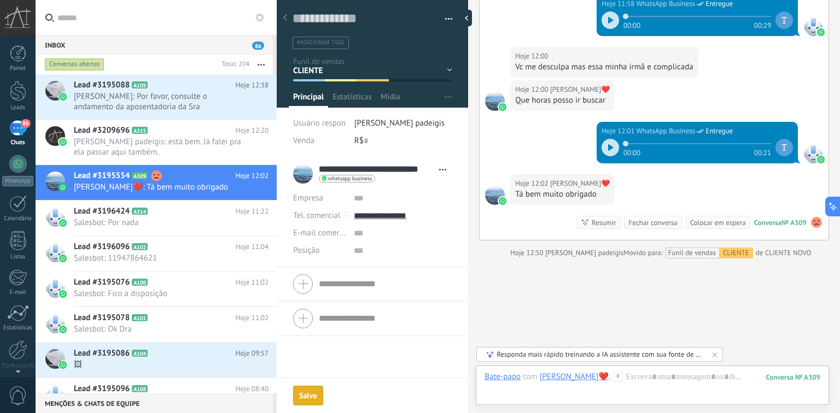
scroll to position [321, 0]
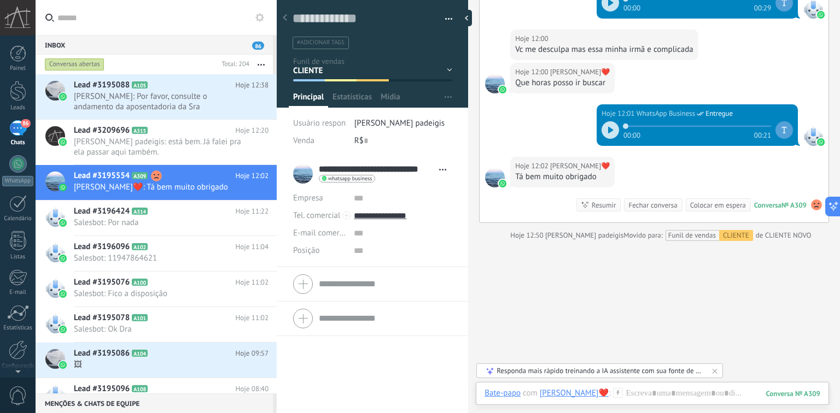
click at [18, 128] on div "86" at bounding box center [17, 128] width 17 height 16
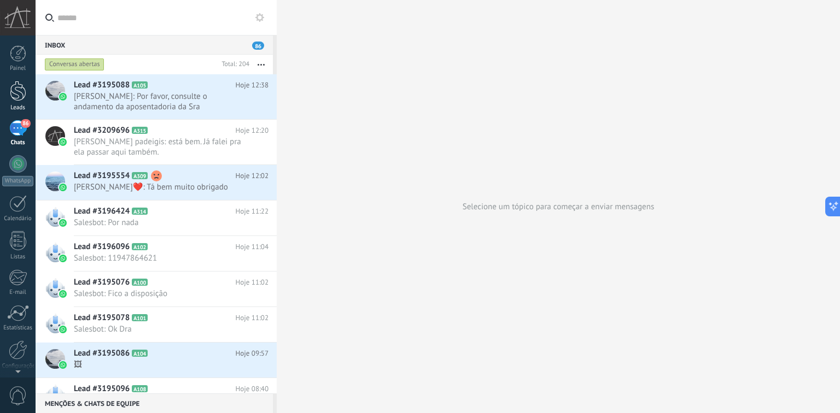
click at [18, 98] on div at bounding box center [18, 91] width 16 height 20
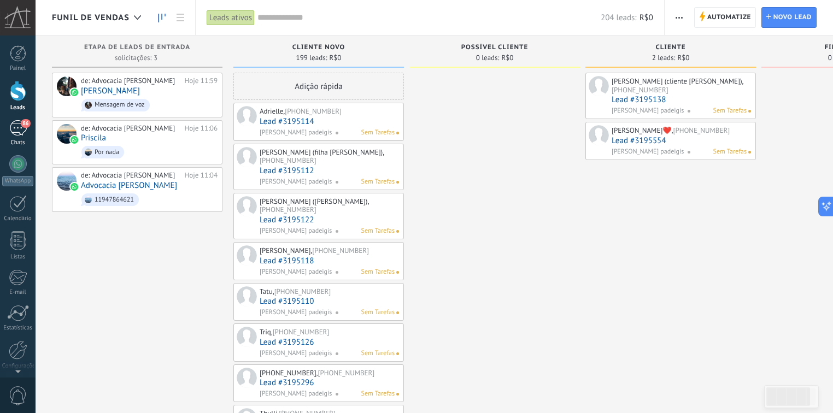
click at [17, 128] on div "86" at bounding box center [17, 128] width 17 height 16
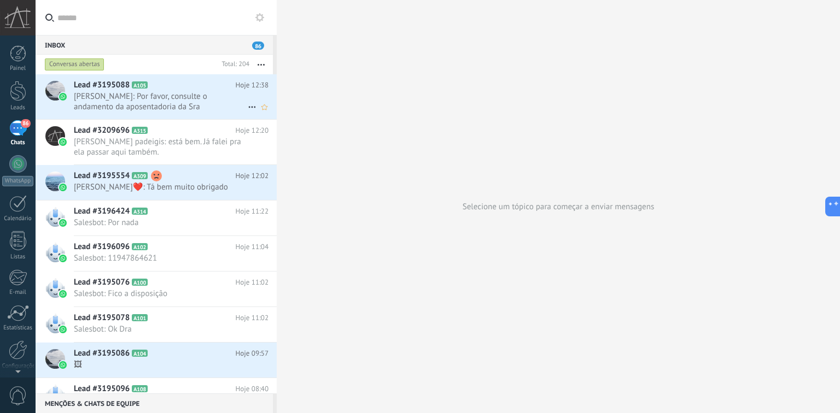
click at [194, 99] on span "[PERSON_NAME]: Por favor, consulte o andamento da aposentadoria da Sra [PERSON_…" at bounding box center [161, 101] width 174 height 21
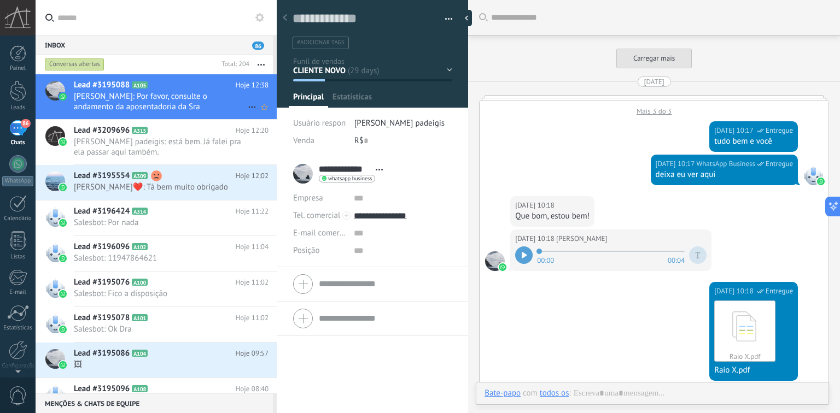
scroll to position [2540, 0]
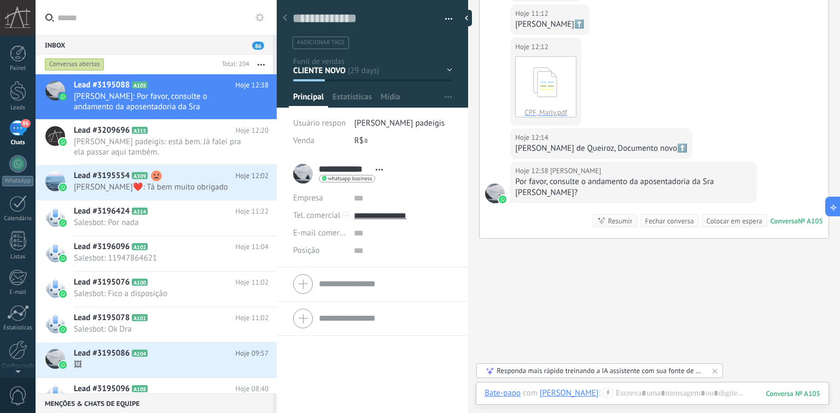
click at [0, 0] on div "CLIENTE NOVO POSSÍVEL CLIENTE CLIENTE FINANCEIRO ARQUIVADO FINALIZADO" at bounding box center [0, 0] width 0 height 0
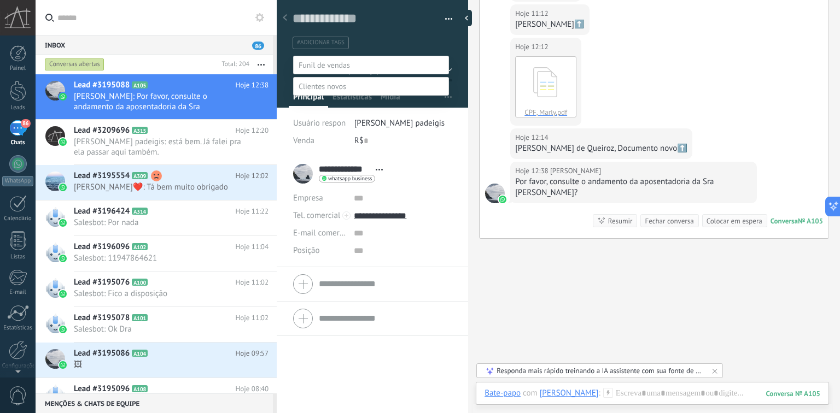
click at [0, 0] on label "CLIENTE" at bounding box center [0, 0] width 0 height 0
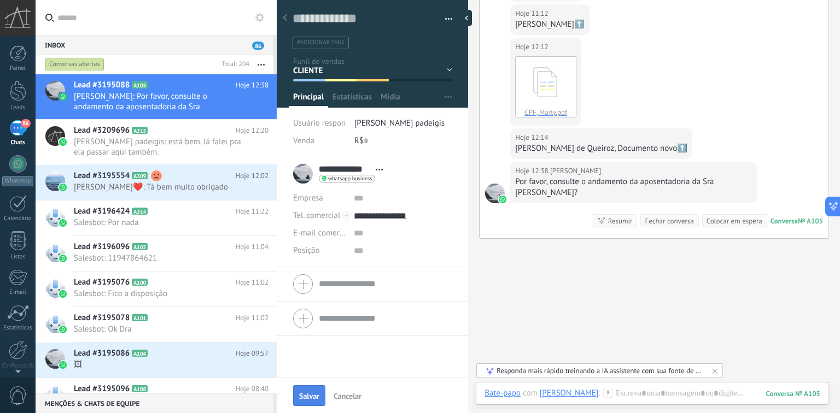
click at [306, 389] on button "Salvar" at bounding box center [309, 395] width 32 height 21
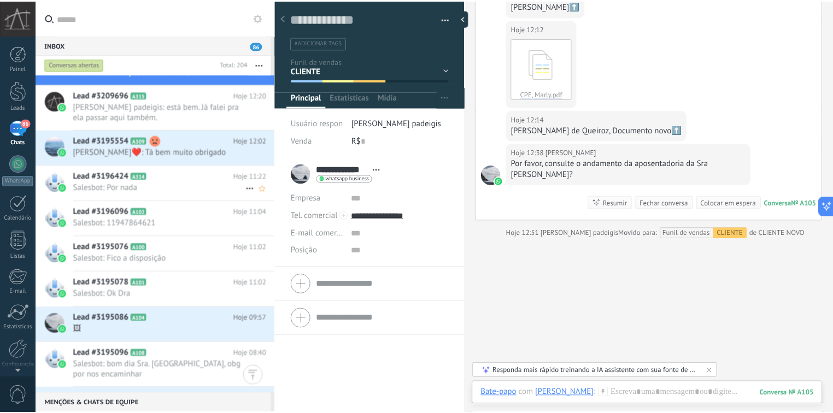
scroll to position [0, 0]
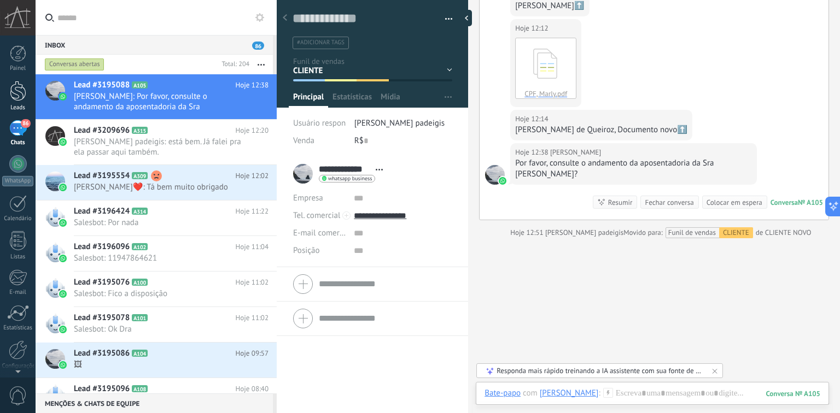
click at [21, 90] on div at bounding box center [18, 91] width 16 height 20
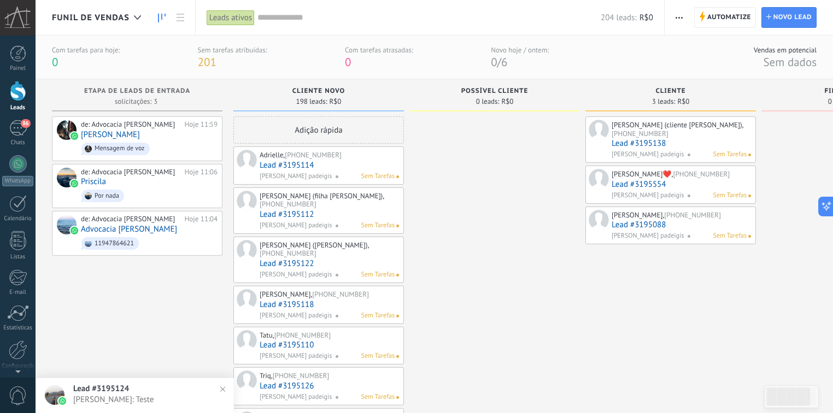
click at [103, 11] on div "Funil de vendas" at bounding box center [99, 17] width 95 height 35
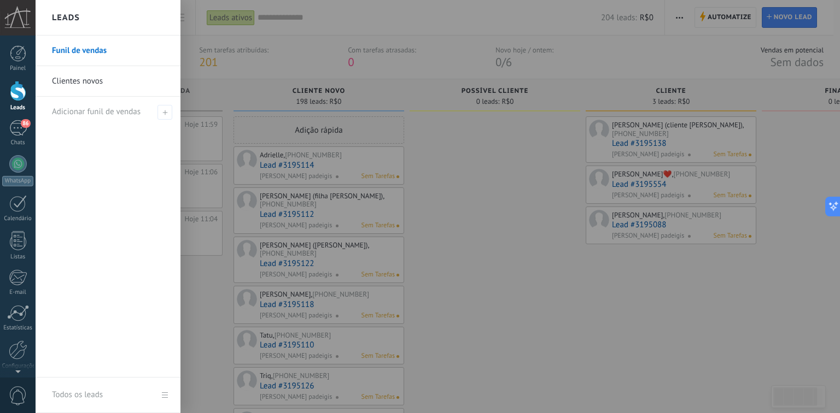
click at [91, 81] on link "Clientes novos" at bounding box center [111, 81] width 118 height 31
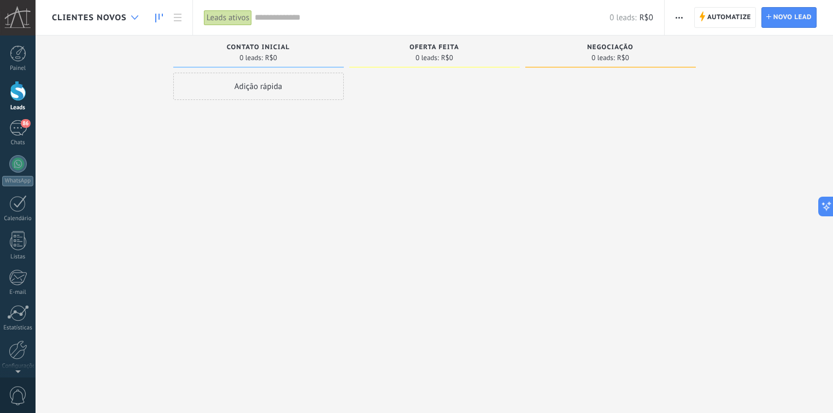
click at [136, 17] on use at bounding box center [134, 17] width 7 height 4
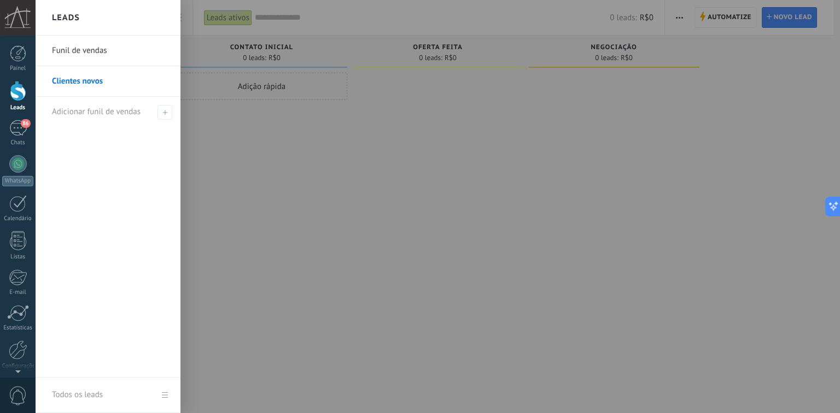
click at [164, 394] on link "Todos os leads" at bounding box center [108, 396] width 145 height 36
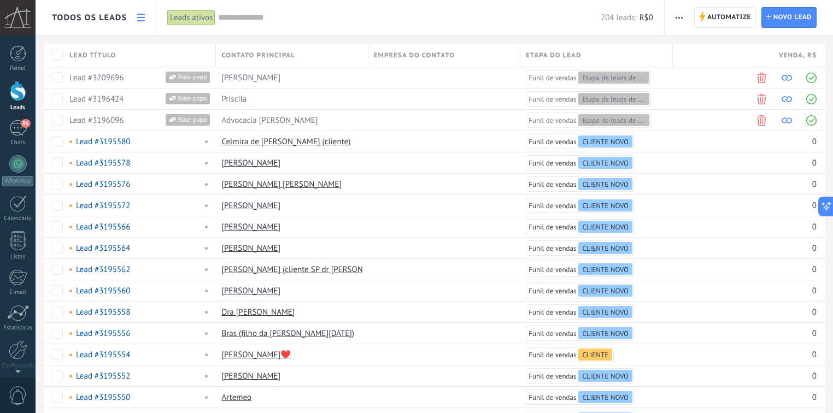
click at [351, 20] on input "text" at bounding box center [409, 17] width 383 height 11
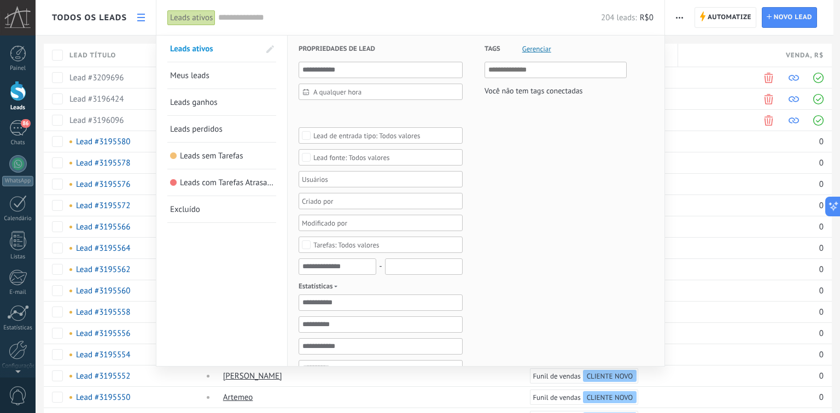
click at [384, 20] on input "text" at bounding box center [409, 17] width 383 height 11
click at [696, 366] on div at bounding box center [420, 206] width 840 height 413
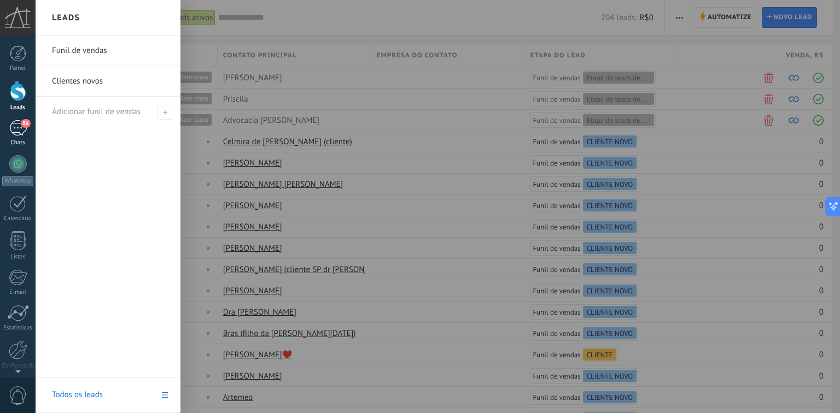
drag, startPoint x: 26, startPoint y: 120, endPoint x: 23, endPoint y: 126, distance: 6.4
click at [25, 121] on span "86" at bounding box center [25, 123] width 9 height 9
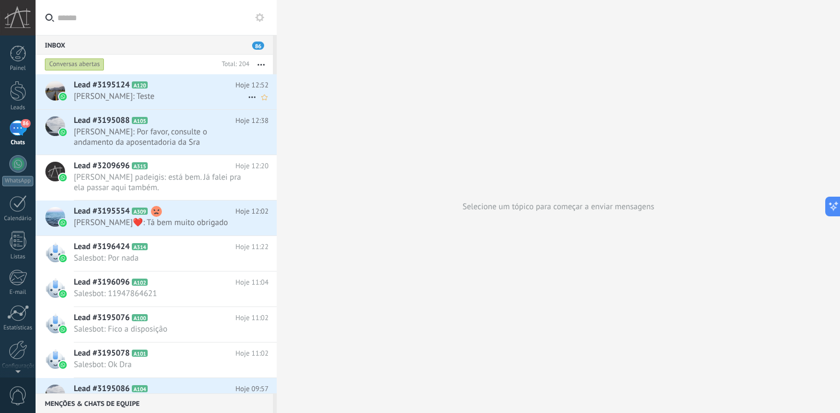
click at [115, 92] on span "[PERSON_NAME]: Teste" at bounding box center [161, 96] width 174 height 10
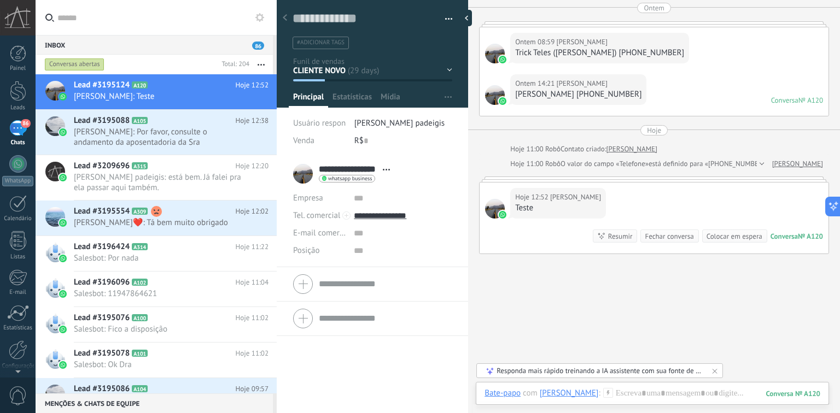
scroll to position [2918, 0]
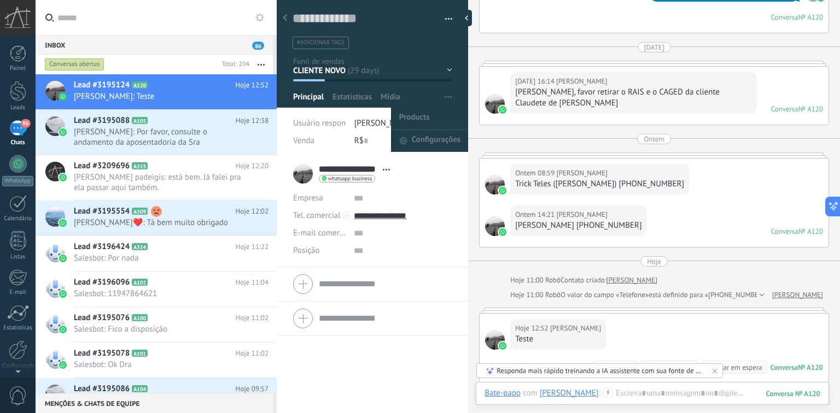
click at [448, 98] on button "button" at bounding box center [448, 97] width 16 height 21
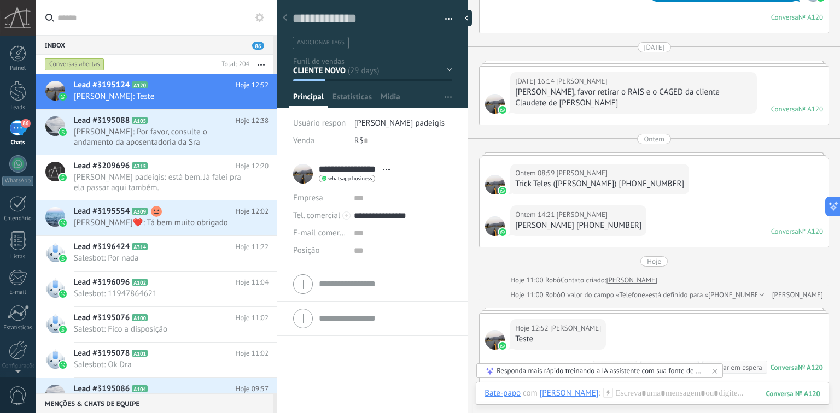
click at [0, 0] on div "CLIENTE NOVO POSSÍVEL CLIENTE CLIENTE FINANCEIRO ARQUIVADO FINALIZADO" at bounding box center [0, 0] width 0 height 0
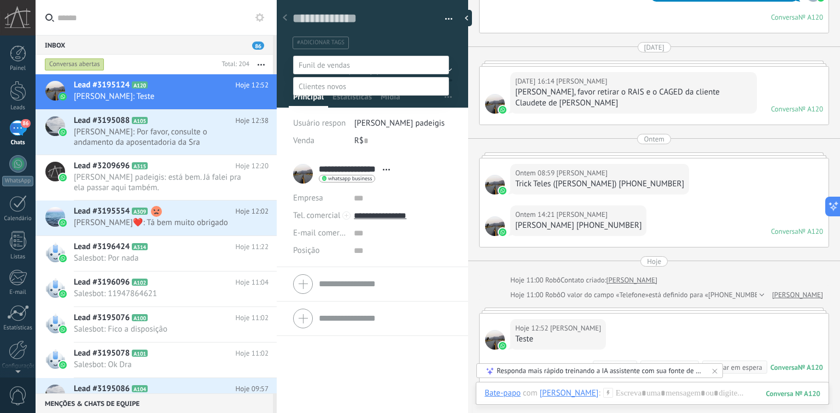
click at [399, 37] on div at bounding box center [438, 206] width 804 height 413
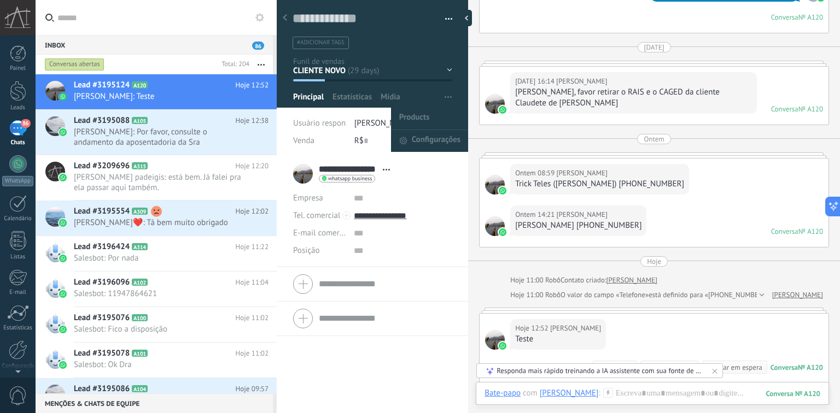
click at [444, 96] on use "button" at bounding box center [447, 97] width 7 height 2
click at [443, 142] on span "Configurações" at bounding box center [436, 141] width 49 height 22
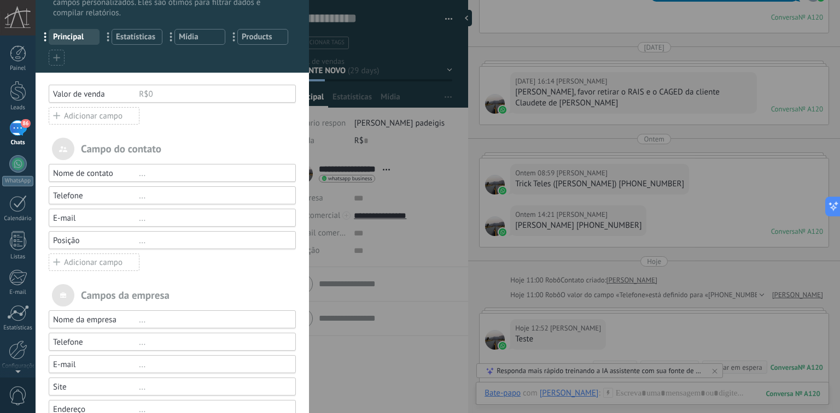
scroll to position [87, 0]
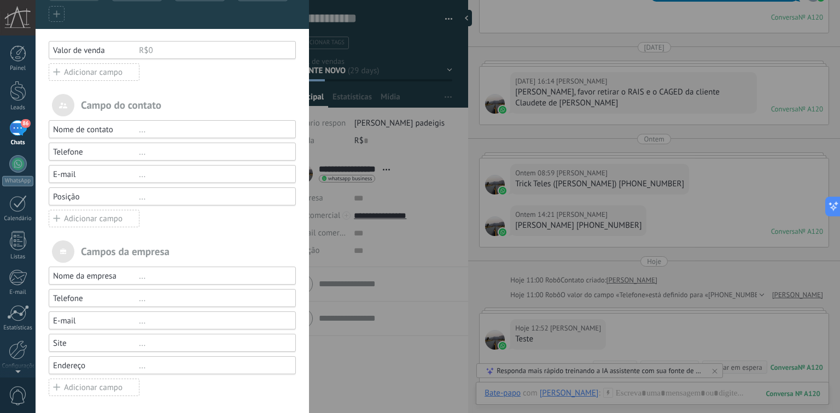
click at [162, 132] on div "..." at bounding box center [212, 130] width 147 height 10
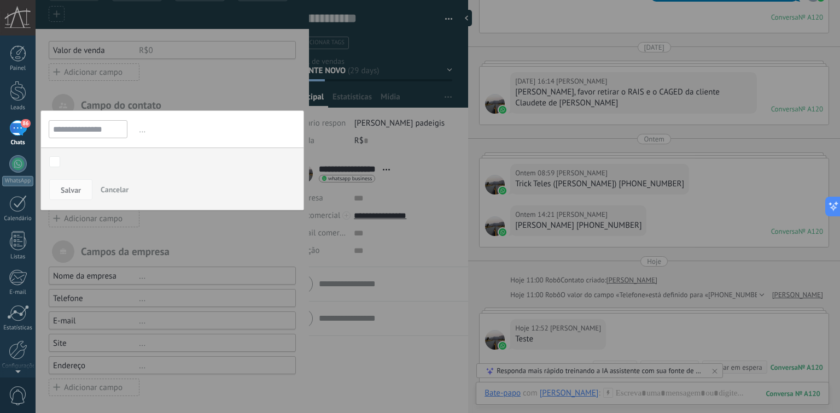
click at [221, 236] on div at bounding box center [172, 165] width 273 height 504
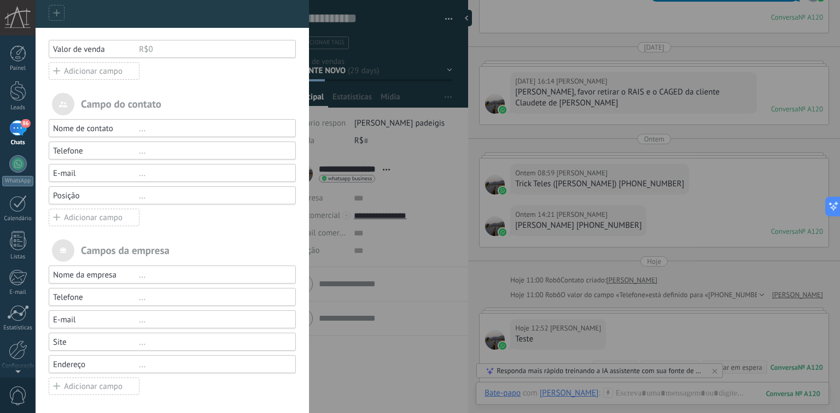
scroll to position [0, 0]
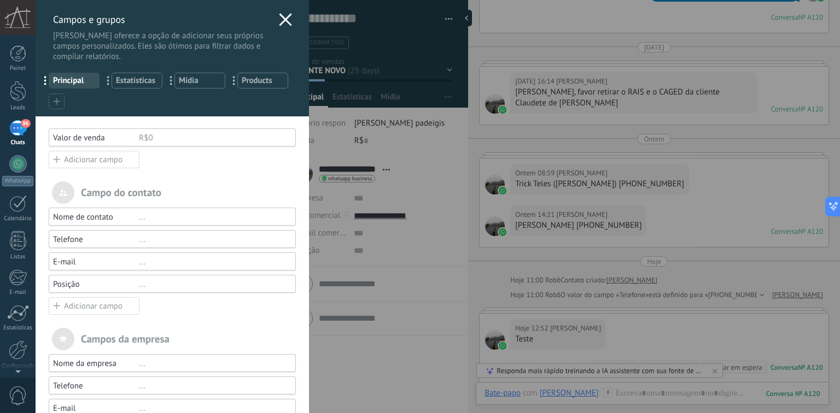
click at [127, 81] on span "Estatísticas" at bounding box center [137, 80] width 42 height 10
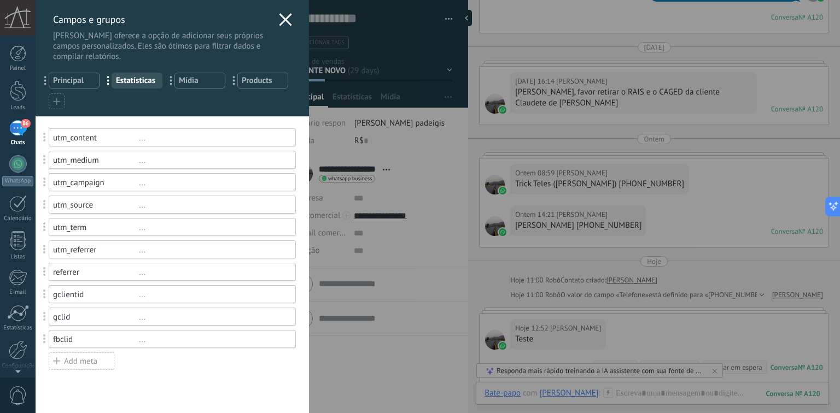
click at [196, 83] on span "Mídia" at bounding box center [200, 80] width 42 height 10
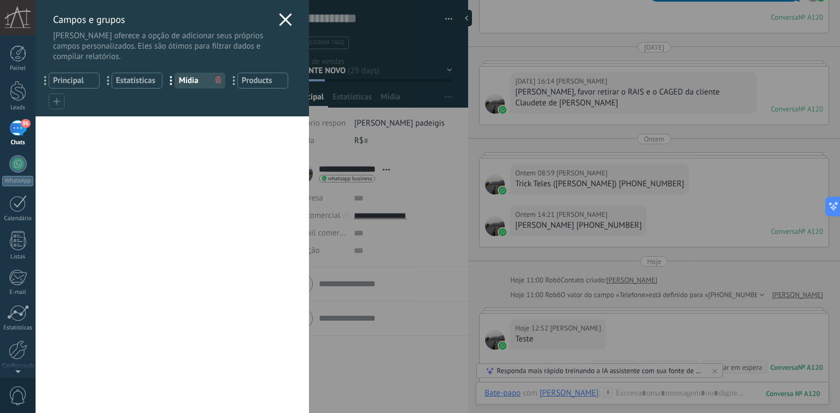
click at [273, 22] on div "Campos e grupos Kommo oferece a opção de adicionar seus próprios campos persona…" at bounding box center [172, 31] width 273 height 62
click at [280, 21] on use at bounding box center [285, 19] width 13 height 13
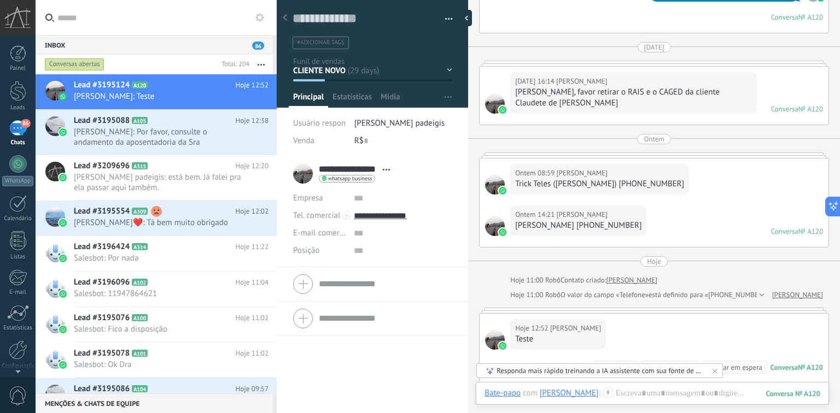
click at [385, 171] on icon at bounding box center [386, 170] width 7 height 2
click at [433, 192] on input "text" at bounding box center [403, 198] width 98 height 17
click at [354, 101] on span "Estatísticas" at bounding box center [351, 100] width 39 height 16
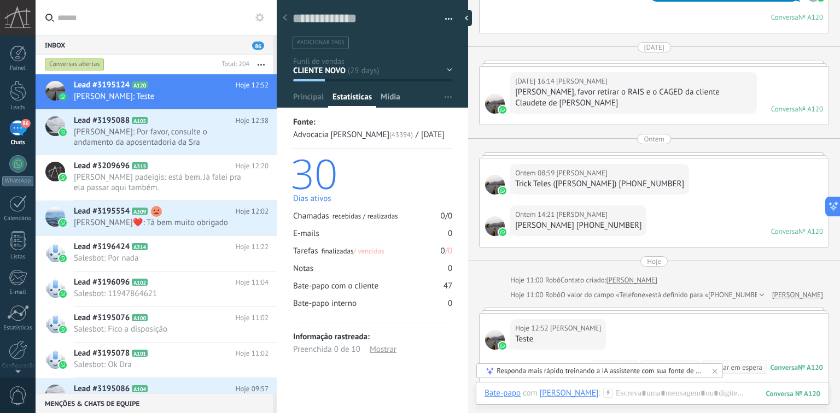
click at [387, 100] on span "Mídia" at bounding box center [390, 100] width 20 height 16
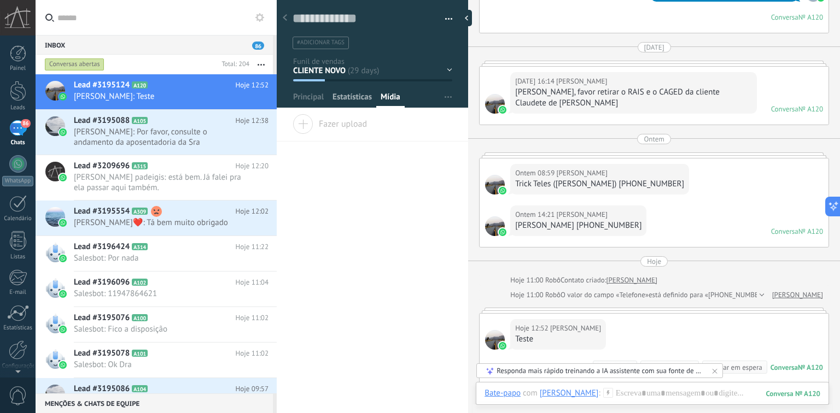
click at [346, 96] on span "Estatísticas" at bounding box center [351, 100] width 39 height 16
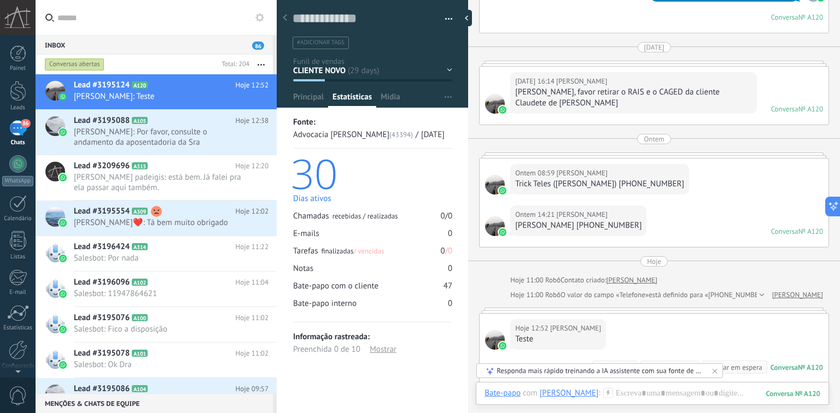
click at [285, 103] on div at bounding box center [373, 50] width 192 height 115
click at [312, 102] on span "Principal" at bounding box center [308, 100] width 31 height 16
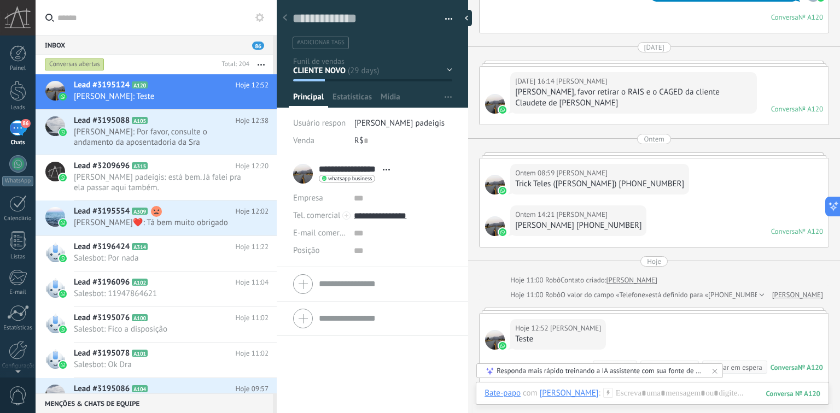
click at [447, 14] on button "button" at bounding box center [445, 19] width 16 height 16
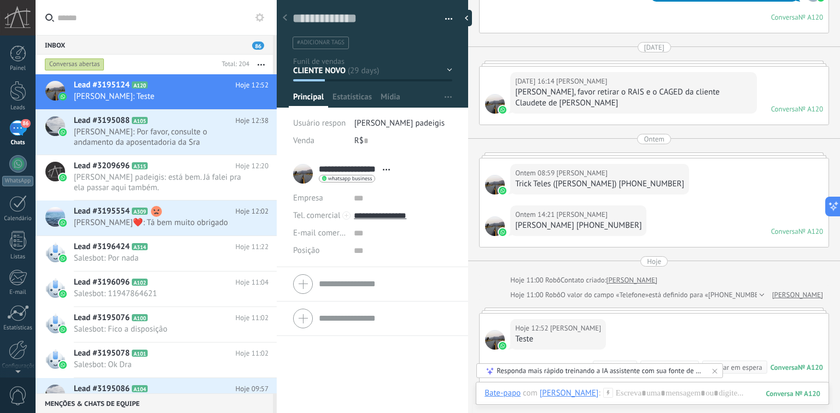
click at [283, 20] on icon at bounding box center [285, 17] width 4 height 7
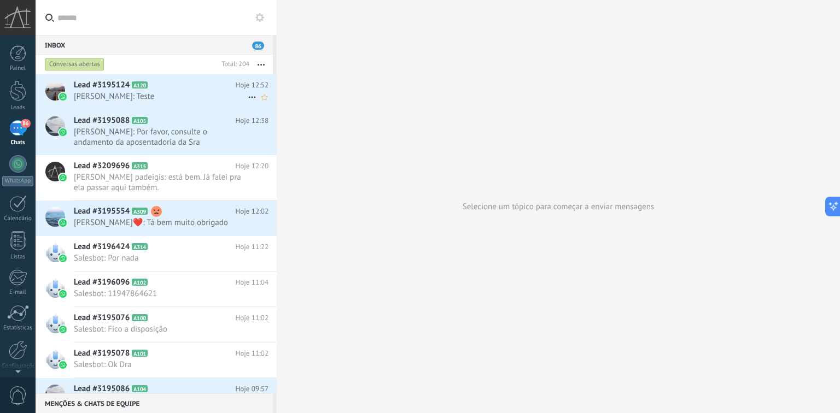
click at [173, 98] on span "[PERSON_NAME]: Teste" at bounding box center [161, 96] width 174 height 10
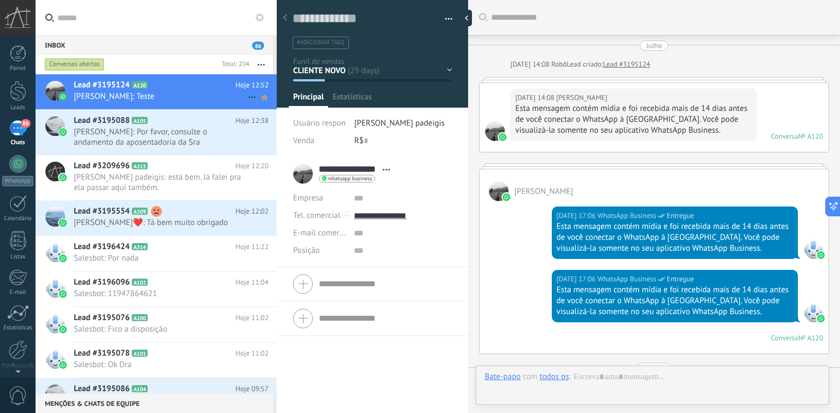
scroll to position [3072, 0]
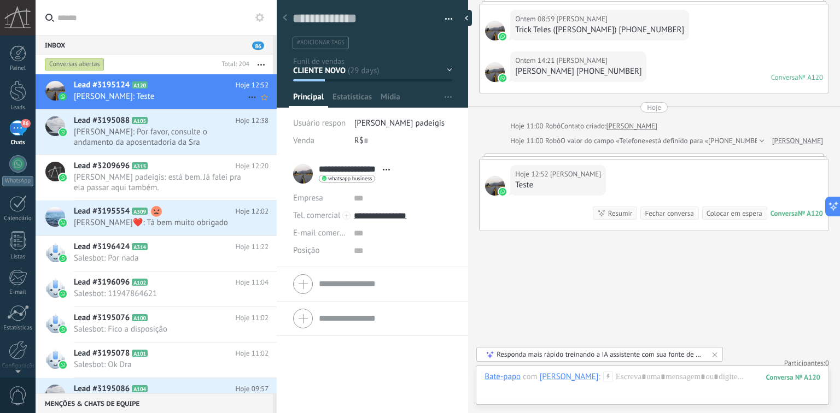
click at [248, 97] on use at bounding box center [251, 98] width 7 height 2
click at [124, 99] on div at bounding box center [420, 206] width 840 height 413
click at [145, 90] on h2 "Lead #3195124 A120" at bounding box center [155, 85] width 162 height 11
click at [246, 96] on icon "Marcar como respondida Conversa fechada" at bounding box center [251, 97] width 13 height 13
click at [388, 69] on div at bounding box center [420, 206] width 840 height 413
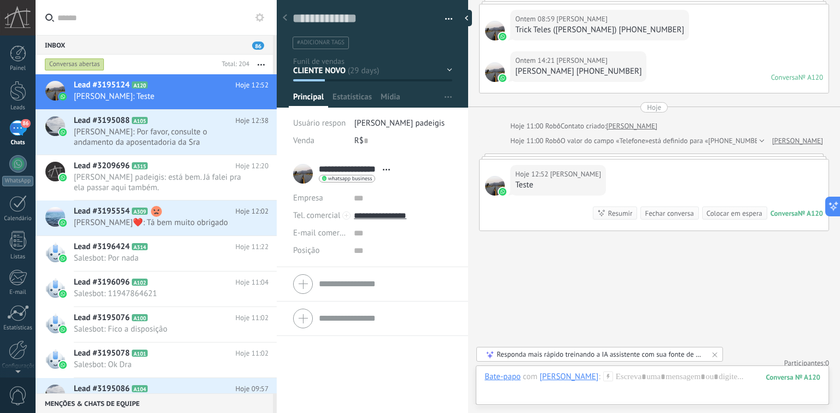
click at [0, 0] on div "CLIENTE NOVO POSSÍVEL CLIENTE CLIENTE FINANCEIRO ARQUIVADO FINALIZADO" at bounding box center [0, 0] width 0 height 0
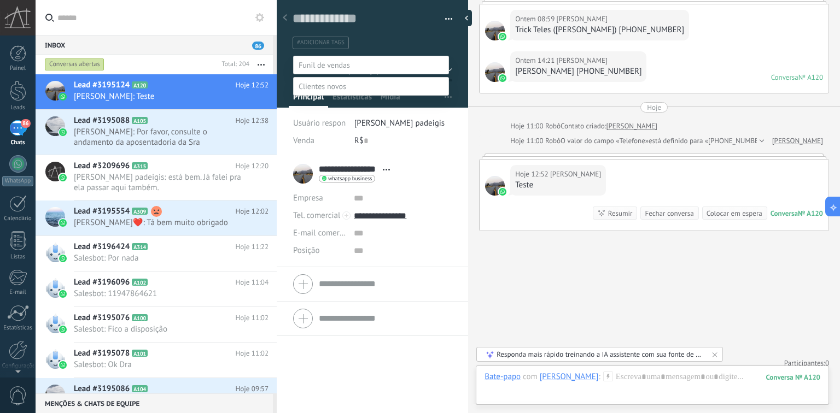
click at [0, 0] on label "CLIENTE" at bounding box center [0, 0] width 0 height 0
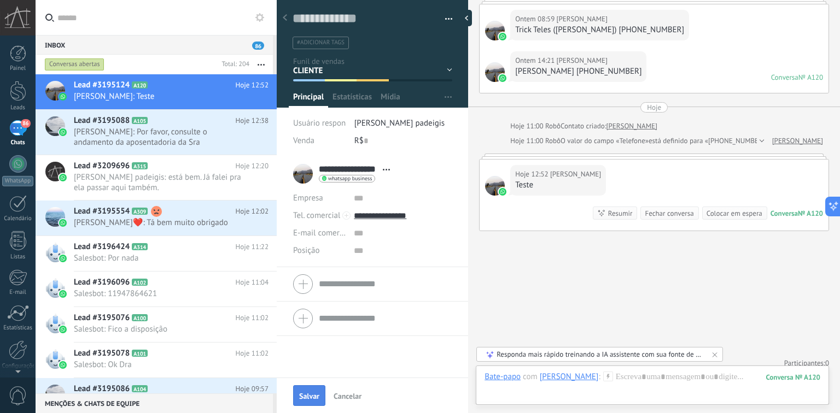
click at [308, 389] on button "Salvar" at bounding box center [309, 395] width 32 height 21
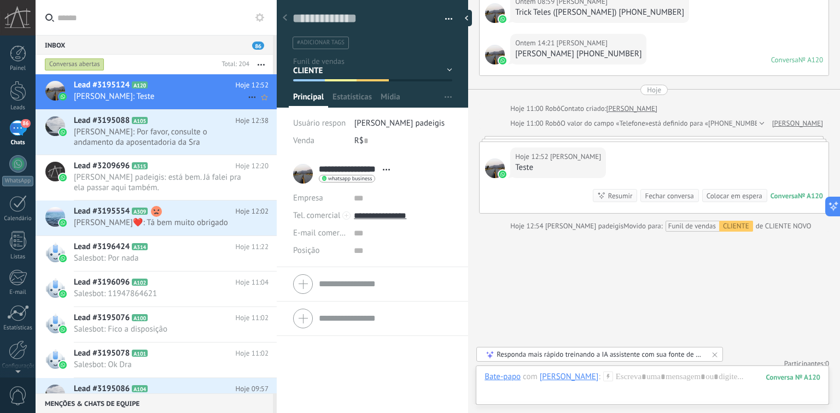
click at [248, 96] on icon "Marcar como respondida Conversa fechada Marcar como respondida Conversa fechada" at bounding box center [251, 97] width 13 height 13
click at [0, 0] on div "Marcar como respondida" at bounding box center [0, 0] width 0 height 0
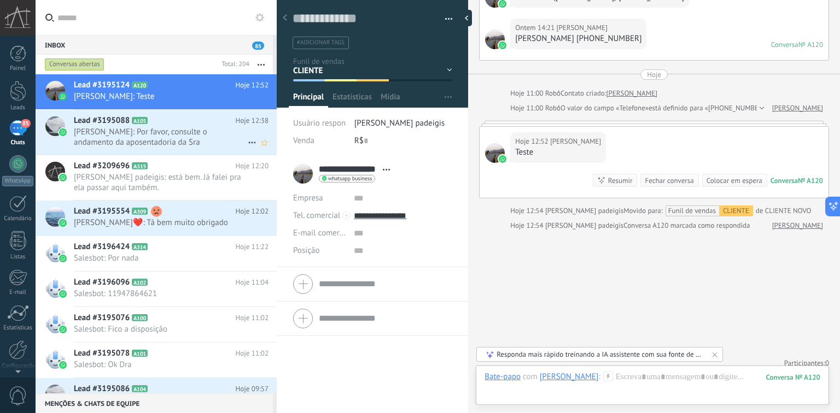
click at [94, 139] on span "[PERSON_NAME]: Por favor, consulte o andamento da aposentadoria da Sra [PERSON_…" at bounding box center [161, 137] width 174 height 21
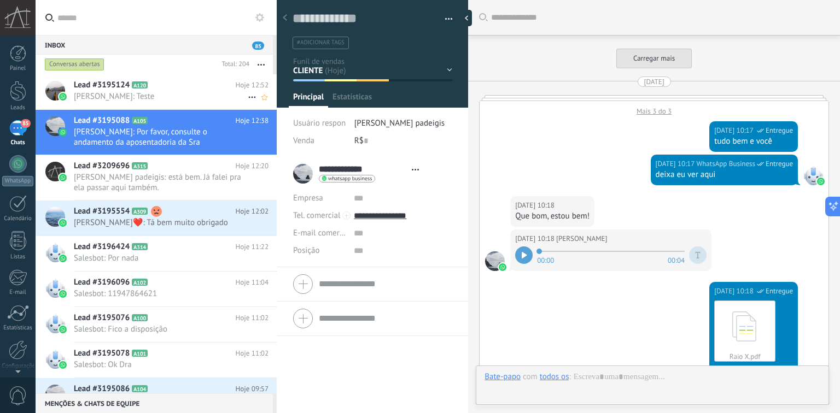
scroll to position [2540, 0]
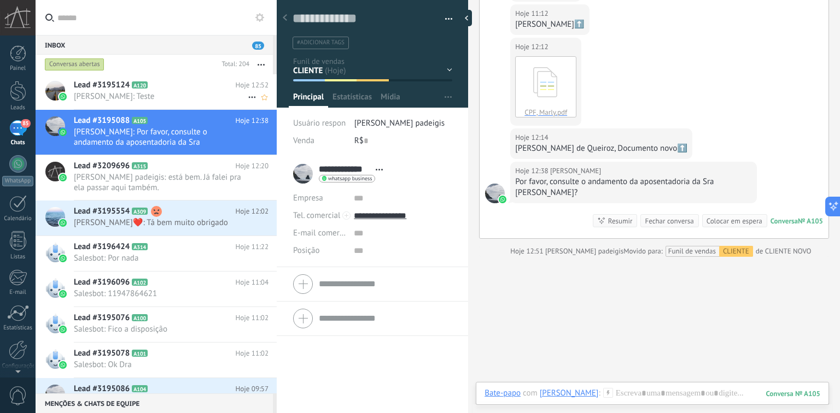
click at [175, 88] on h2 "Lead #3195124 A120" at bounding box center [155, 85] width 162 height 11
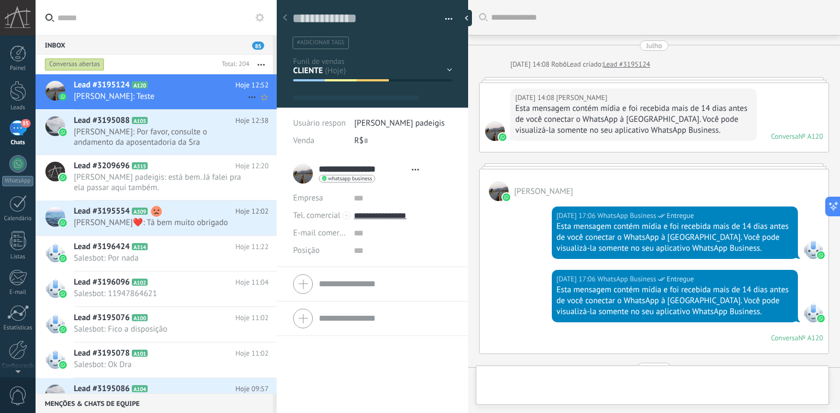
type textarea "**********"
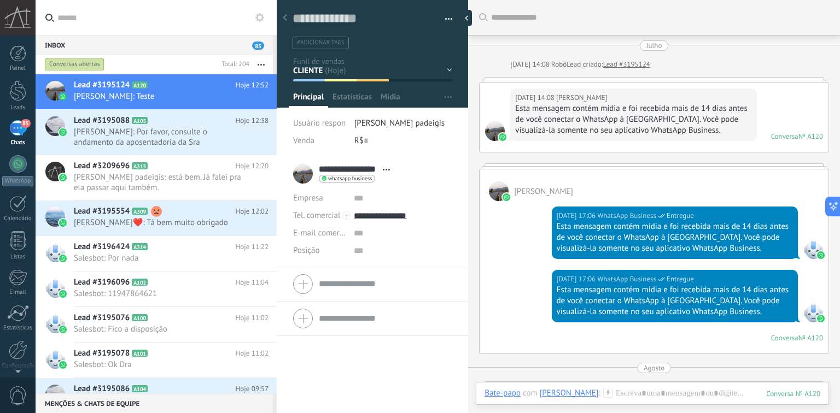
scroll to position [3049, 0]
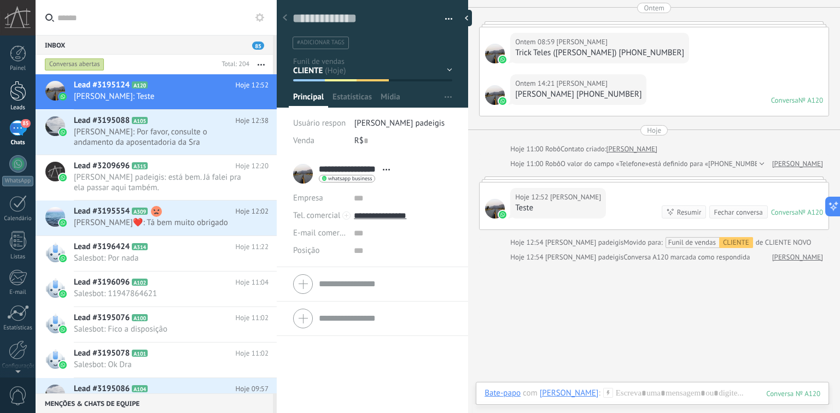
click at [17, 92] on div at bounding box center [18, 91] width 16 height 20
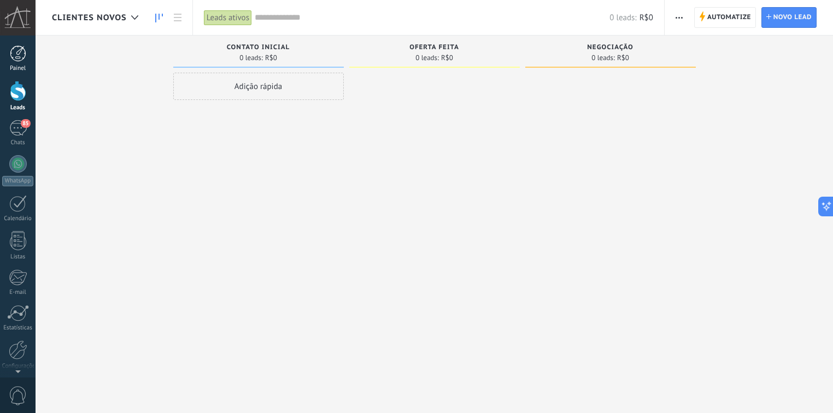
click at [21, 54] on div at bounding box center [18, 53] width 16 height 16
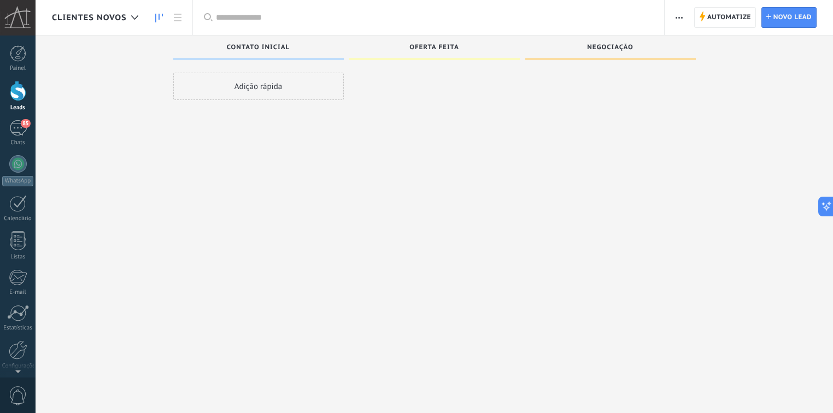
scroll to position [16, 0]
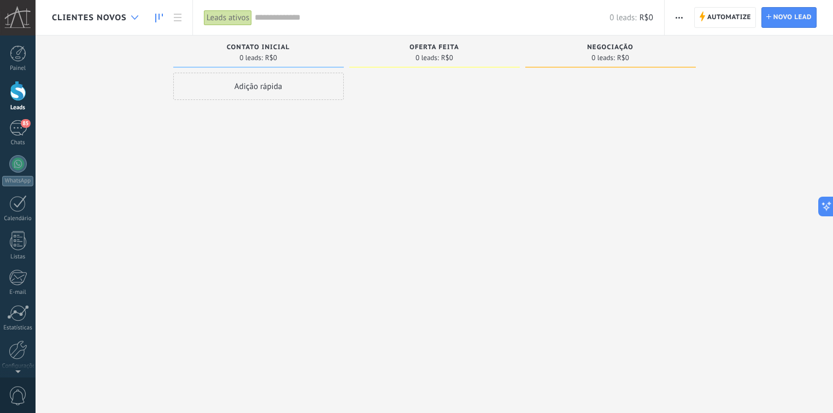
click at [138, 15] on div at bounding box center [135, 17] width 18 height 21
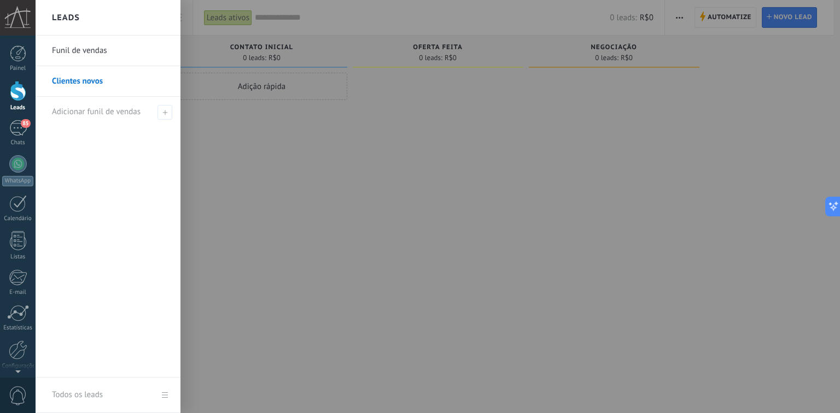
drag, startPoint x: 534, startPoint y: 26, endPoint x: 689, endPoint y: 24, distance: 154.7
click at [536, 26] on div at bounding box center [456, 206] width 840 height 413
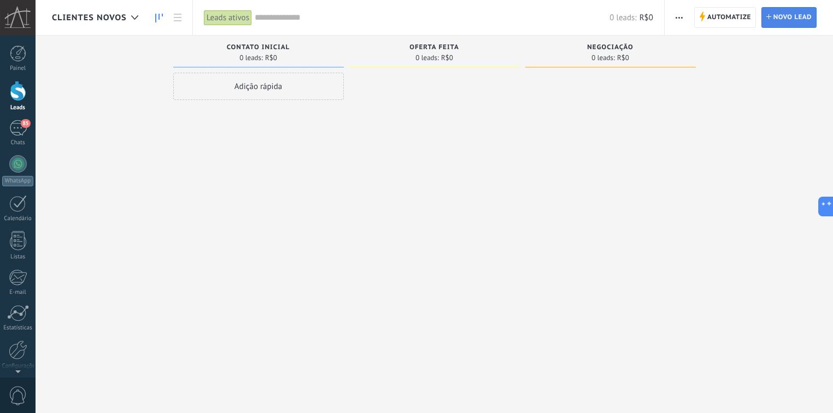
click at [798, 21] on span "Novo lead" at bounding box center [792, 18] width 38 height 20
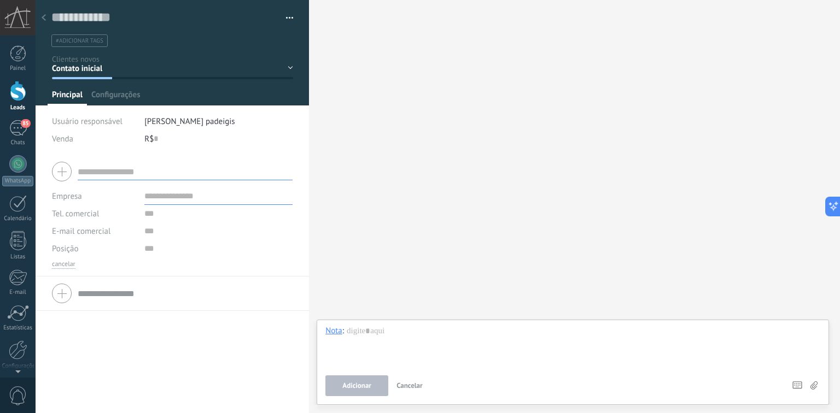
click at [48, 17] on div at bounding box center [43, 18] width 15 height 21
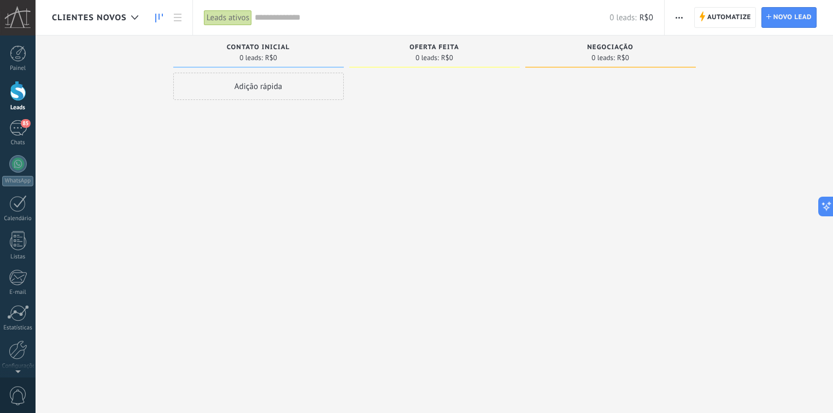
click at [87, 21] on span "Clientes novos" at bounding box center [89, 18] width 75 height 10
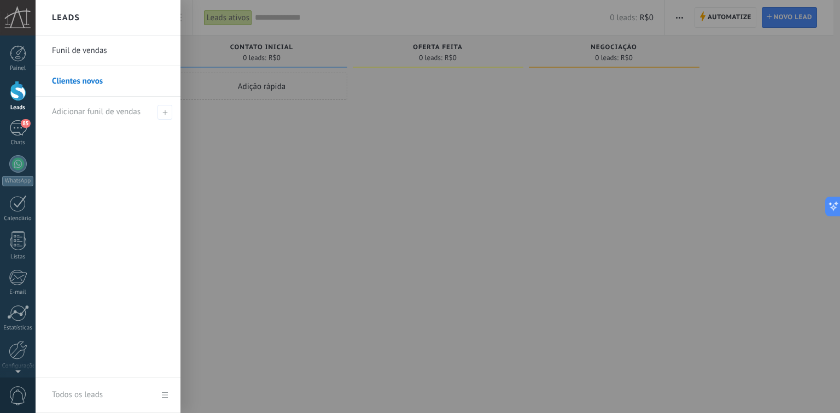
click at [162, 399] on link "Todos os leads" at bounding box center [108, 396] width 145 height 36
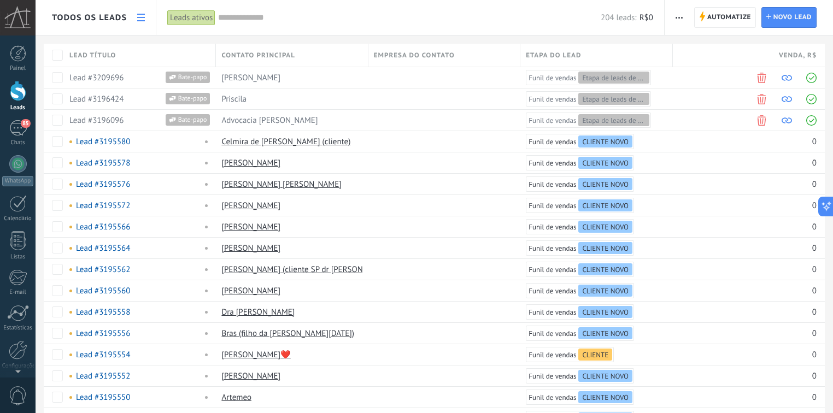
click at [135, 17] on link at bounding box center [141, 17] width 19 height 21
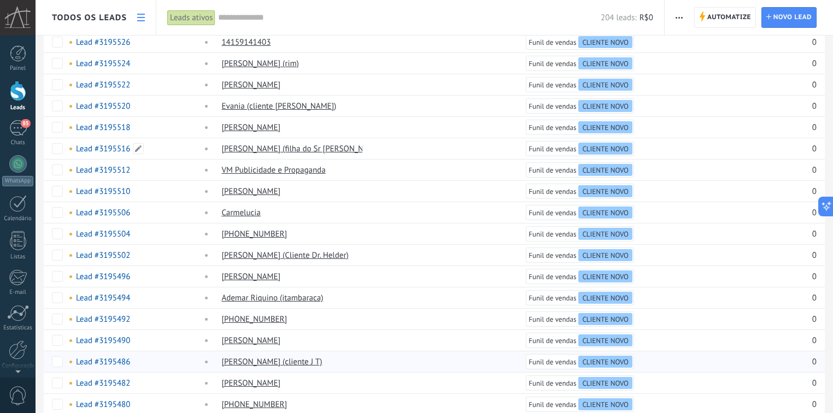
scroll to position [749, 0]
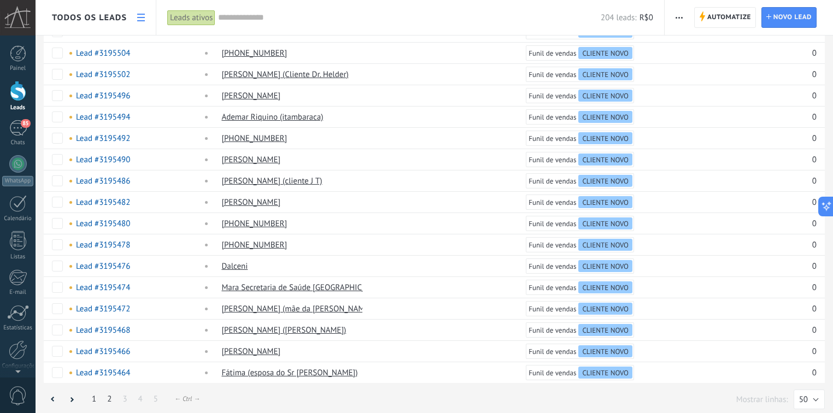
click at [108, 395] on link "2" at bounding box center [109, 399] width 15 height 21
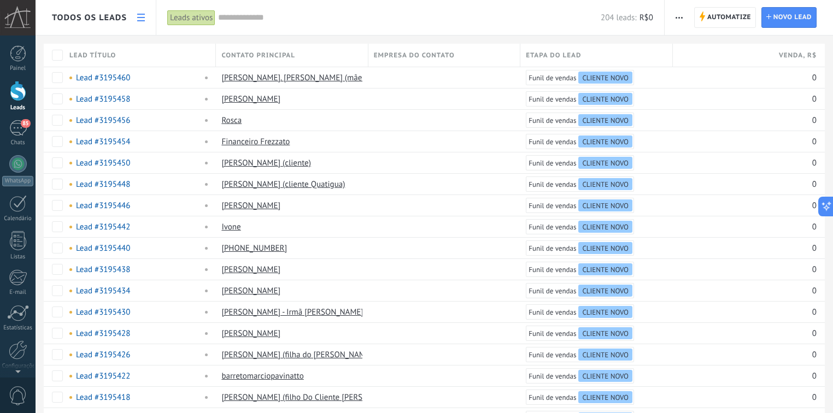
click at [256, 12] on input "text" at bounding box center [409, 17] width 383 height 11
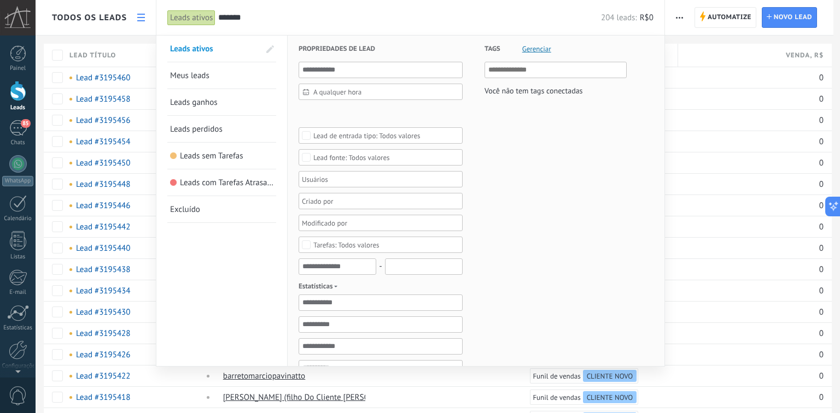
type input "*******"
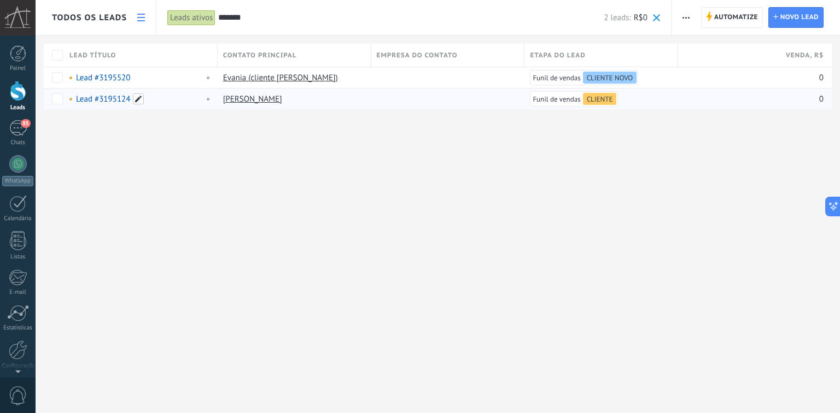
click at [136, 101] on span at bounding box center [138, 98] width 11 height 11
type input "*"
type input "**********"
click at [101, 125] on button "Salvar" at bounding box center [89, 123] width 43 height 21
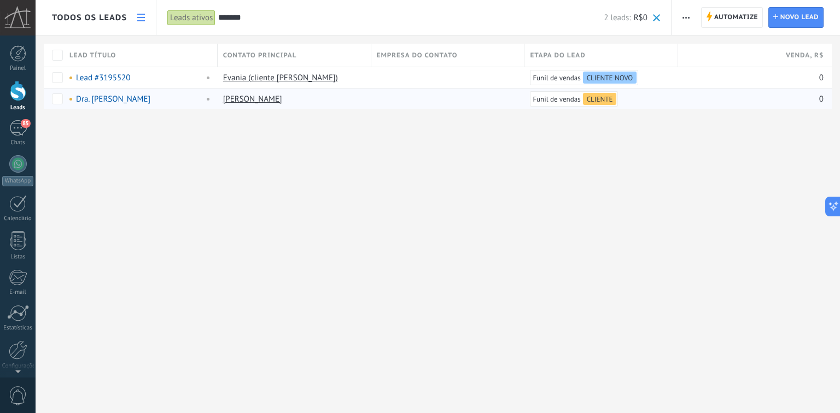
click at [421, 160] on div "Todos os leads Automatize Nova transmissão Imprimir Configurações da lista Impo…" at bounding box center [438, 206] width 804 height 413
click at [139, 17] on use at bounding box center [141, 18] width 8 height 8
click at [24, 129] on div "85" at bounding box center [17, 128] width 17 height 16
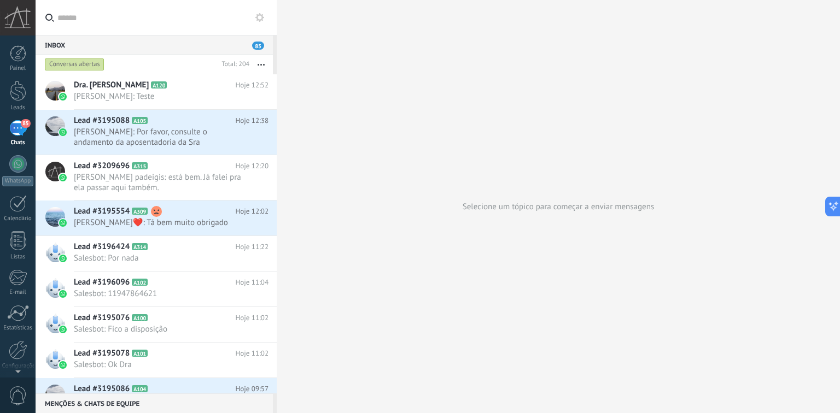
click at [261, 14] on icon at bounding box center [259, 17] width 9 height 9
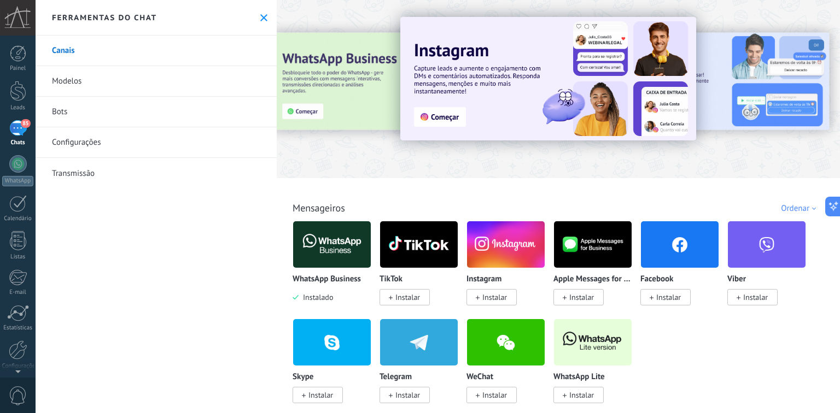
click at [71, 77] on link "Modelos" at bounding box center [156, 81] width 241 height 31
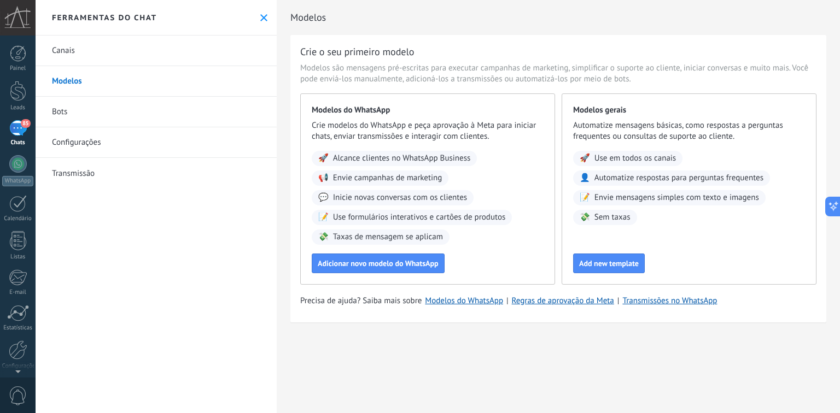
click at [260, 18] on icon at bounding box center [263, 17] width 7 height 7
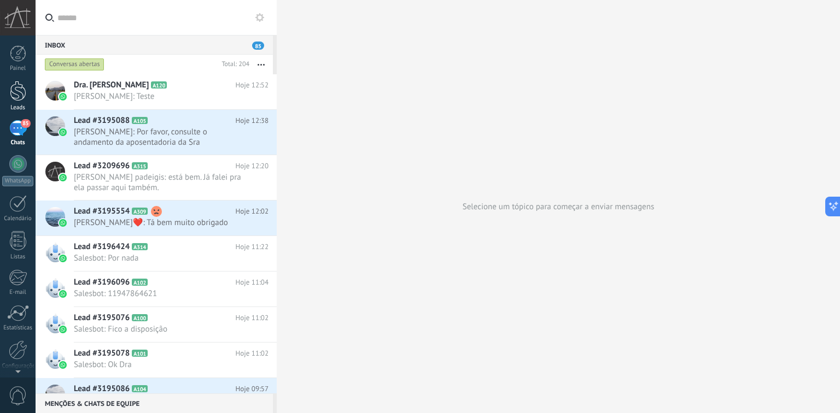
click at [19, 89] on div at bounding box center [18, 91] width 16 height 20
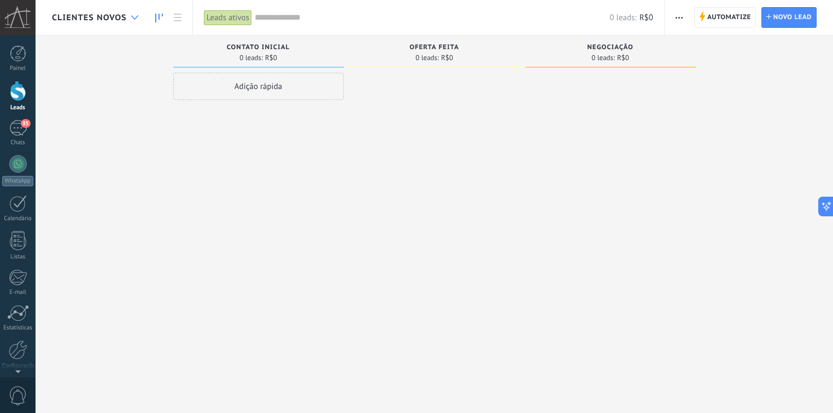
click at [134, 13] on div at bounding box center [135, 17] width 18 height 21
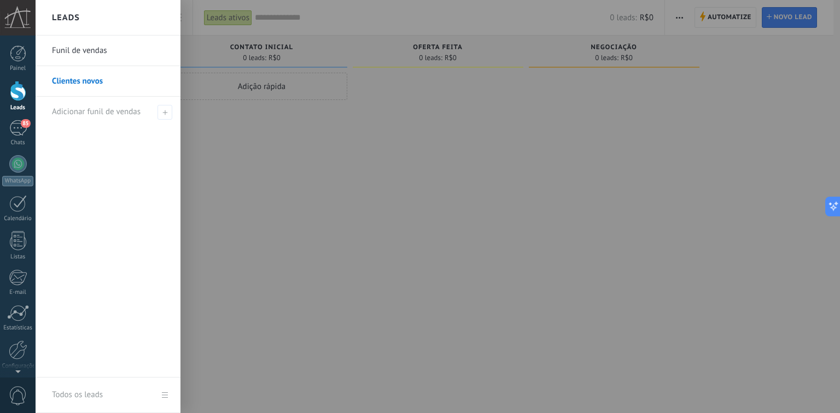
click at [59, 55] on link "Funil de vendas" at bounding box center [111, 51] width 118 height 31
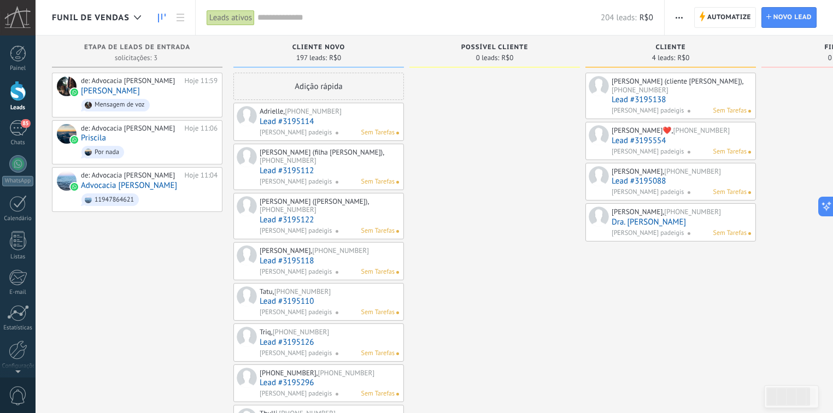
click at [651, 238] on span "[PERSON_NAME] padeigis" at bounding box center [648, 233] width 72 height 10
drag, startPoint x: 693, startPoint y: 221, endPoint x: 716, endPoint y: 228, distance: 23.9
click at [715, 227] on link "Dra. [PERSON_NAME]" at bounding box center [681, 222] width 139 height 9
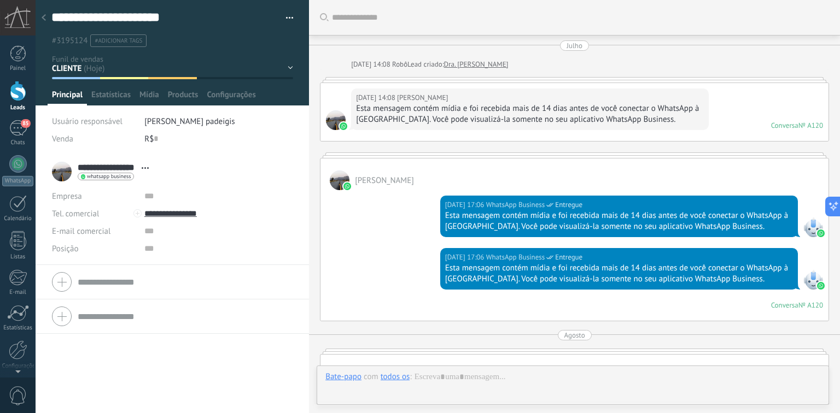
scroll to position [2888, 0]
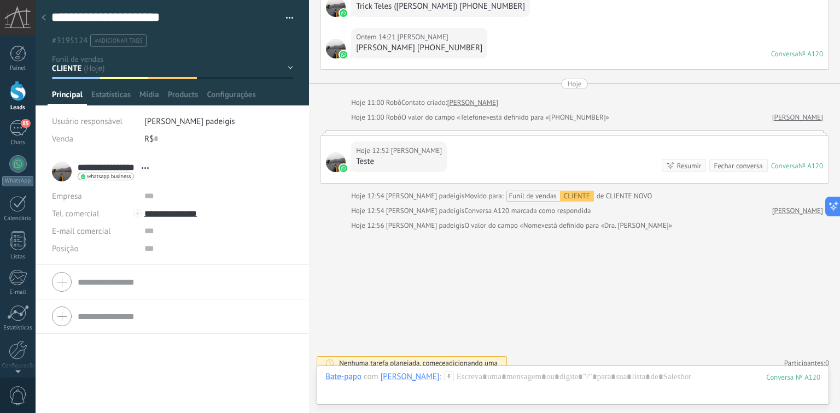
click at [284, 13] on button "button" at bounding box center [286, 18] width 16 height 16
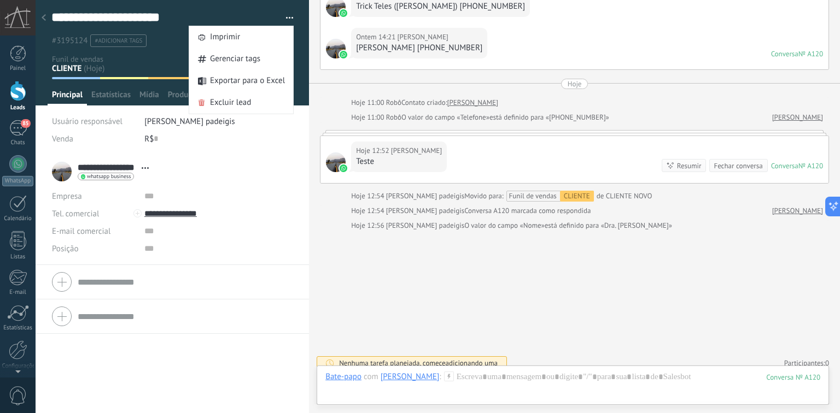
click at [262, 162] on div "**********" at bounding box center [172, 171] width 241 height 27
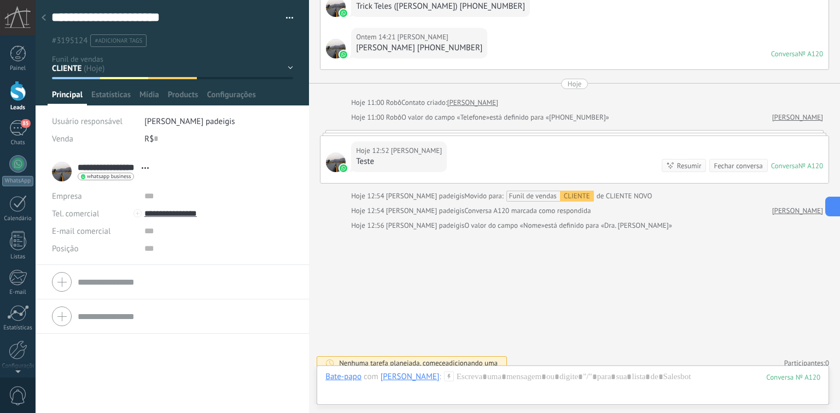
click at [44, 14] on div at bounding box center [43, 18] width 15 height 21
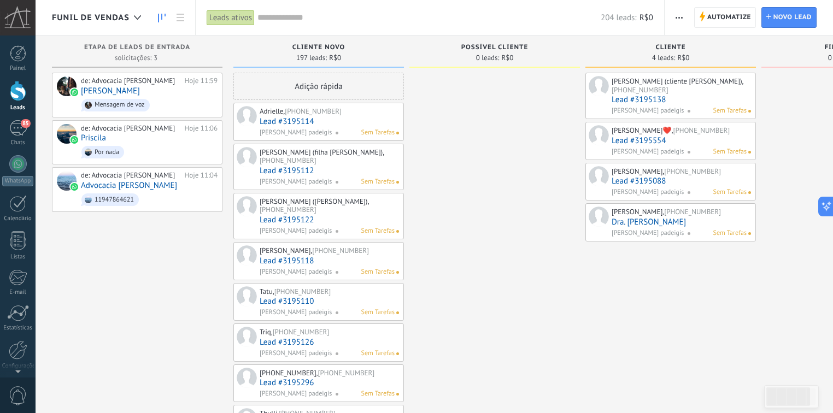
click at [667, 186] on link "Lead #3195088" at bounding box center [681, 181] width 139 height 9
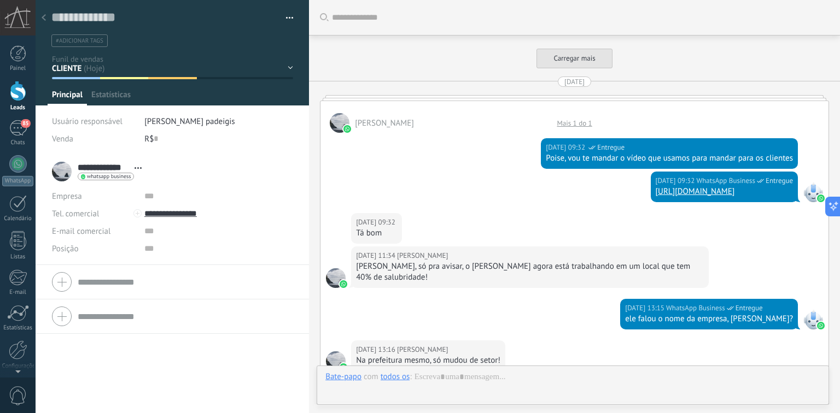
scroll to position [4329, 0]
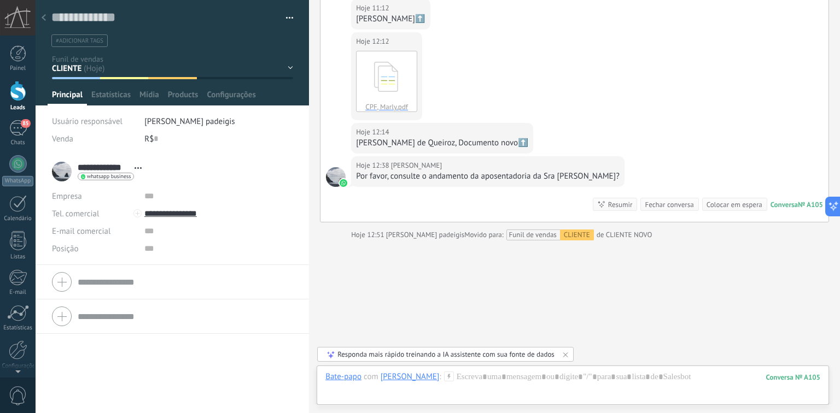
click at [46, 15] on div at bounding box center [43, 18] width 15 height 21
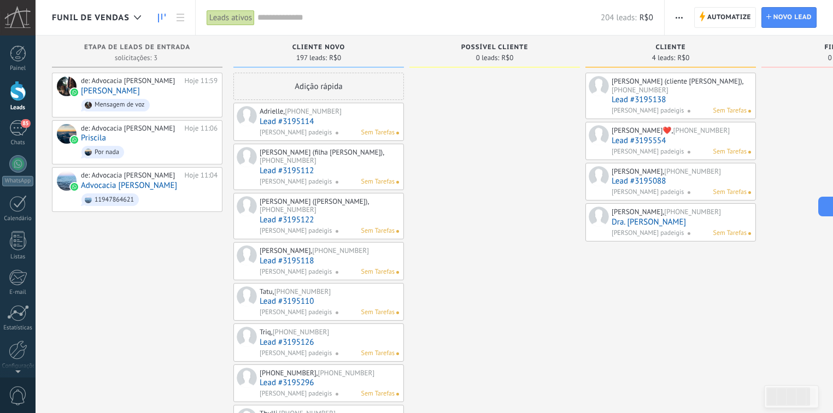
drag, startPoint x: 632, startPoint y: 184, endPoint x: 620, endPoint y: 184, distance: 12.0
click at [620, 184] on div "[PERSON_NAME], [PHONE_NUMBER] Lead #3195088 [PERSON_NAME] padeigis Sem Tarefas" at bounding box center [681, 182] width 139 height 32
click at [609, 184] on div "[PERSON_NAME], [PHONE_NUMBER] Lead #3195088 [PERSON_NAME] padeigis Sem Tarefas" at bounding box center [670, 182] width 171 height 38
click at [701, 186] on link "Lead #3195088" at bounding box center [681, 181] width 139 height 9
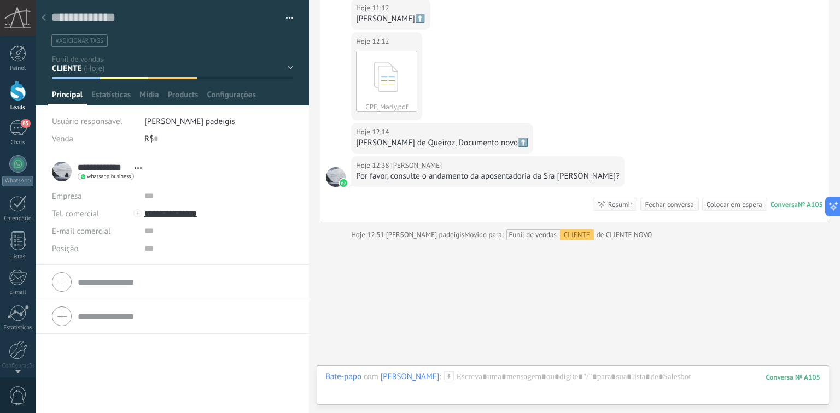
scroll to position [4198, 0]
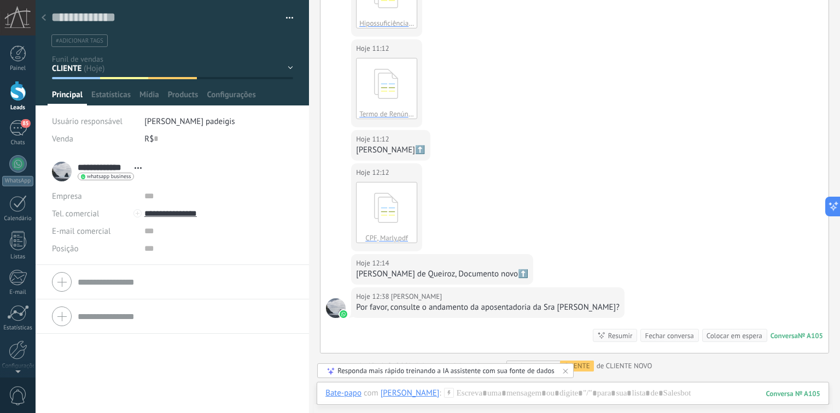
click at [564, 373] on icon at bounding box center [565, 371] width 9 height 9
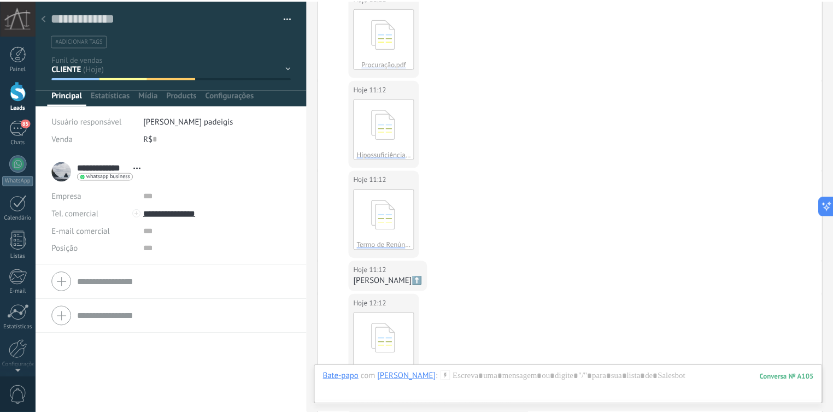
scroll to position [4329, 0]
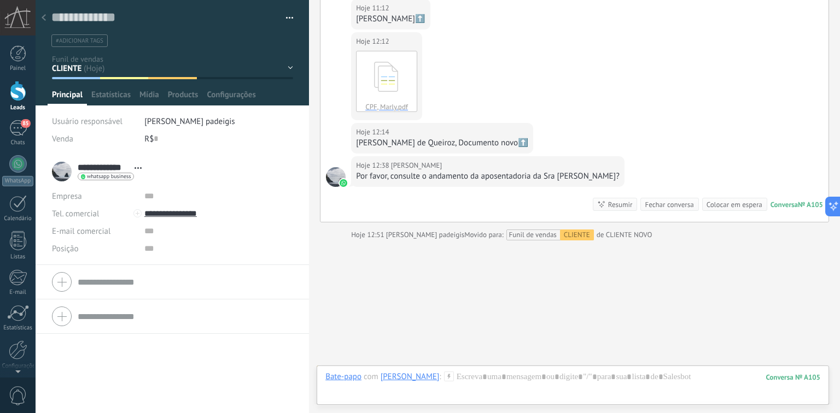
click at [41, 17] on div at bounding box center [43, 18] width 15 height 21
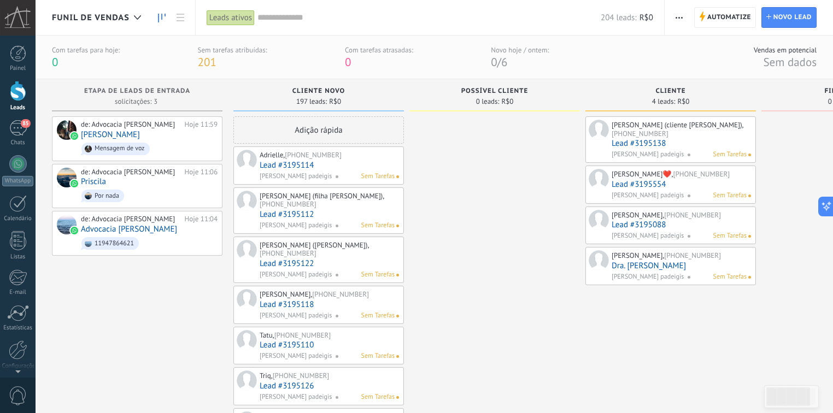
click at [644, 271] on link "Dra. [PERSON_NAME]" at bounding box center [681, 265] width 139 height 9
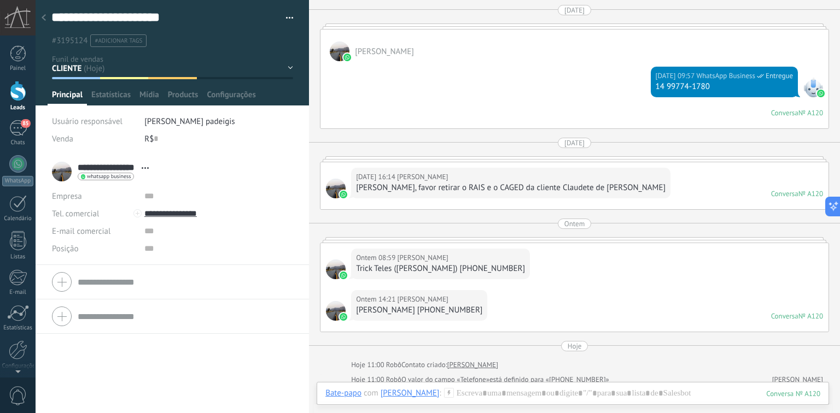
scroll to position [2888, 0]
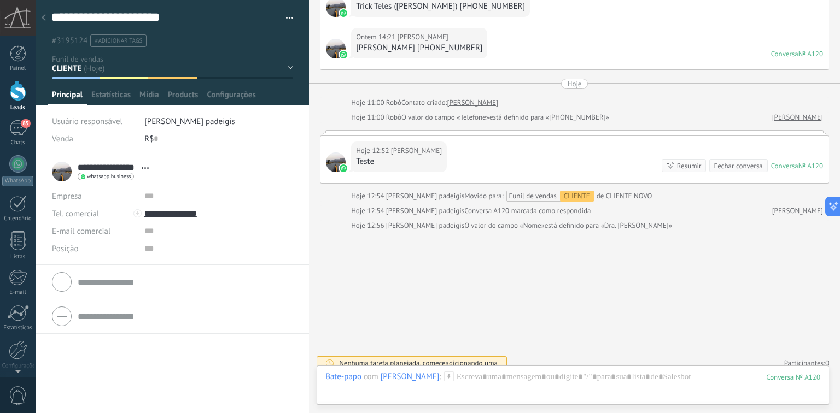
click at [45, 15] on icon at bounding box center [44, 17] width 4 height 7
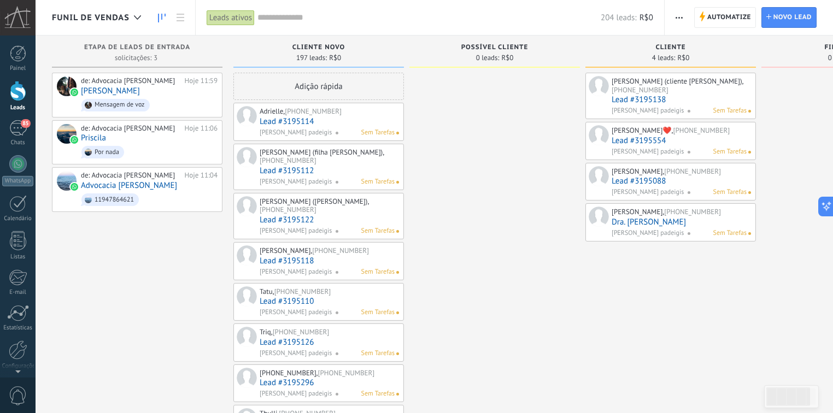
click at [647, 186] on link "Lead #3195088" at bounding box center [681, 181] width 139 height 9
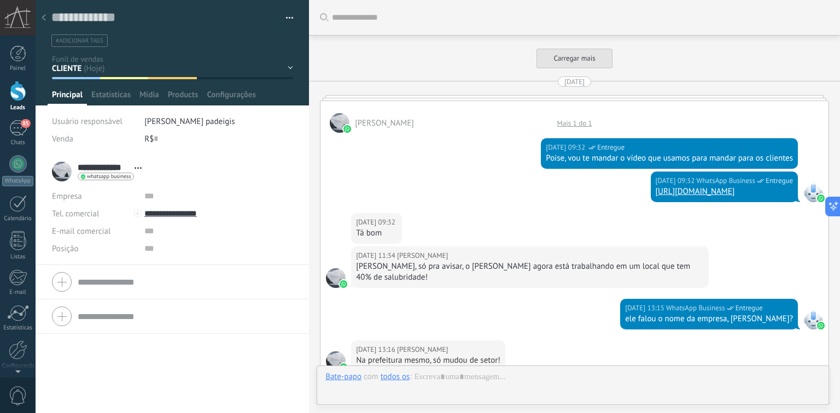
scroll to position [4329, 0]
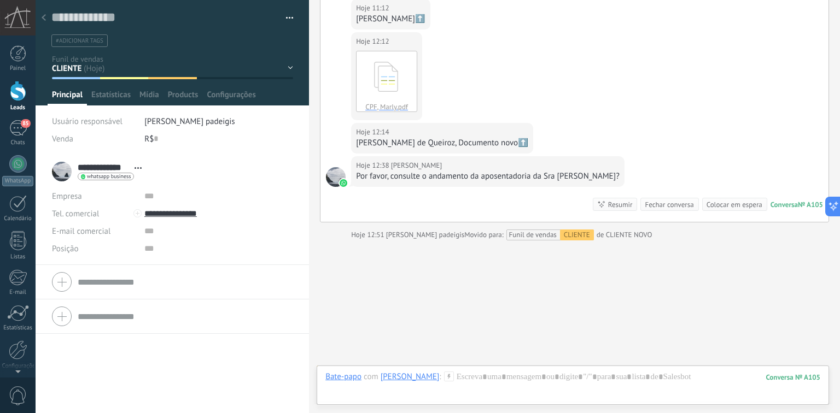
click at [46, 19] on div at bounding box center [43, 18] width 15 height 21
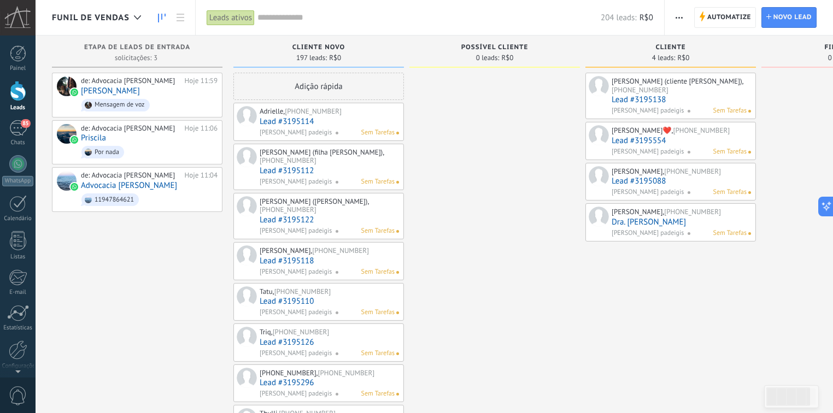
click at [731, 197] on span "Sem Tarefas" at bounding box center [729, 192] width 33 height 10
click at [593, 178] on span at bounding box center [599, 176] width 20 height 20
click at [658, 184] on div "[PERSON_NAME], [PHONE_NUMBER] Lead #3195088 [PERSON_NAME] padeigis Sem Tarefas" at bounding box center [681, 182] width 139 height 32
click at [653, 186] on link "Lead #3195088" at bounding box center [681, 181] width 139 height 9
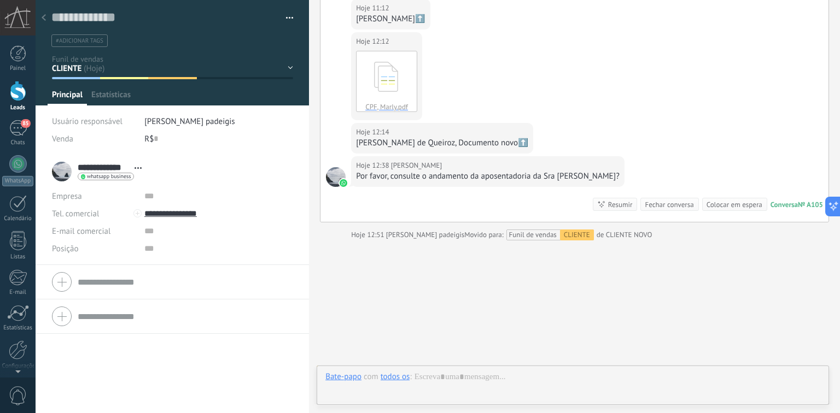
scroll to position [16, 0]
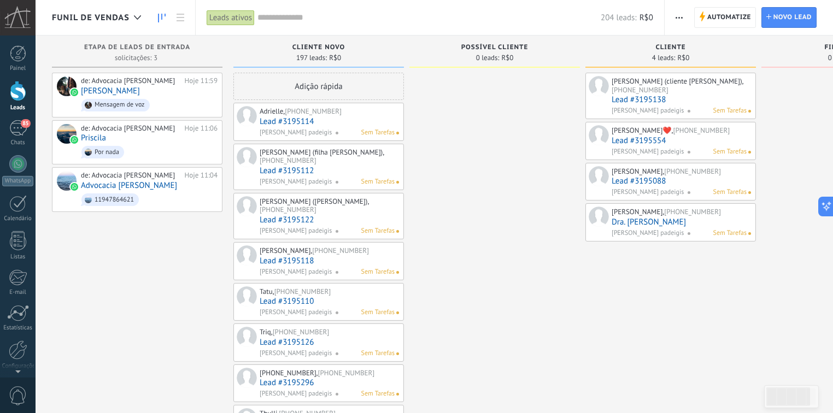
click at [241, 19] on div "Leads ativos" at bounding box center [231, 18] width 48 height 16
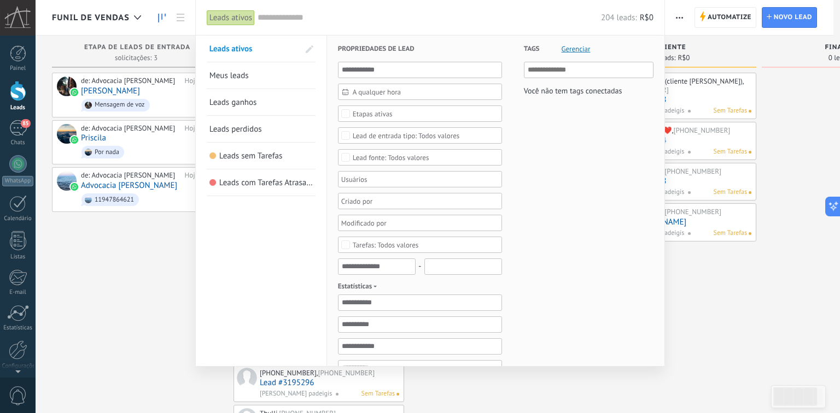
click at [242, 75] on span "Meus leads" at bounding box center [228, 76] width 39 height 10
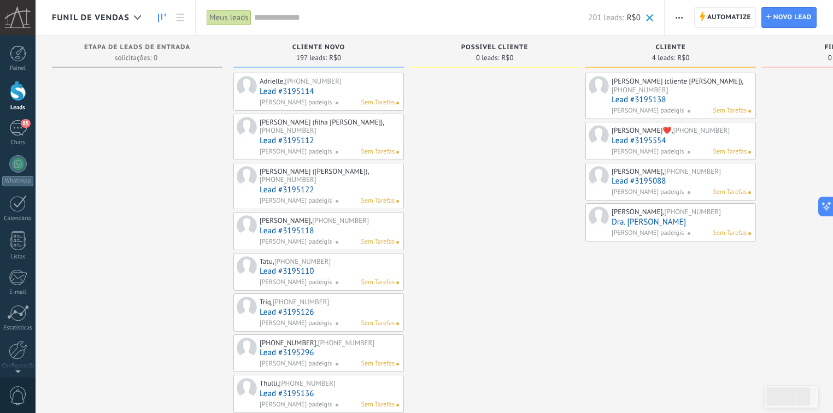
click at [212, 17] on div "Meus leads" at bounding box center [229, 18] width 45 height 16
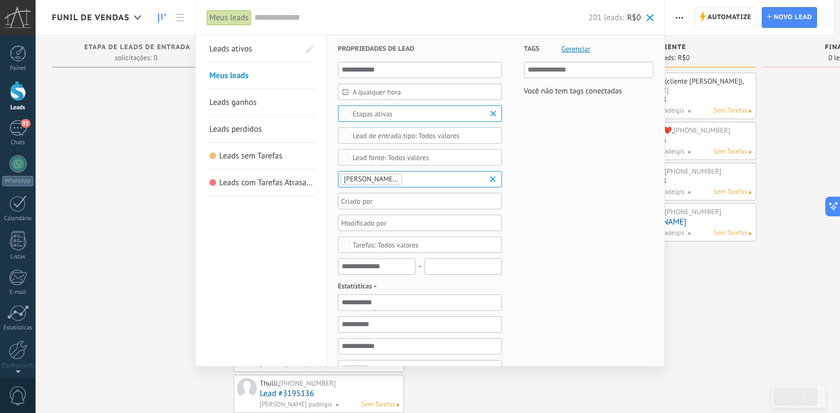
click at [243, 49] on span "Leads ativos" at bounding box center [230, 49] width 43 height 10
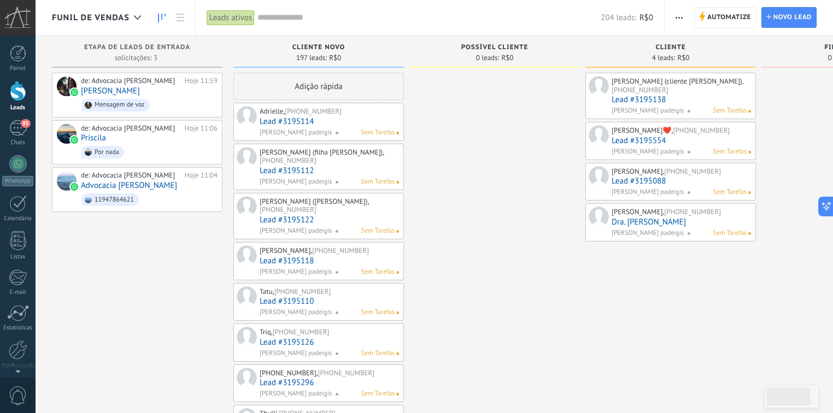
click at [653, 186] on link "Lead #3195088" at bounding box center [681, 181] width 139 height 9
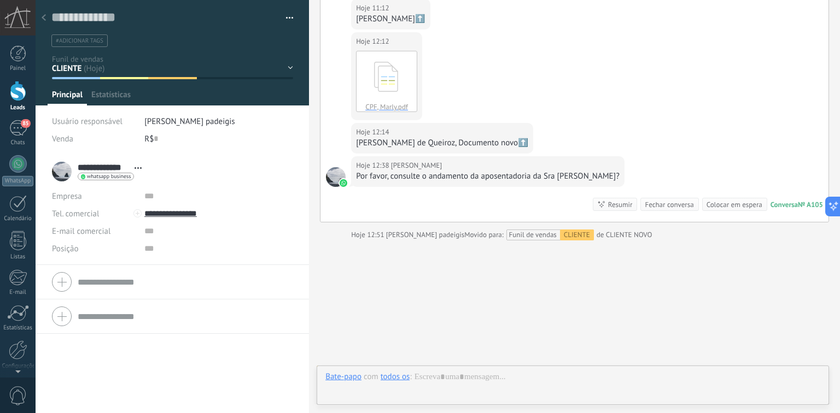
scroll to position [16, 0]
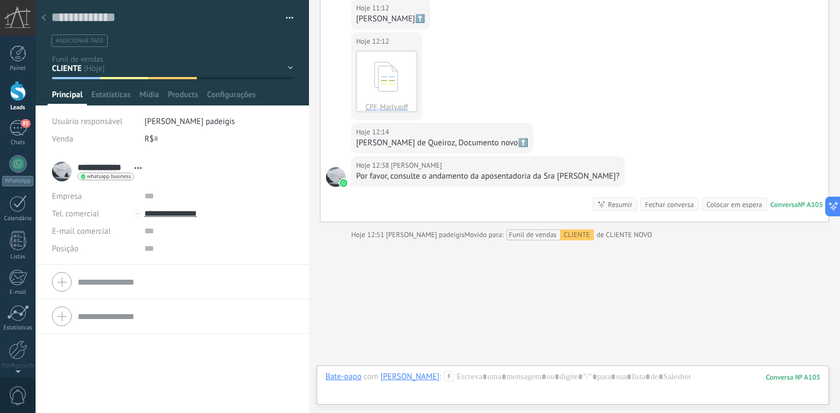
click at [288, 16] on button "button" at bounding box center [286, 18] width 16 height 16
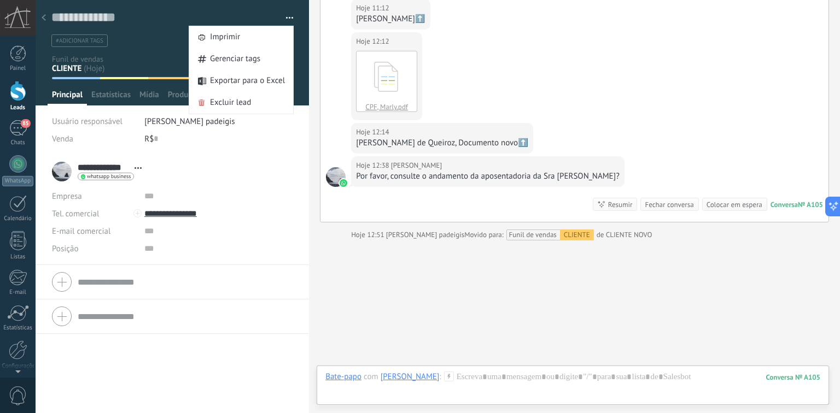
click at [256, 148] on div "Usuário responsável [PERSON_NAME] padeigis Venda R$ 0" at bounding box center [172, 134] width 241 height 42
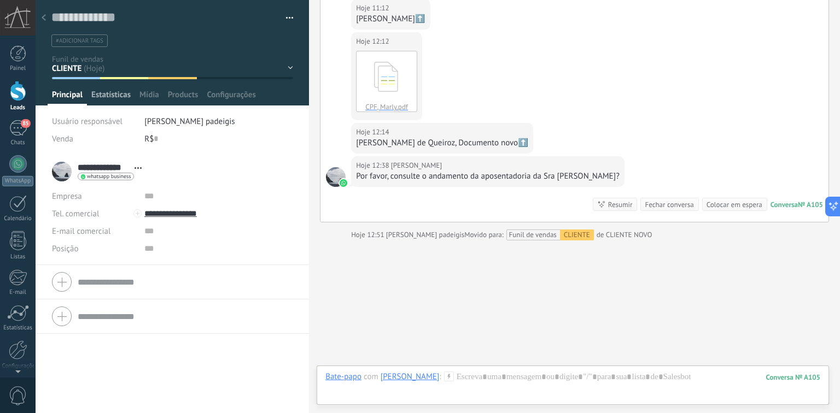
click at [131, 90] on div "Estatísticas" at bounding box center [111, 98] width 48 height 16
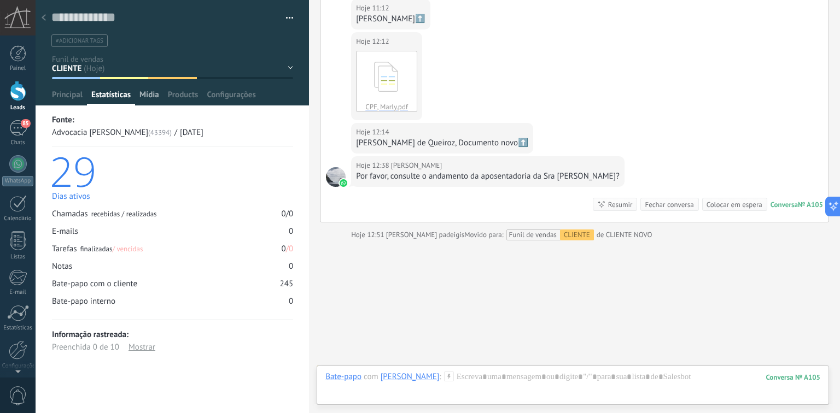
click at [148, 95] on span "Mídia" at bounding box center [149, 98] width 20 height 16
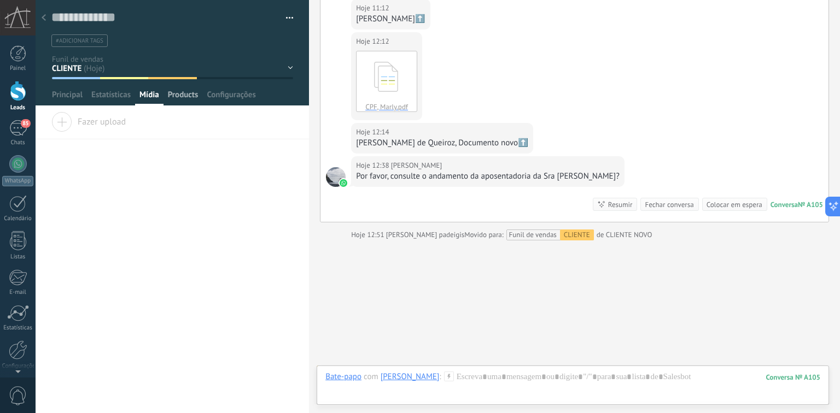
click at [181, 97] on span "Products" at bounding box center [183, 98] width 31 height 16
click at [227, 97] on span "Configurações" at bounding box center [231, 98] width 49 height 16
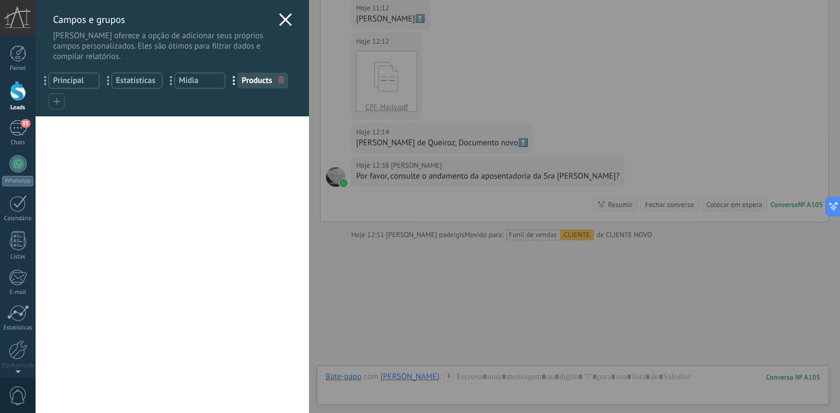
click at [284, 16] on icon at bounding box center [285, 19] width 13 height 13
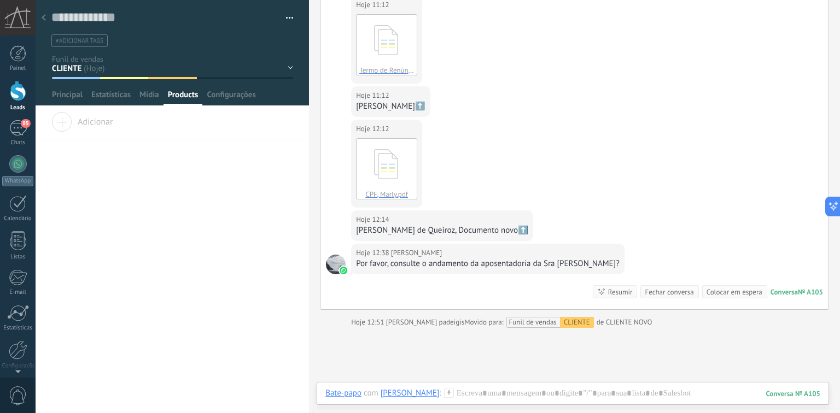
scroll to position [4329, 0]
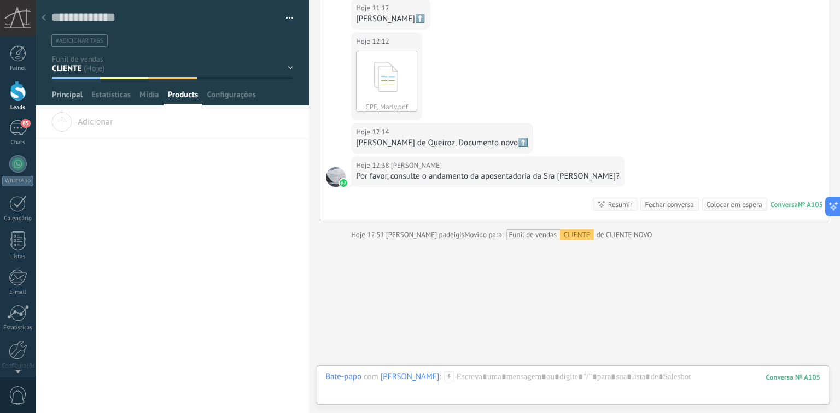
click at [59, 99] on span "Principal" at bounding box center [67, 98] width 31 height 16
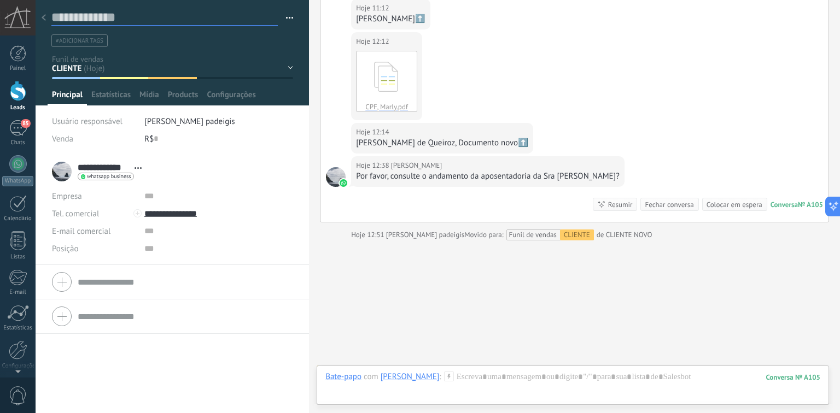
click at [63, 17] on textarea at bounding box center [164, 17] width 226 height 16
type textarea "*"
type textarea "**"
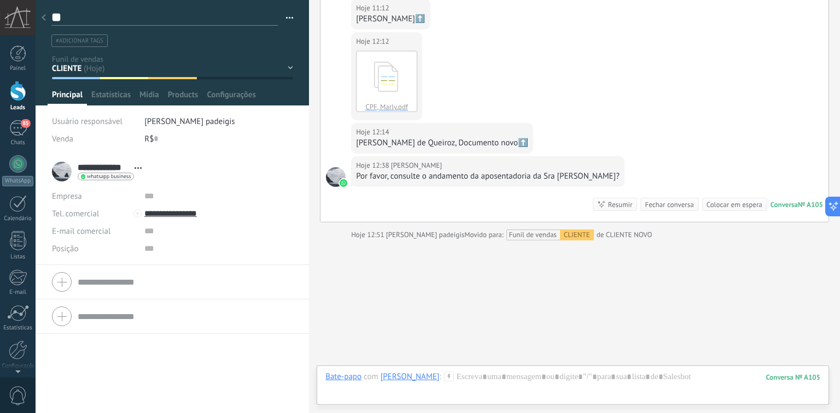
type textarea "***"
type textarea "****"
type textarea "*****"
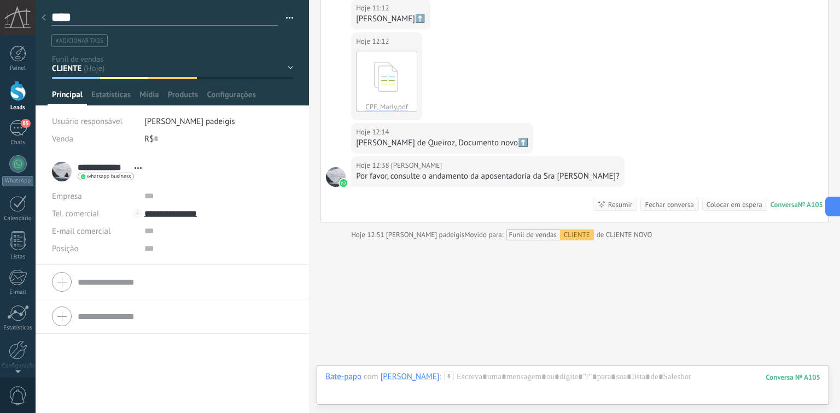
type textarea "*****"
type textarea "******"
type textarea "*******"
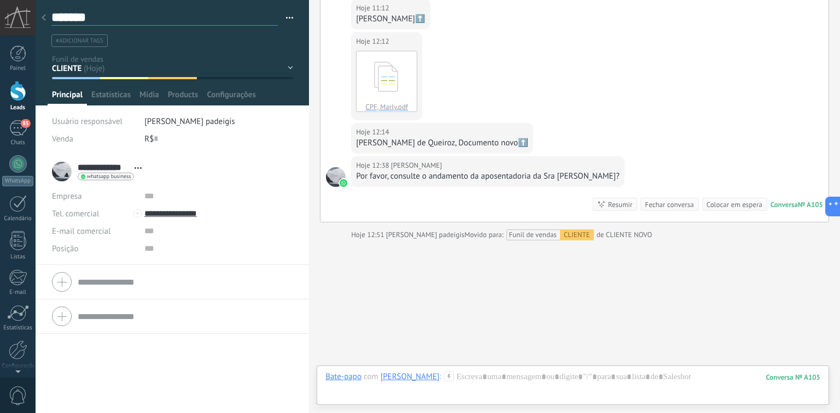
type textarea "********"
type textarea "*********"
type textarea "**********"
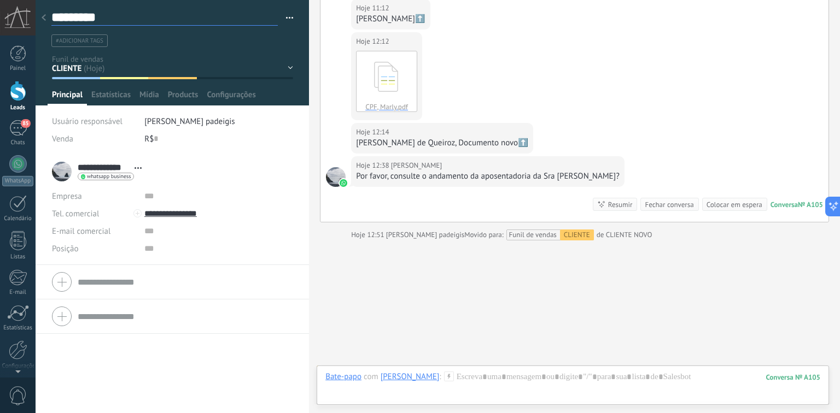
type textarea "**********"
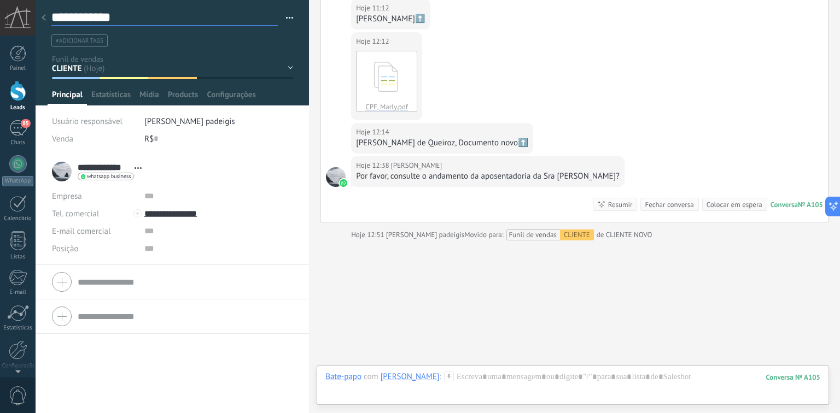
type textarea "**********"
click at [216, 163] on div "**********" at bounding box center [172, 171] width 241 height 27
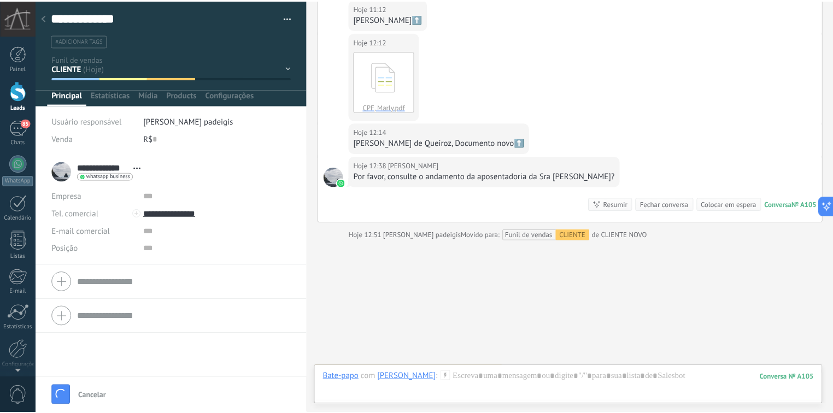
scroll to position [4344, 0]
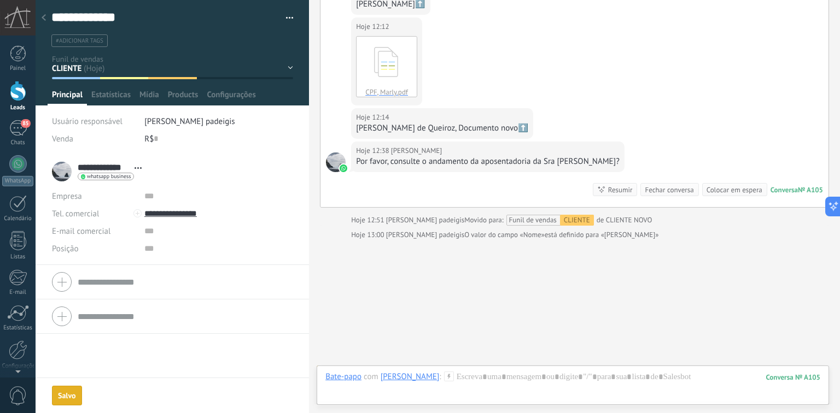
click at [44, 17] on icon at bounding box center [44, 17] width 4 height 7
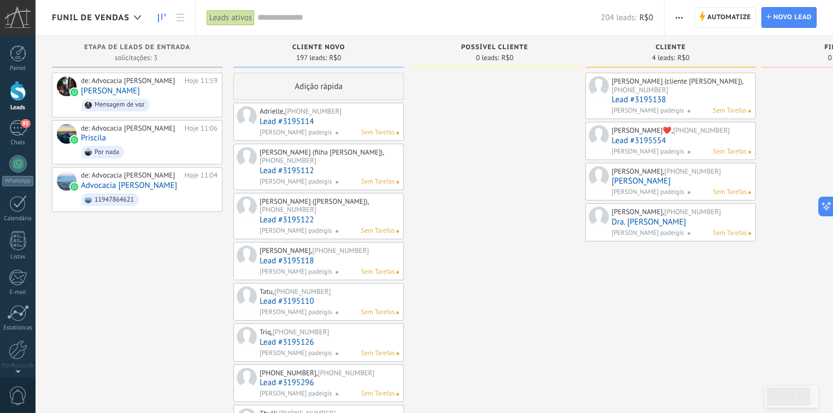
click at [678, 197] on span "[PERSON_NAME] padeigis" at bounding box center [648, 192] width 72 height 10
click at [699, 196] on div "Sem Tarefas" at bounding box center [717, 192] width 60 height 10
click at [741, 197] on span "Sem Tarefas" at bounding box center [729, 192] width 33 height 10
click at [638, 185] on link "[PERSON_NAME]" at bounding box center [681, 181] width 139 height 9
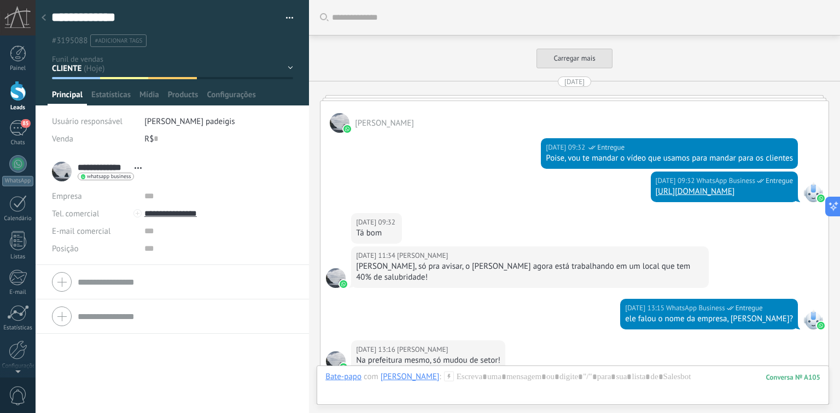
scroll to position [4344, 0]
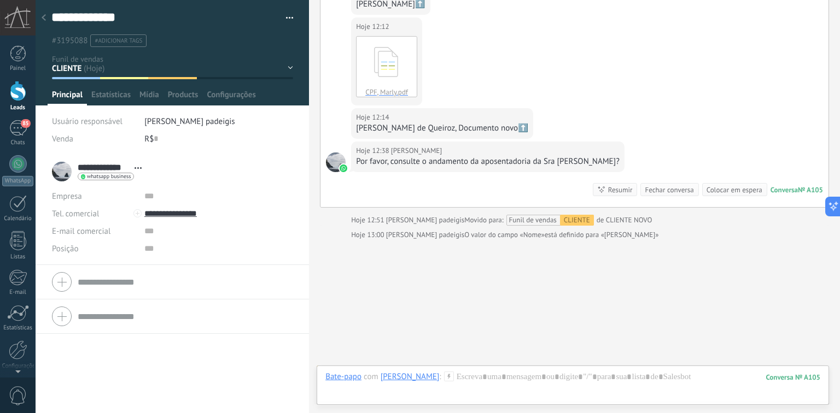
click at [129, 120] on div "Usuário responsável" at bounding box center [94, 121] width 84 height 17
click at [181, 117] on span "[PERSON_NAME] padeigis" at bounding box center [189, 121] width 90 height 10
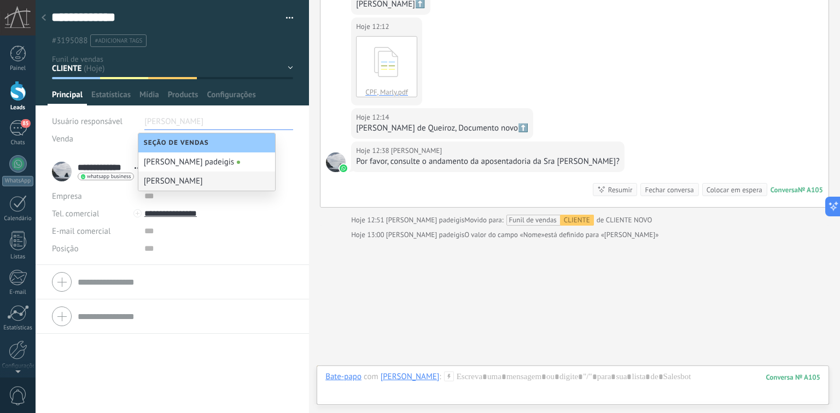
click at [181, 176] on div "[PERSON_NAME]" at bounding box center [206, 181] width 137 height 19
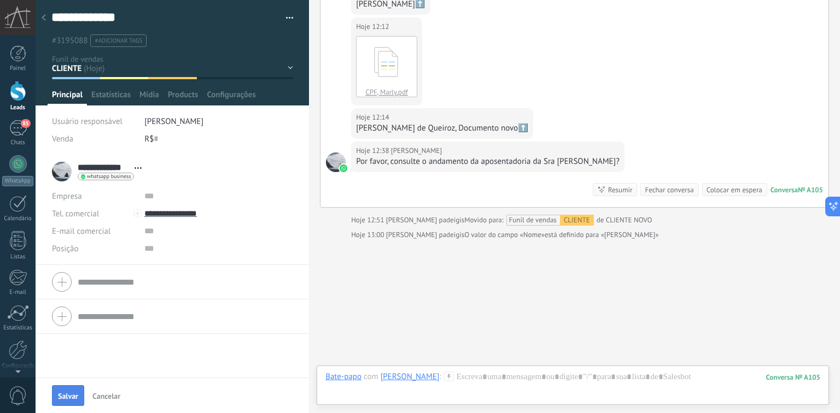
click at [66, 395] on span "Salvar" at bounding box center [68, 396] width 20 height 8
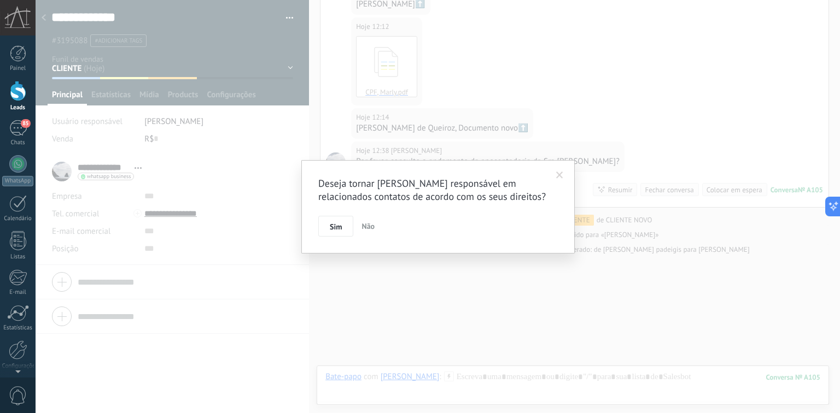
scroll to position [4358, 0]
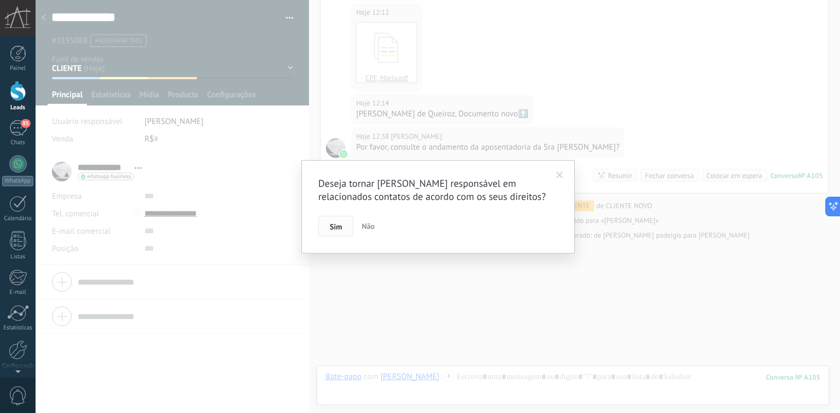
click at [336, 229] on span "Sim" at bounding box center [336, 227] width 12 height 8
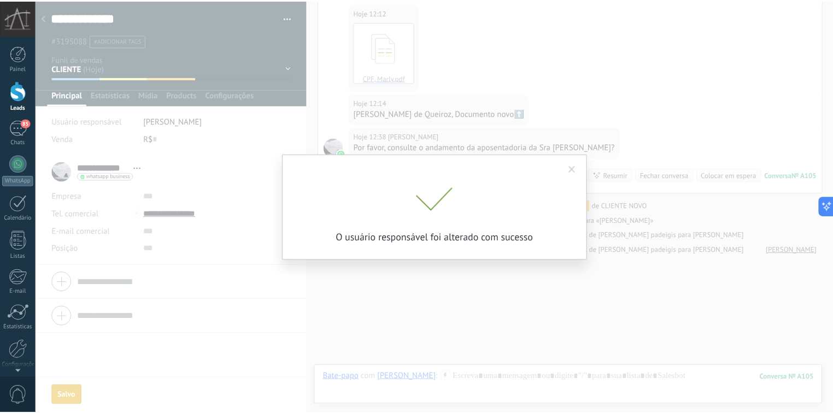
scroll to position [4373, 0]
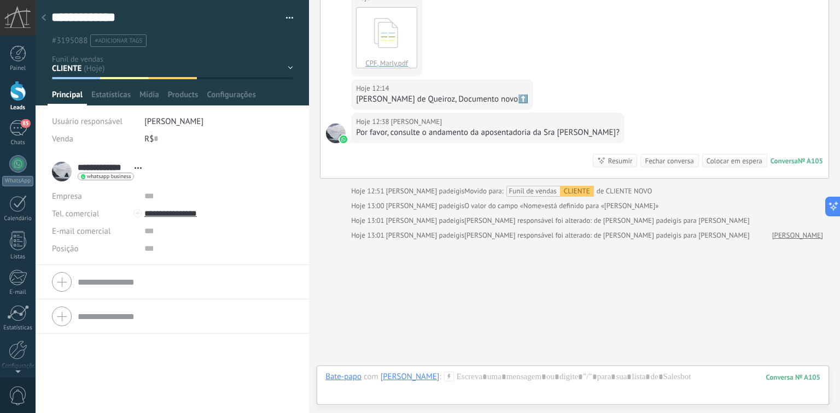
click at [47, 19] on div at bounding box center [43, 18] width 15 height 21
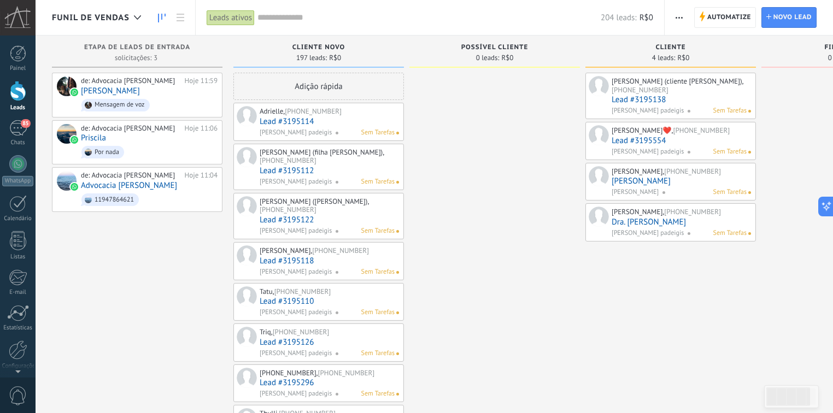
click at [319, 45] on span "CLIENTE NOVO" at bounding box center [318, 48] width 52 height 8
click at [335, 55] on span "R$0" at bounding box center [335, 58] width 12 height 7
click at [333, 87] on div "Adição rápida" at bounding box center [318, 86] width 171 height 27
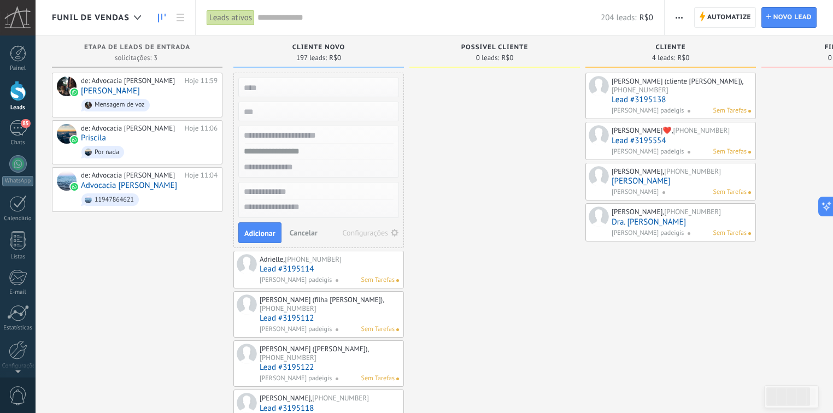
click at [307, 237] on button "Cancelar" at bounding box center [303, 233] width 37 height 16
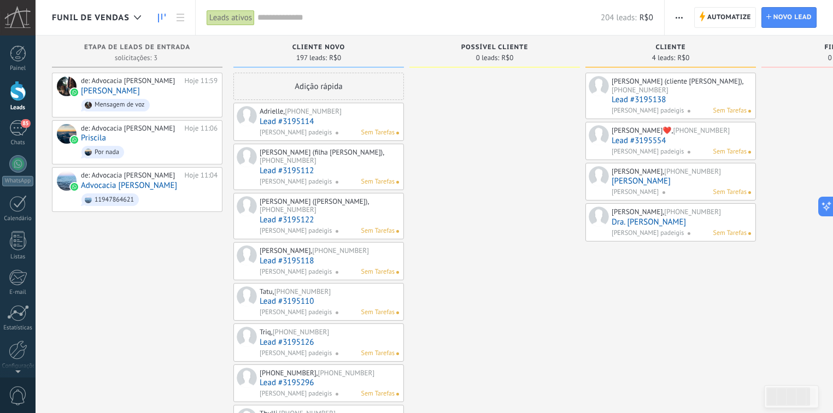
drag, startPoint x: 304, startPoint y: 53, endPoint x: 518, endPoint y: 175, distance: 246.1
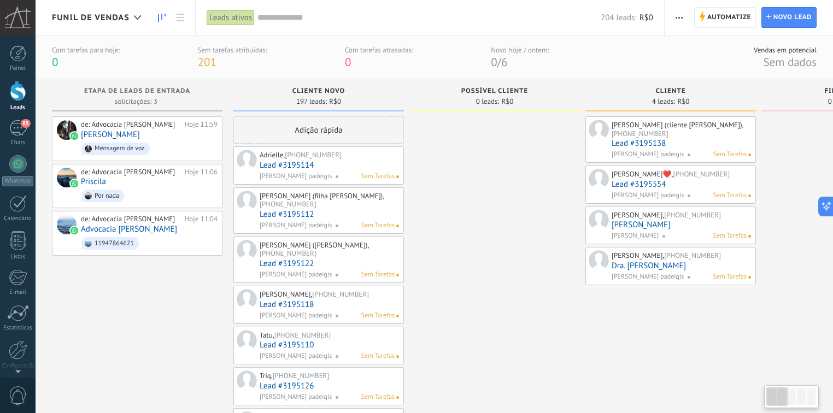
type textarea "**********"
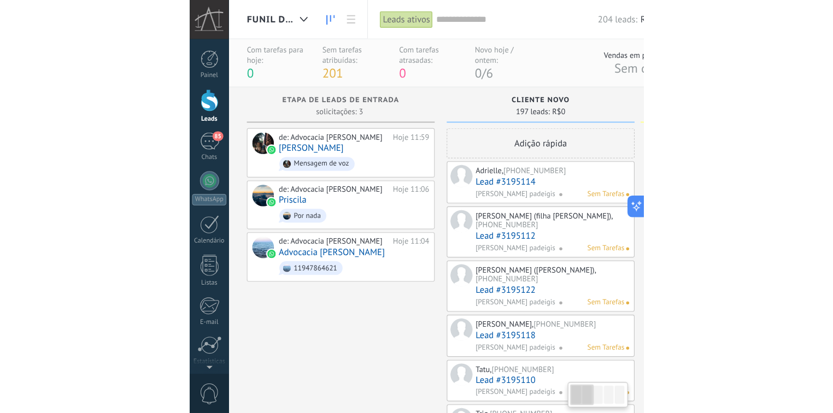
scroll to position [10, 0]
